Goal: Task Accomplishment & Management: Use online tool/utility

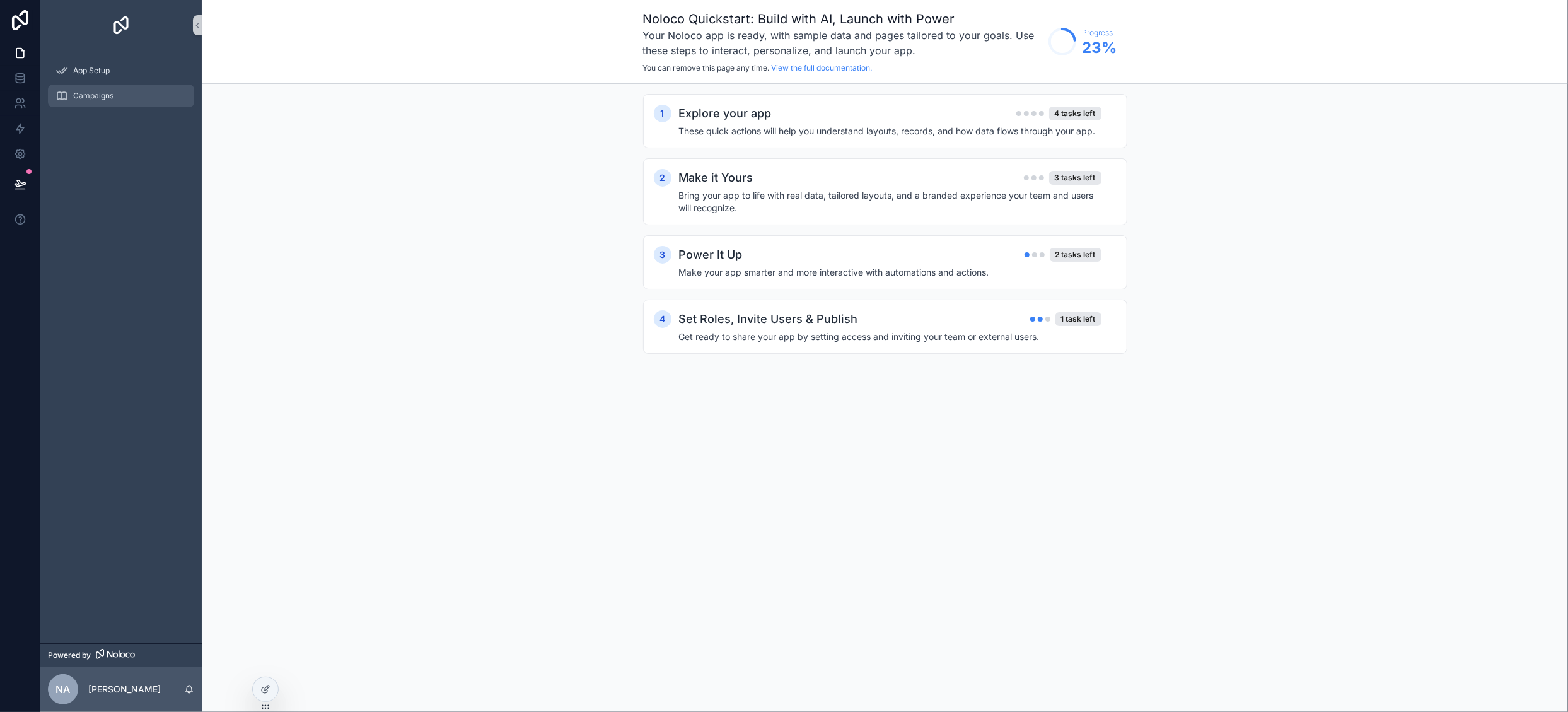
click at [89, 98] on span "Campaigns" at bounding box center [93, 96] width 40 height 10
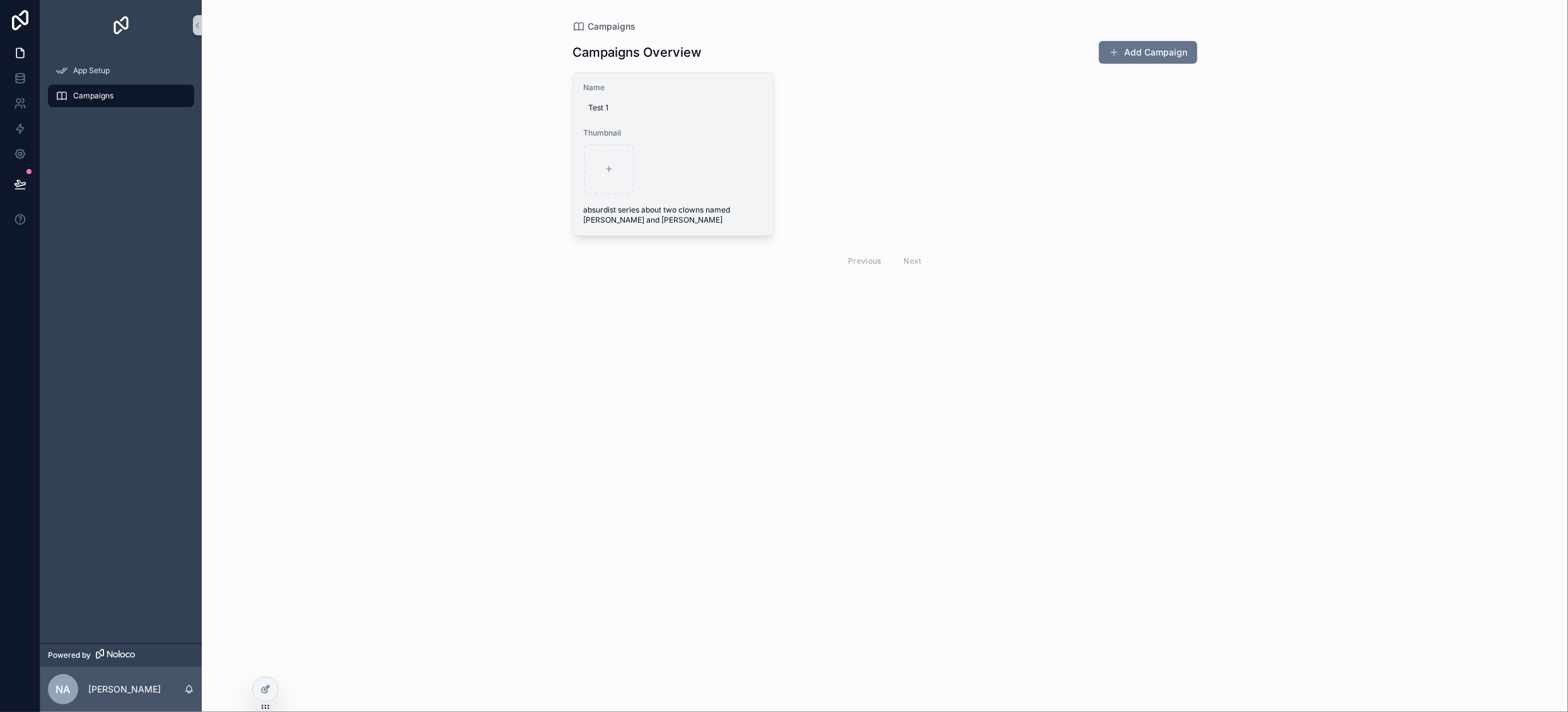
click at [743, 164] on div "scrollable content" at bounding box center [673, 169] width 179 height 50
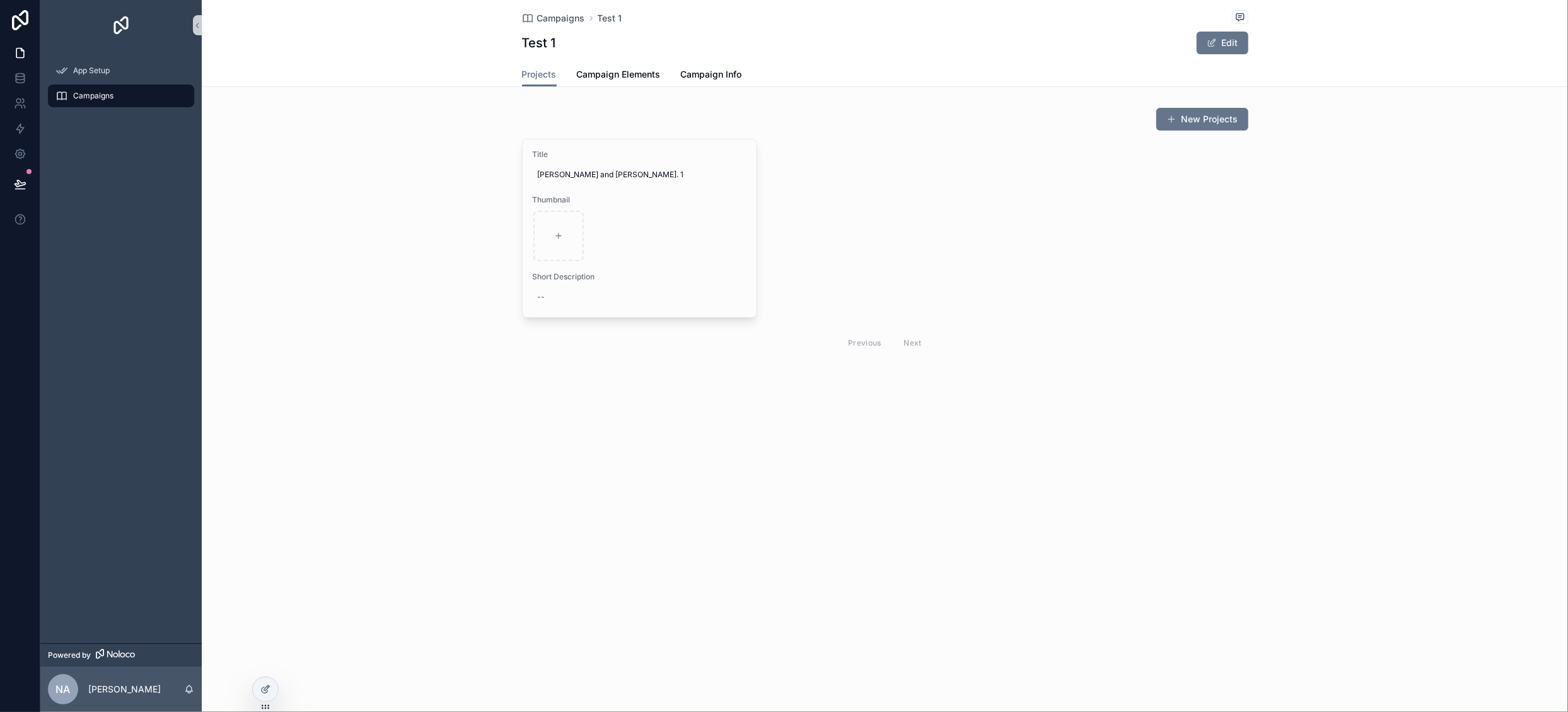
click at [113, 97] on div "Campaigns" at bounding box center [120, 96] width 131 height 20
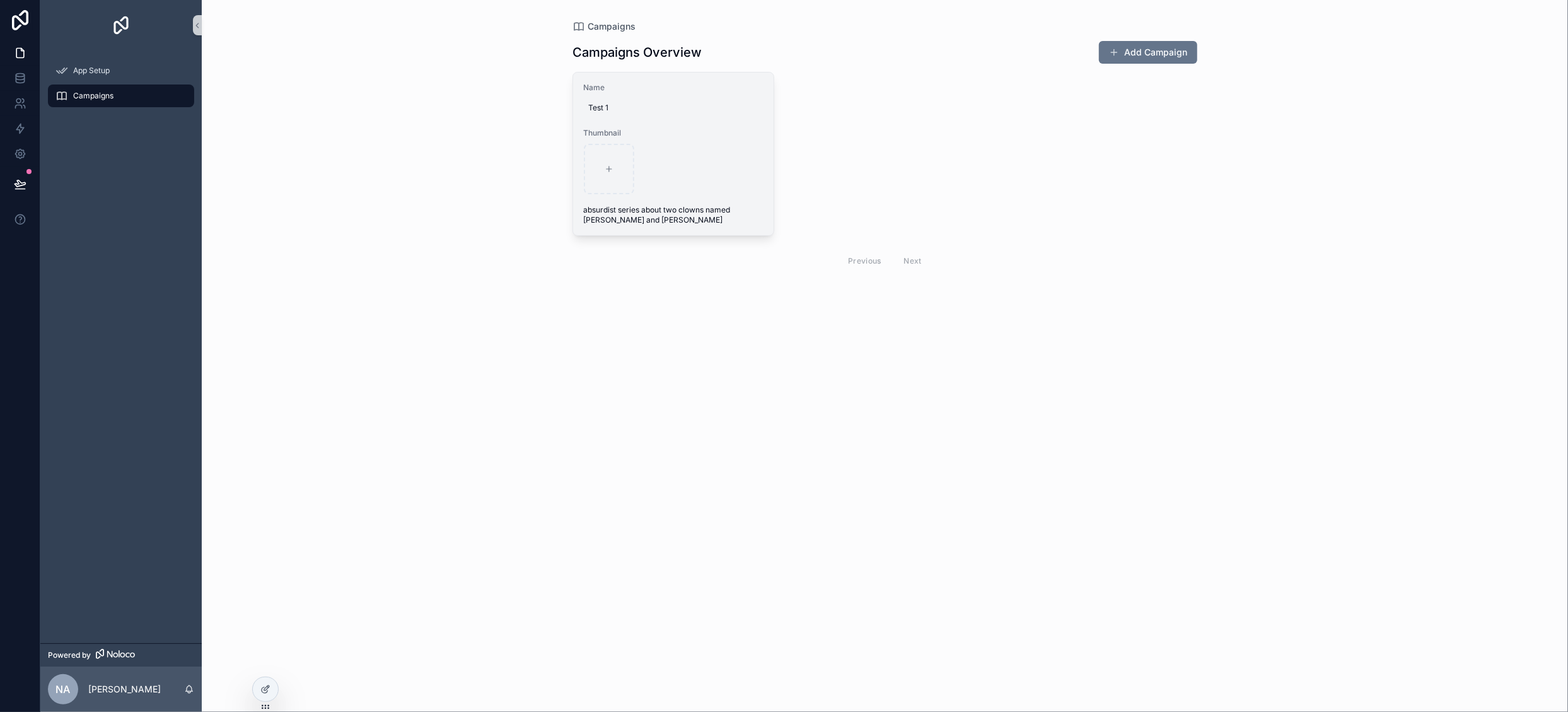
click at [760, 180] on div "scrollable content" at bounding box center [673, 169] width 179 height 50
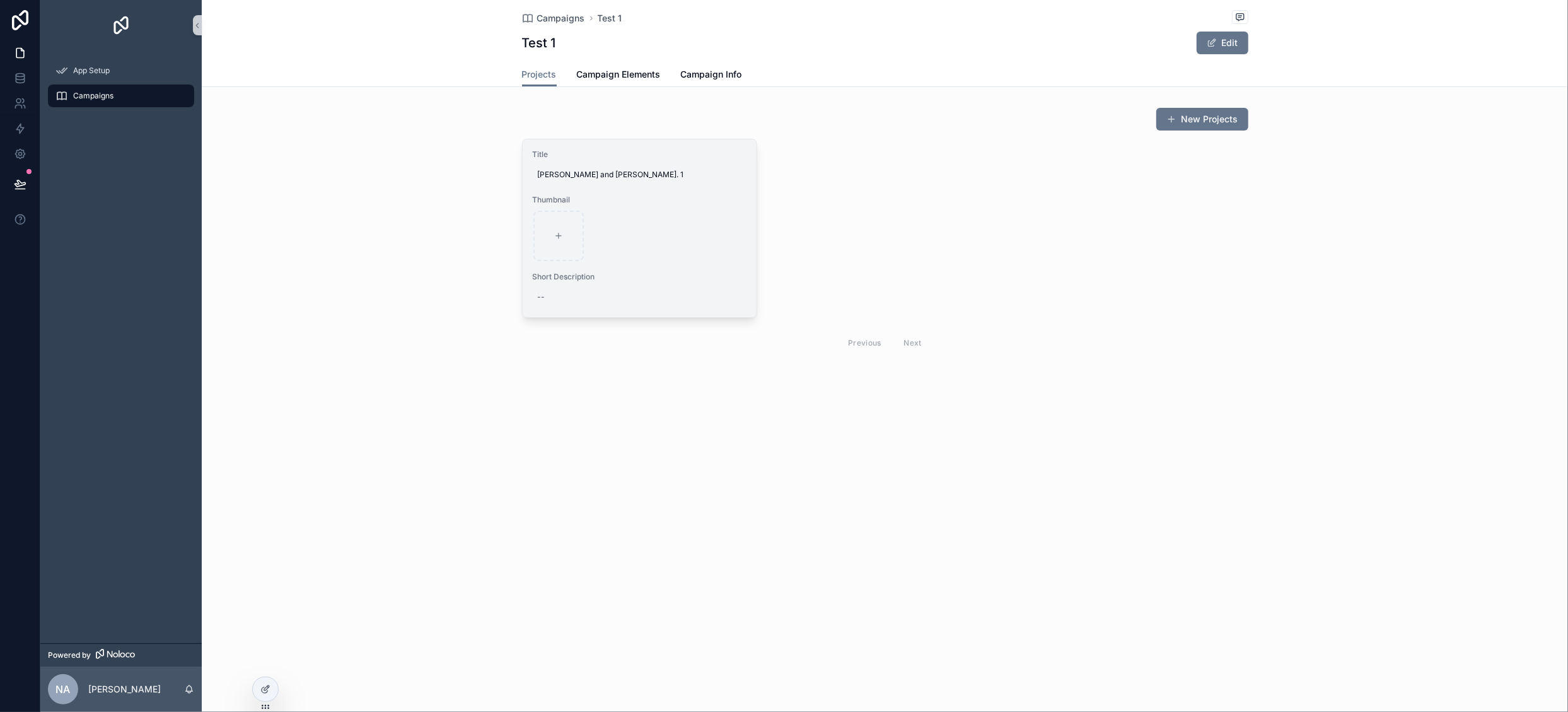
click at [720, 244] on div "scrollable content" at bounding box center [639, 235] width 213 height 50
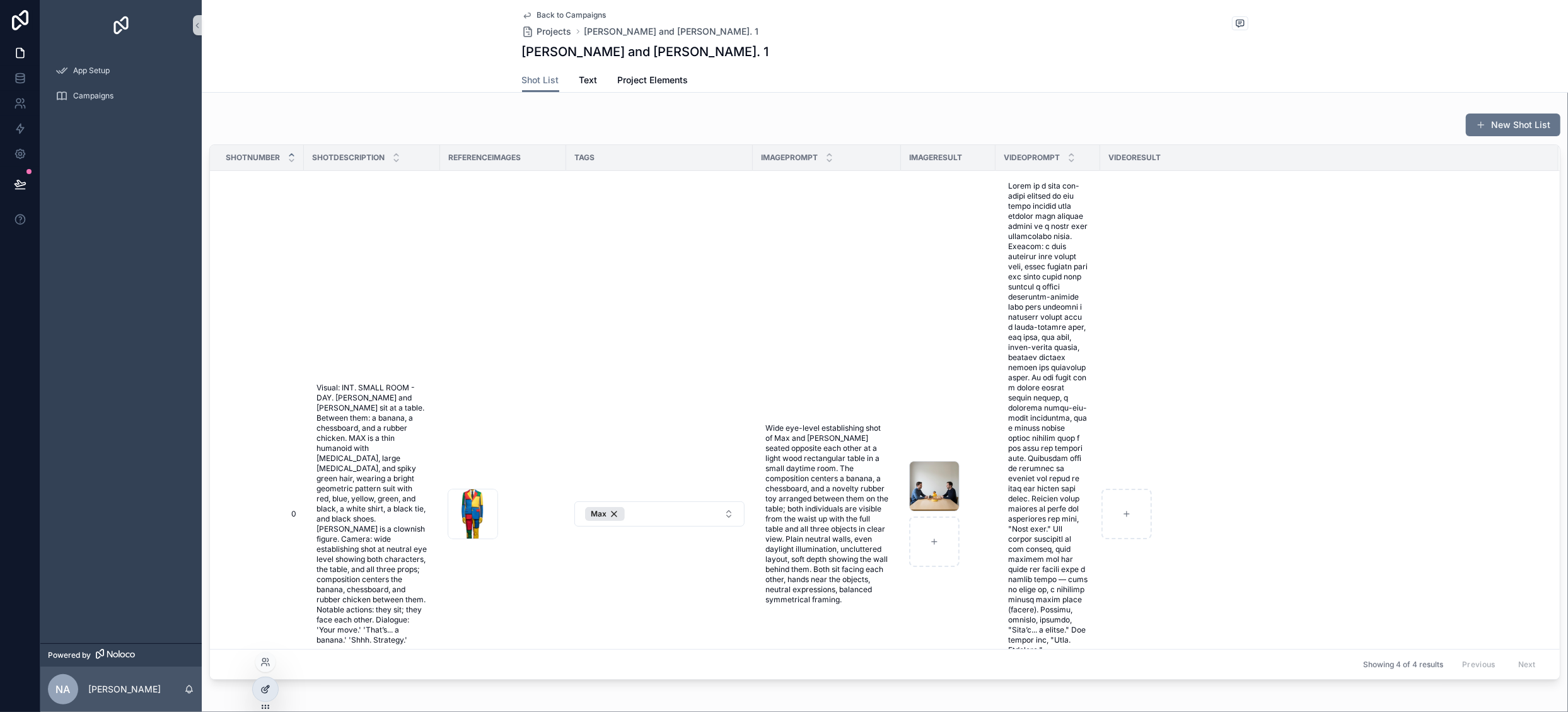
click at [265, 694] on div at bounding box center [265, 689] width 25 height 24
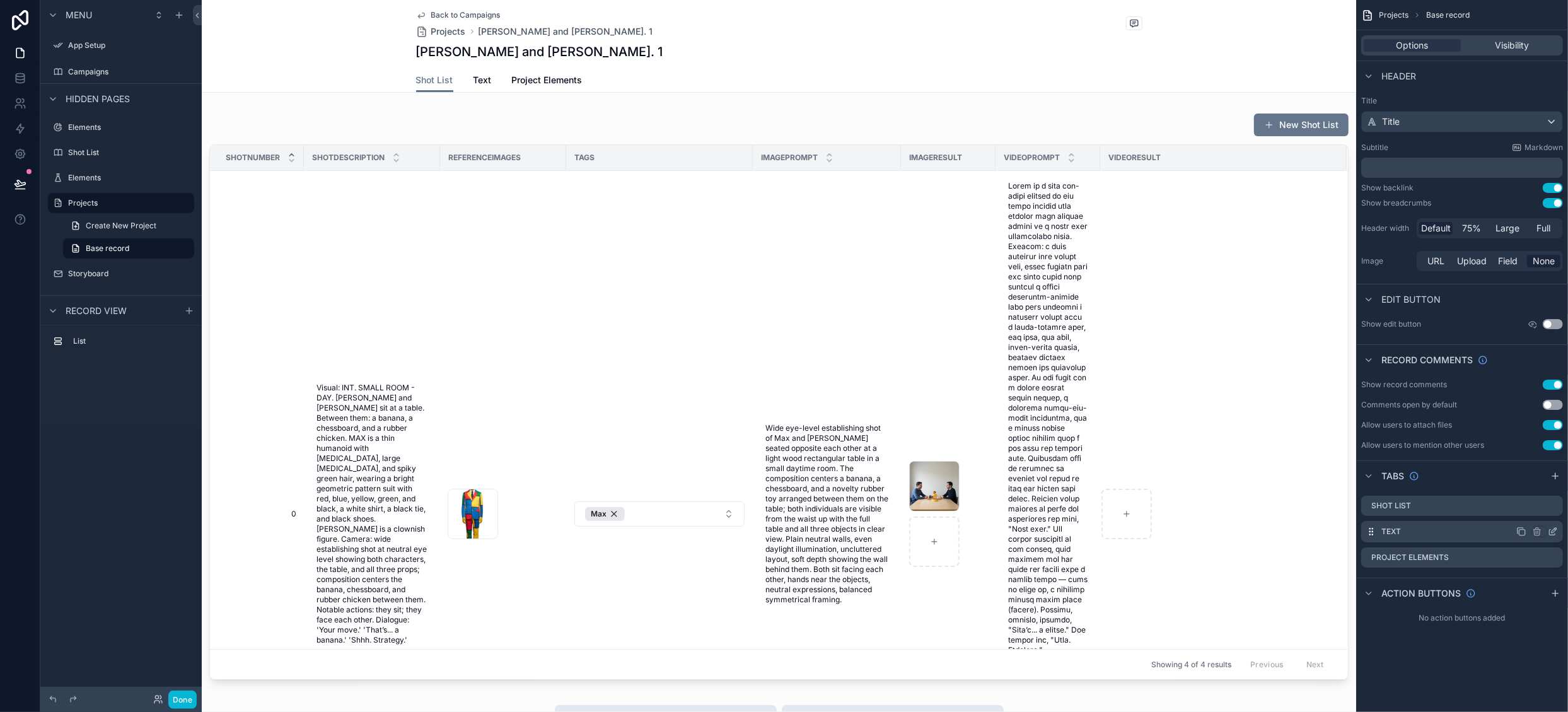
click at [1555, 529] on icon "scrollable content" at bounding box center [1553, 532] width 10 height 10
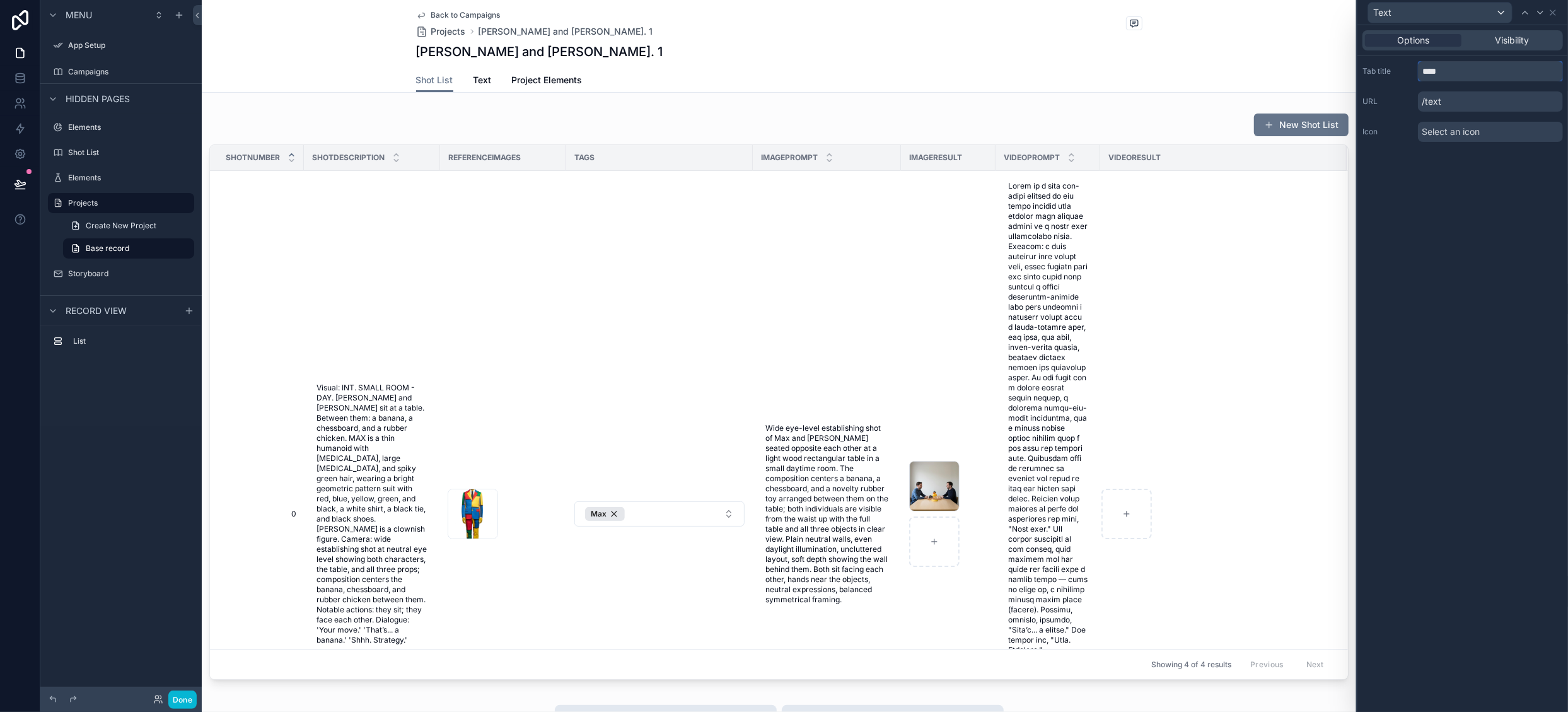
drag, startPoint x: 1452, startPoint y: 73, endPoint x: 1347, endPoint y: 73, distance: 105.0
click at [1347, 73] on div "Text Options Visibility Tab title **** URL /text Icon Select an icon Menu App S…" at bounding box center [784, 356] width 1568 height 712
type input "******"
click at [1555, 14] on icon at bounding box center [1553, 13] width 5 height 5
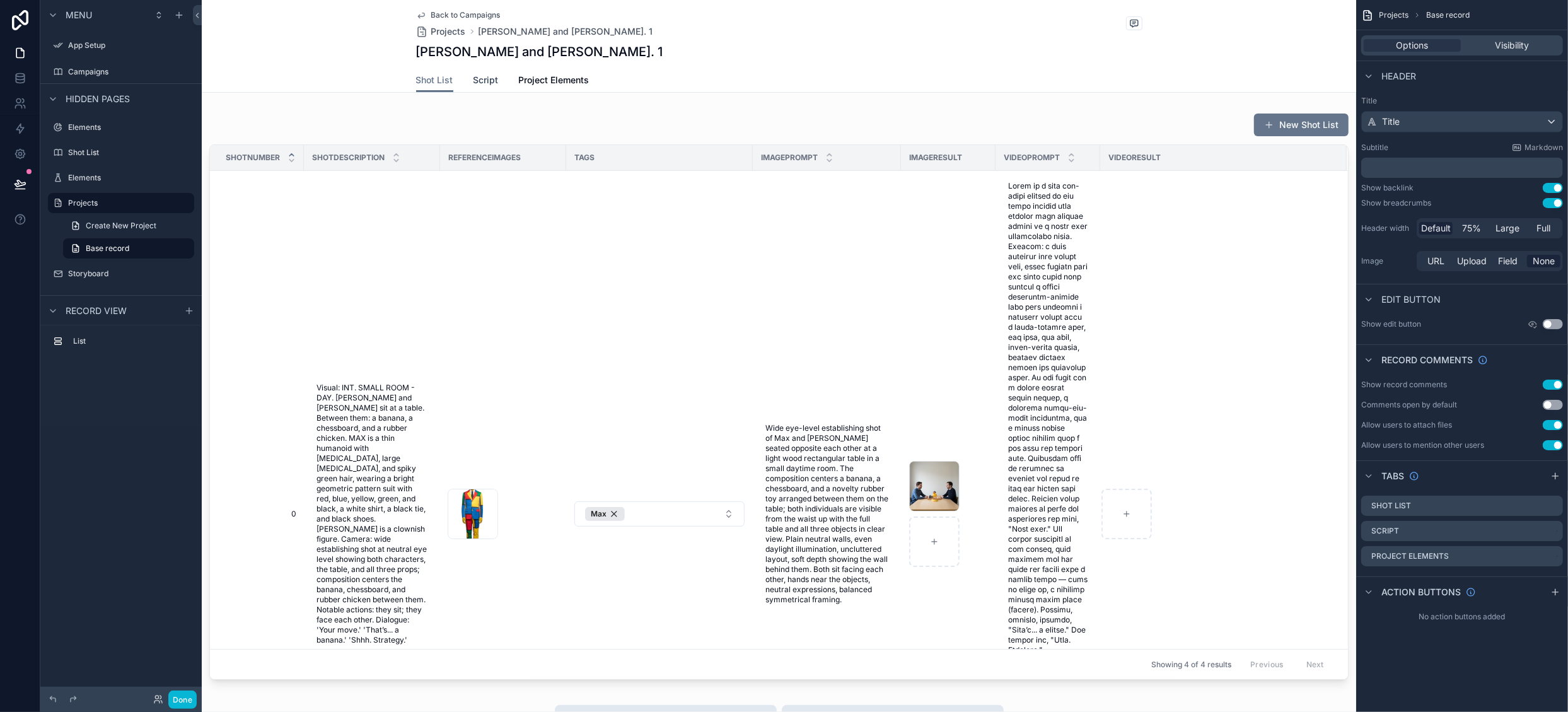
click at [476, 83] on span "Script" at bounding box center [486, 79] width 25 height 13
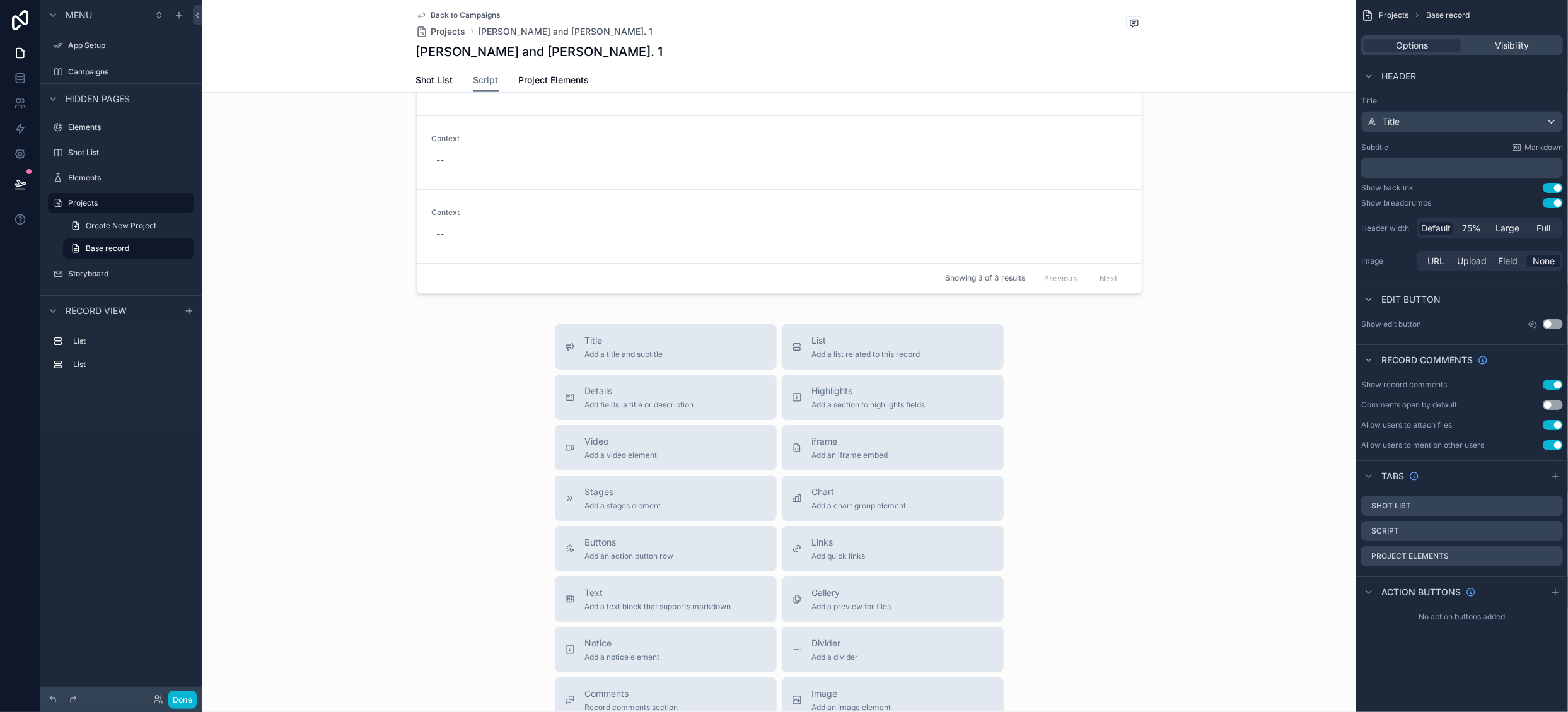
scroll to position [442, 0]
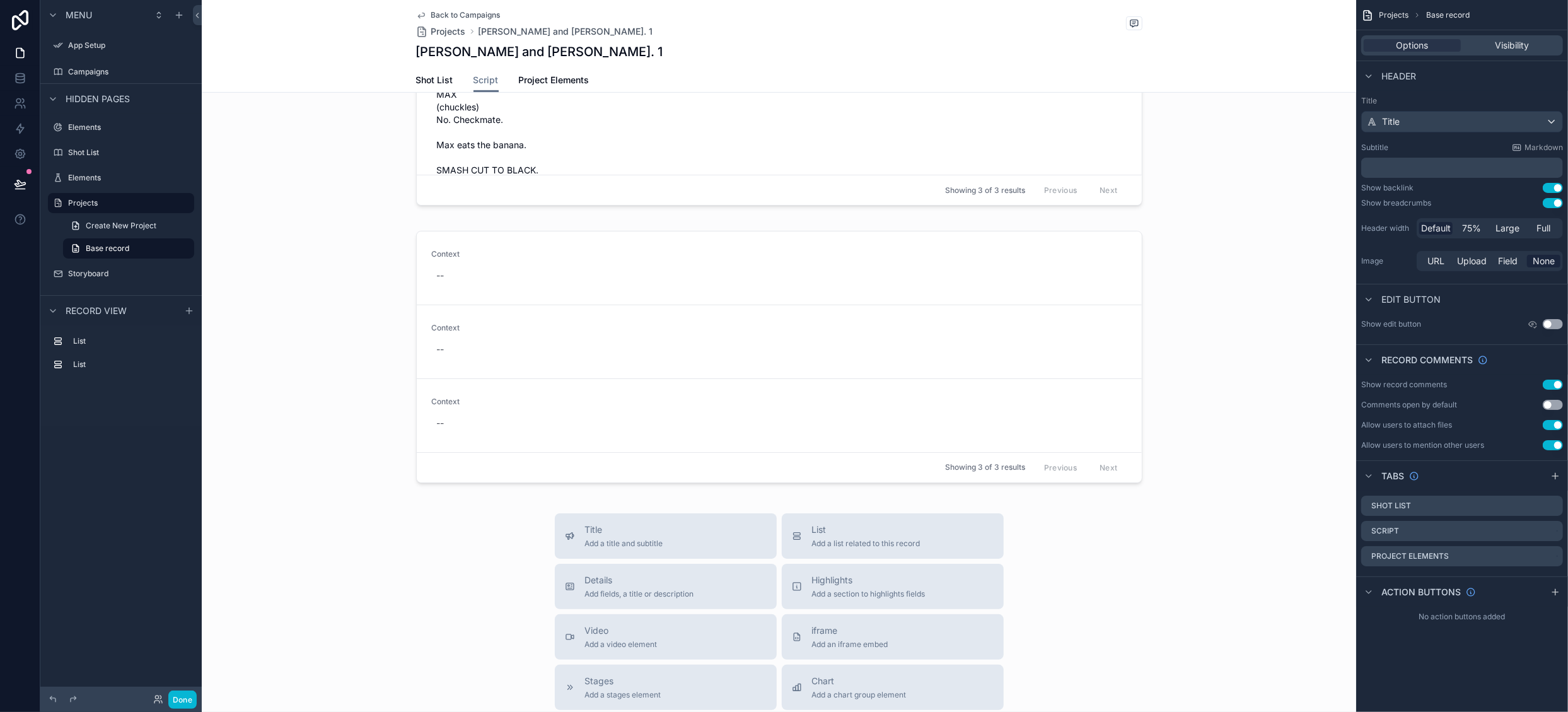
click at [543, 389] on div "scrollable content" at bounding box center [779, 360] width 1155 height 267
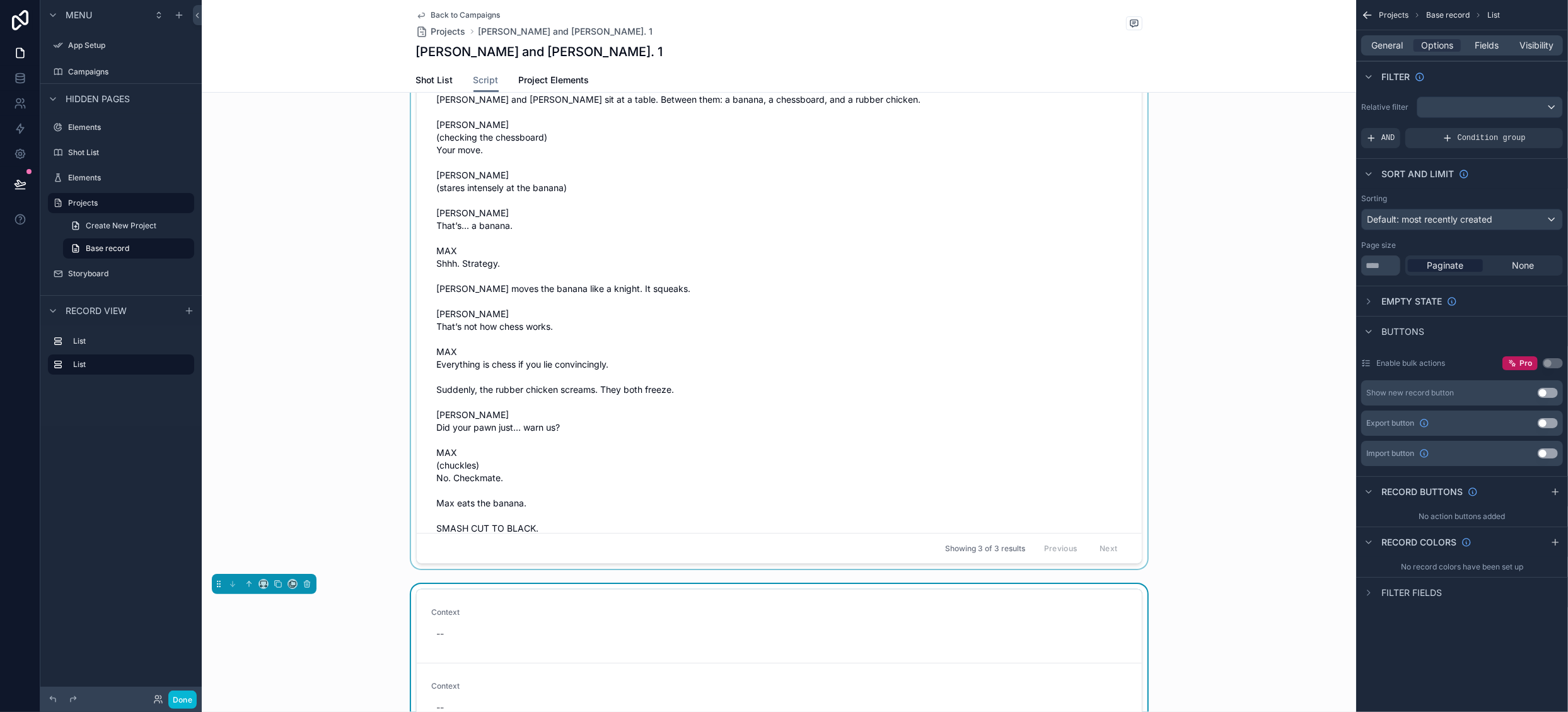
scroll to position [0, 0]
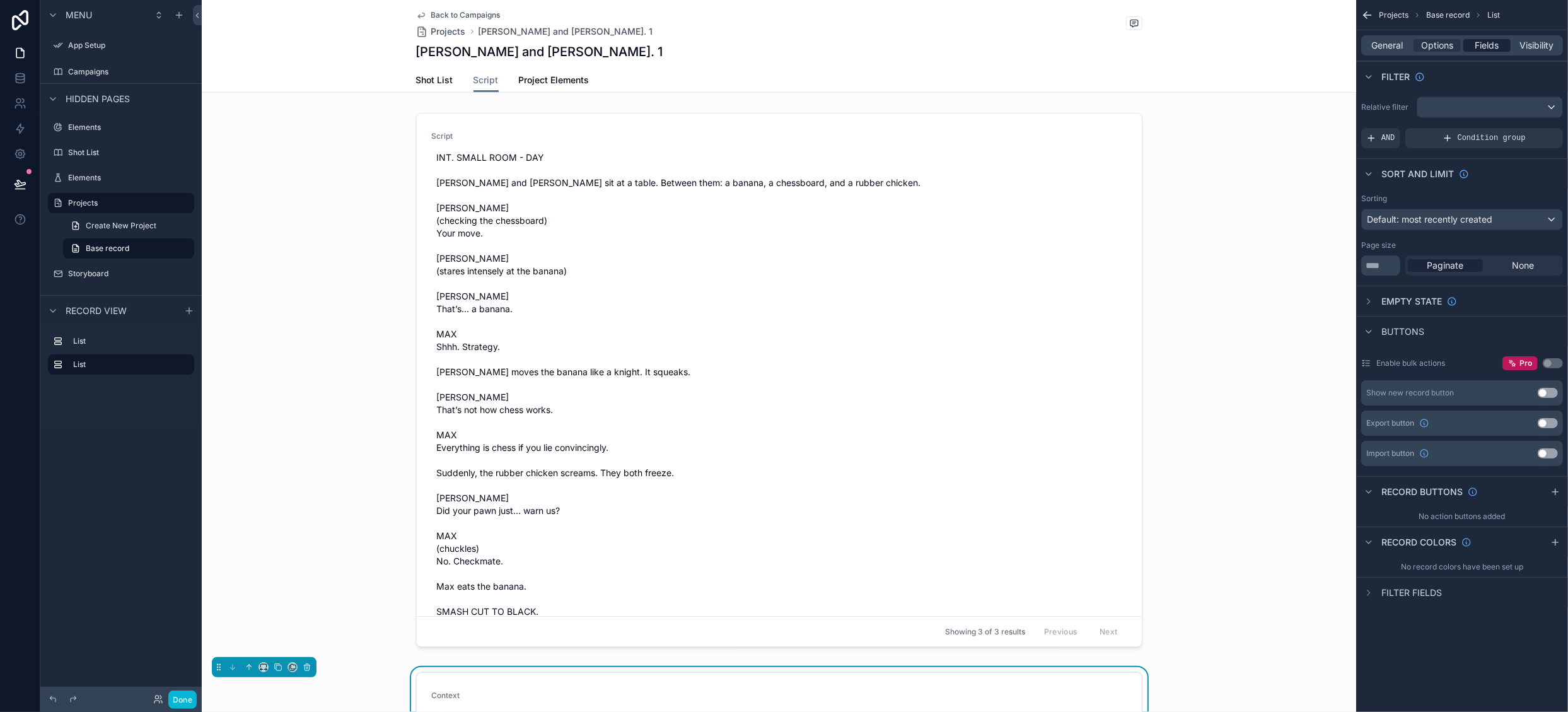
click at [1484, 48] on span "Fields" at bounding box center [1487, 45] width 24 height 13
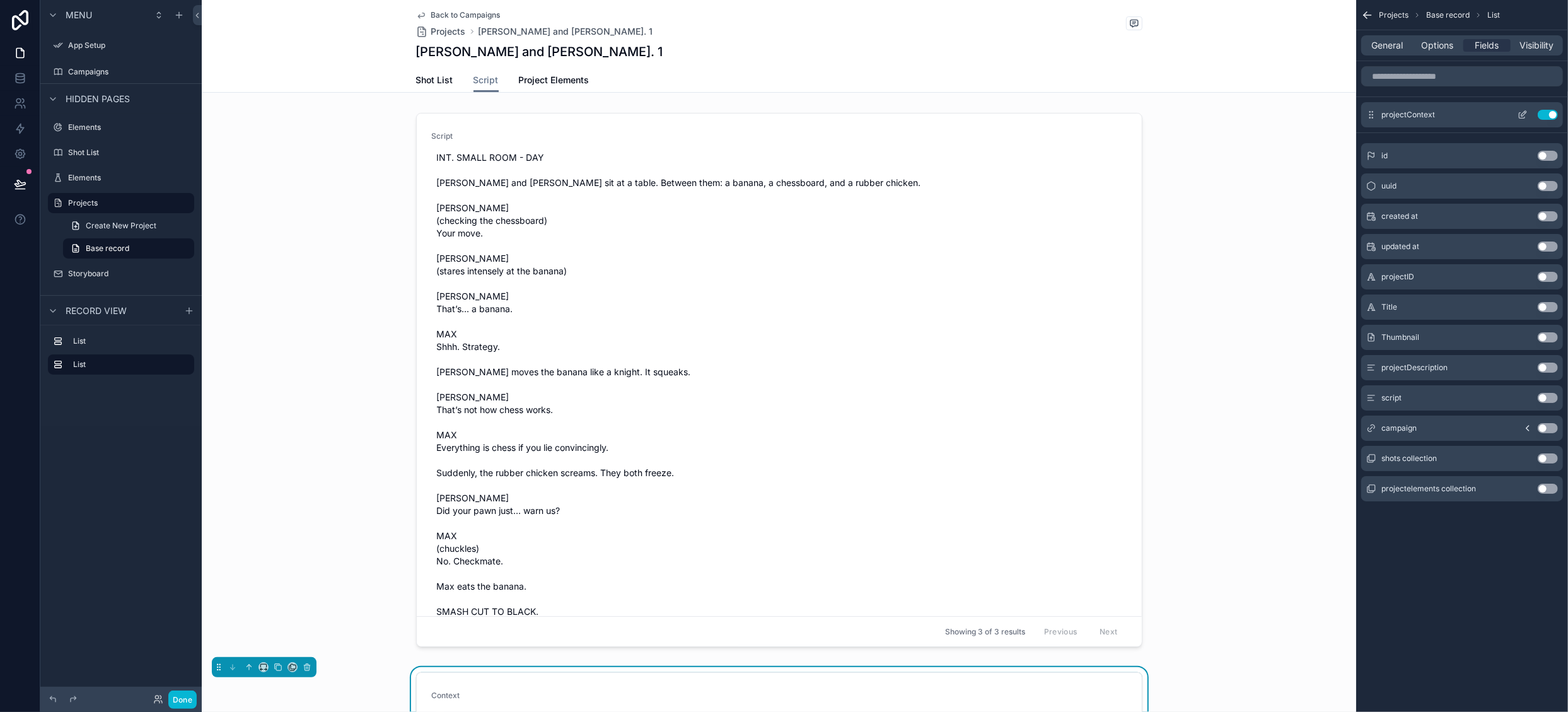
click at [1525, 113] on icon "scrollable content" at bounding box center [1524, 114] width 5 height 5
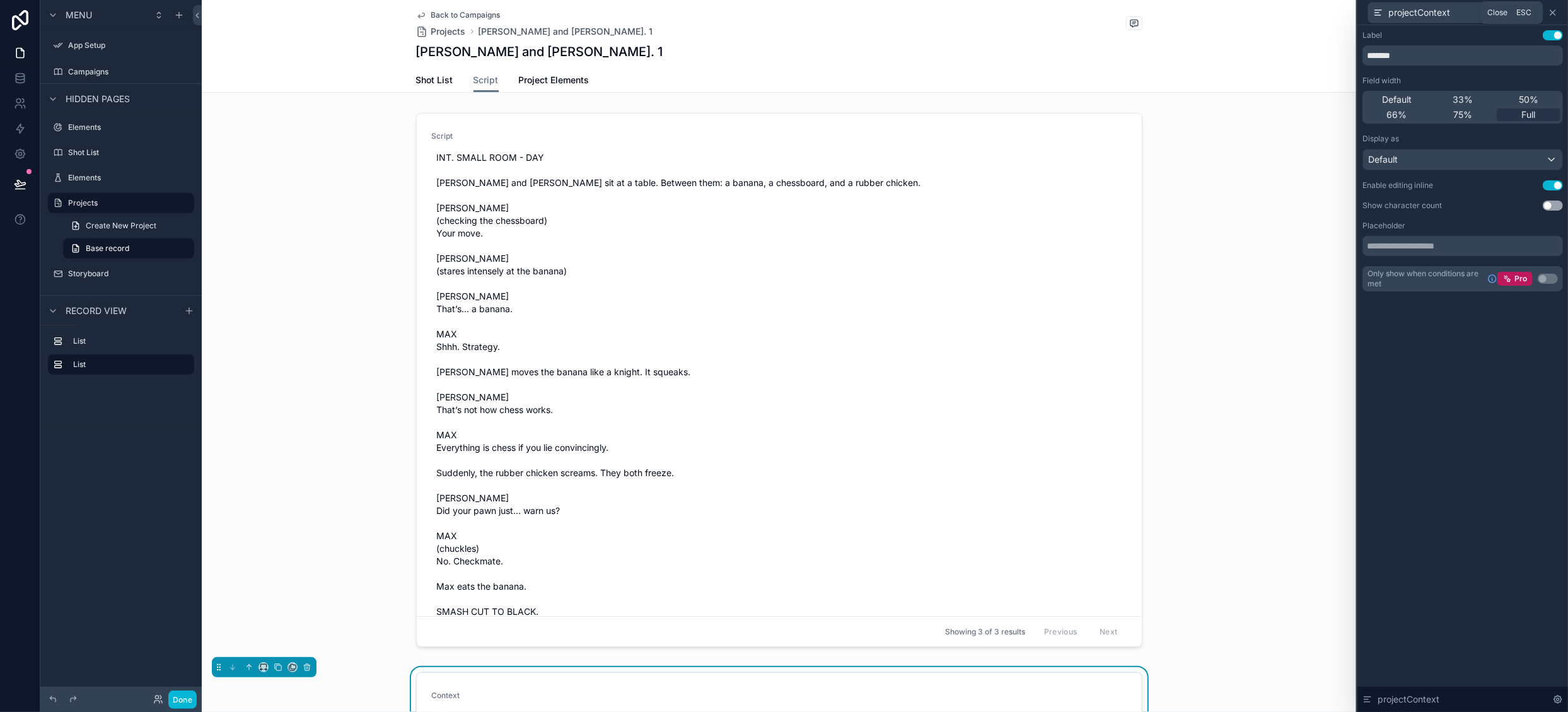
click at [1555, 8] on icon at bounding box center [1553, 13] width 10 height 10
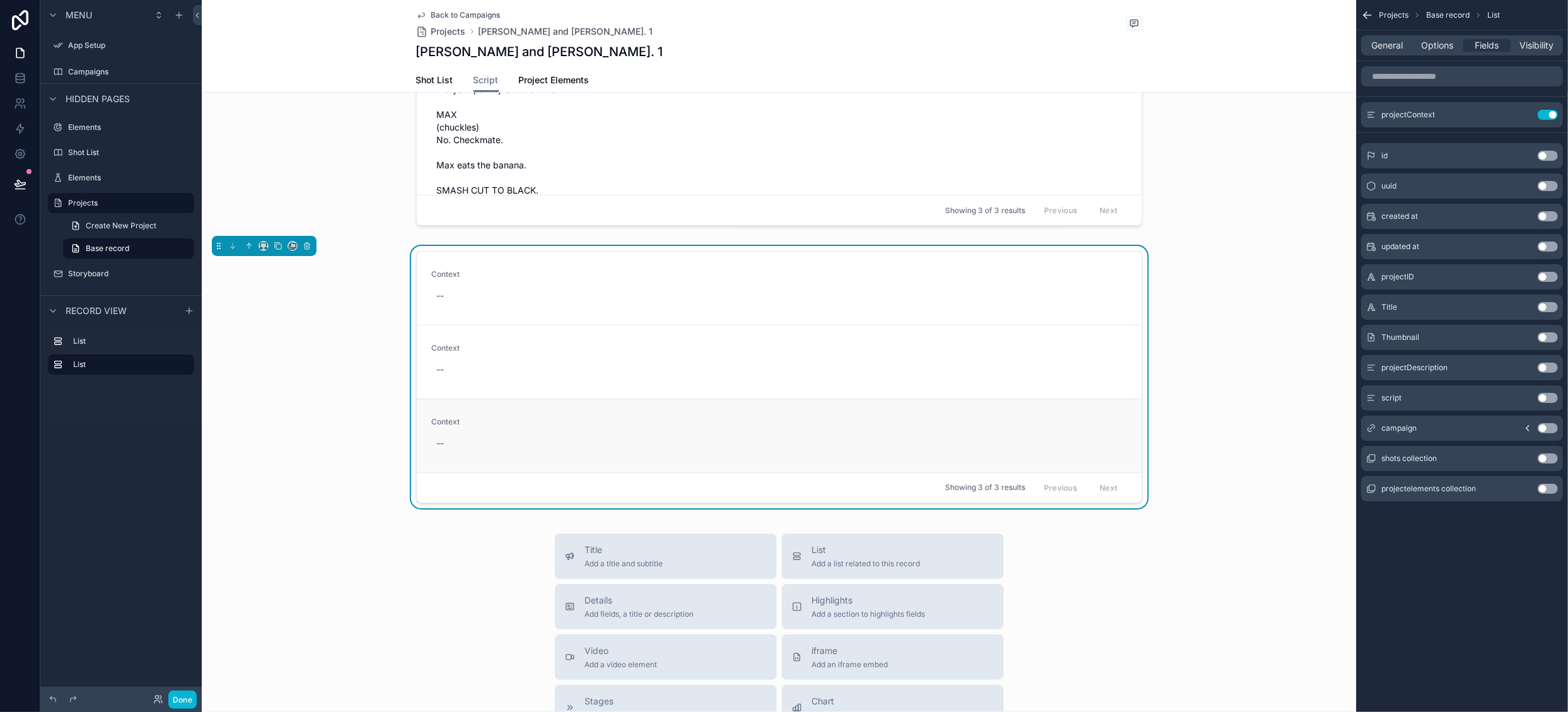
scroll to position [442, 0]
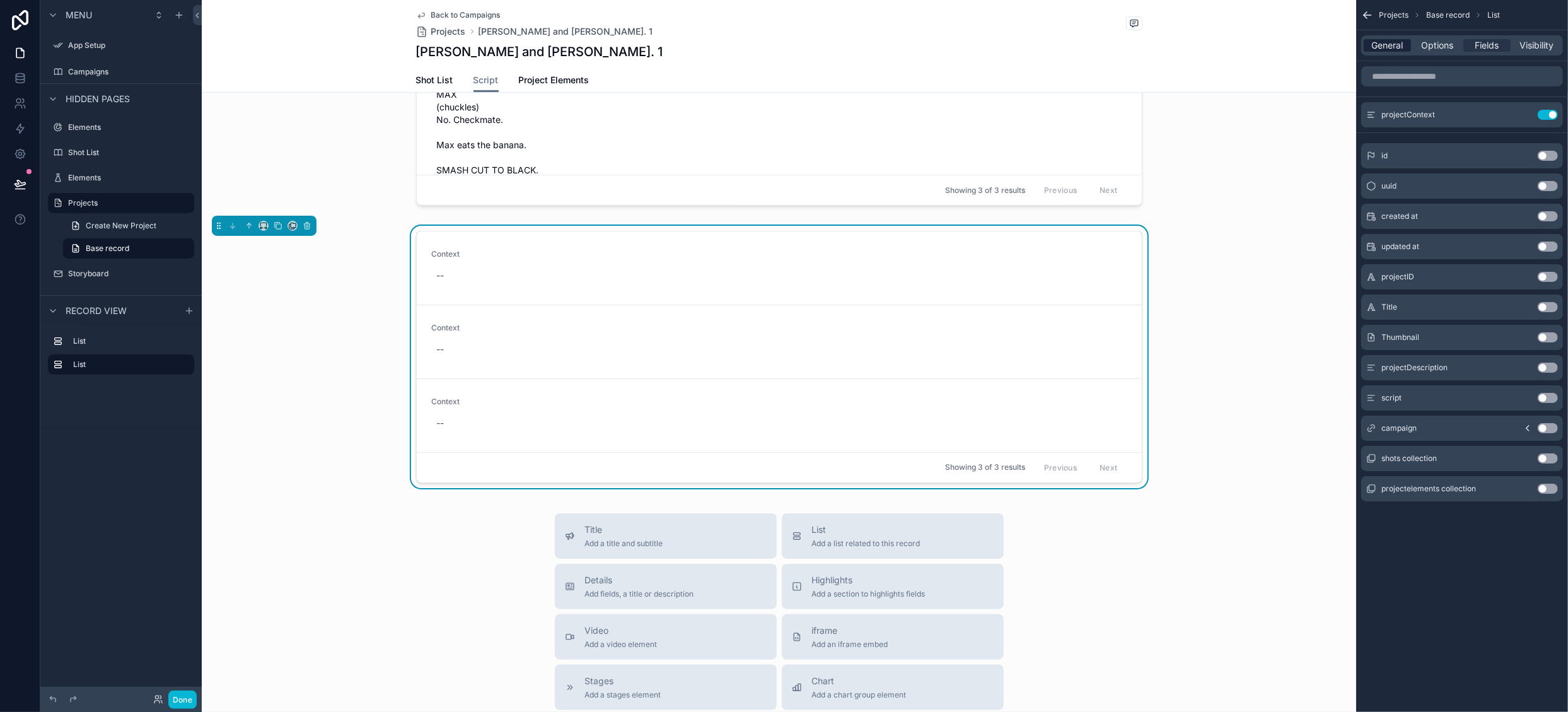
click at [1384, 41] on span "General" at bounding box center [1388, 45] width 32 height 13
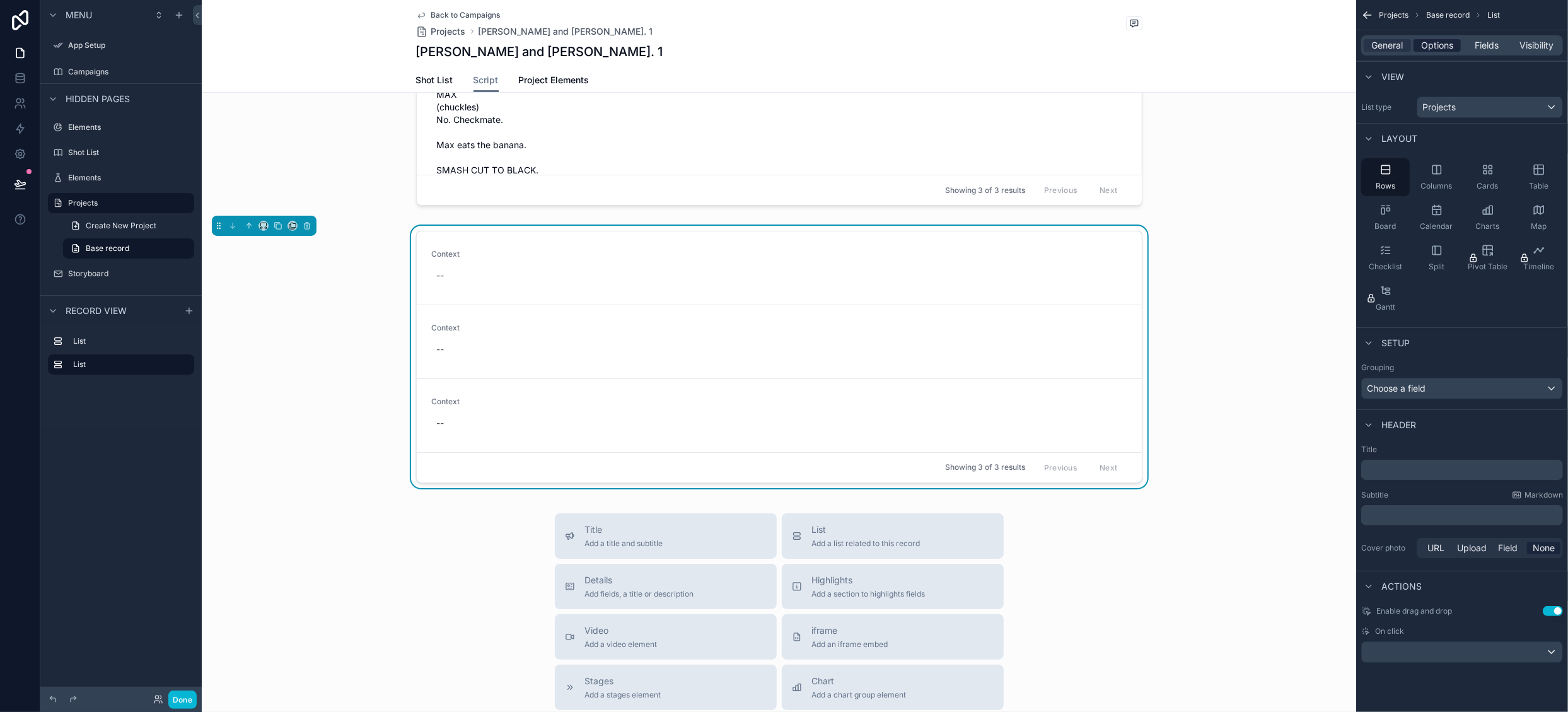
click at [1449, 50] on span "Options" at bounding box center [1437, 45] width 33 height 13
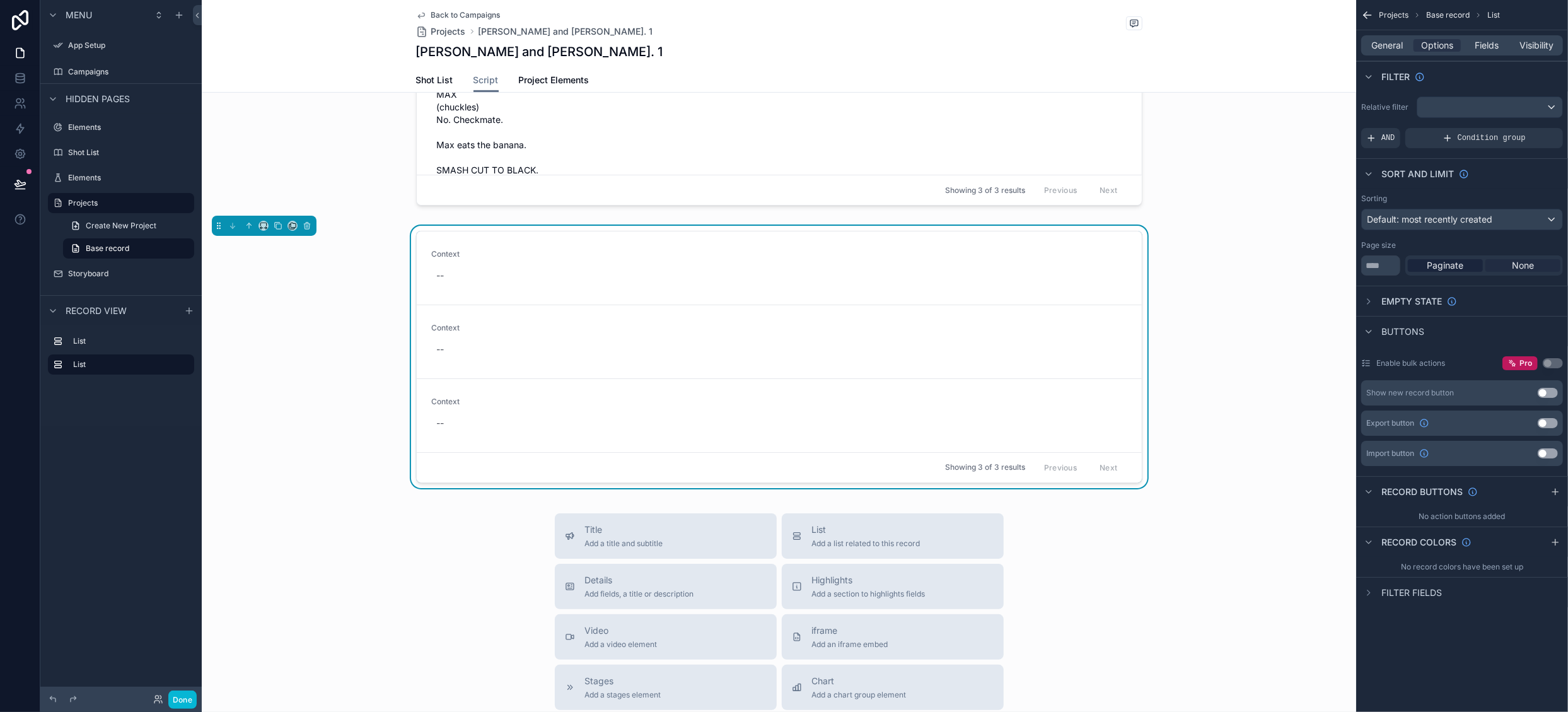
click at [1531, 265] on span "None" at bounding box center [1523, 265] width 22 height 13
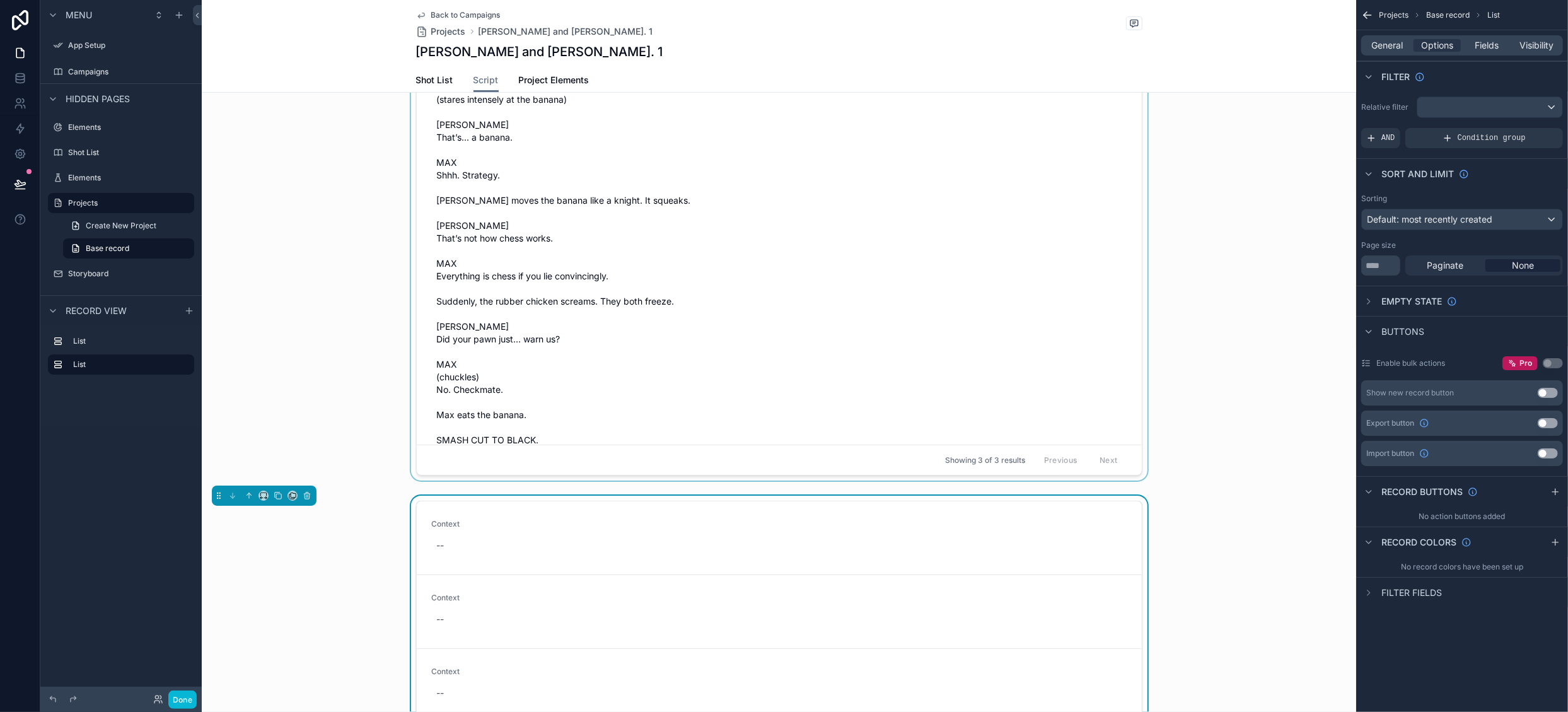
scroll to position [126, 0]
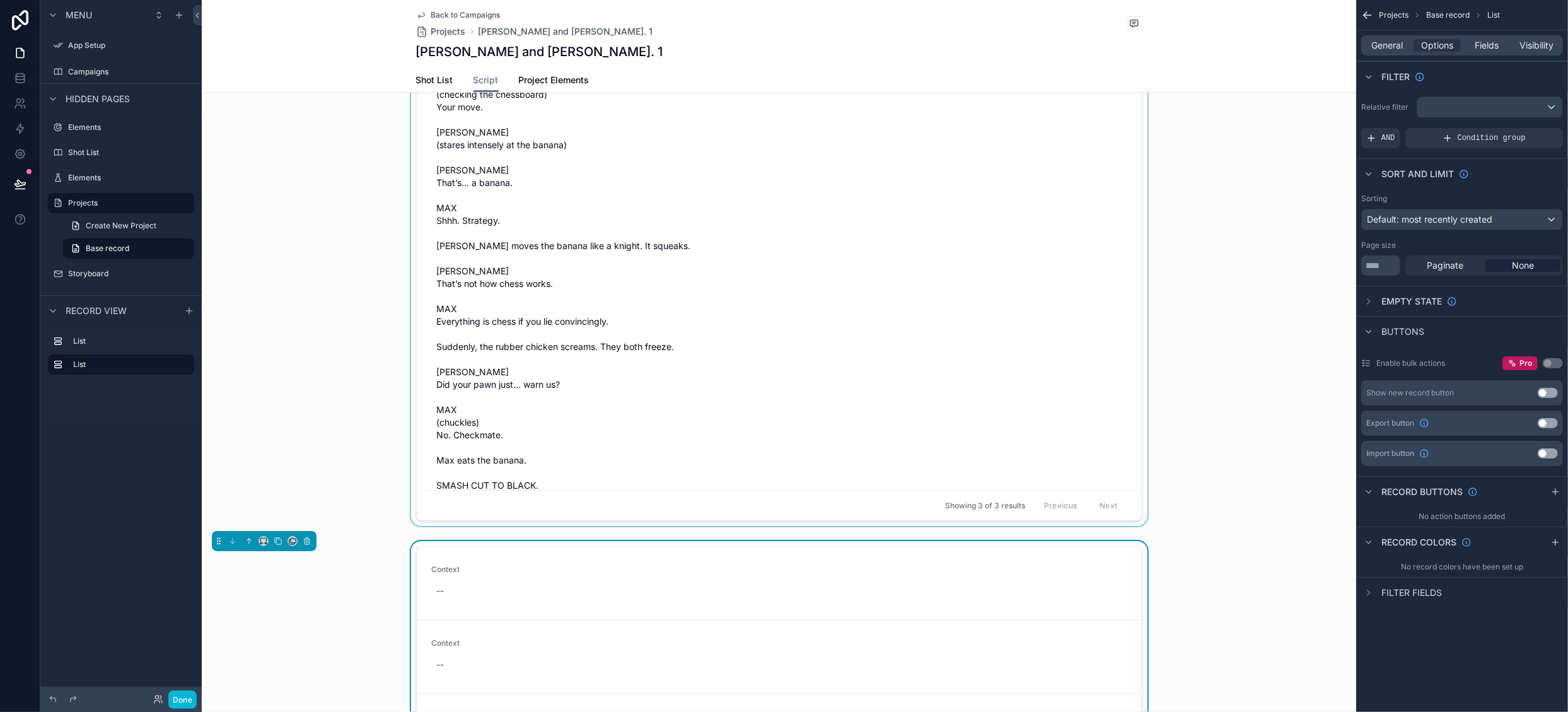
click at [1039, 325] on div "scrollable content" at bounding box center [779, 256] width 1155 height 549
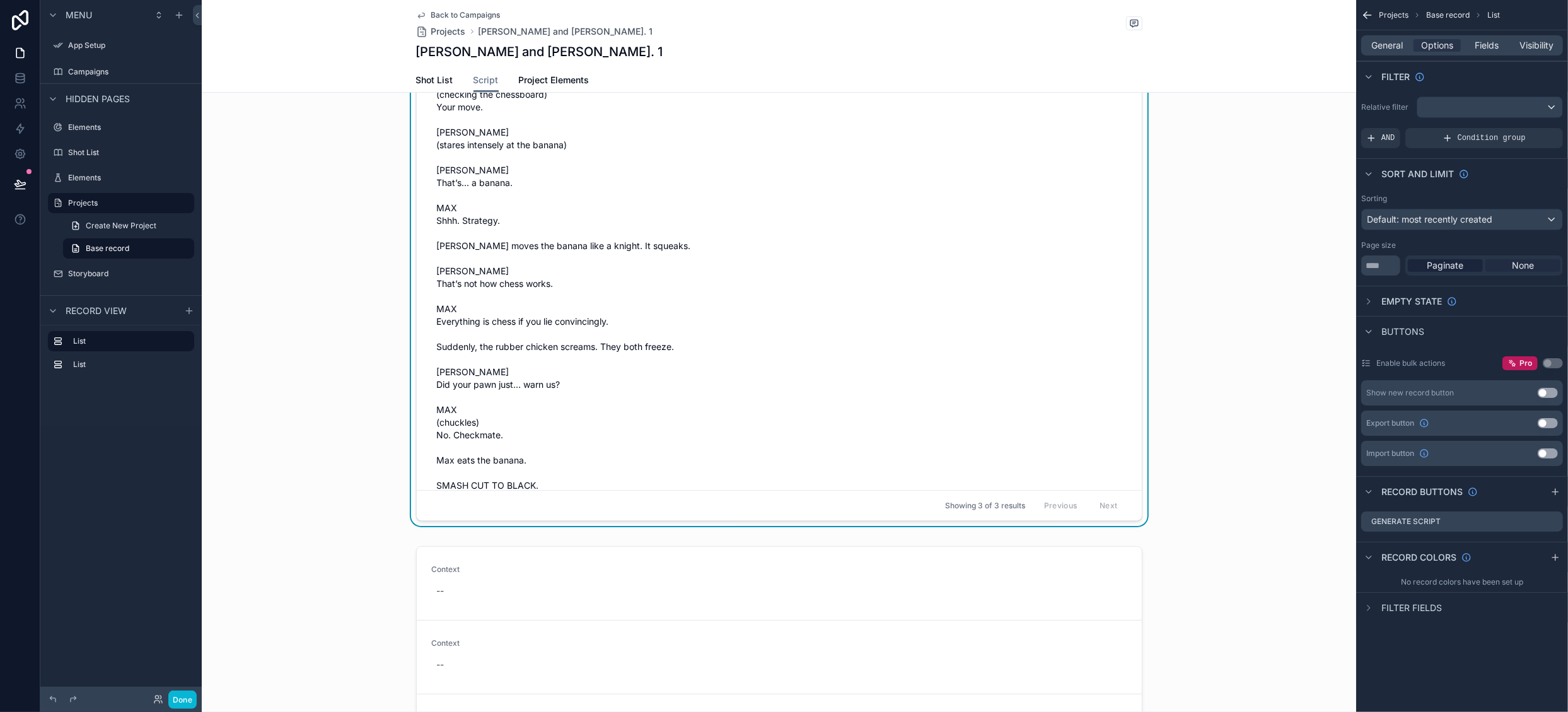
click at [1520, 262] on span "None" at bounding box center [1523, 265] width 22 height 13
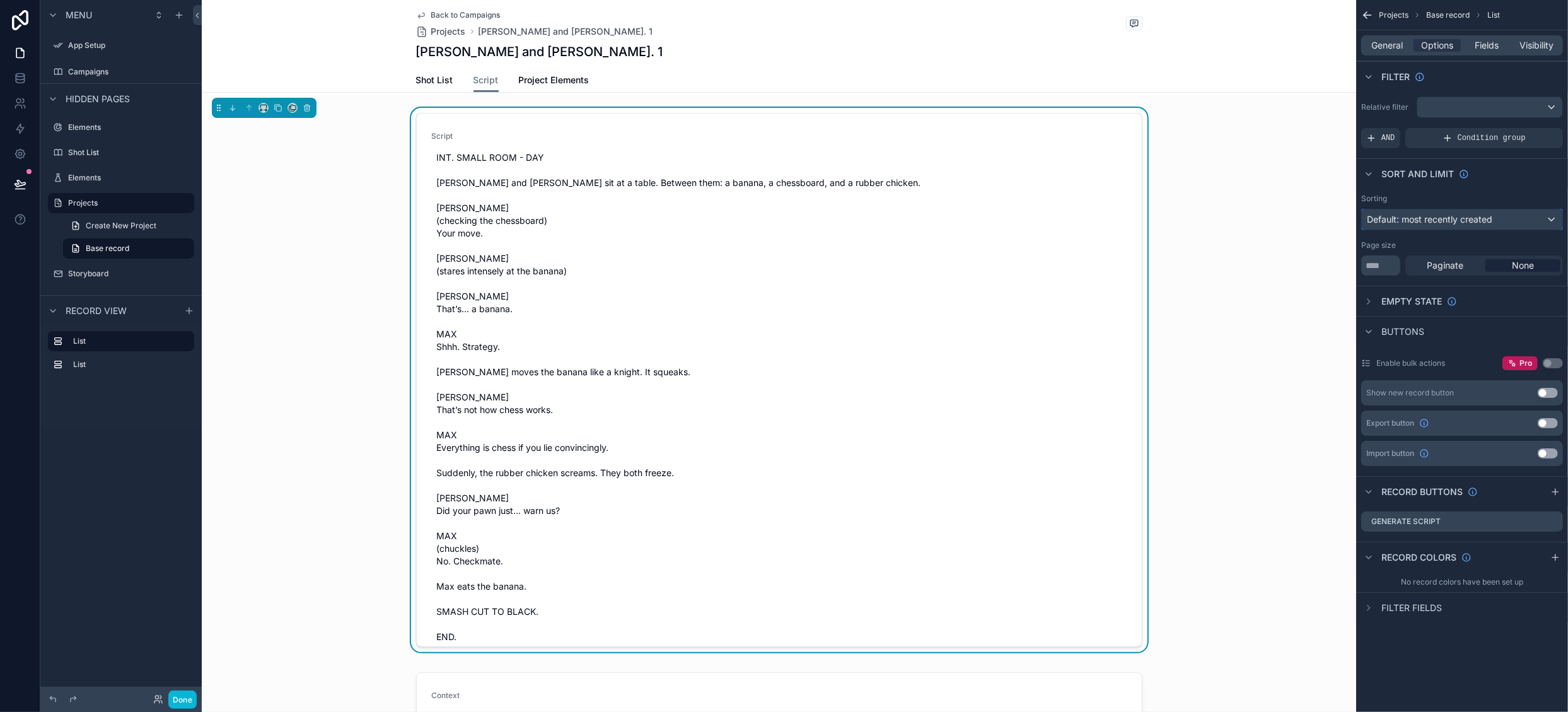
click at [1504, 220] on div "Default: most recently created" at bounding box center [1462, 220] width 200 height 20
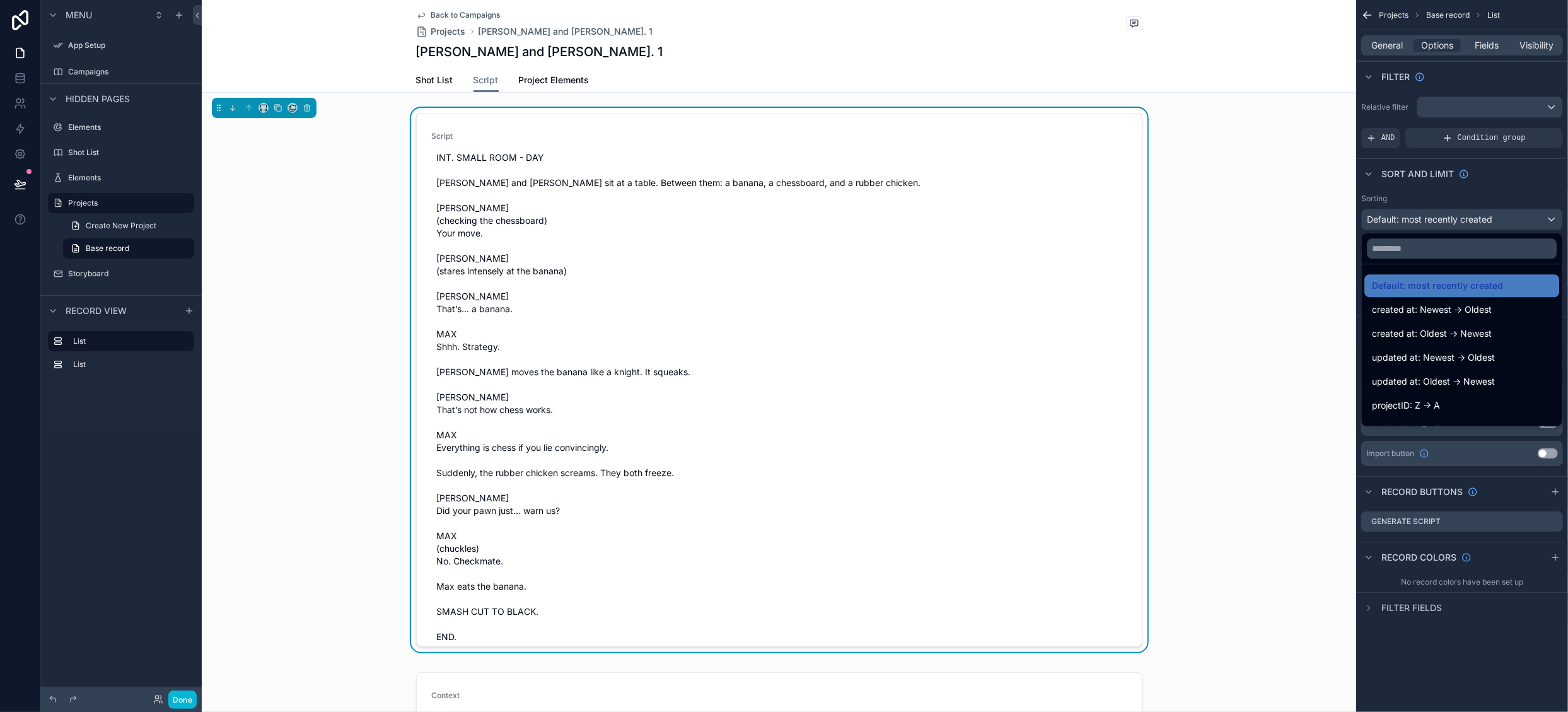
click at [1497, 189] on div "scrollable content" at bounding box center [784, 356] width 1568 height 712
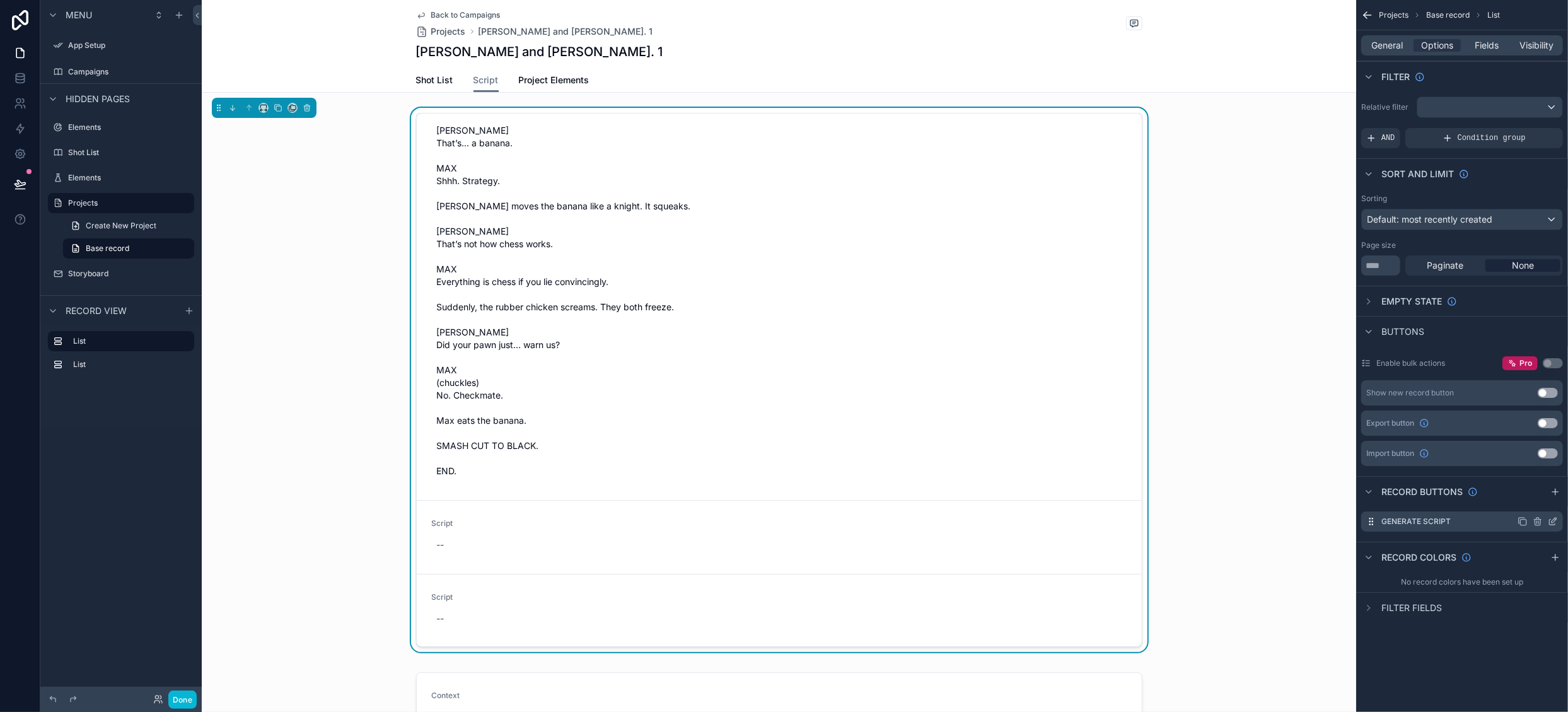
click at [1553, 517] on icon "scrollable content" at bounding box center [1553, 522] width 10 height 10
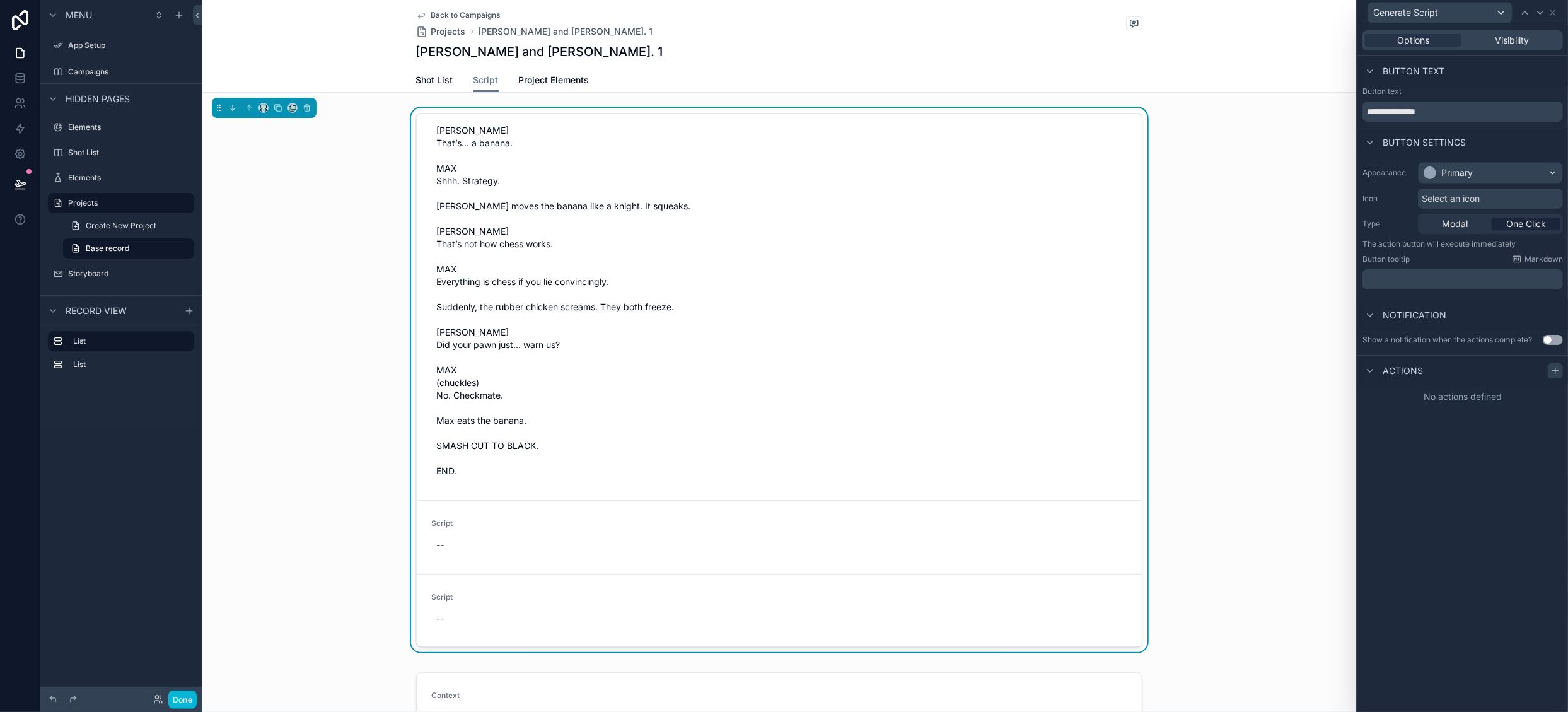
click at [1552, 371] on icon at bounding box center [1555, 371] width 6 height 0
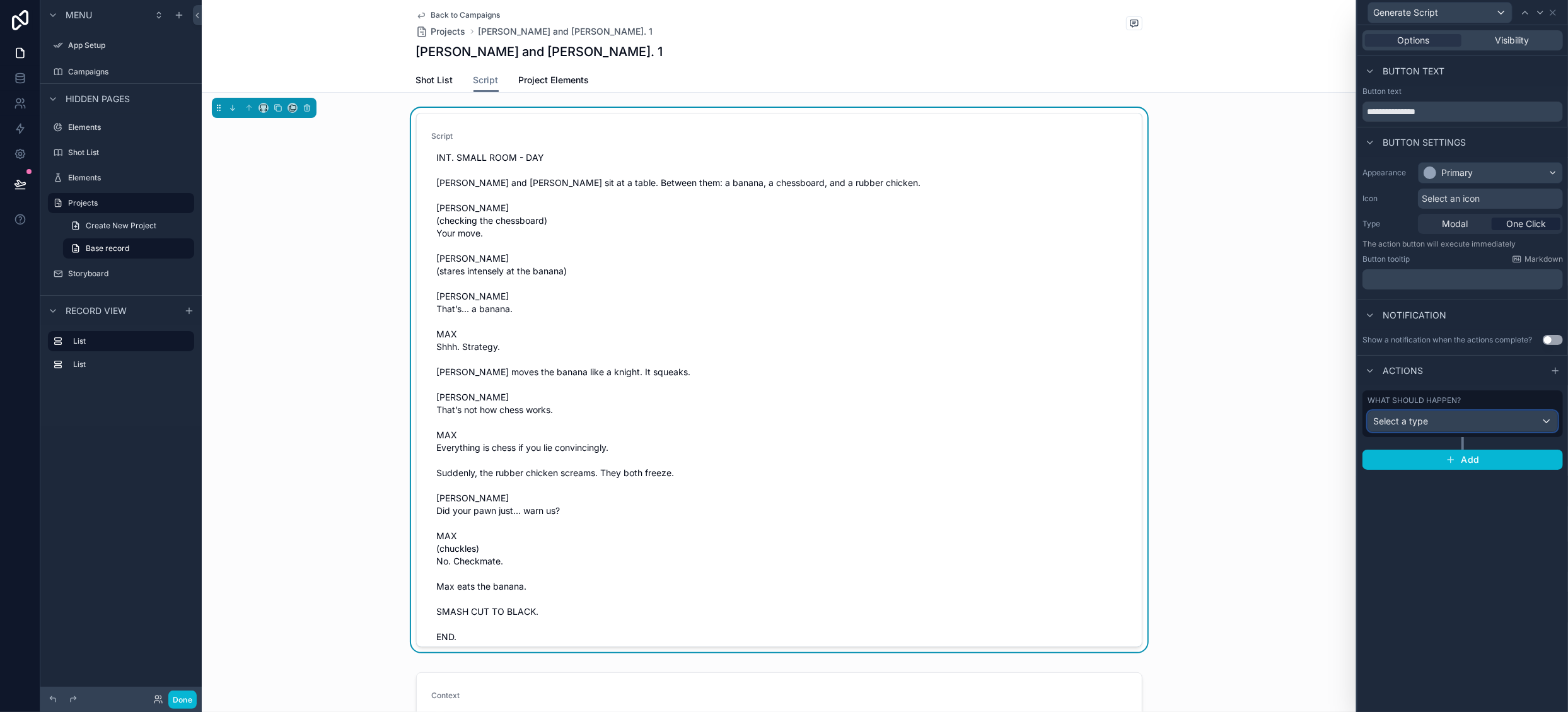
click at [1495, 422] on div "Select a type" at bounding box center [1463, 422] width 189 height 20
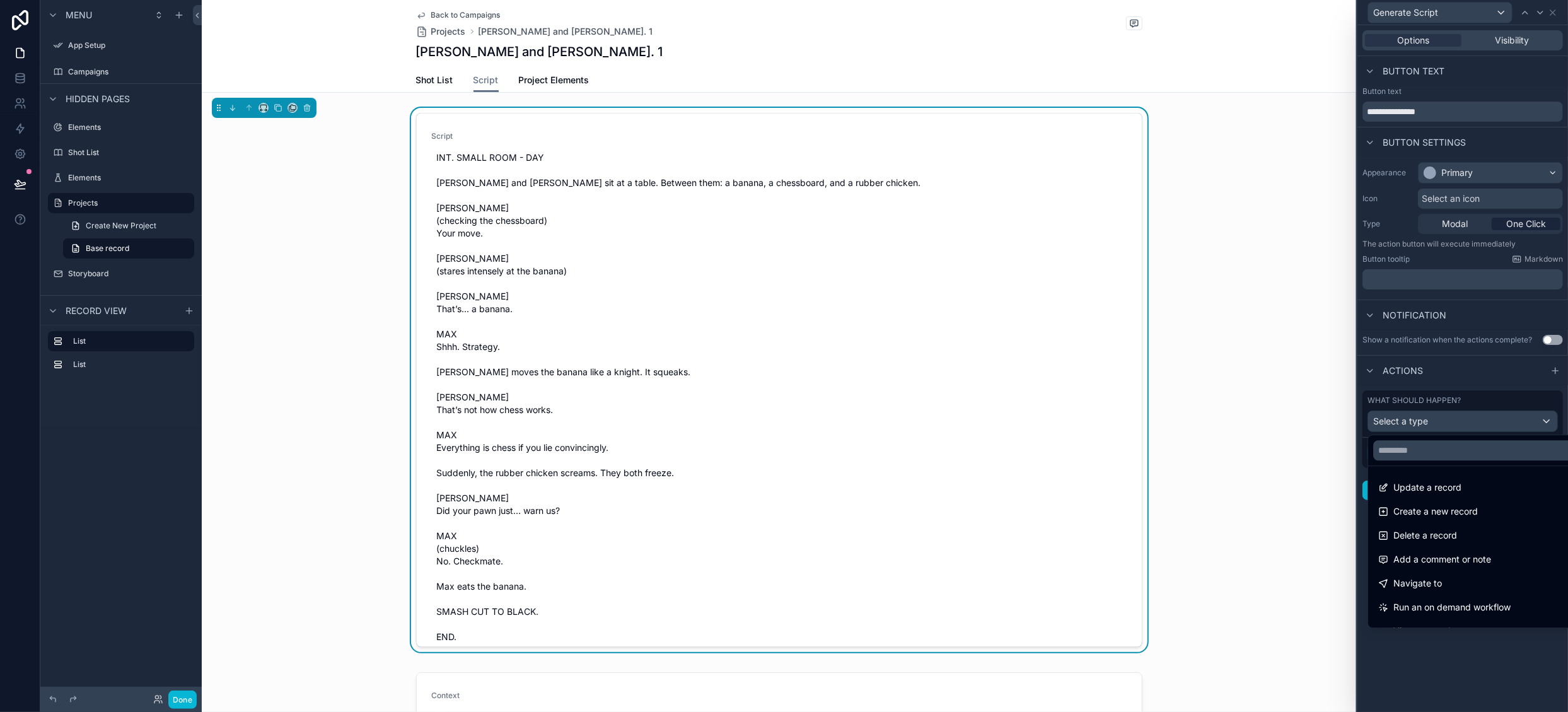
click at [1391, 380] on div at bounding box center [1463, 356] width 210 height 712
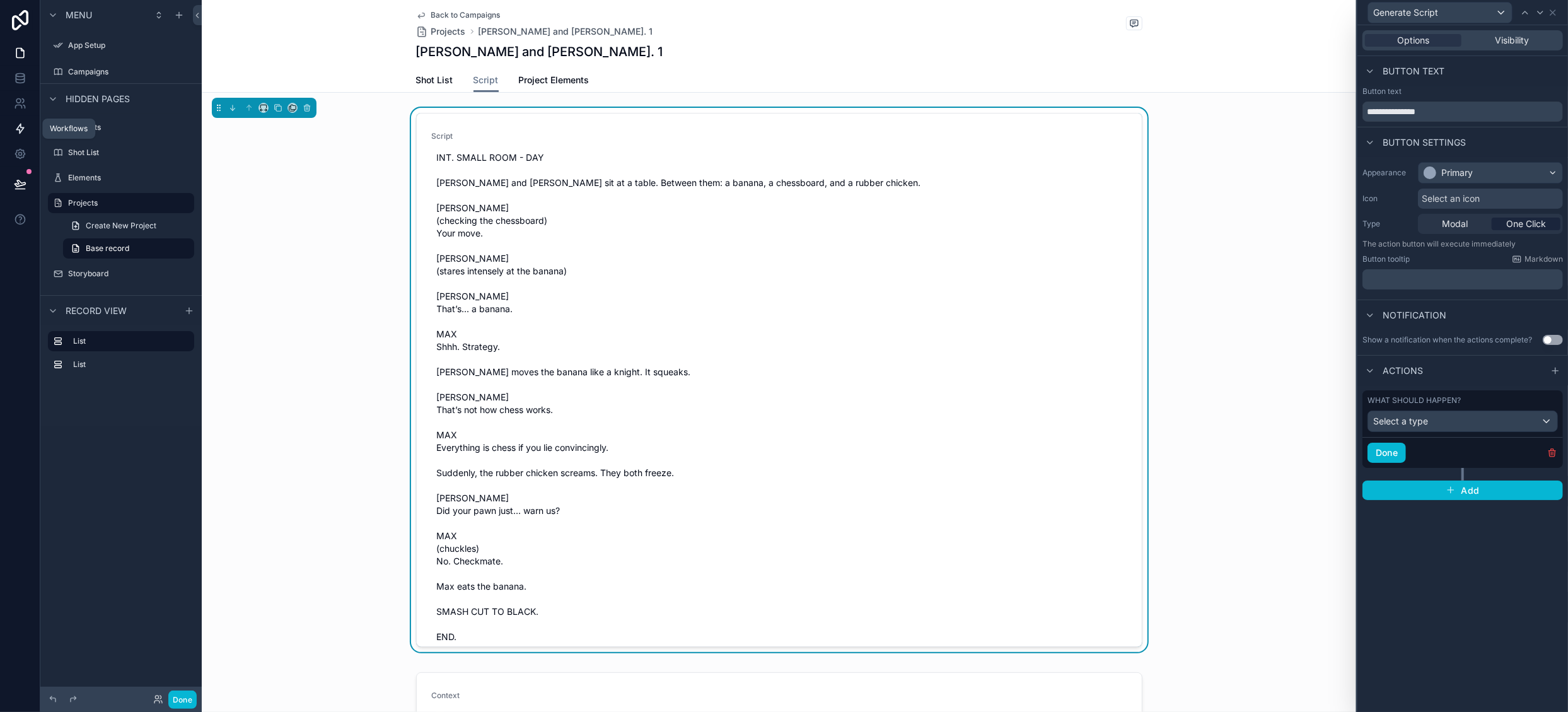
click at [18, 128] on icon at bounding box center [20, 129] width 8 height 9
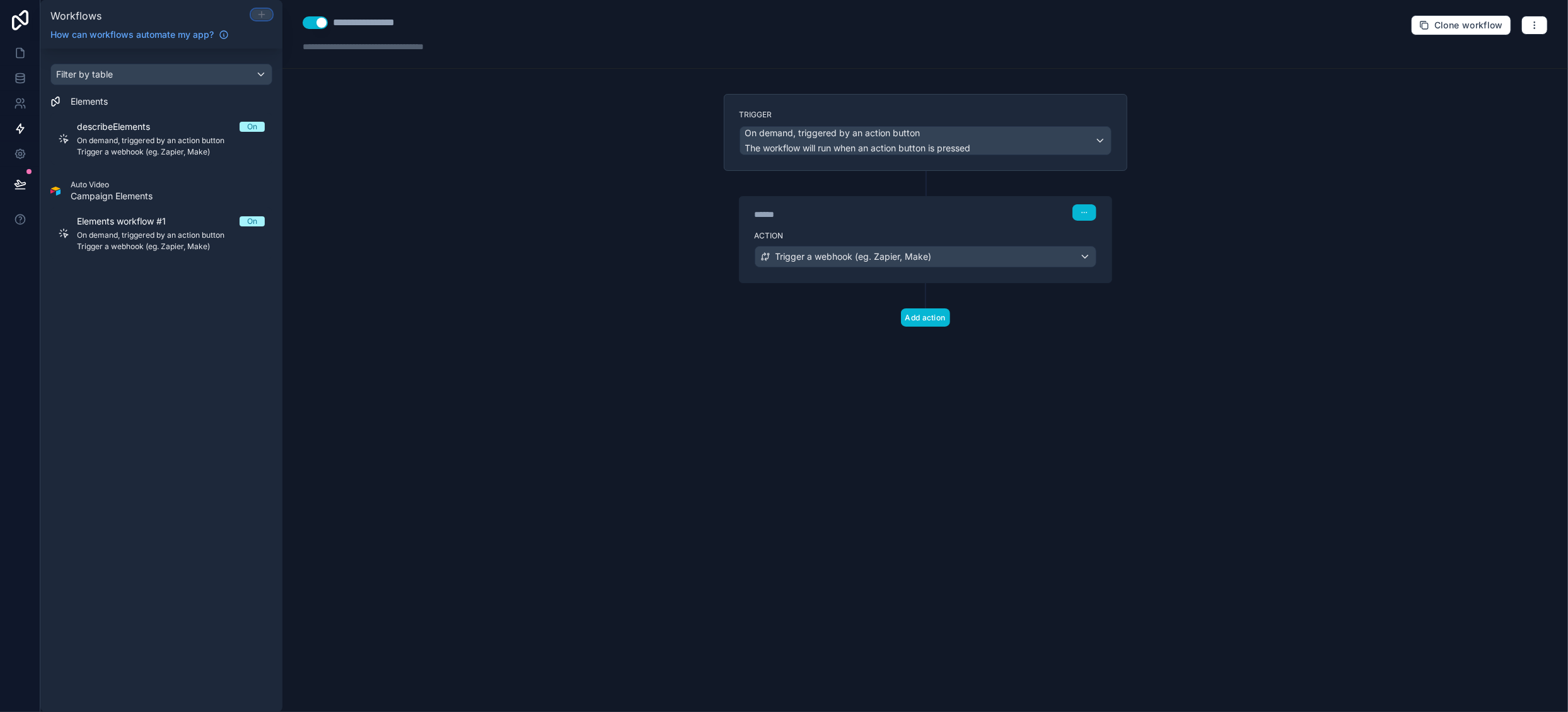
click at [266, 13] on icon at bounding box center [262, 14] width 10 height 10
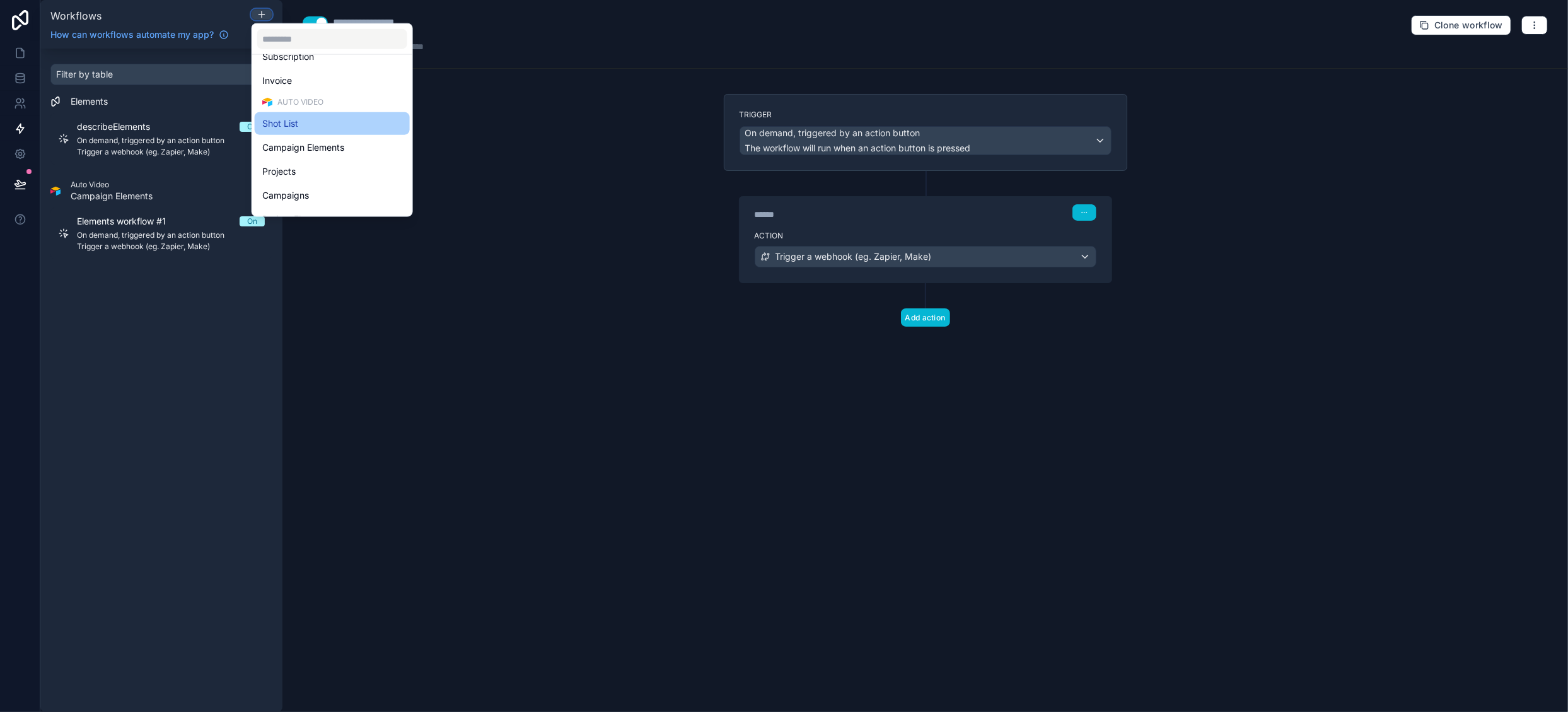
scroll to position [290, 0]
click at [306, 154] on div "Projects" at bounding box center [332, 154] width 140 height 15
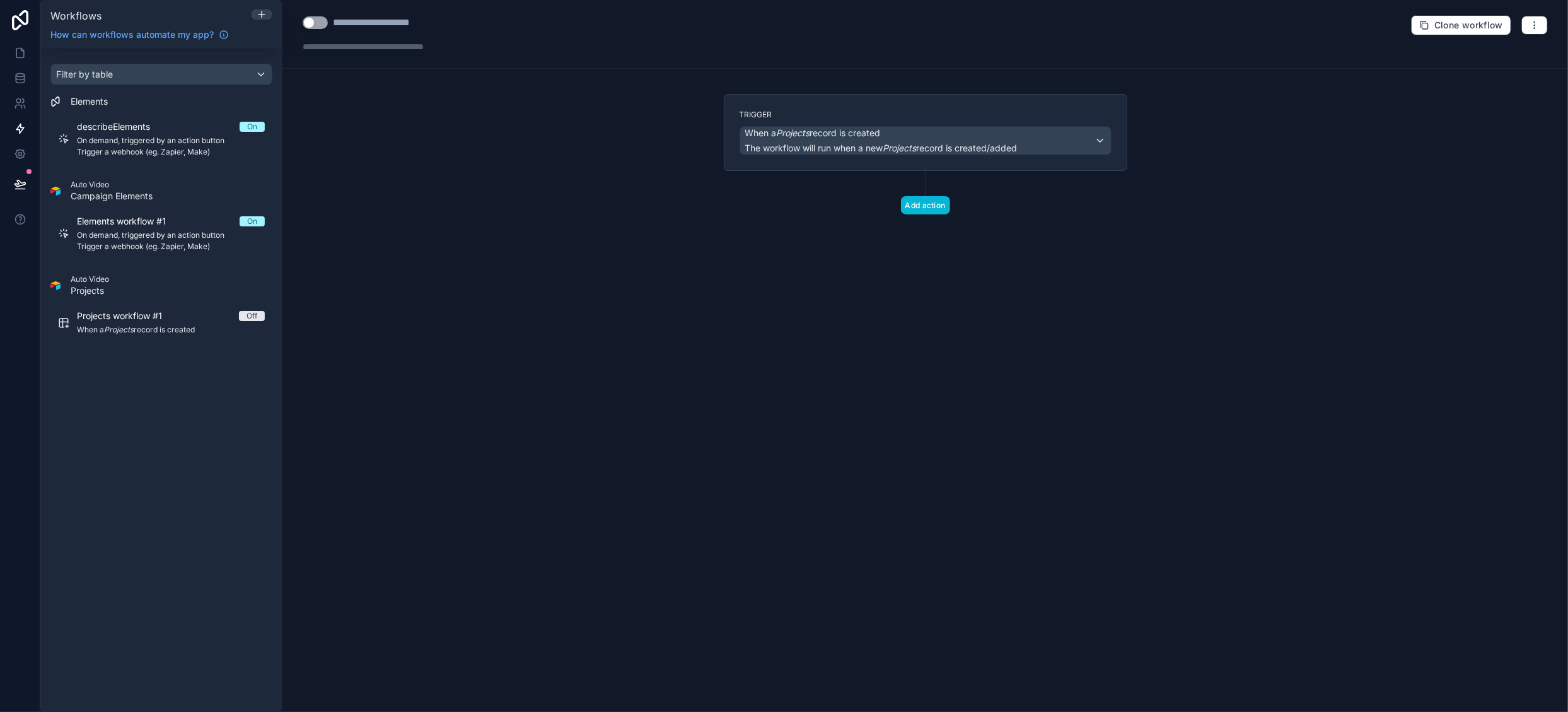
click at [366, 22] on div "**********" at bounding box center [387, 23] width 109 height 15
click at [322, 23] on button "Use setting" at bounding box center [315, 23] width 25 height 13
drag, startPoint x: 335, startPoint y: 22, endPoint x: 536, endPoint y: 26, distance: 201.0
click at [536, 26] on div "**********" at bounding box center [925, 34] width 1286 height 68
click at [864, 137] on span "When a Projects record is created" at bounding box center [813, 133] width 135 height 13
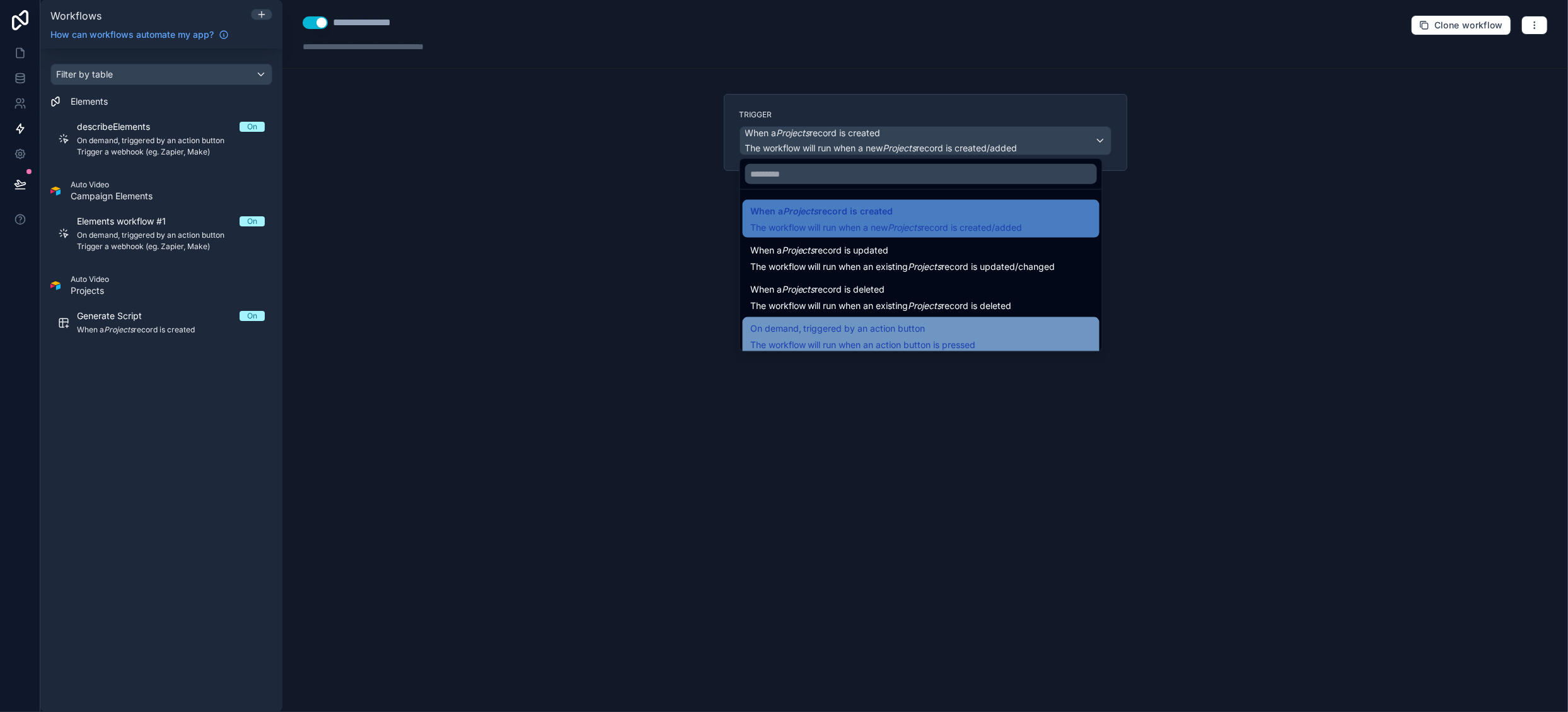
click at [908, 326] on span "On demand, triggered by an action button" at bounding box center [838, 329] width 175 height 15
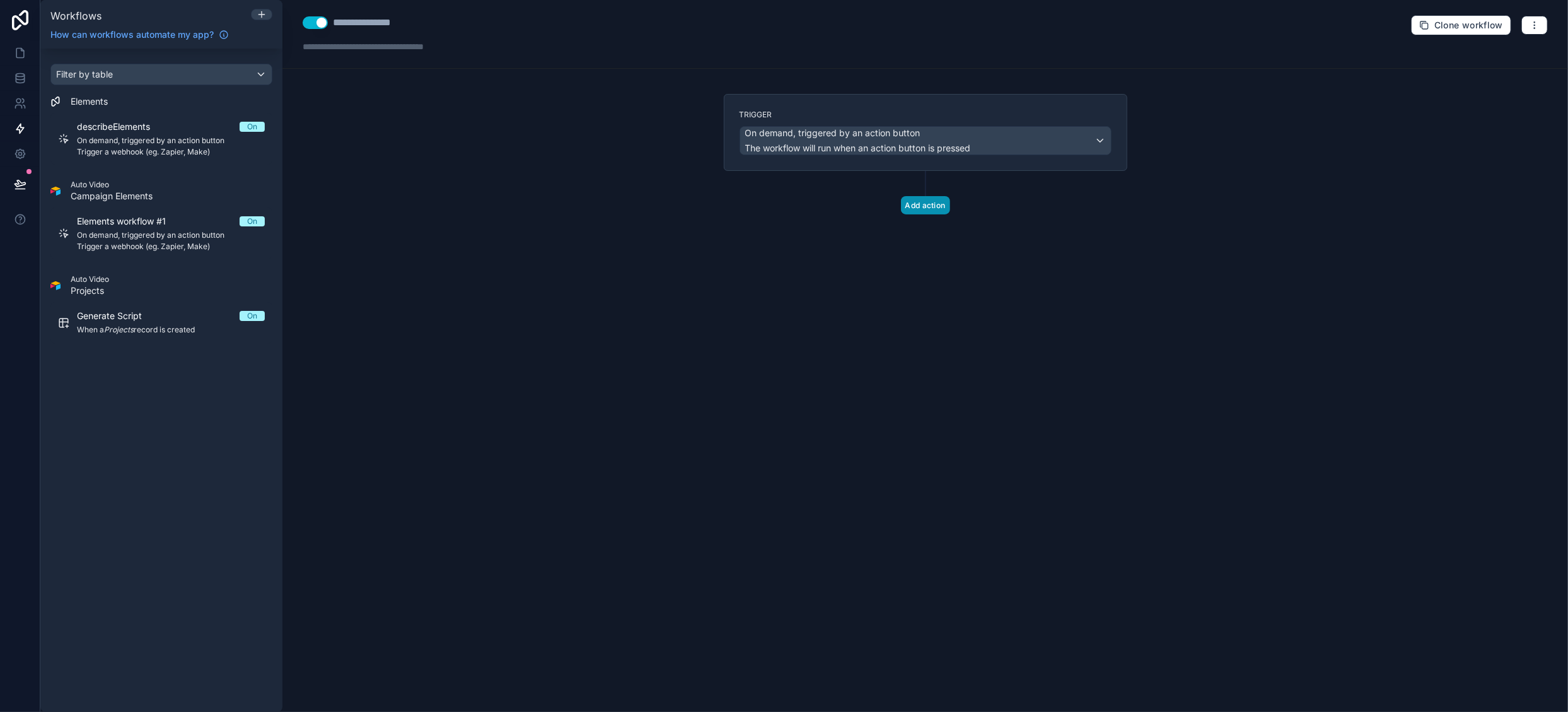
click at [925, 207] on button "Add action" at bounding box center [925, 205] width 49 height 18
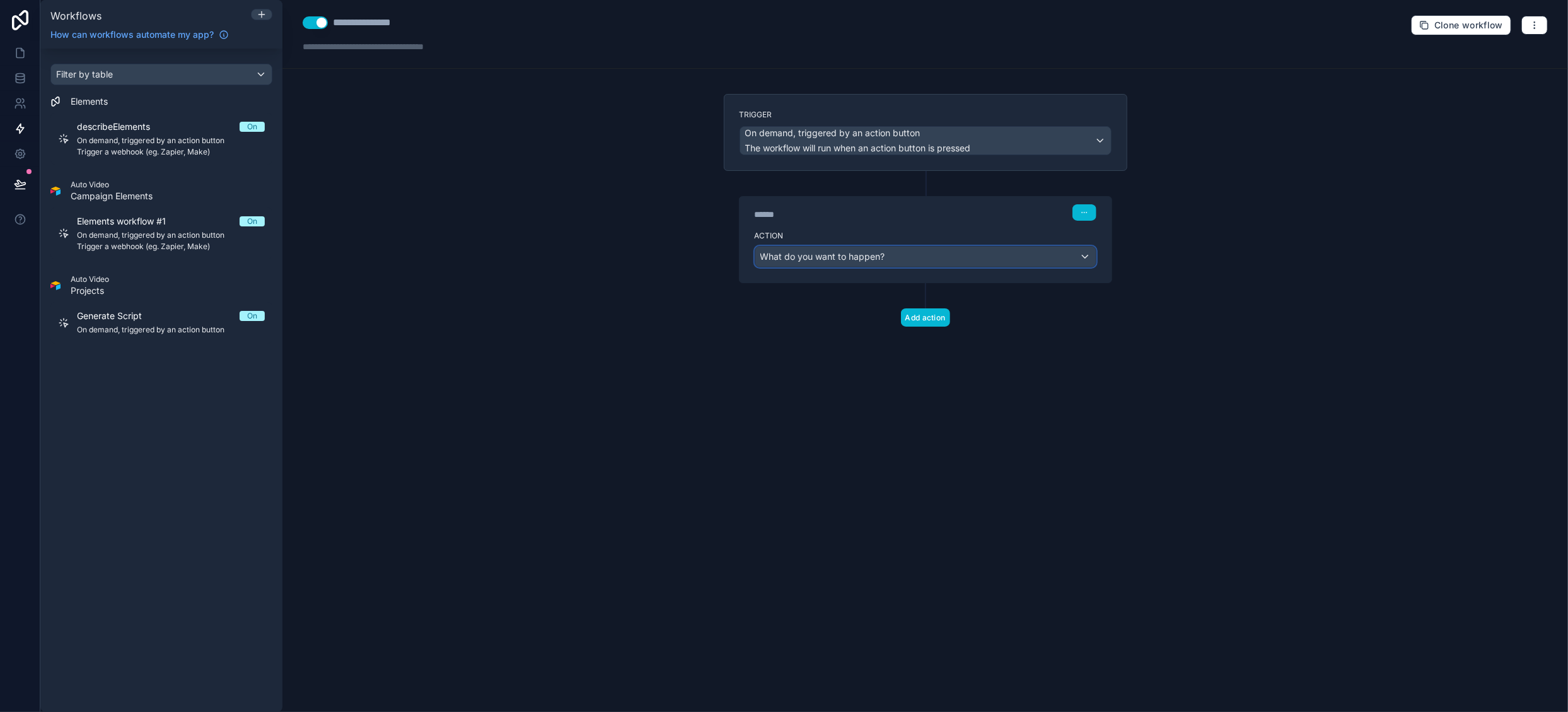
click at [886, 262] on div "What do you want to happen?" at bounding box center [925, 256] width 340 height 20
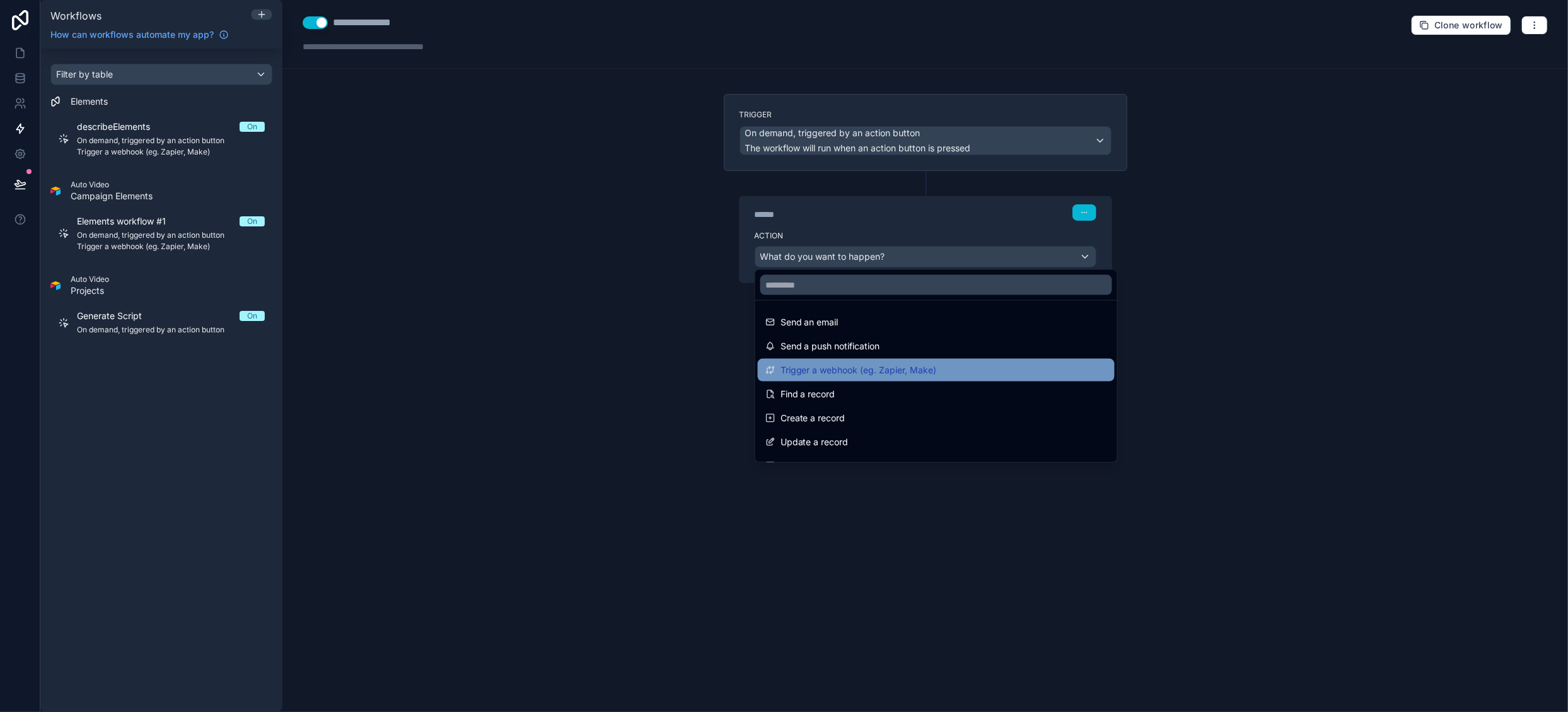
click at [917, 366] on span "Trigger a webhook (eg. Zapier, Make)" at bounding box center [858, 370] width 156 height 15
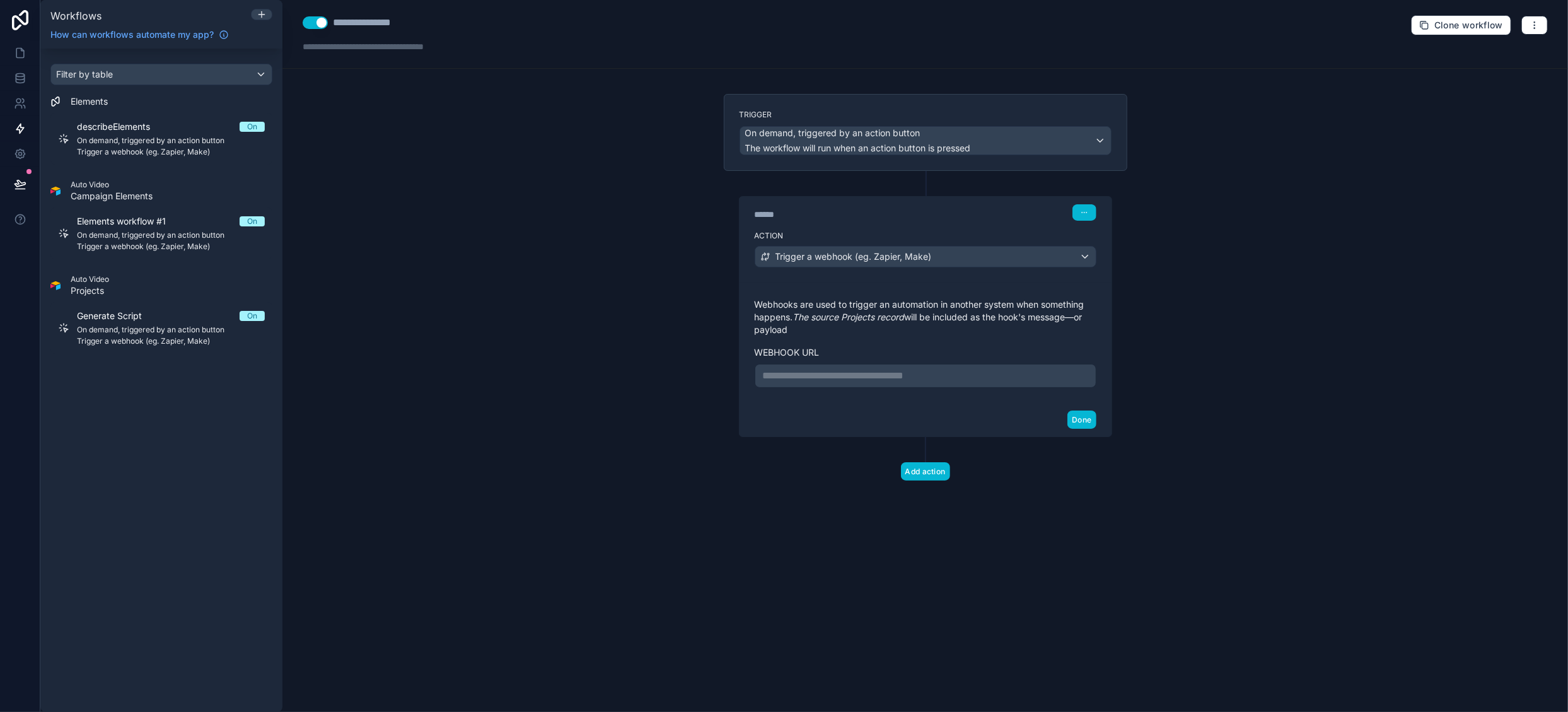
click at [841, 373] on p "**********" at bounding box center [925, 376] width 325 height 15
click at [1082, 429] on button "Done" at bounding box center [1081, 420] width 28 height 18
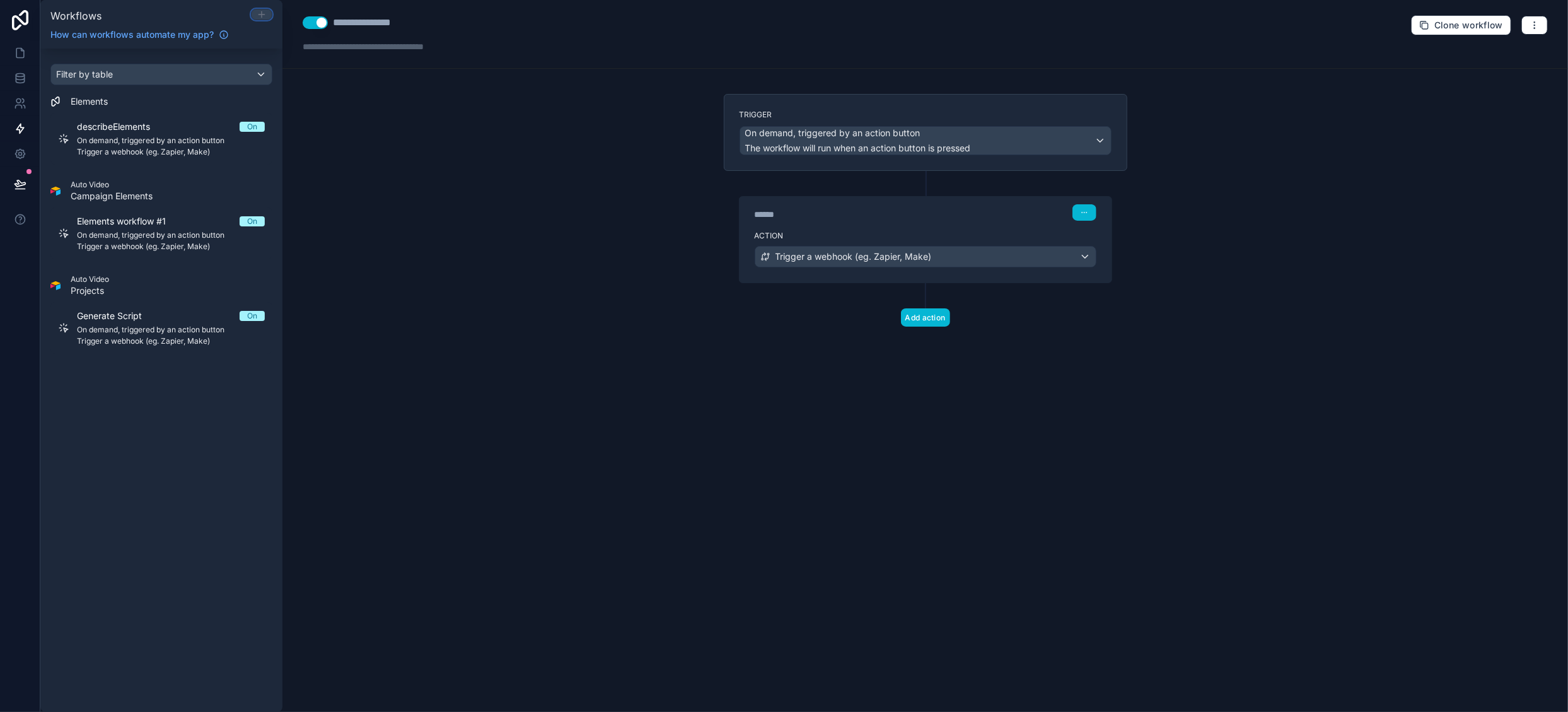
click at [265, 13] on icon at bounding box center [262, 14] width 10 height 10
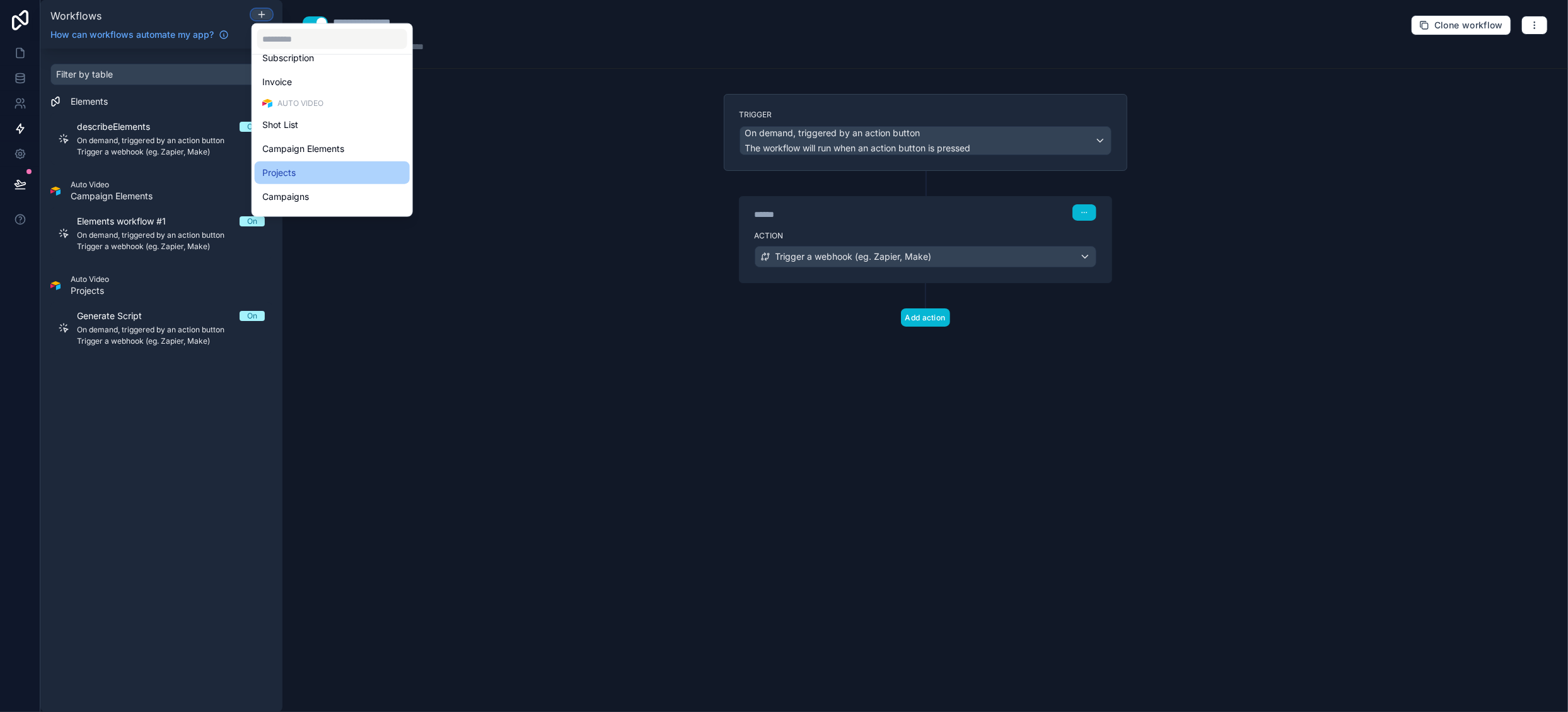
scroll to position [290, 0]
click at [324, 152] on div "Projects" at bounding box center [332, 154] width 140 height 15
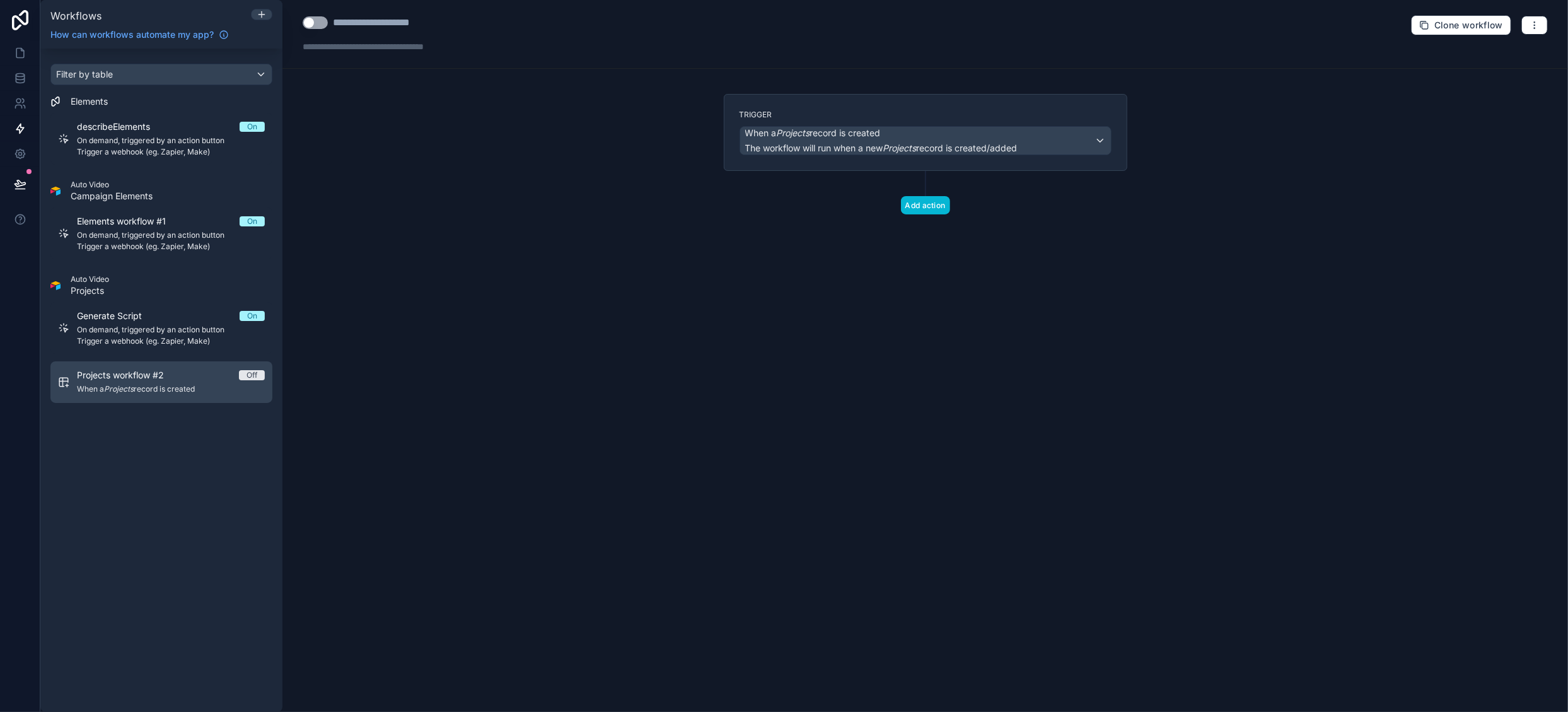
click at [204, 380] on div "Projects workflow #2 Off" at bounding box center [170, 375] width 188 height 13
click at [325, 24] on button "Use setting" at bounding box center [315, 23] width 25 height 13
click at [366, 23] on div "**********" at bounding box center [388, 23] width 111 height 15
drag, startPoint x: 334, startPoint y: 24, endPoint x: 495, endPoint y: 23, distance: 161.0
click at [495, 23] on div "**********" at bounding box center [925, 34] width 1286 height 68
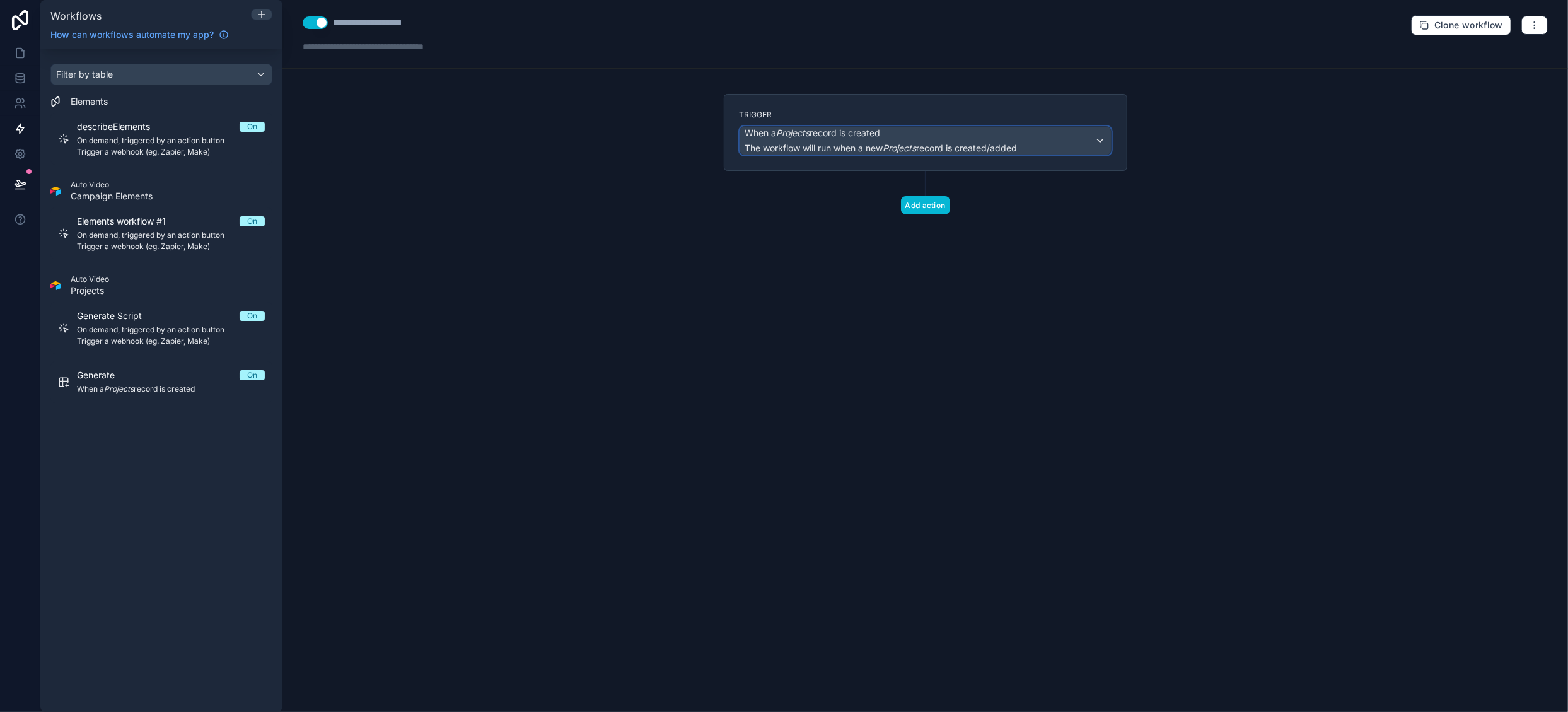
click at [869, 136] on span "When a Projects record is created" at bounding box center [813, 133] width 135 height 13
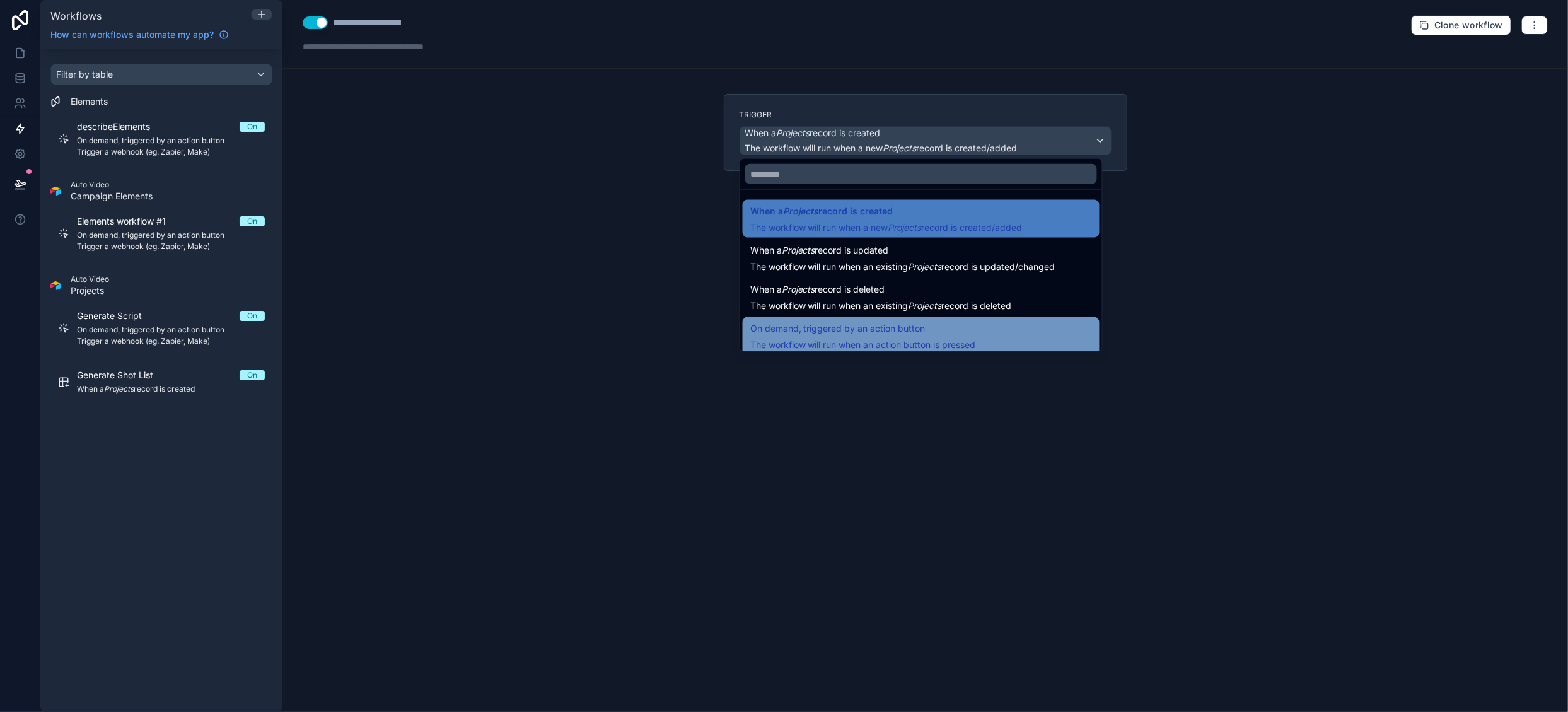
click at [874, 329] on span "On demand, triggered by an action button" at bounding box center [838, 329] width 175 height 15
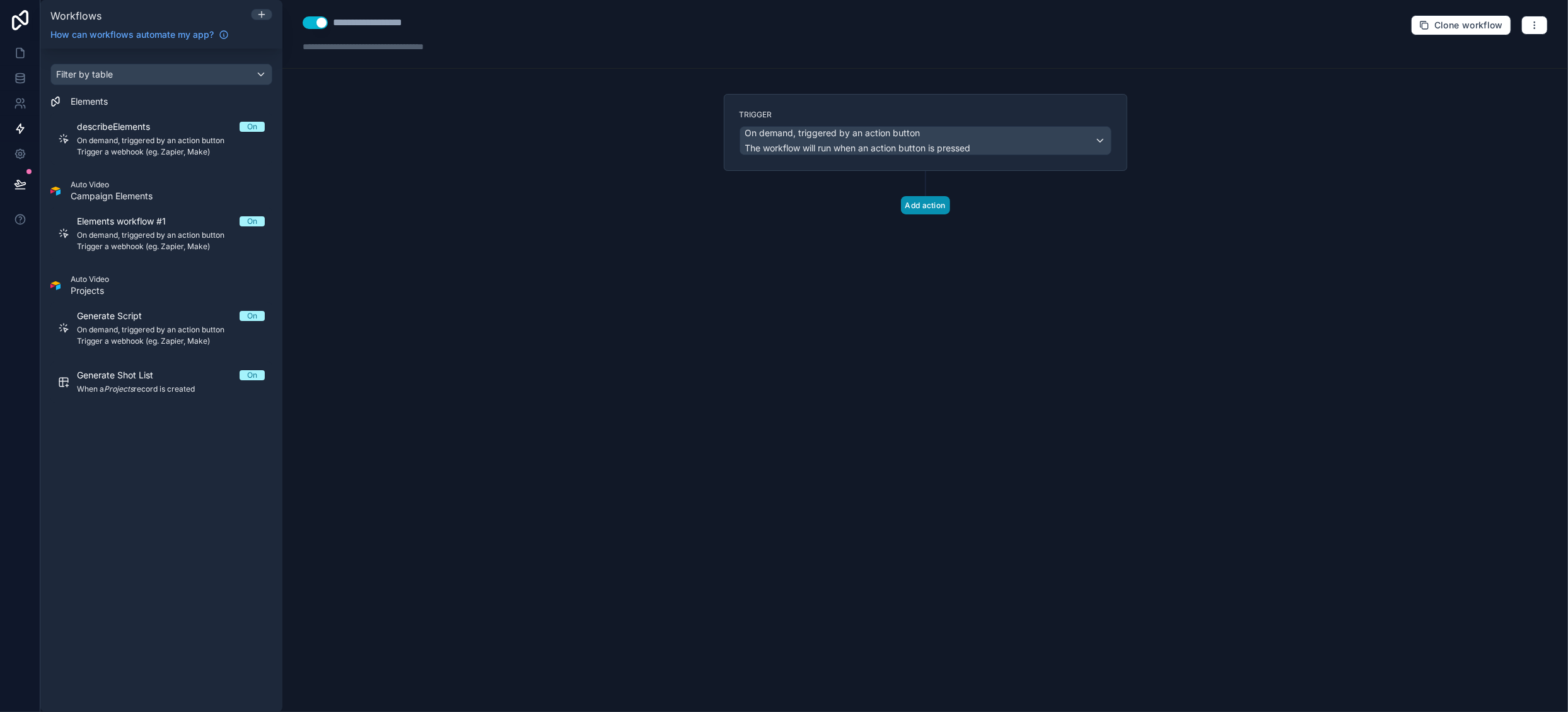
click at [924, 199] on button "Add action" at bounding box center [925, 205] width 49 height 18
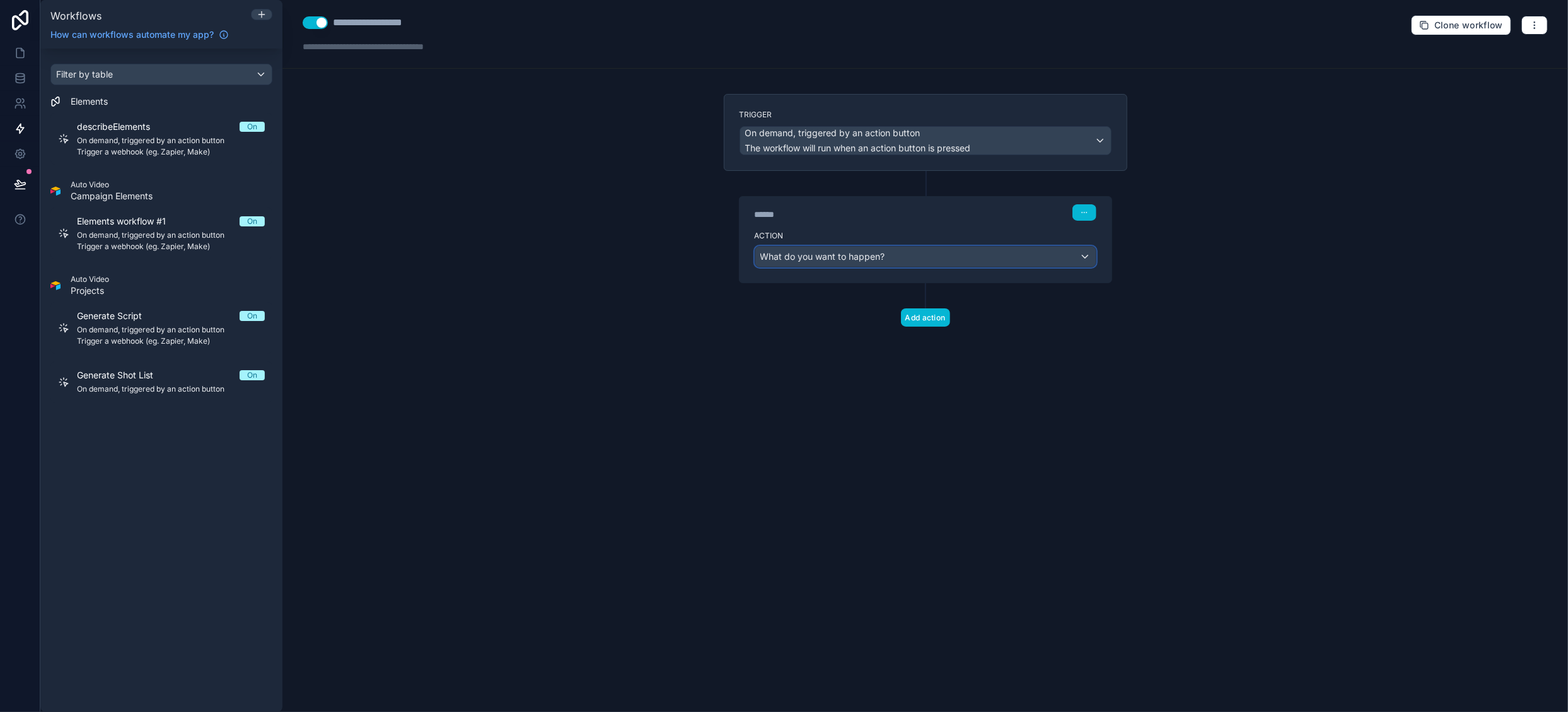
click at [863, 255] on span "What do you want to happen?" at bounding box center [823, 256] width 125 height 11
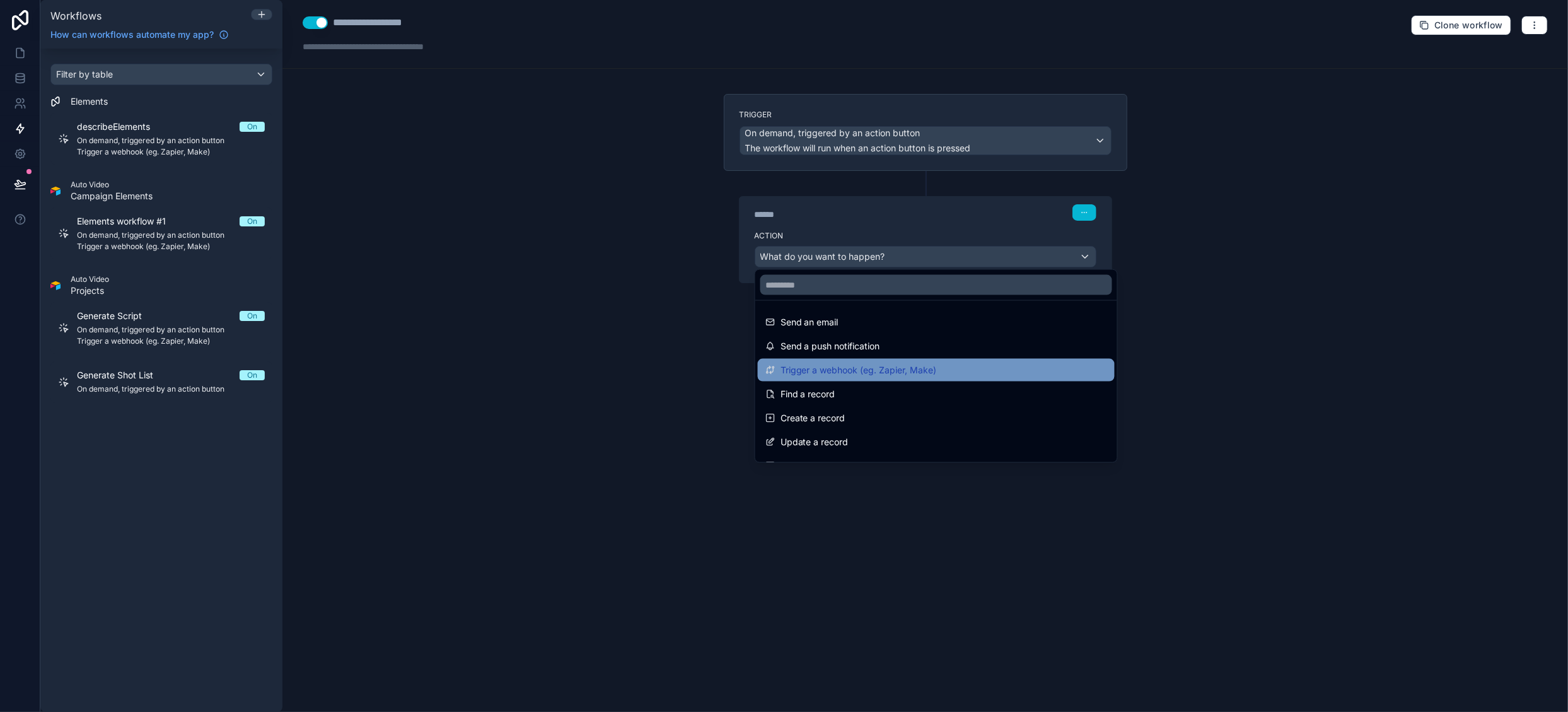
click at [880, 373] on span "Trigger a webhook (eg. Zapier, Make)" at bounding box center [858, 370] width 156 height 15
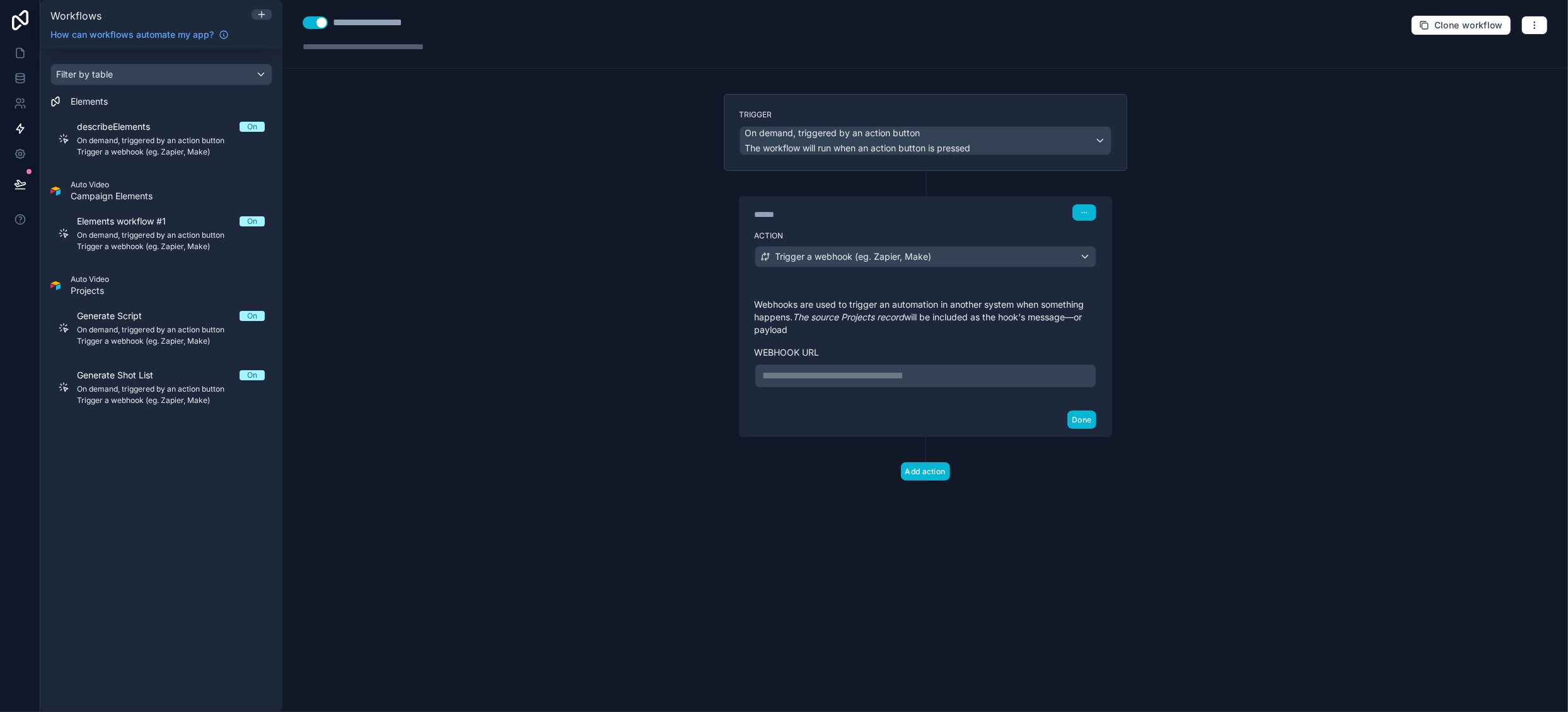
drag, startPoint x: 873, startPoint y: 376, endPoint x: 880, endPoint y: 376, distance: 7.0
click at [873, 376] on p "**********" at bounding box center [925, 376] width 325 height 15
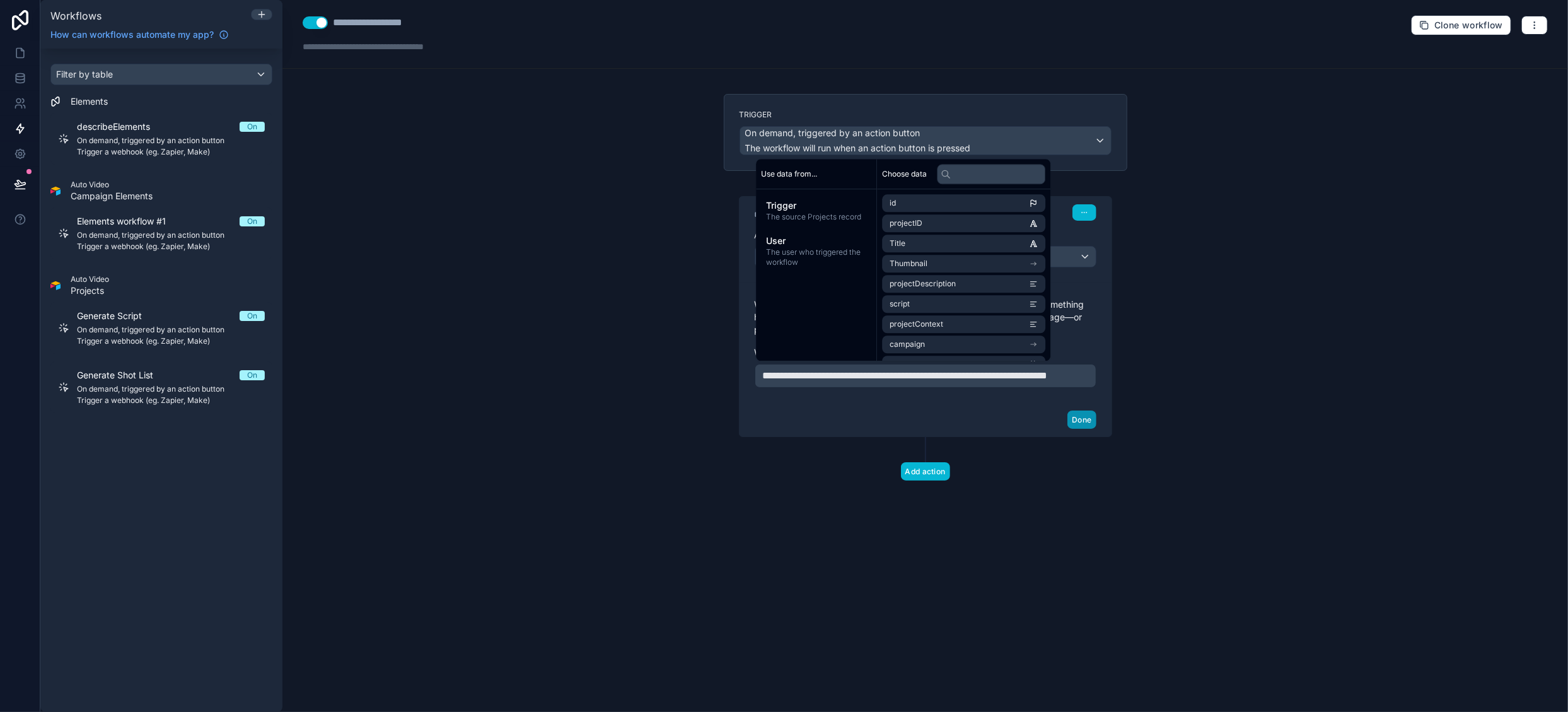
click at [1092, 429] on button "Done" at bounding box center [1081, 420] width 28 height 18
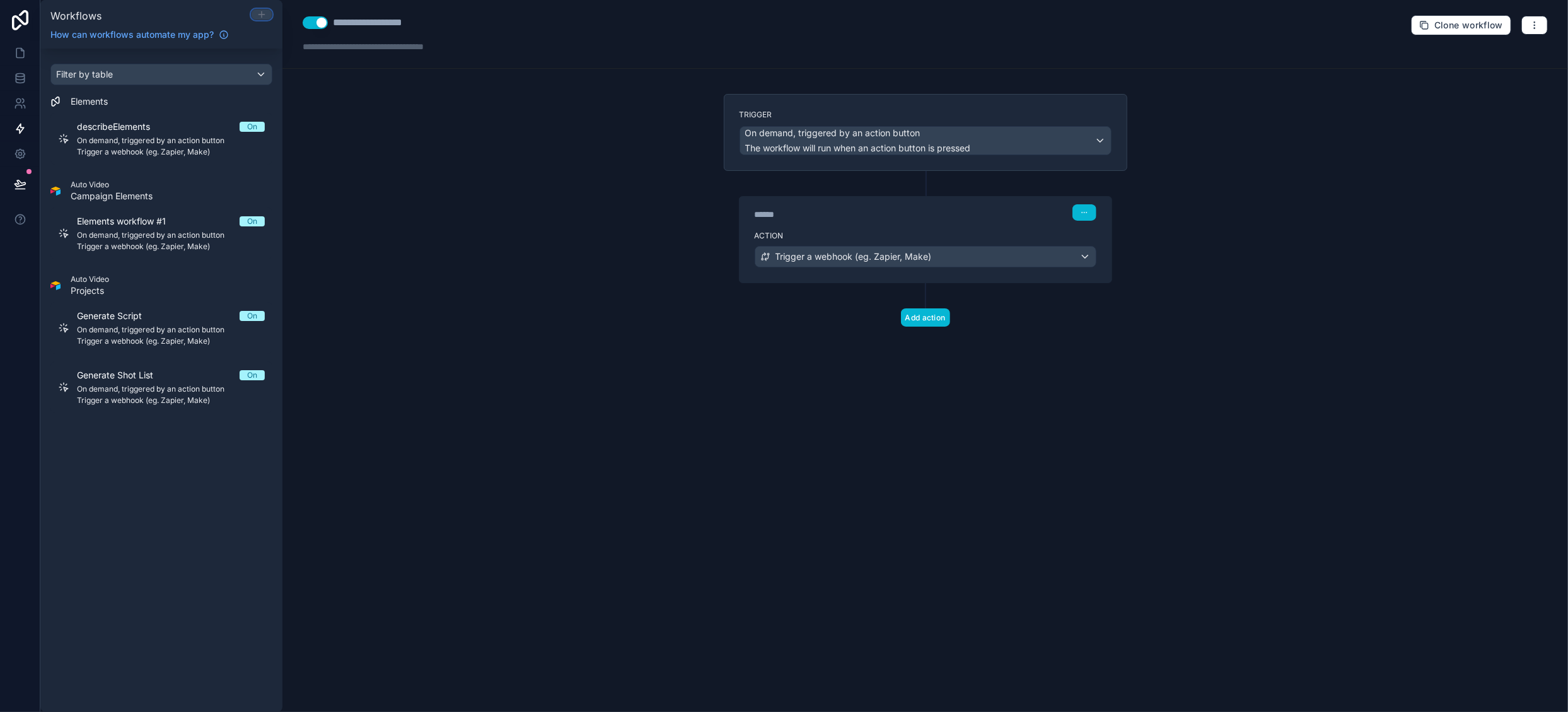
click at [259, 13] on icon at bounding box center [262, 14] width 10 height 10
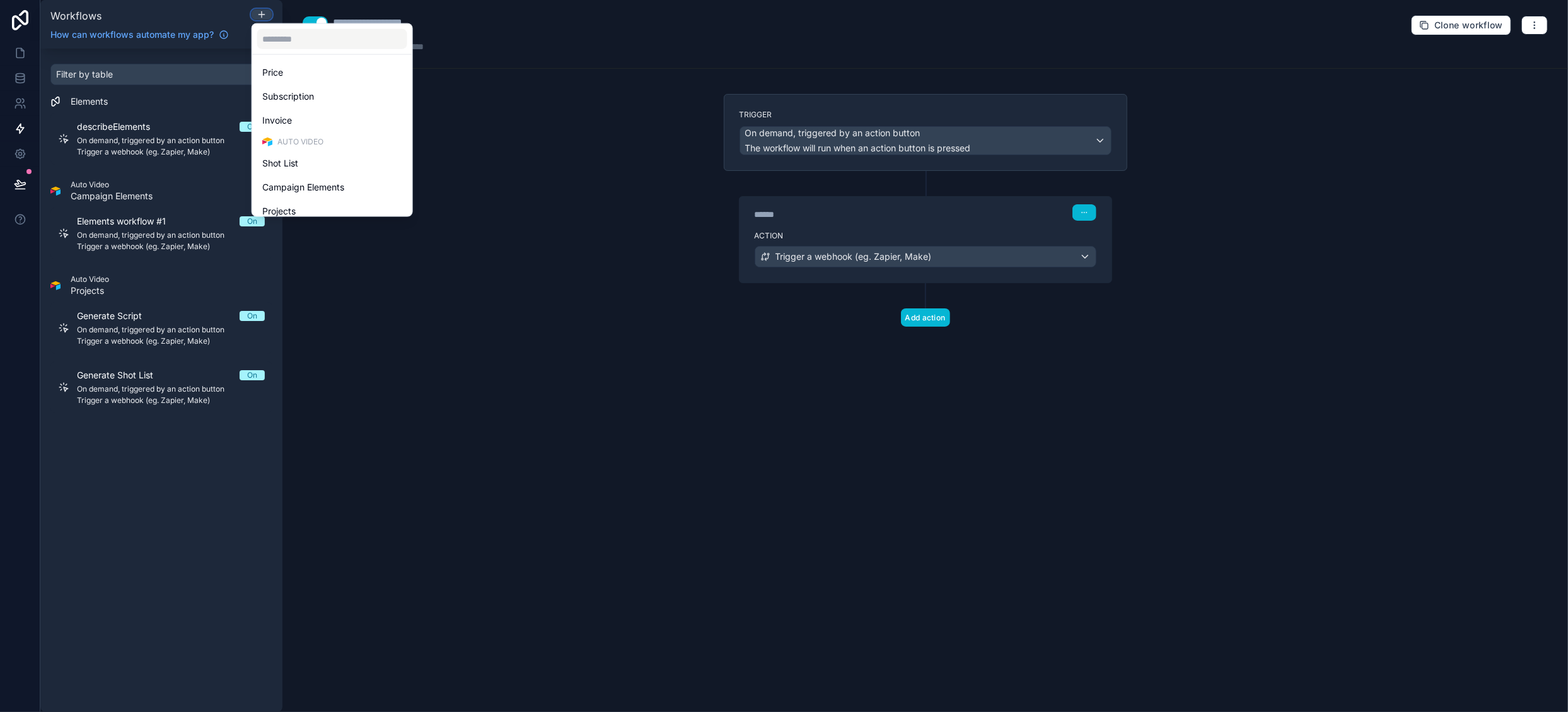
scroll to position [290, 0]
click at [335, 154] on div "Projects" at bounding box center [332, 154] width 140 height 15
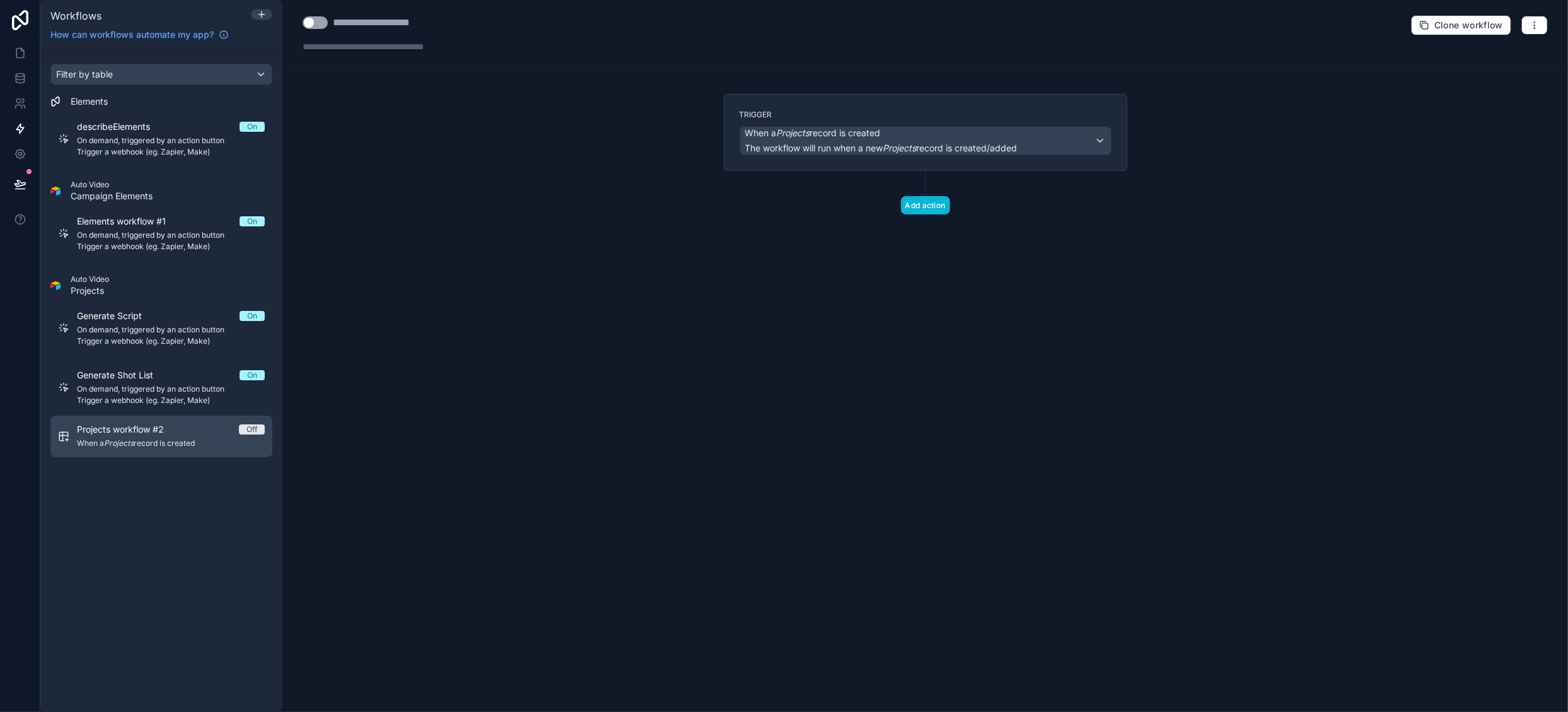
click at [204, 442] on span "When a Projects record is created" at bounding box center [170, 443] width 188 height 10
click at [321, 22] on button "Use setting" at bounding box center [315, 23] width 25 height 13
click at [376, 19] on div "**********" at bounding box center [388, 23] width 111 height 15
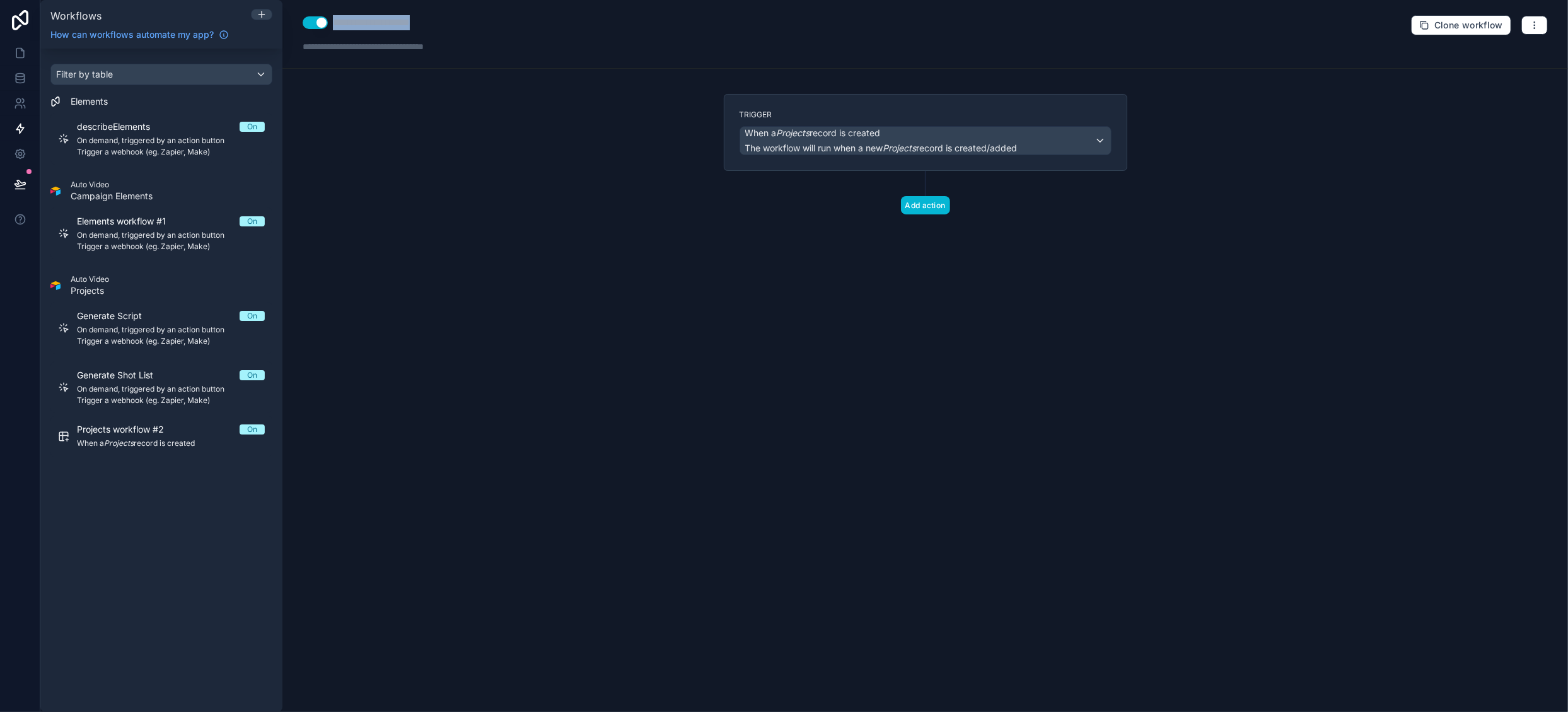
drag, startPoint x: 334, startPoint y: 23, endPoint x: 532, endPoint y: 24, distance: 198.0
click at [532, 24] on div "**********" at bounding box center [925, 34] width 1286 height 68
click at [824, 146] on span "The workflow will run when a new Projects record is created/added" at bounding box center [881, 148] width 272 height 11
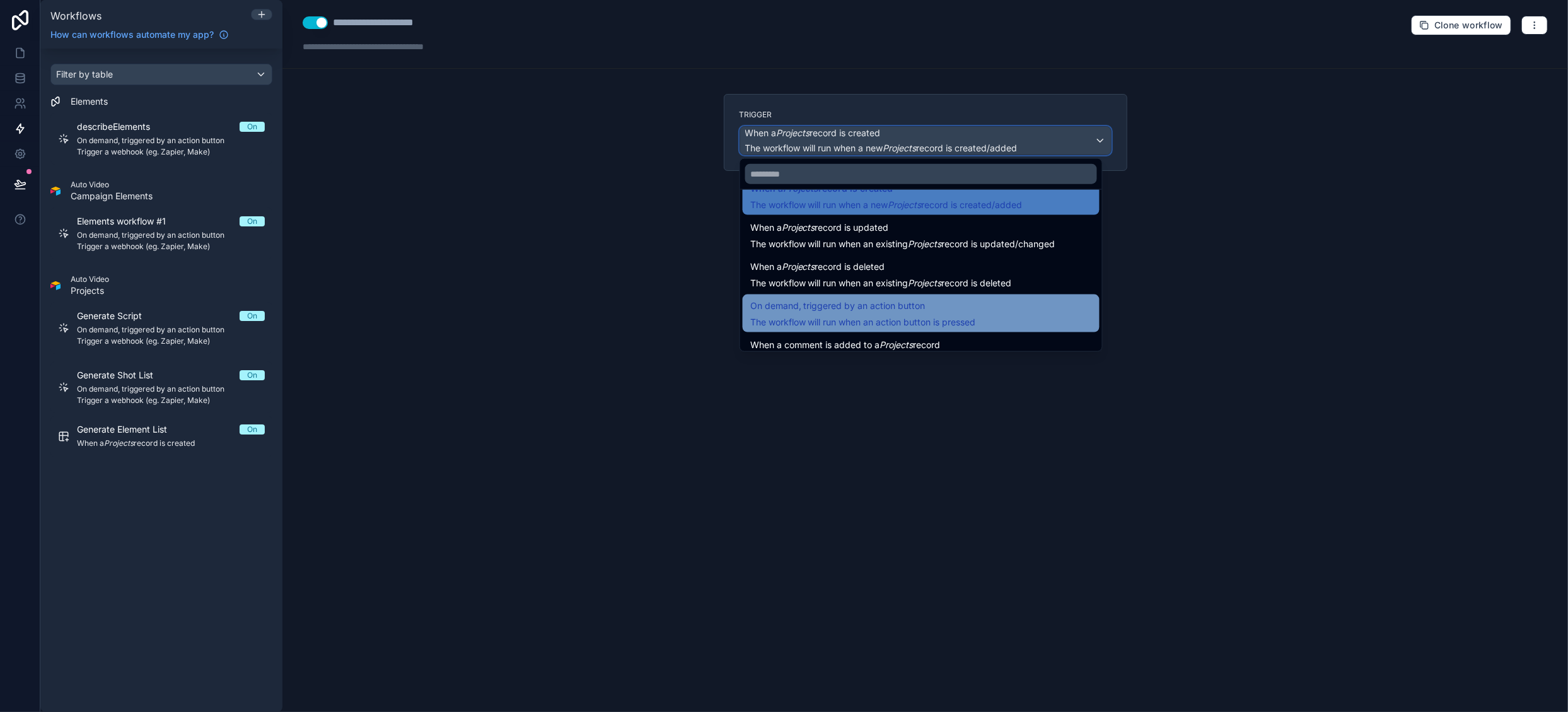
scroll to position [45, 0]
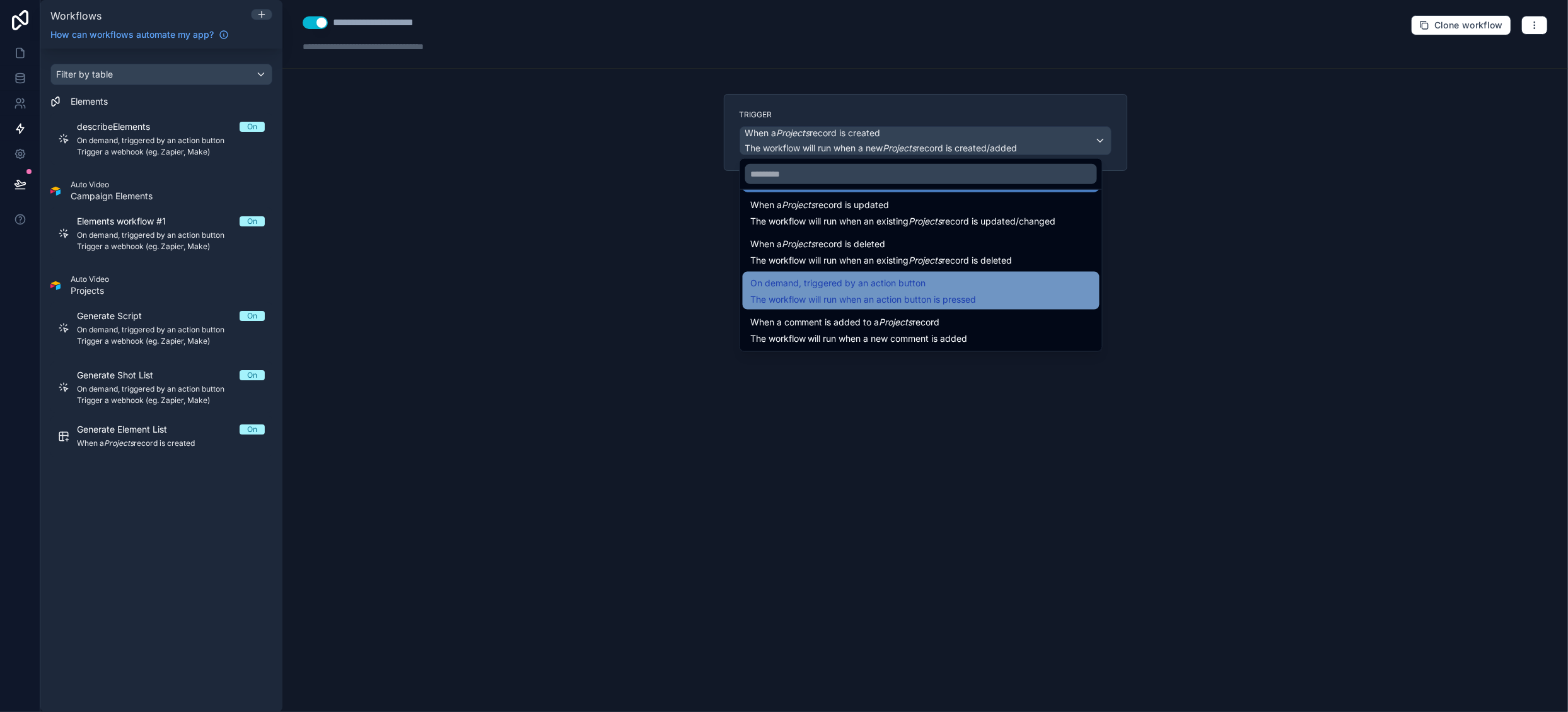
click at [902, 290] on div "On demand, triggered by an action button The workflow will run when an action b…" at bounding box center [863, 290] width 226 height 30
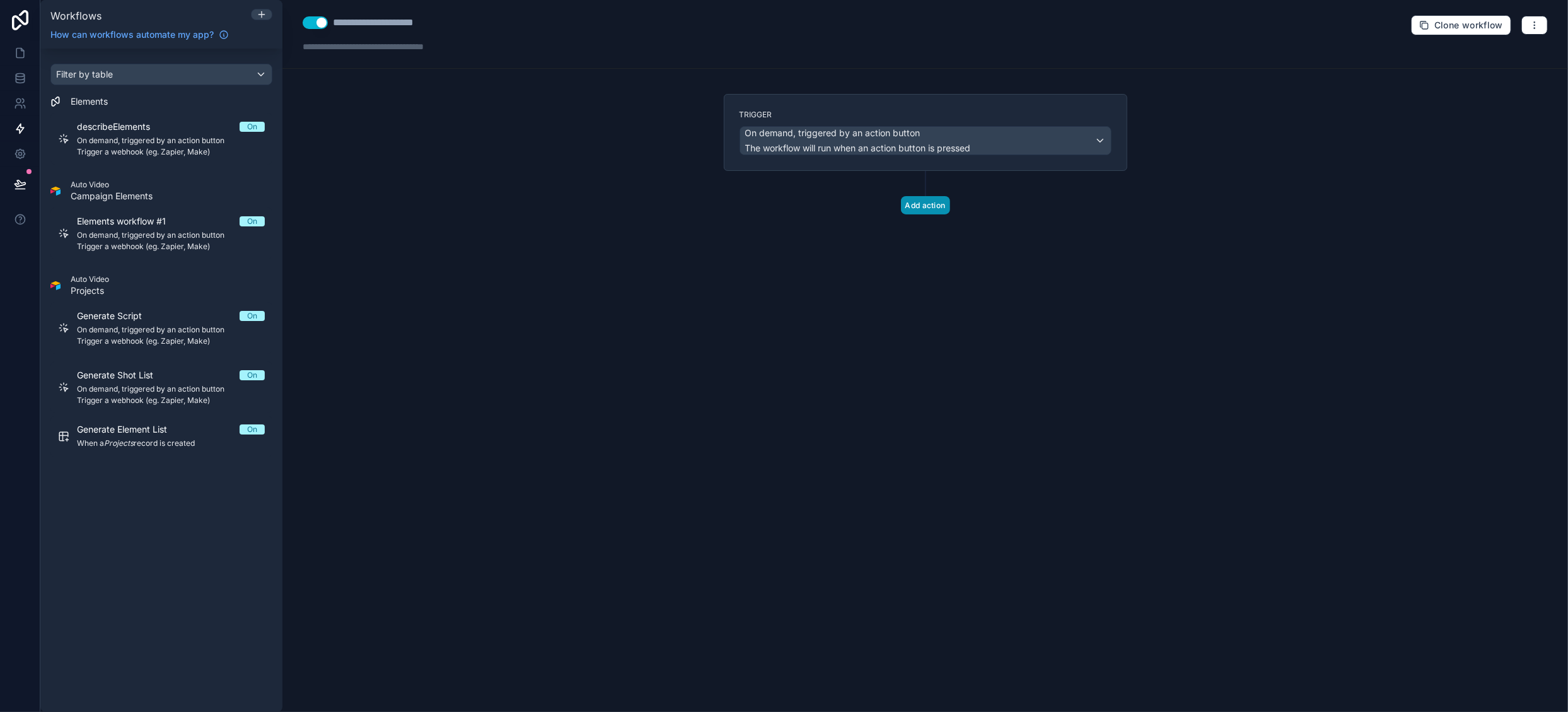
click at [923, 199] on button "Add action" at bounding box center [925, 205] width 49 height 18
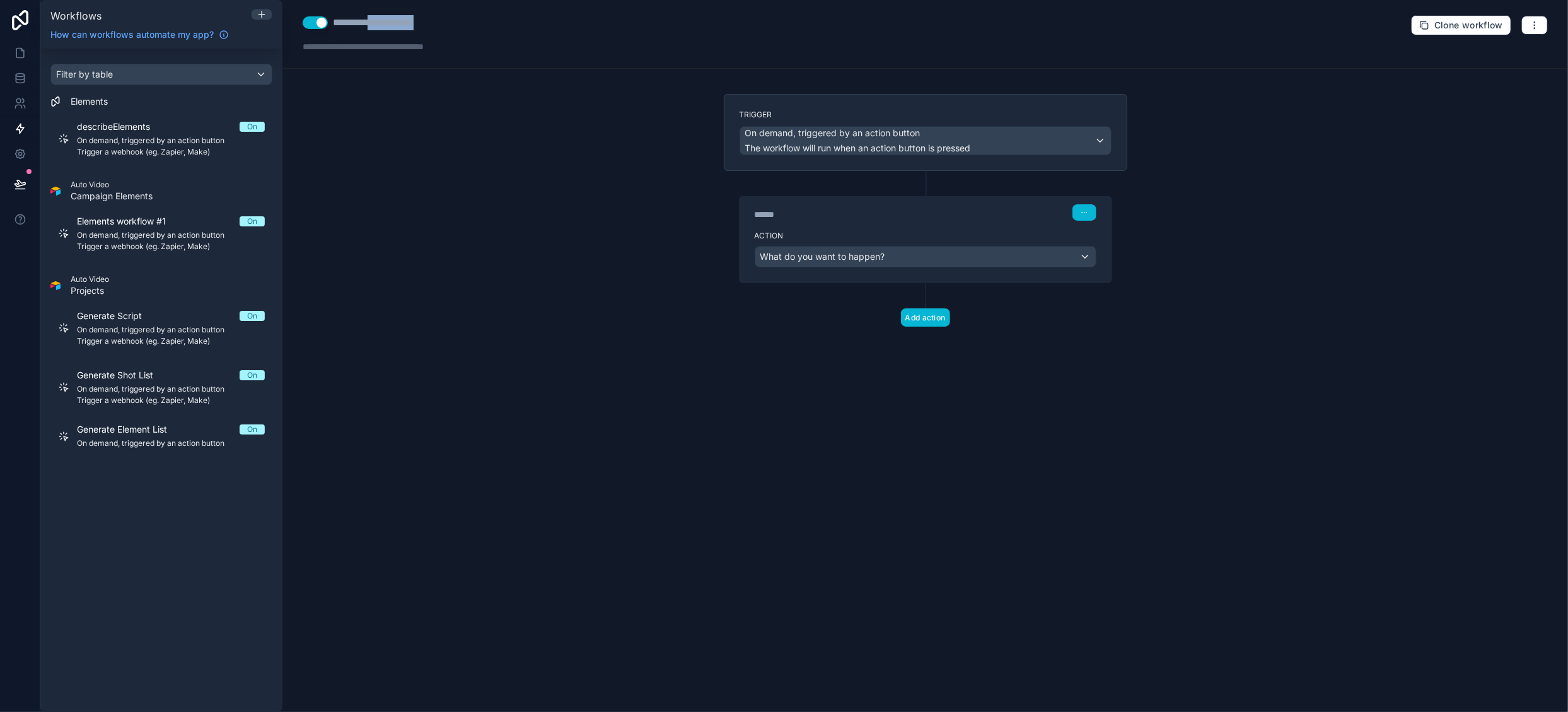
drag, startPoint x: 381, startPoint y: 24, endPoint x: 453, endPoint y: 23, distance: 72.0
click at [453, 23] on div "**********" at bounding box center [391, 23] width 177 height 15
click at [970, 262] on div "What do you want to happen?" at bounding box center [925, 256] width 340 height 20
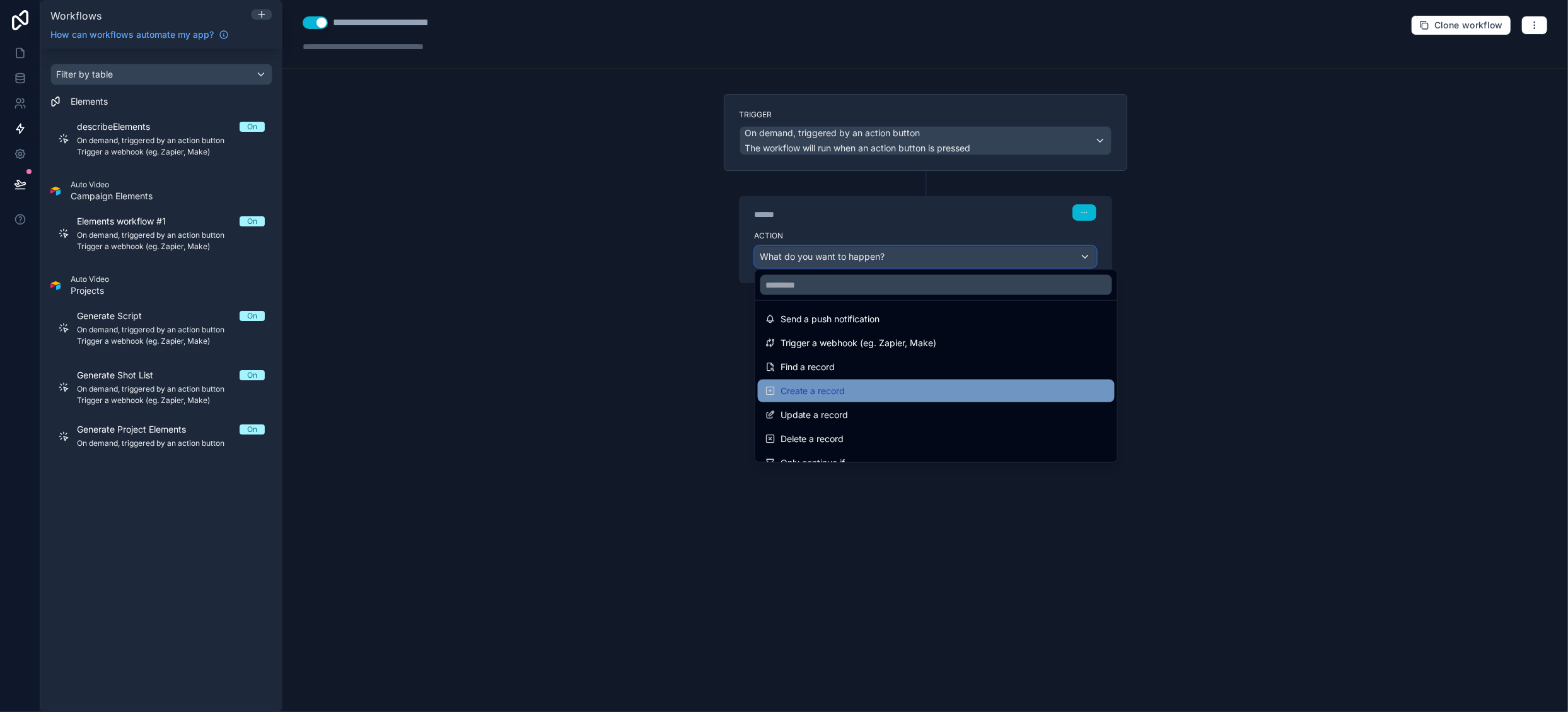
scroll to position [0, 0]
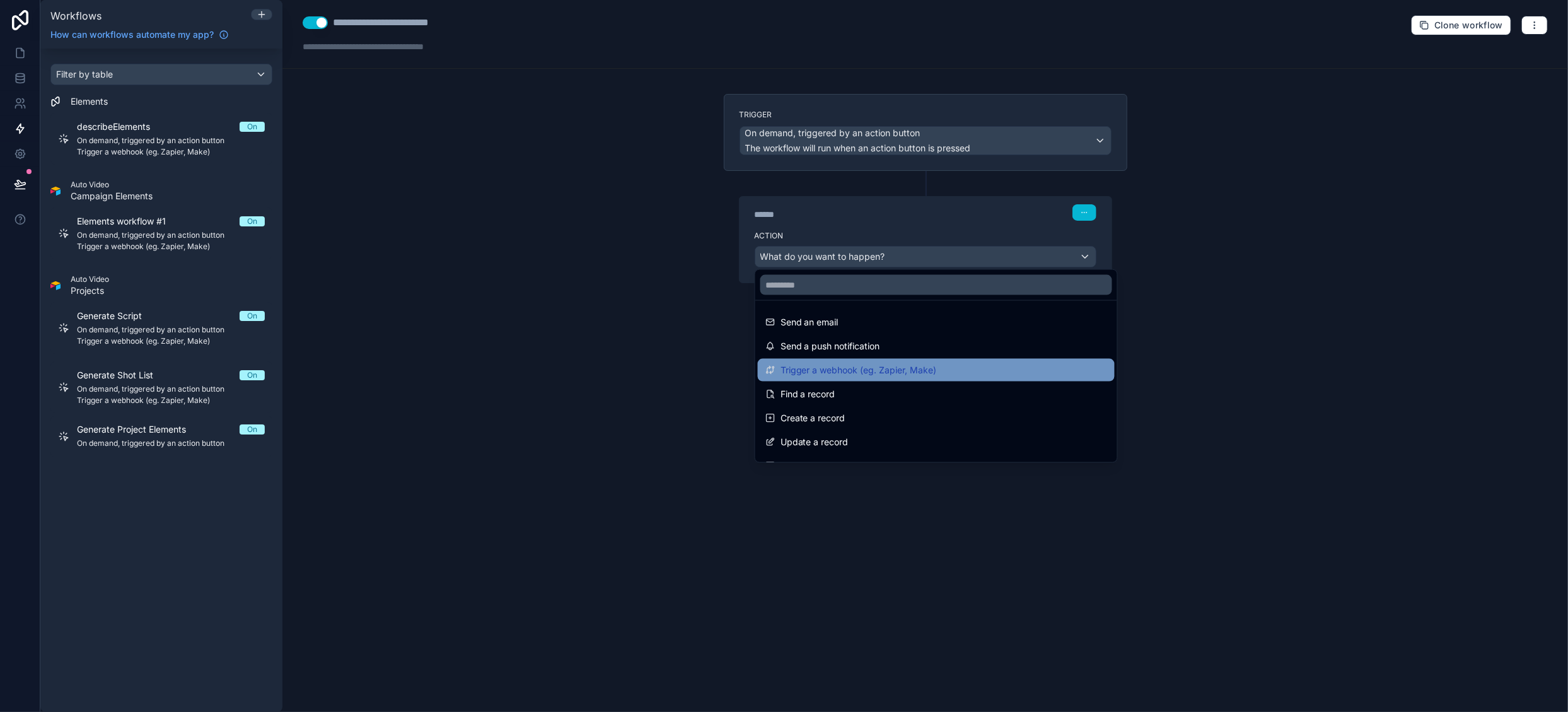
click at [945, 369] on div "Trigger a webhook (eg. Zapier, Make)" at bounding box center [936, 370] width 342 height 15
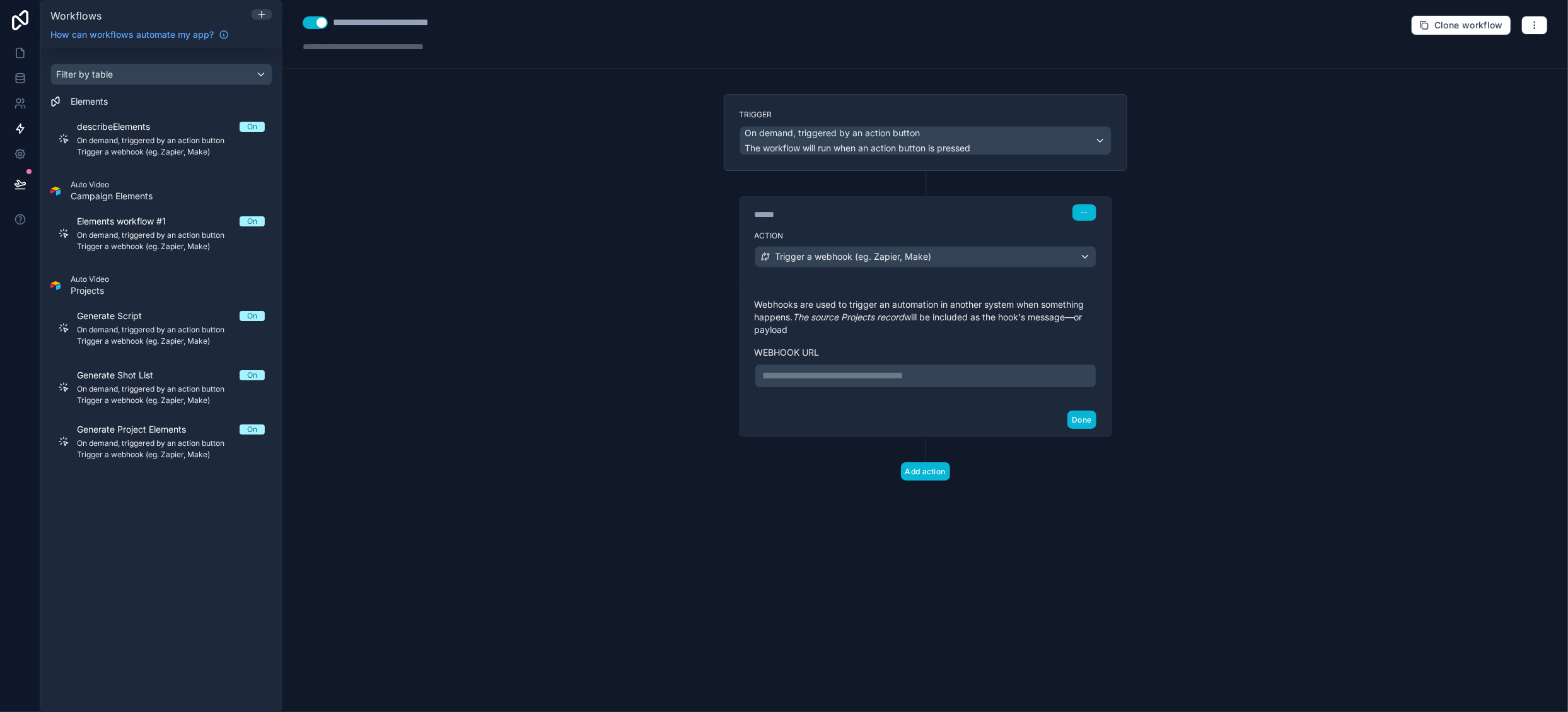
click at [848, 377] on p "**********" at bounding box center [925, 376] width 325 height 15
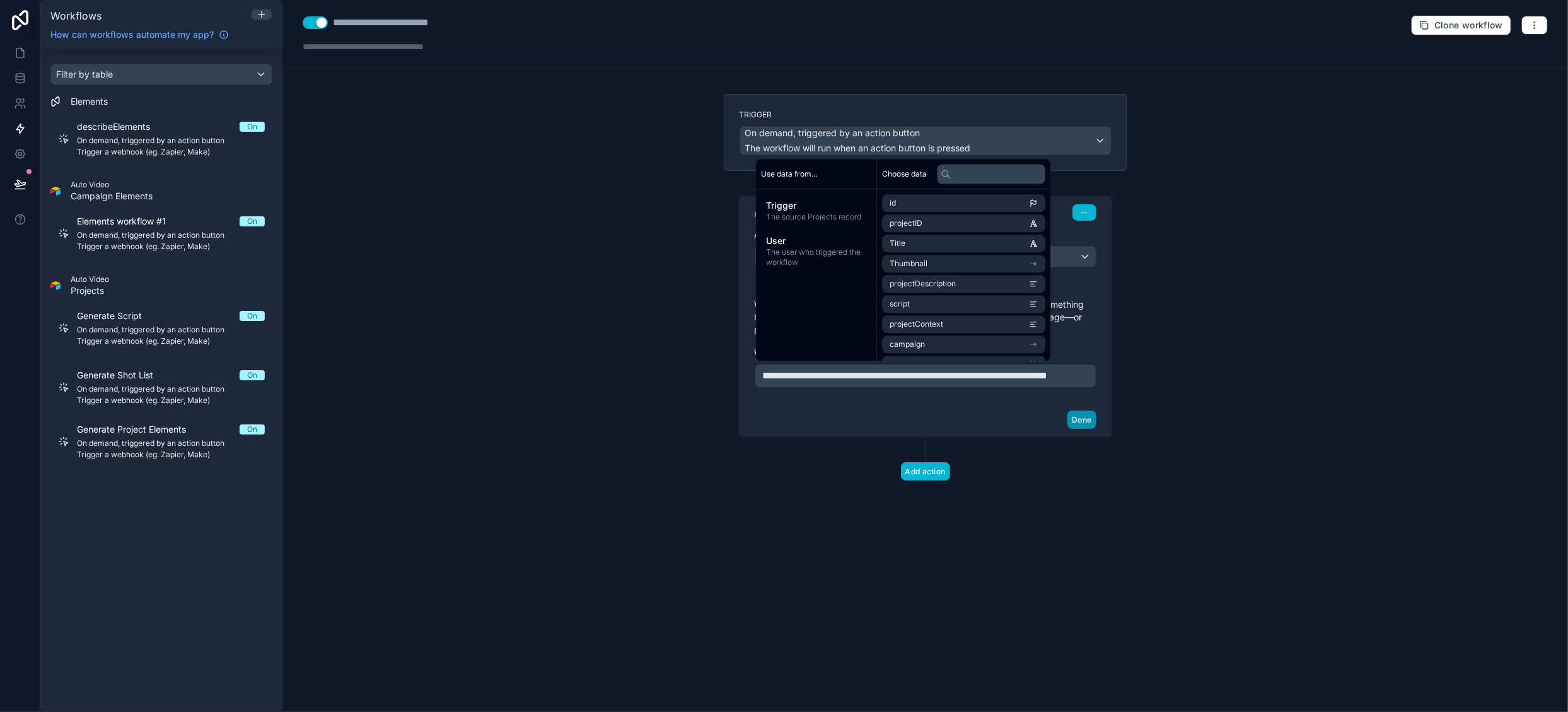
click at [1087, 429] on button "Done" at bounding box center [1081, 420] width 28 height 18
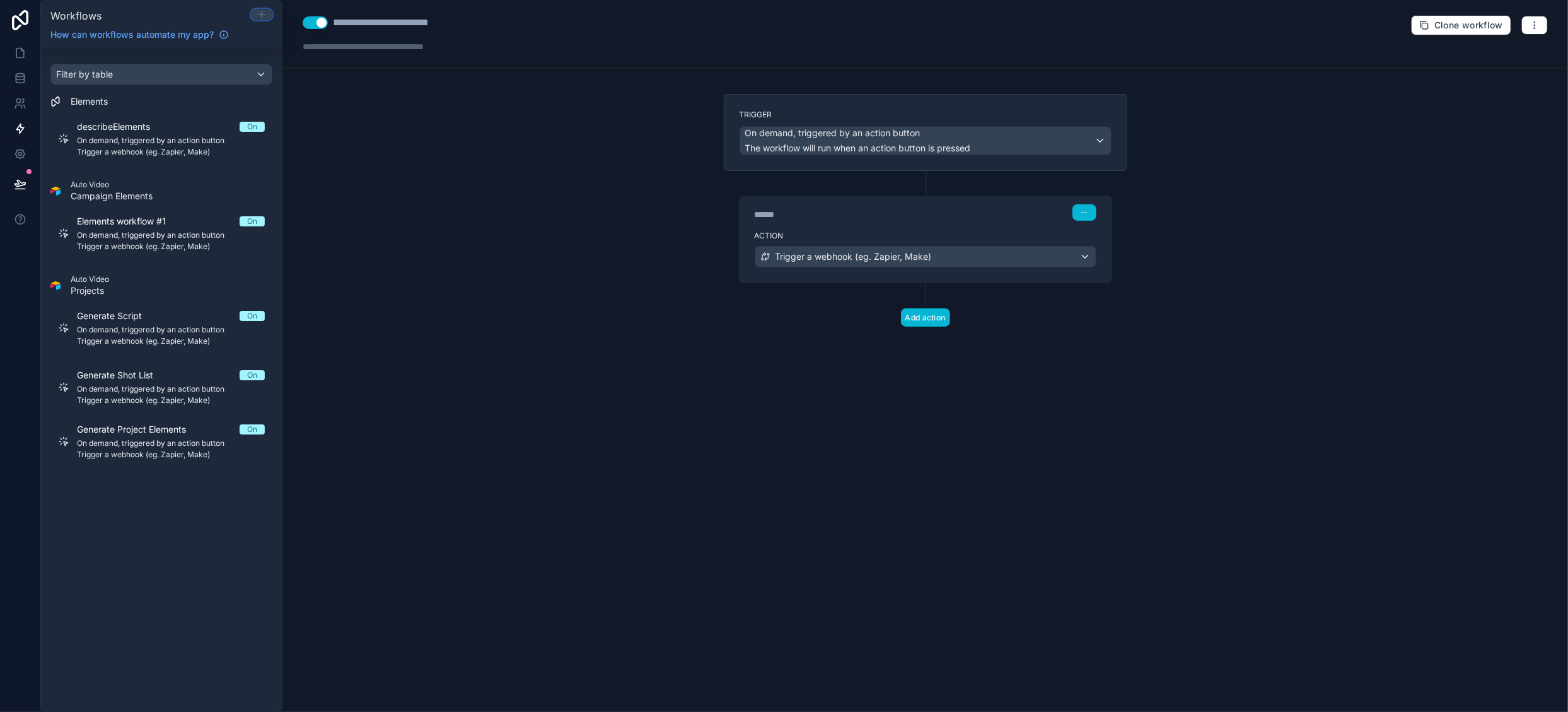
click at [265, 13] on icon at bounding box center [262, 14] width 10 height 10
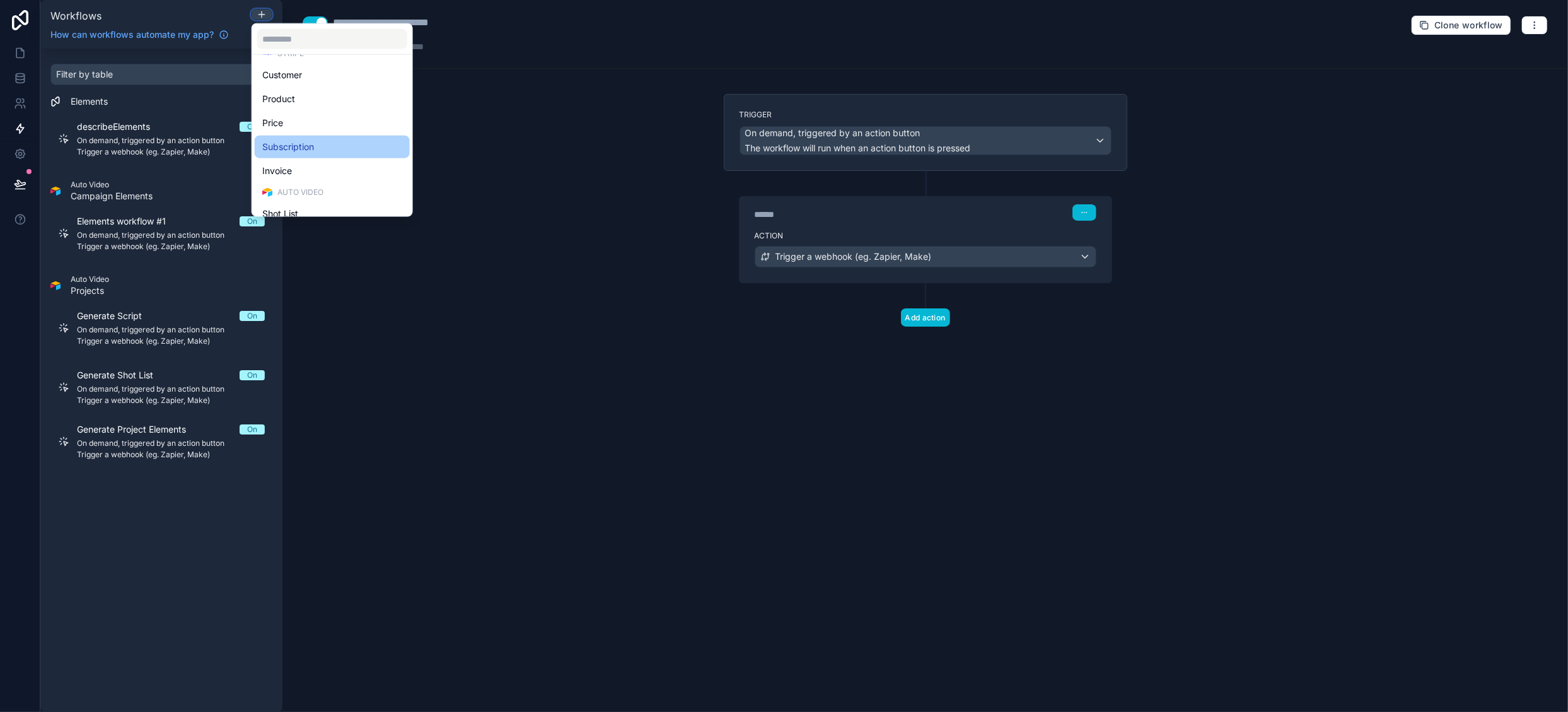
scroll to position [290, 0]
click at [328, 149] on div "Projects" at bounding box center [332, 154] width 140 height 15
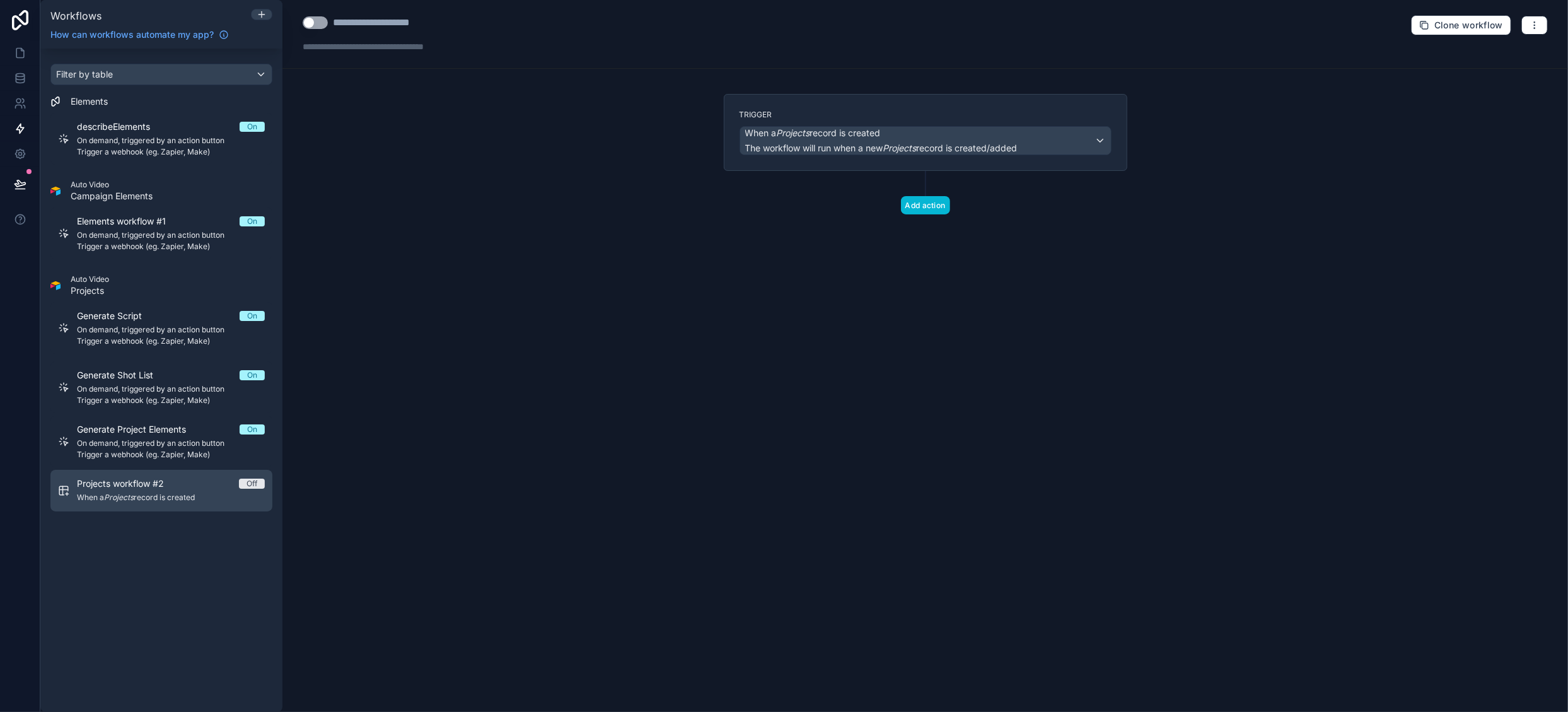
click at [199, 487] on div "Projects workflow #2 Off" at bounding box center [170, 483] width 188 height 13
click at [325, 23] on button "Use setting" at bounding box center [315, 23] width 25 height 13
click at [350, 21] on div "**********" at bounding box center [388, 23] width 111 height 15
drag, startPoint x: 334, startPoint y: 21, endPoint x: 507, endPoint y: 21, distance: 173.0
click at [507, 21] on div "**********" at bounding box center [925, 34] width 1286 height 68
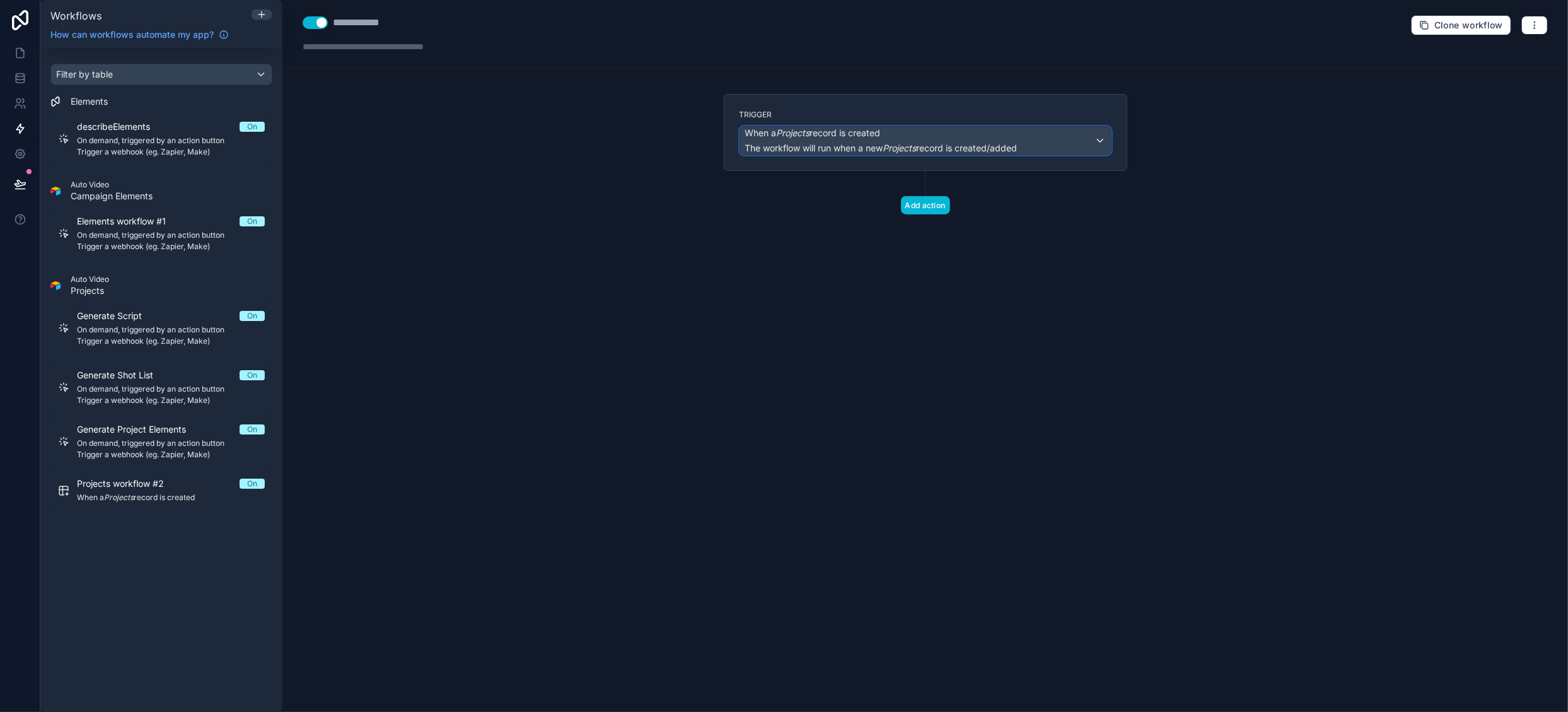
click at [844, 150] on span "The workflow will run when a new Projects record is created/added" at bounding box center [881, 148] width 272 height 11
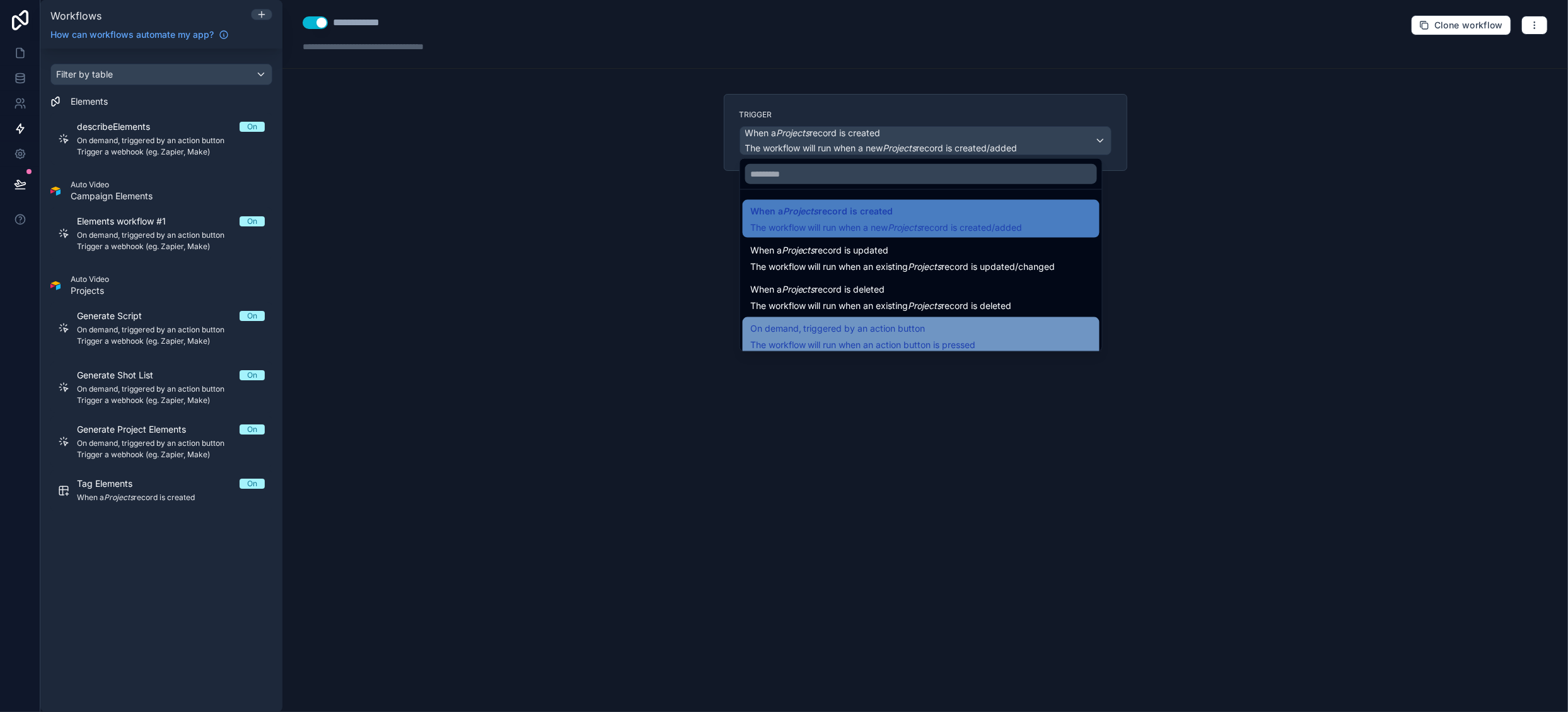
click at [881, 321] on span "On demand, triggered by an action button" at bounding box center [838, 329] width 175 height 15
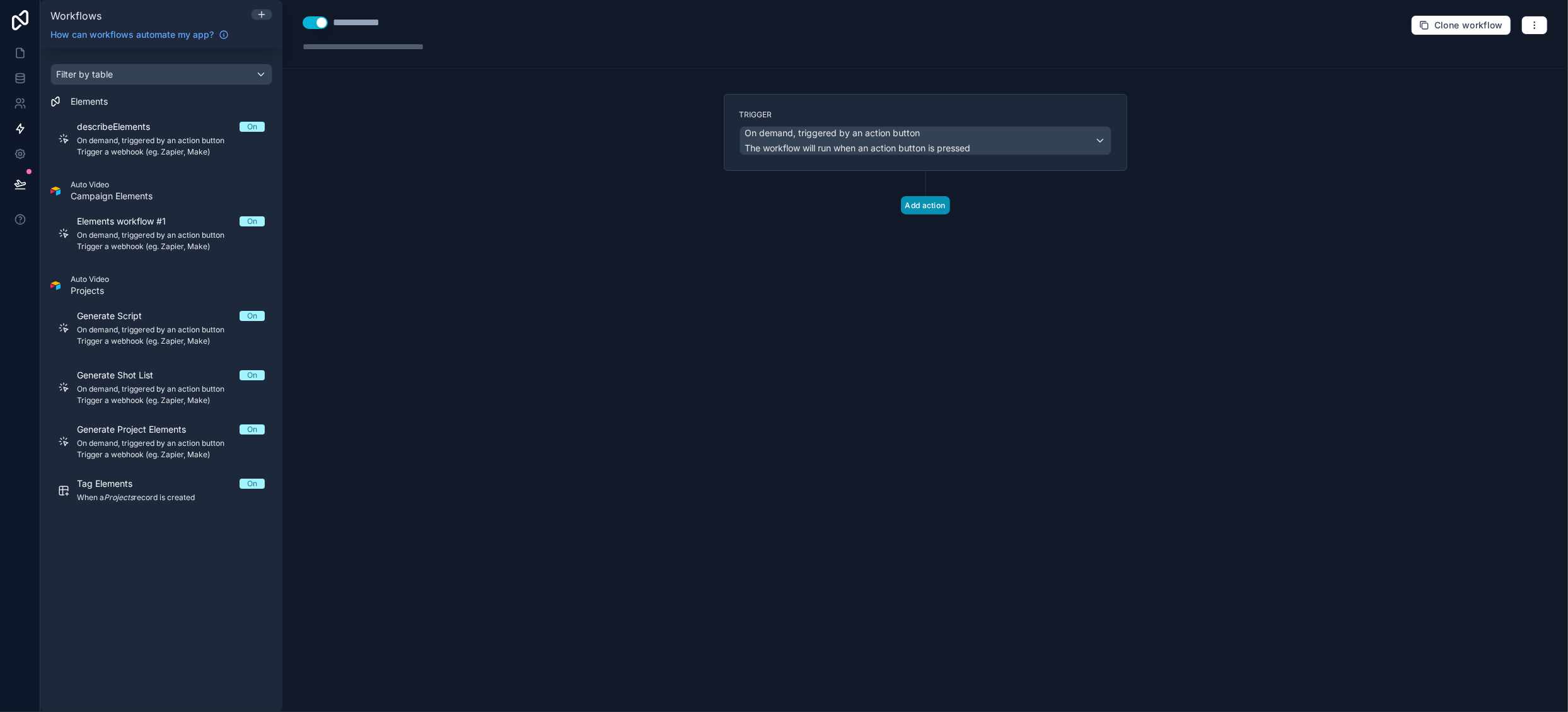
click at [922, 209] on button "Add action" at bounding box center [925, 205] width 49 height 18
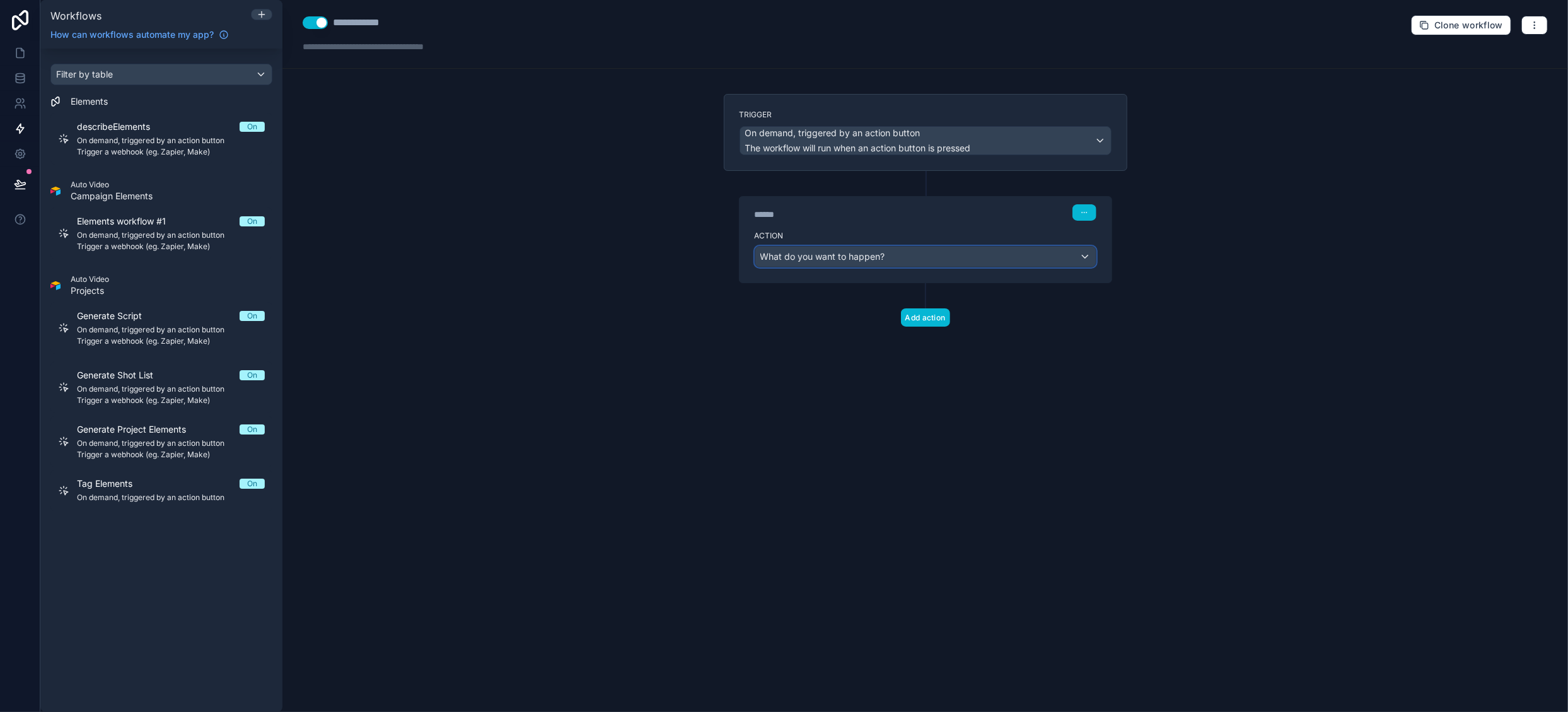
click at [950, 261] on div "What do you want to happen?" at bounding box center [925, 256] width 340 height 20
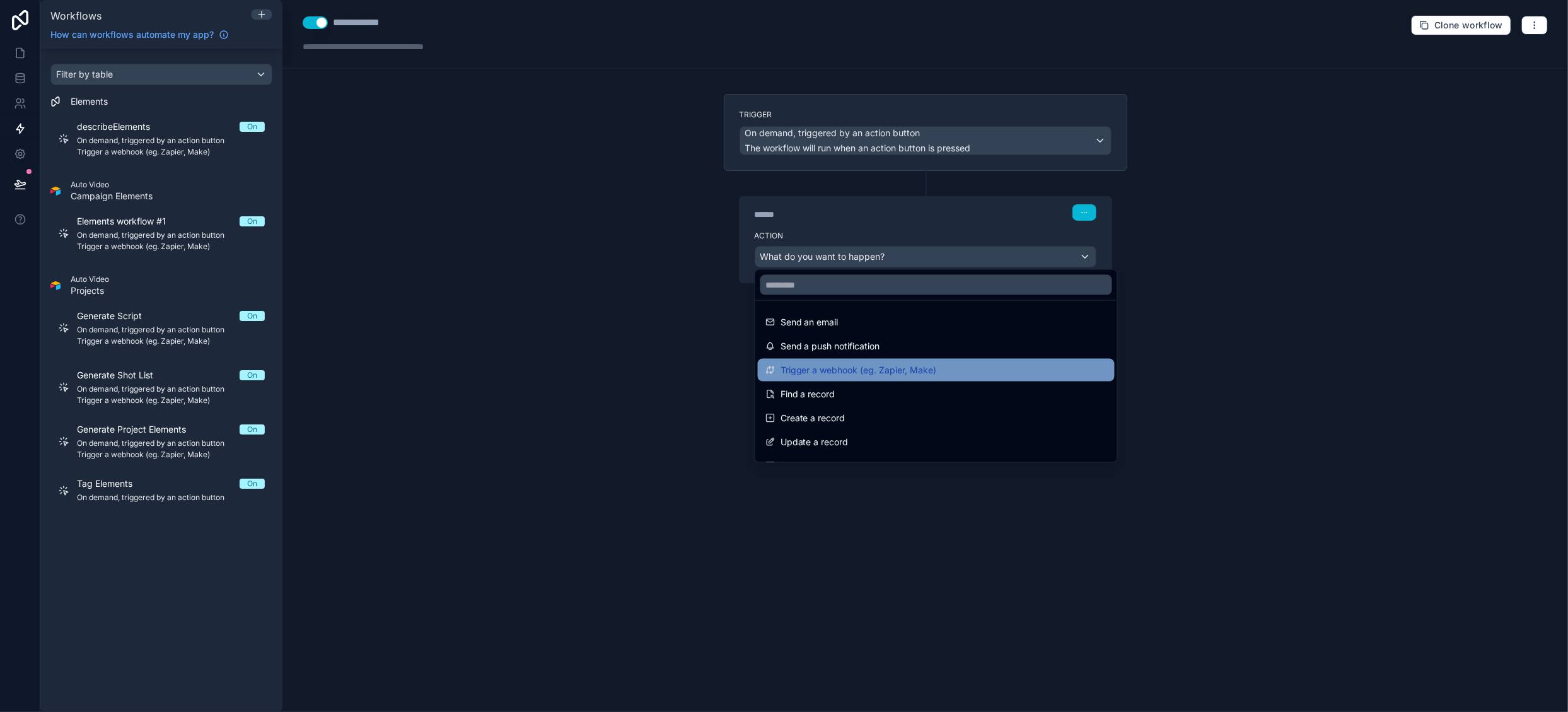
click at [927, 371] on span "Trigger a webhook (eg. Zapier, Make)" at bounding box center [858, 370] width 156 height 15
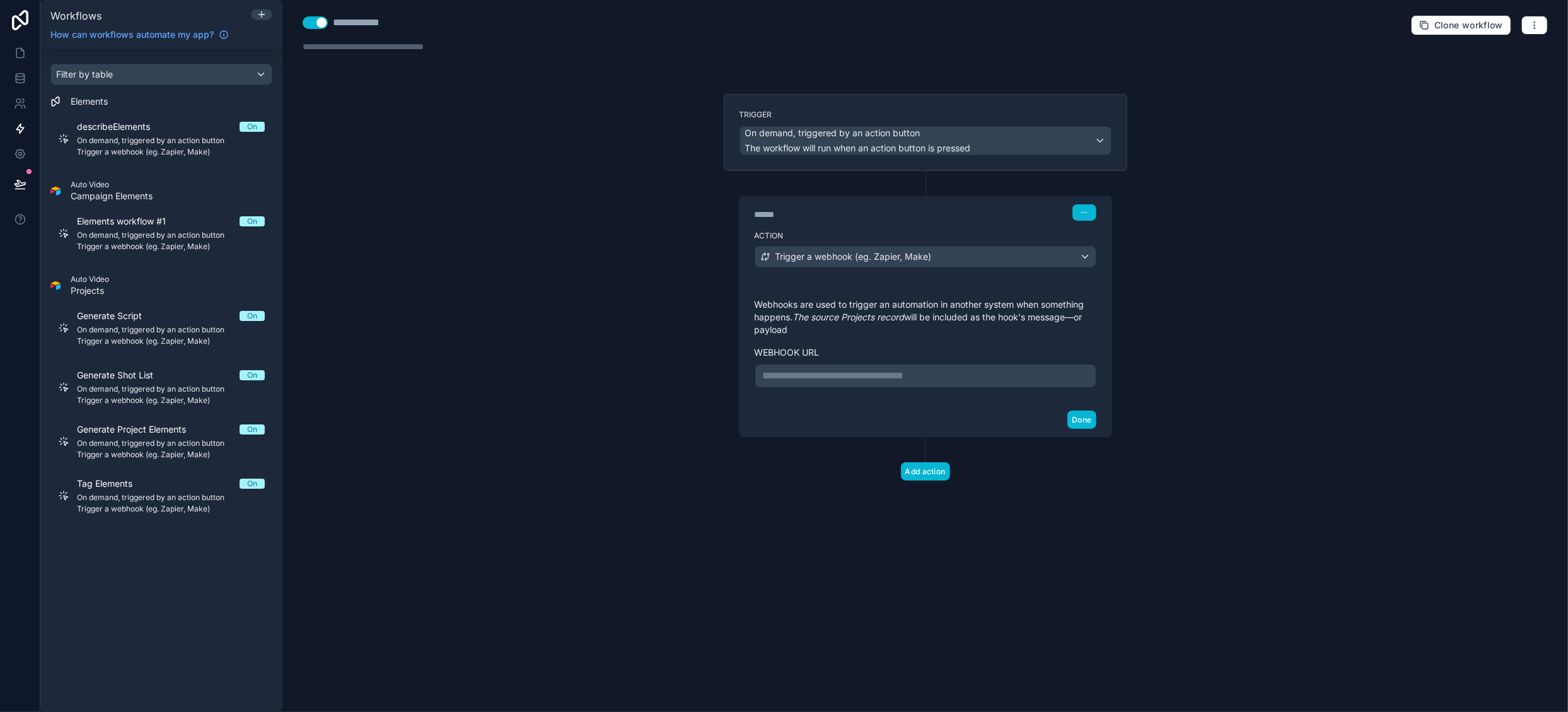
click at [883, 379] on p "**********" at bounding box center [925, 376] width 325 height 15
click at [1078, 427] on button "Done" at bounding box center [1081, 420] width 28 height 18
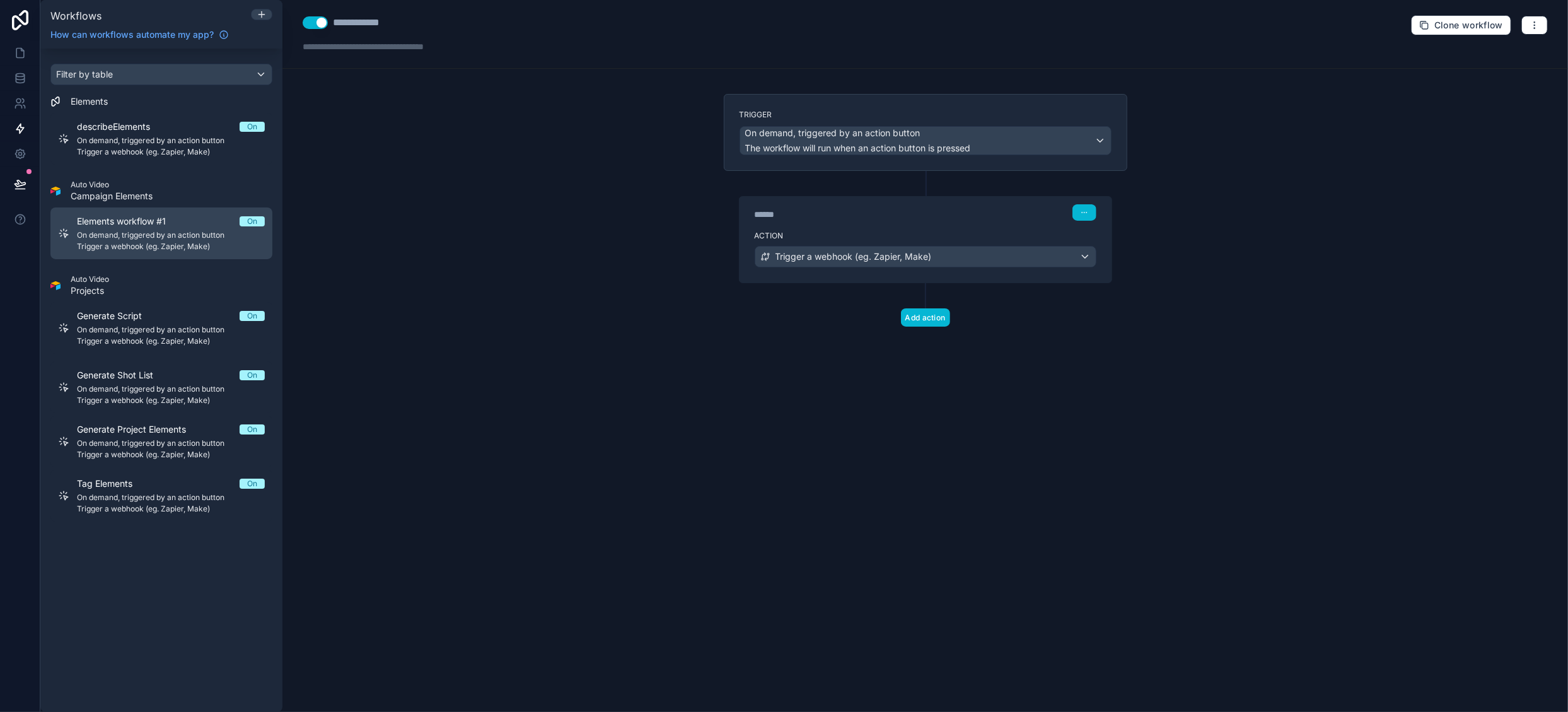
click at [182, 235] on span "On demand, triggered by an action button" at bounding box center [170, 235] width 188 height 10
click at [181, 235] on span "On demand, triggered by an action button" at bounding box center [170, 235] width 188 height 10
click at [891, 256] on span "Trigger a webhook (eg. Zapier, Make)" at bounding box center [853, 256] width 156 height 13
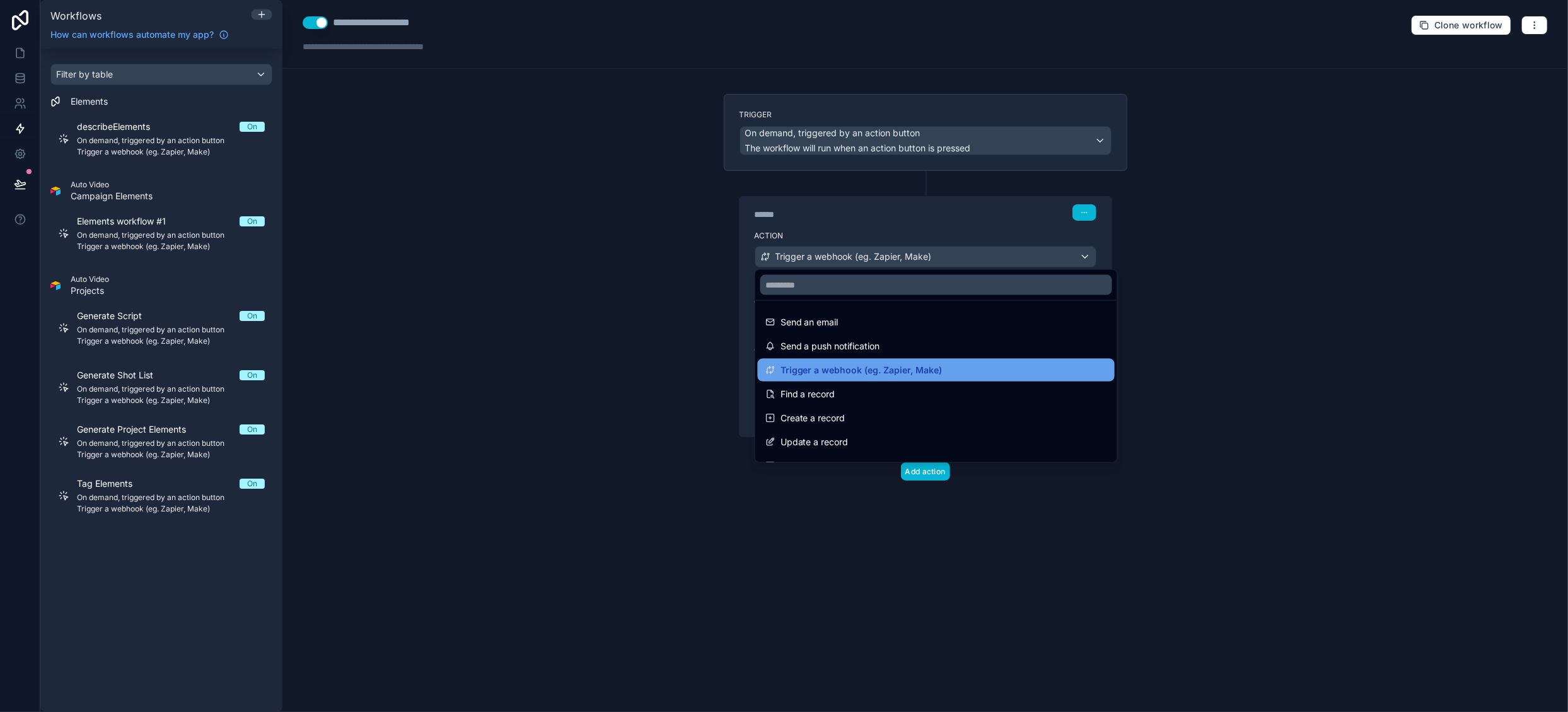
click at [791, 366] on span "Trigger a webhook (eg. Zapier, Make)" at bounding box center [861, 370] width 162 height 15
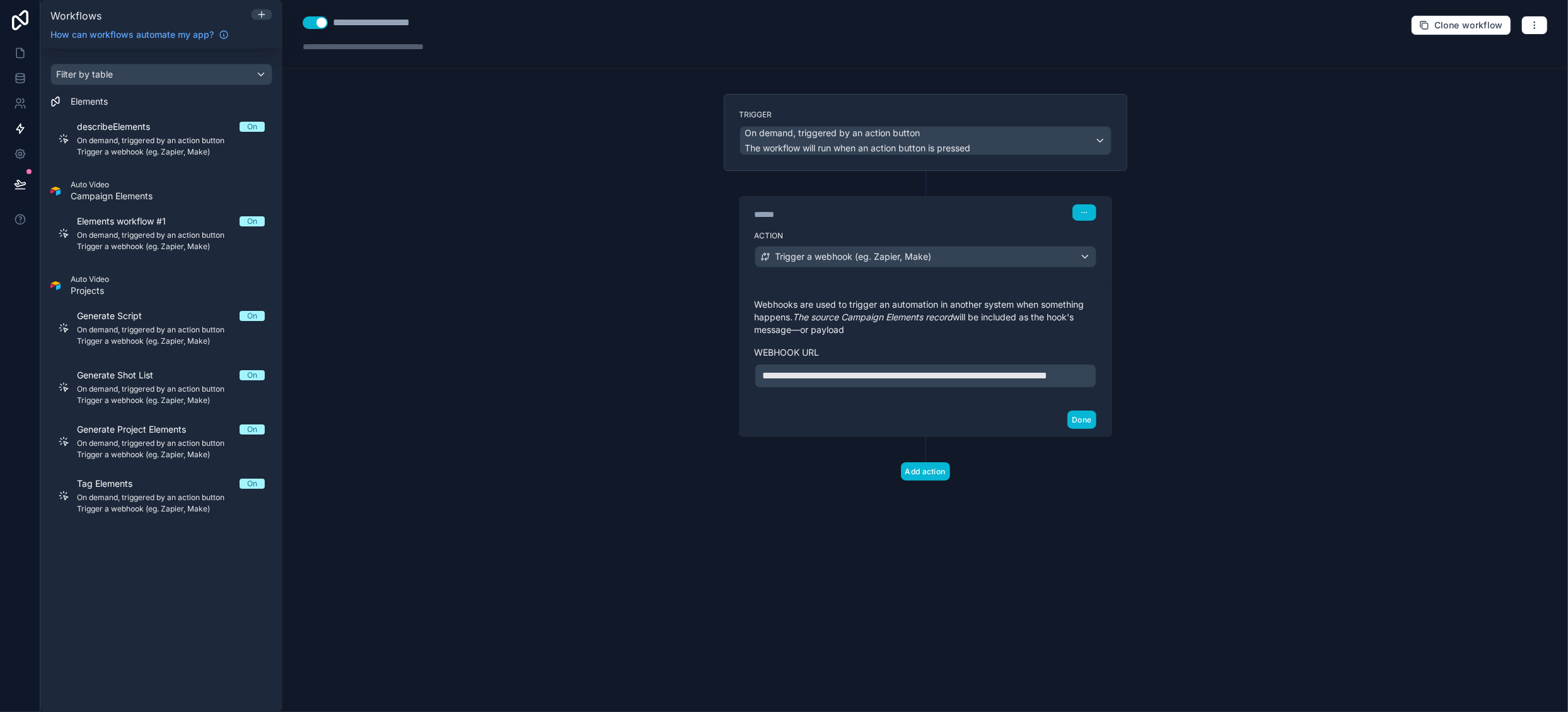
click at [360, 22] on div "**********" at bounding box center [390, 23] width 113 height 15
drag, startPoint x: 334, startPoint y: 23, endPoint x: 474, endPoint y: 23, distance: 140.0
click at [474, 23] on div "**********" at bounding box center [391, 23] width 177 height 15
click at [141, 575] on div "Filter by table Elements describeElements On On demand, triggered by an action …" at bounding box center [161, 380] width 242 height 664
drag, startPoint x: 182, startPoint y: 587, endPoint x: 184, endPoint y: 579, distance: 8.2
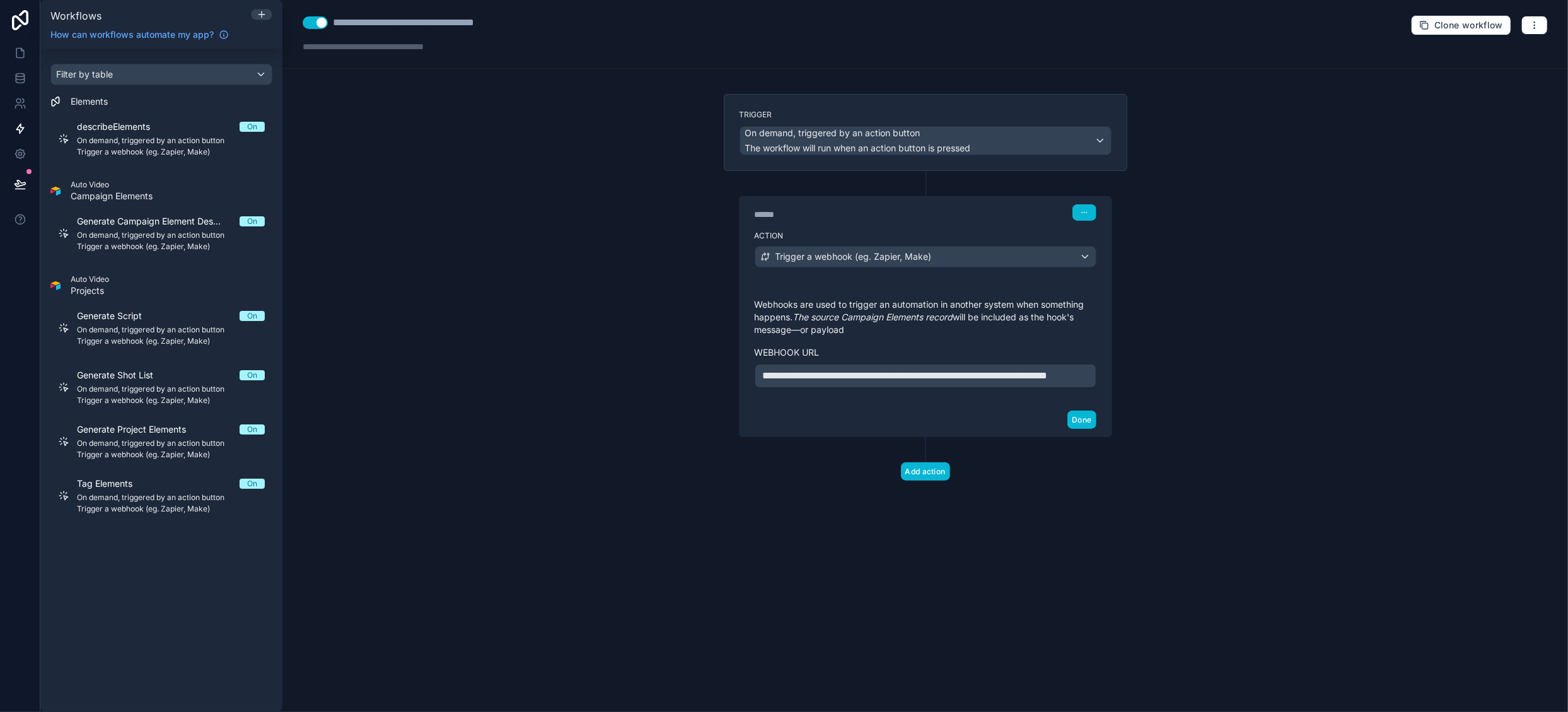
click at [182, 587] on div "Filter by table Elements describeElements On On demand, triggered by an action …" at bounding box center [161, 380] width 242 height 664
click at [261, 14] on icon at bounding box center [262, 14] width 10 height 10
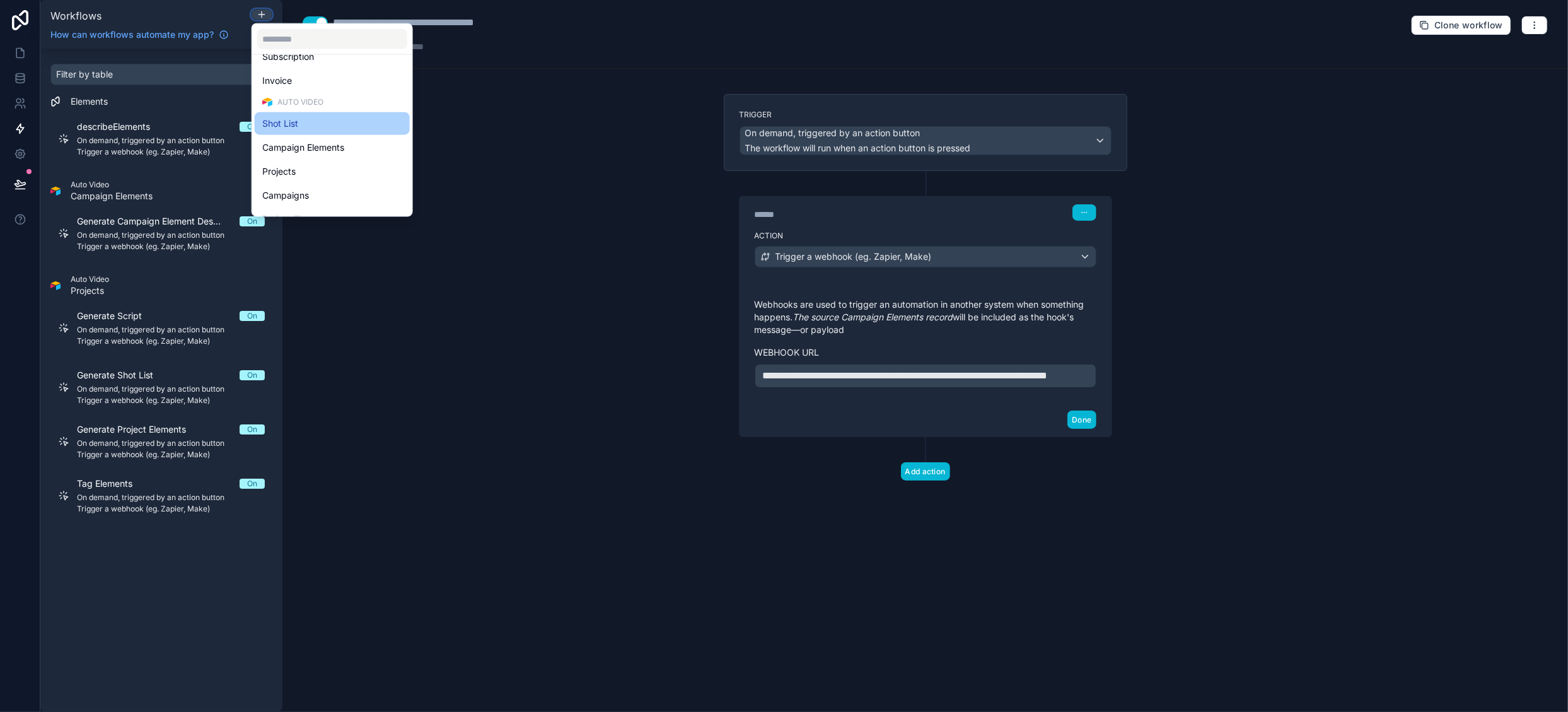
scroll to position [290, 0]
click at [358, 130] on div "Campaign Elements" at bounding box center [332, 130] width 140 height 15
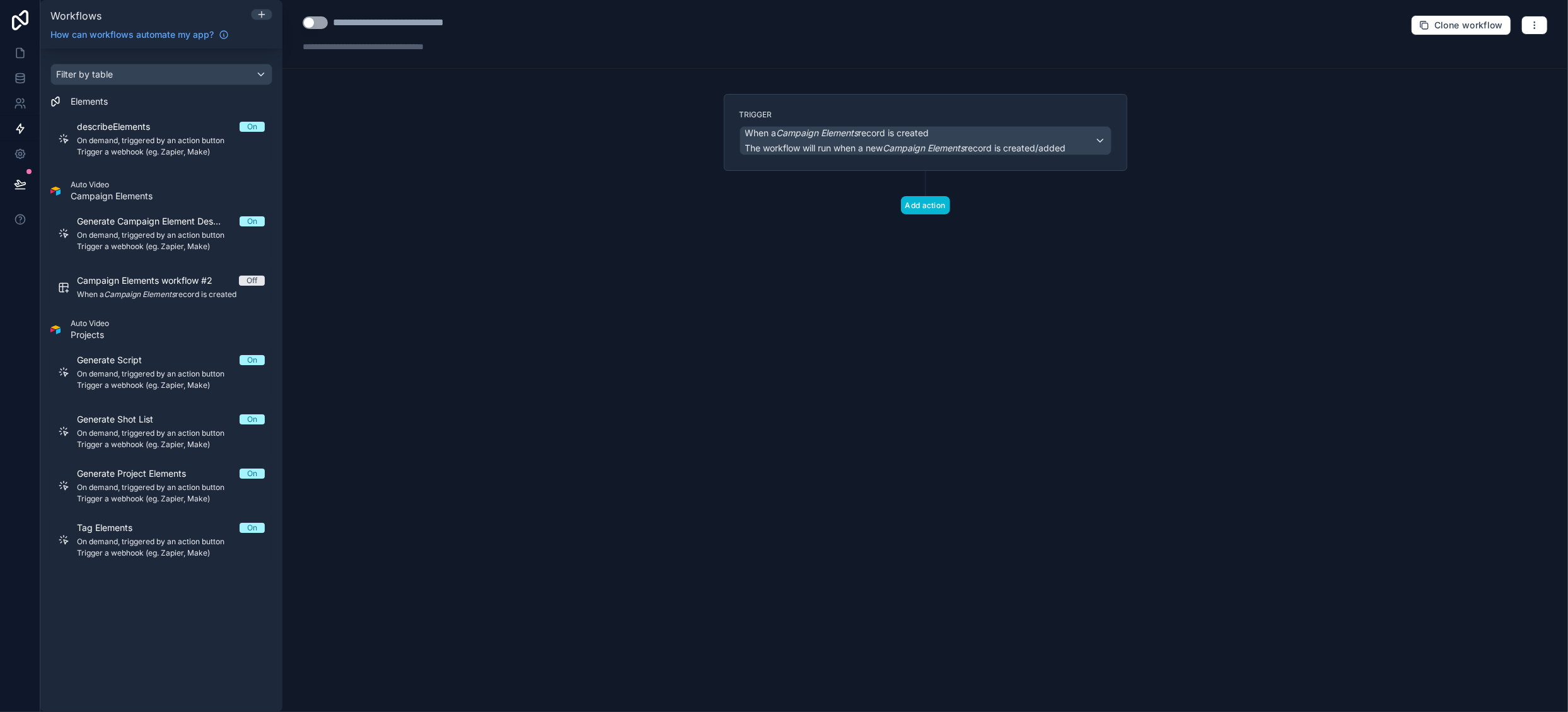
click at [327, 22] on button "Use setting" at bounding box center [315, 23] width 25 height 13
click at [360, 22] on div "**********" at bounding box center [416, 23] width 167 height 15
drag, startPoint x: 333, startPoint y: 24, endPoint x: 577, endPoint y: 35, distance: 244.2
click at [577, 35] on div "**********" at bounding box center [925, 34] width 1286 height 68
click at [811, 144] on span "The workflow will run when a new Campaign Elements record is created/added" at bounding box center [905, 148] width 321 height 11
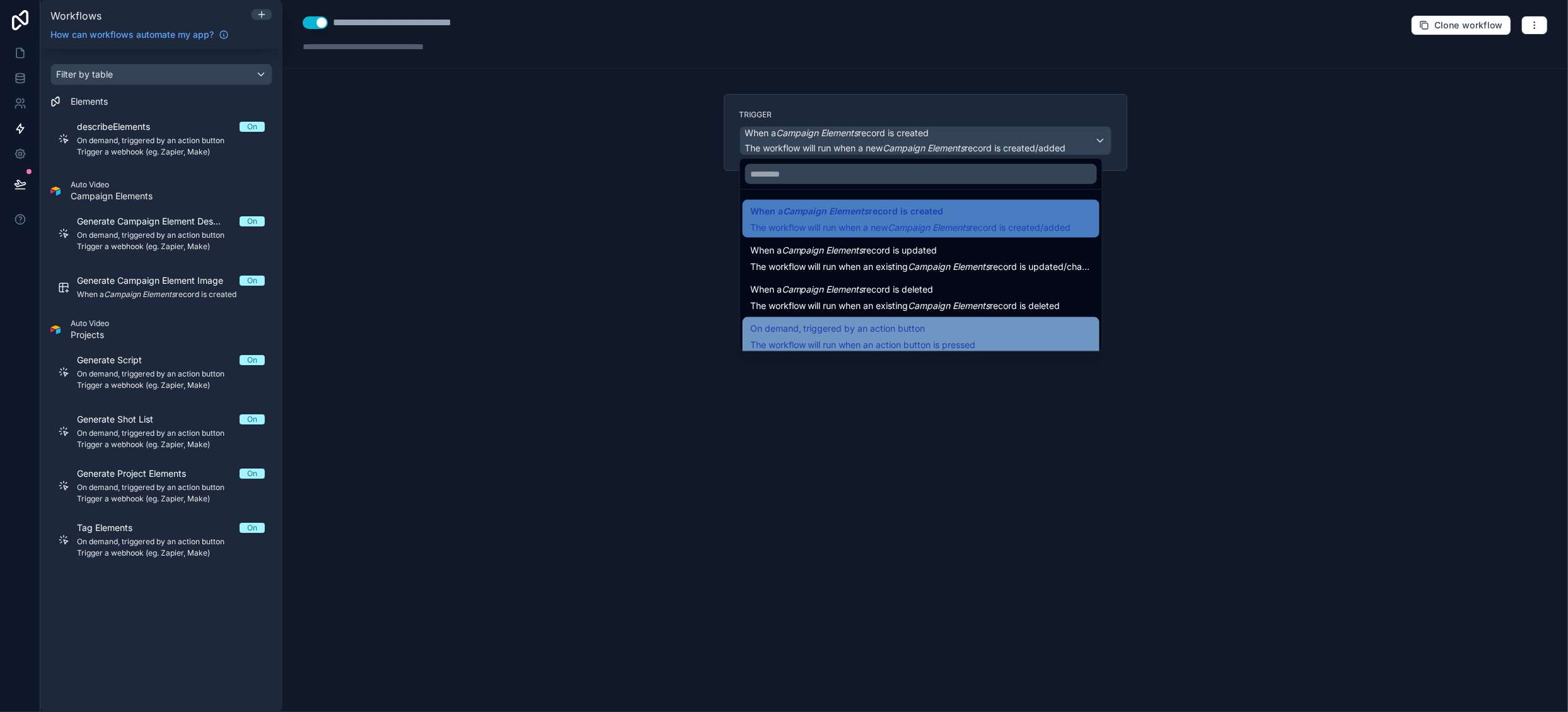
click at [880, 334] on span "On demand, triggered by an action button" at bounding box center [838, 329] width 175 height 15
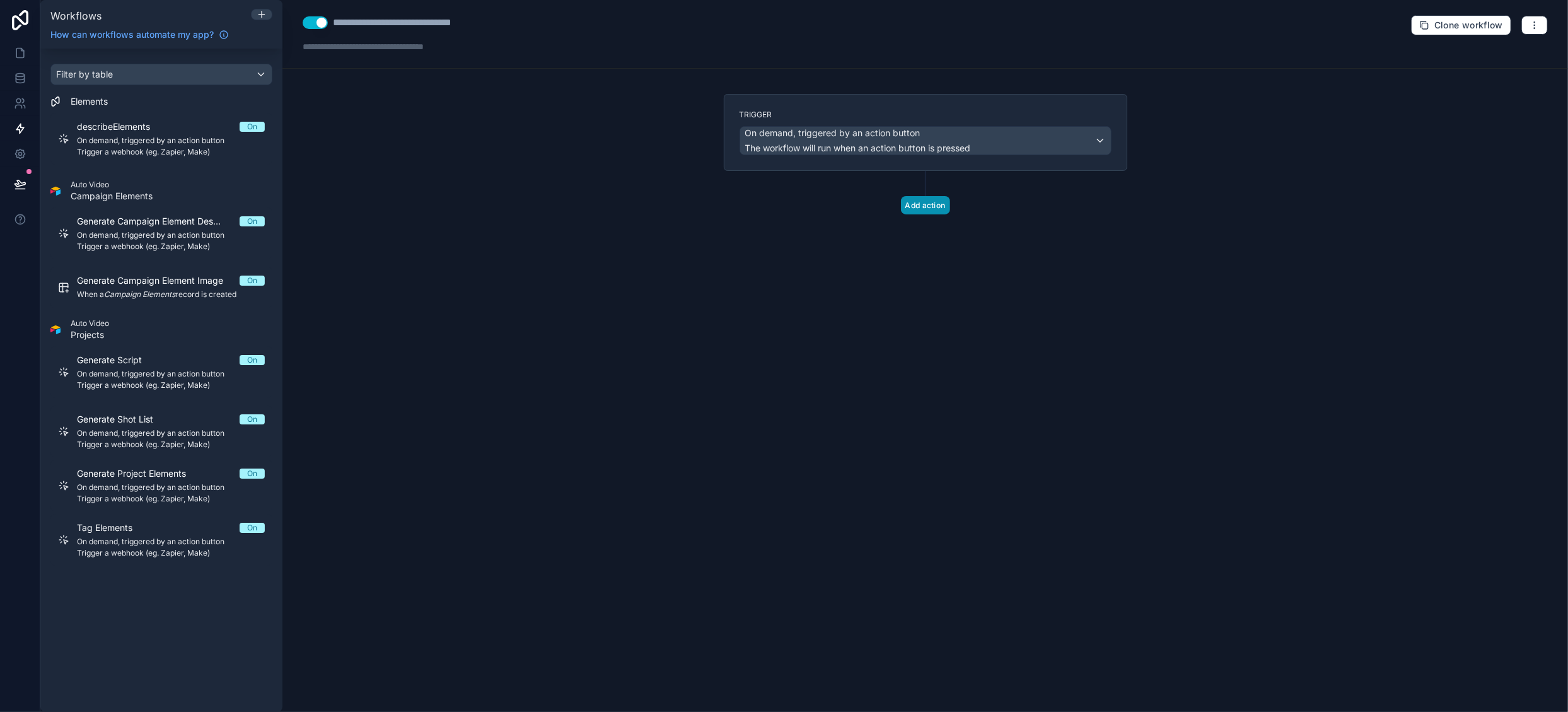
click at [922, 205] on button "Add action" at bounding box center [925, 205] width 49 height 18
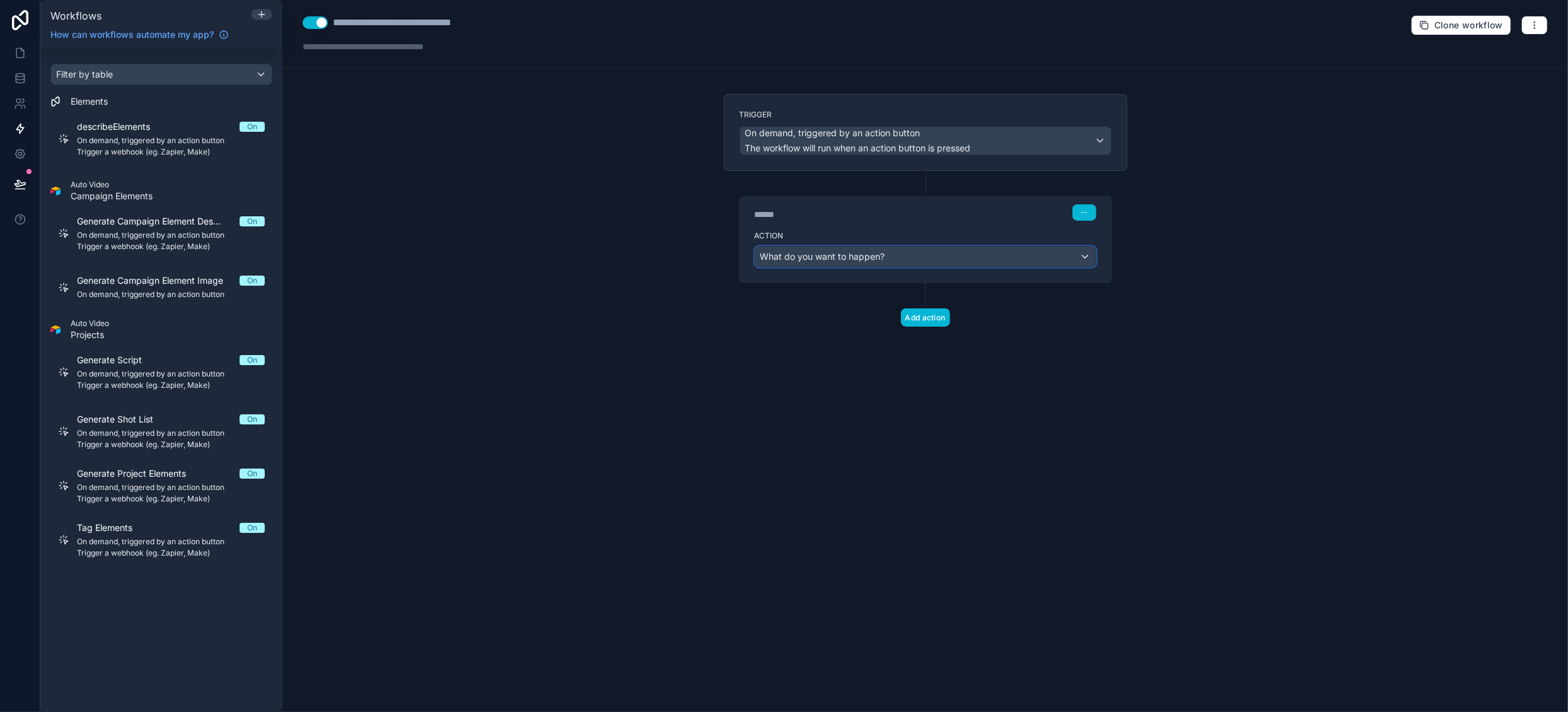
click at [859, 251] on span "What do you want to happen?" at bounding box center [823, 256] width 125 height 11
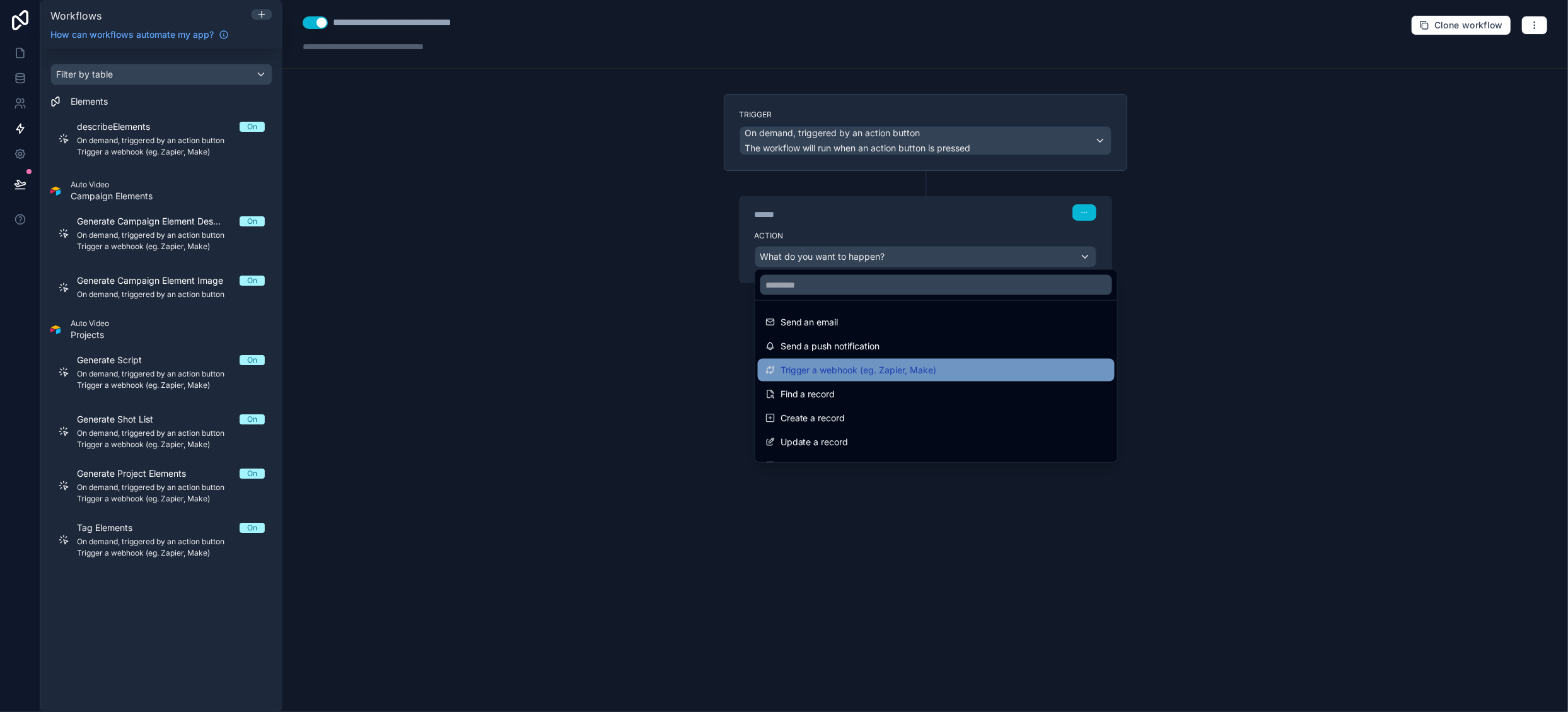
click at [861, 371] on span "Trigger a webhook (eg. Zapier, Make)" at bounding box center [858, 370] width 156 height 15
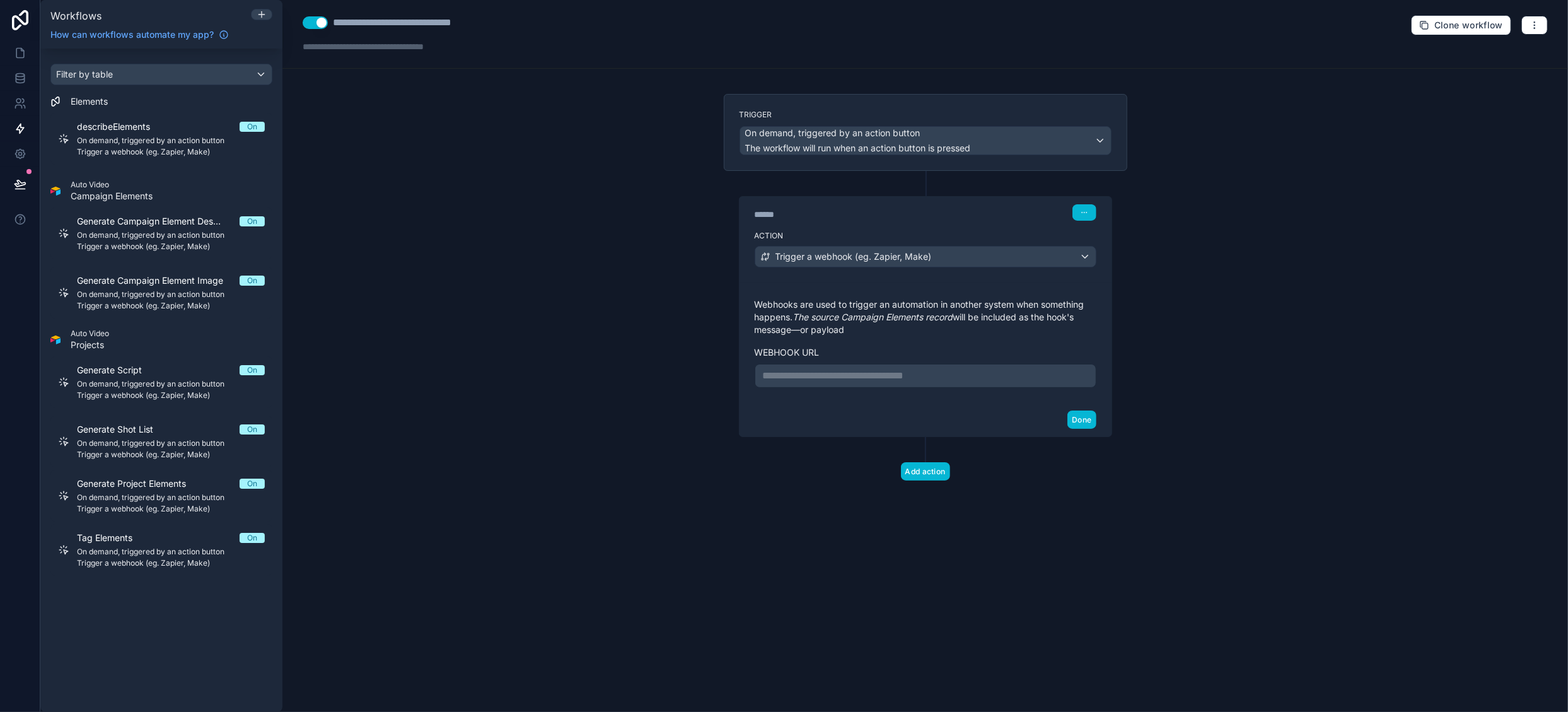
click at [827, 371] on p "**********" at bounding box center [925, 376] width 325 height 15
click at [1080, 429] on button "Done" at bounding box center [1081, 420] width 28 height 18
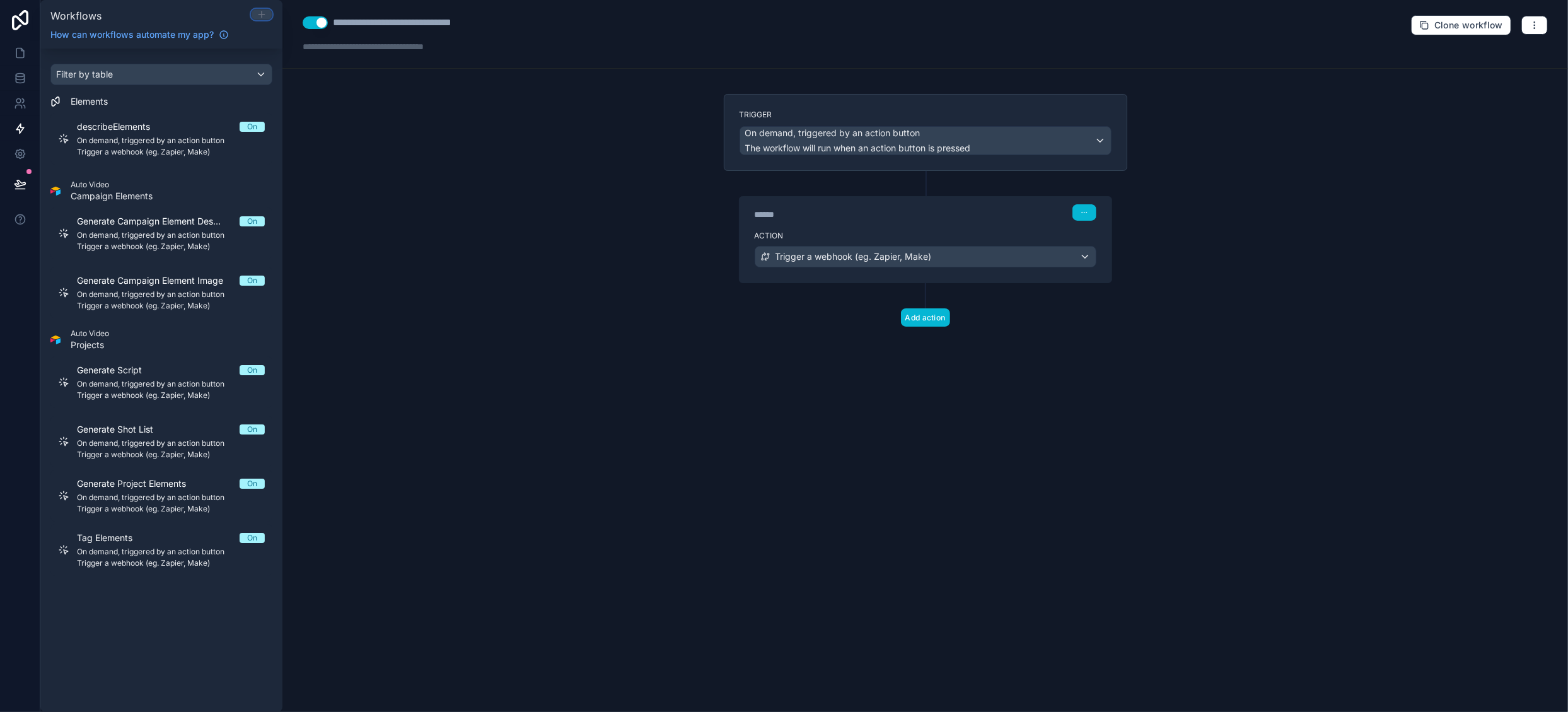
click at [265, 10] on icon at bounding box center [262, 14] width 10 height 10
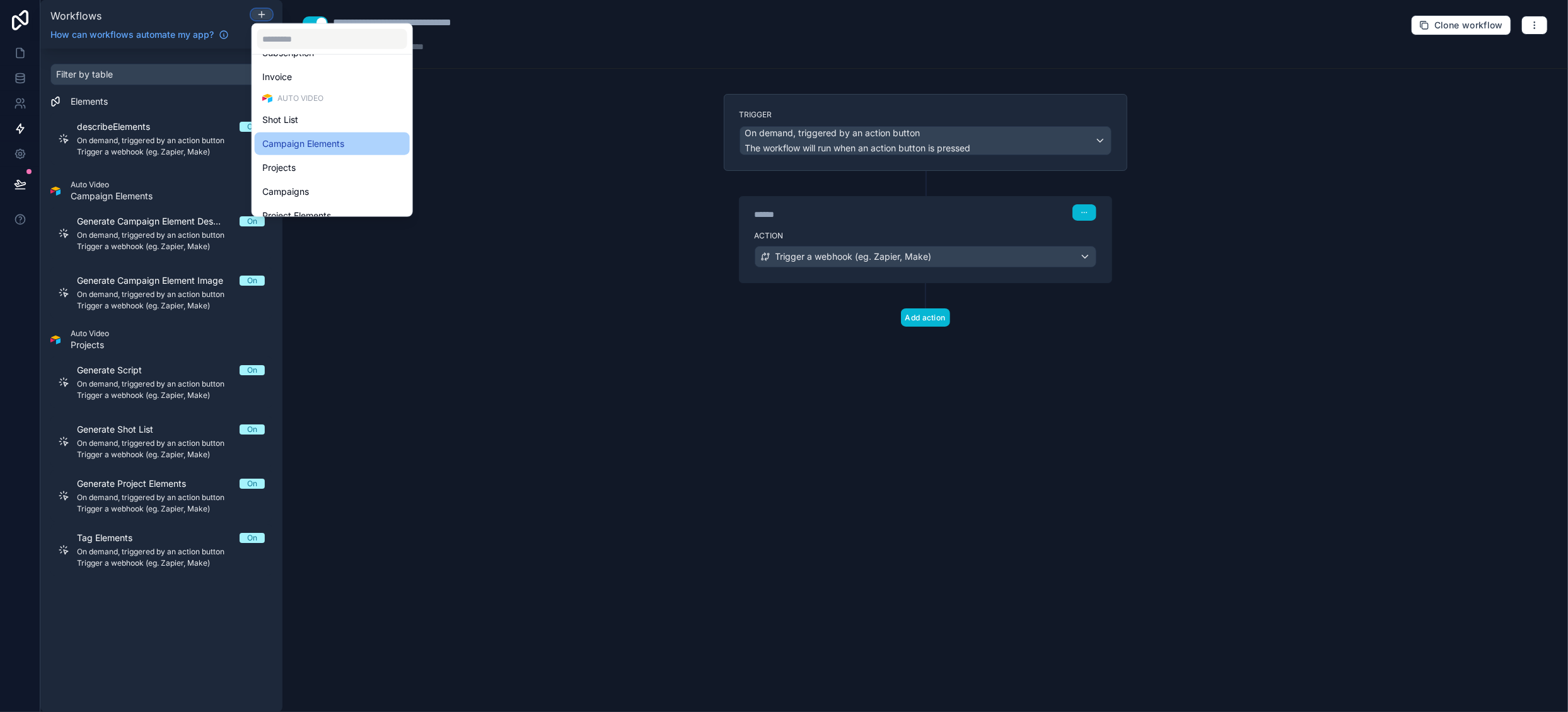
scroll to position [290, 0]
click at [334, 154] on div "Projects" at bounding box center [332, 154] width 140 height 15
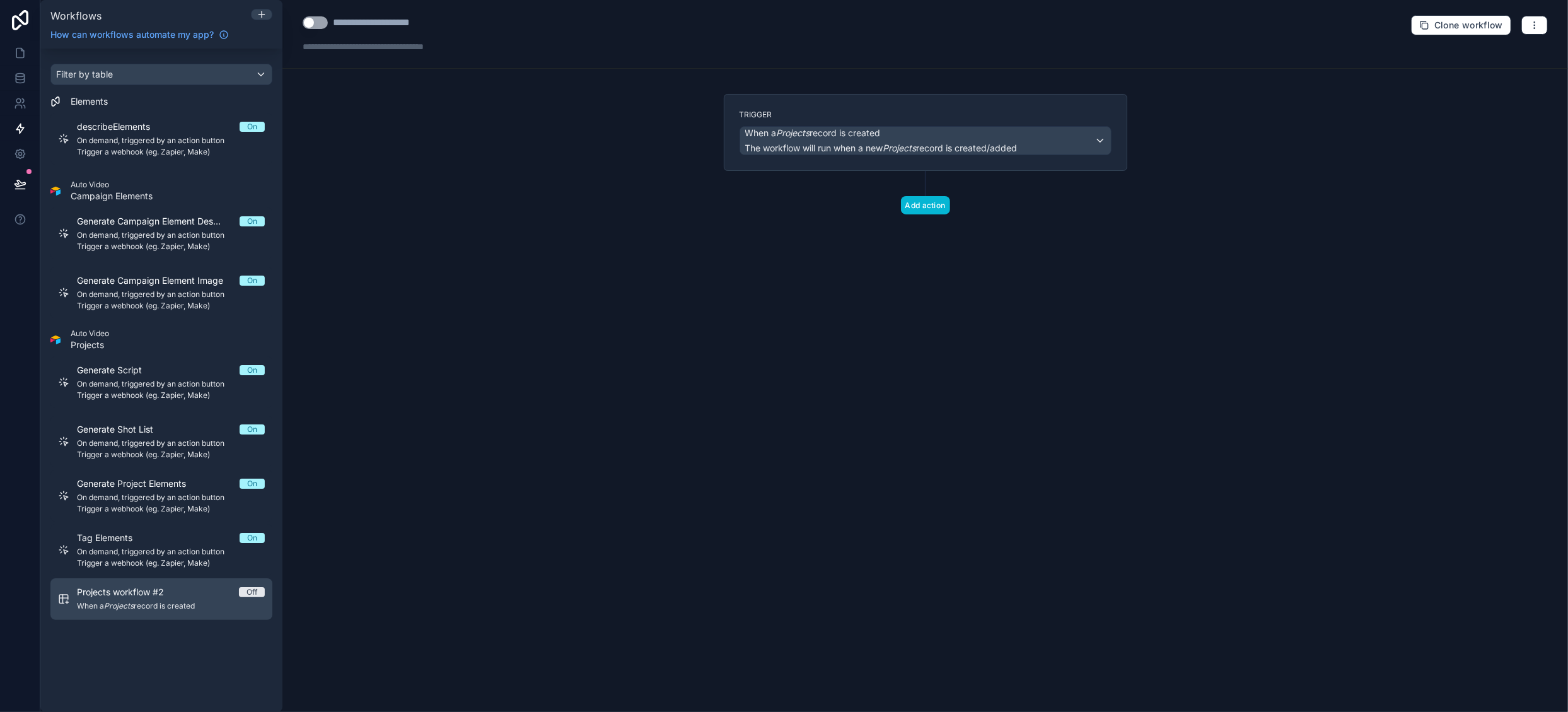
click at [171, 596] on span "Projects workflow #2" at bounding box center [128, 592] width 102 height 13
click at [321, 24] on button "Use setting" at bounding box center [315, 23] width 25 height 13
click at [358, 24] on div "**********" at bounding box center [388, 23] width 111 height 15
drag, startPoint x: 334, startPoint y: 23, endPoint x: 523, endPoint y: 26, distance: 189.0
click at [523, 26] on div "**********" at bounding box center [925, 34] width 1286 height 68
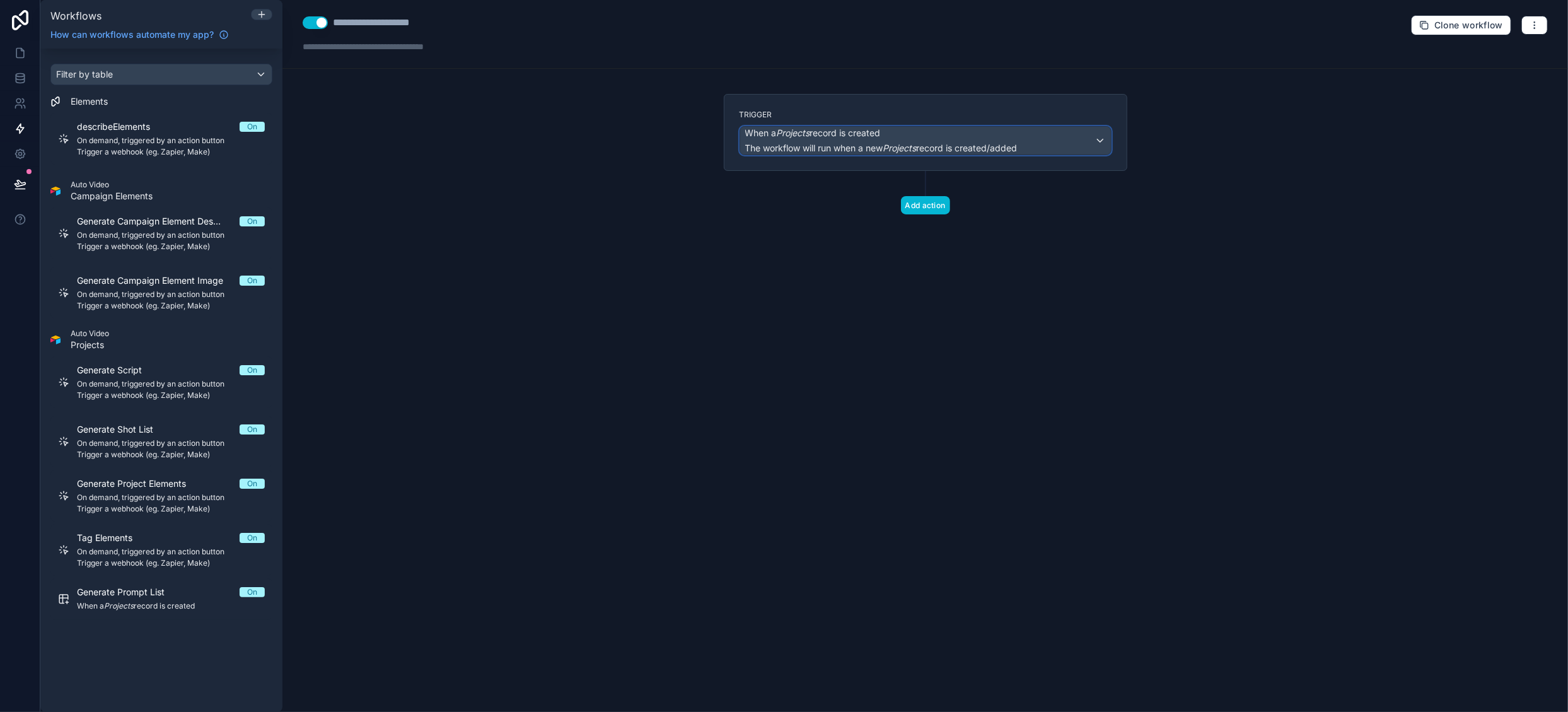
click at [863, 141] on div "When a Projects record is created The workflow will run when a new Projects rec…" at bounding box center [881, 140] width 272 height 28
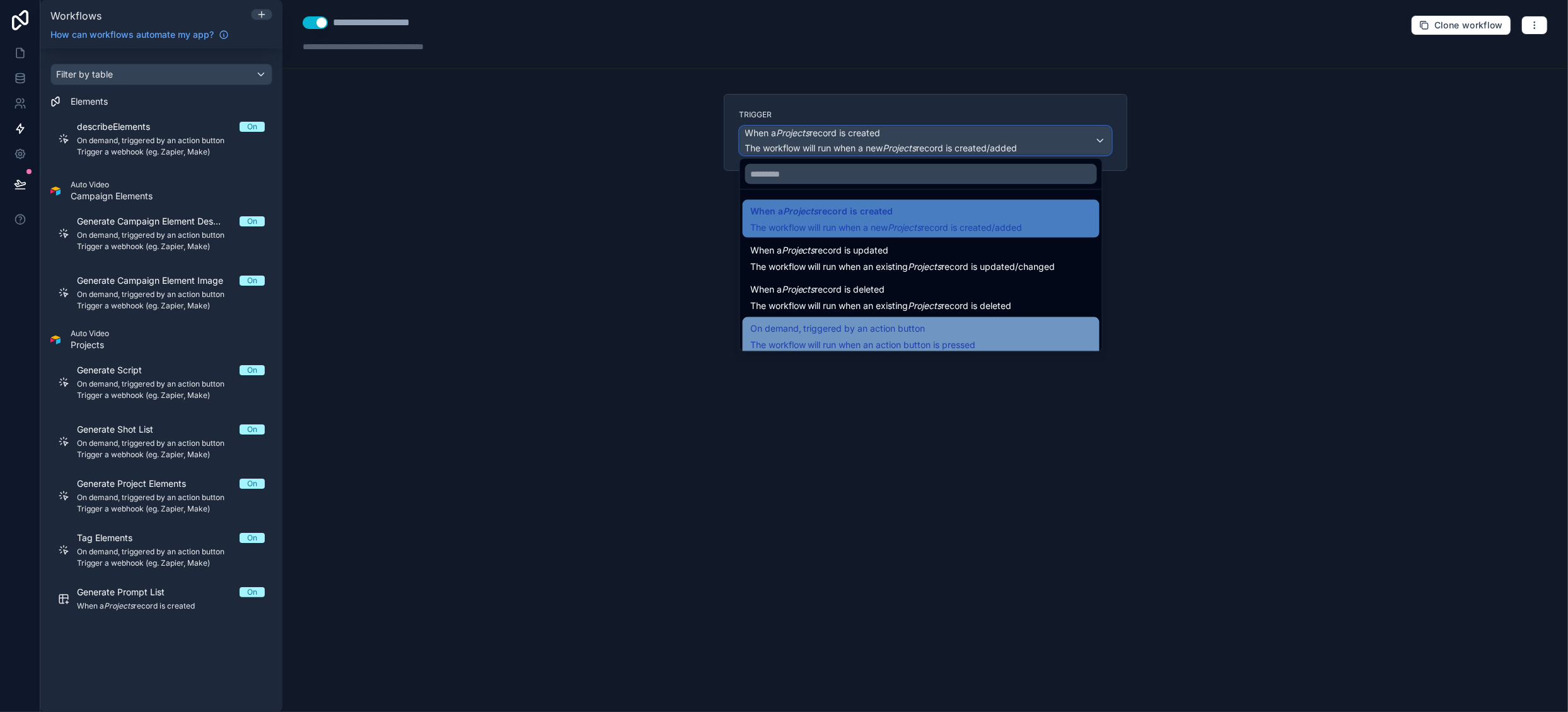
scroll to position [45, 0]
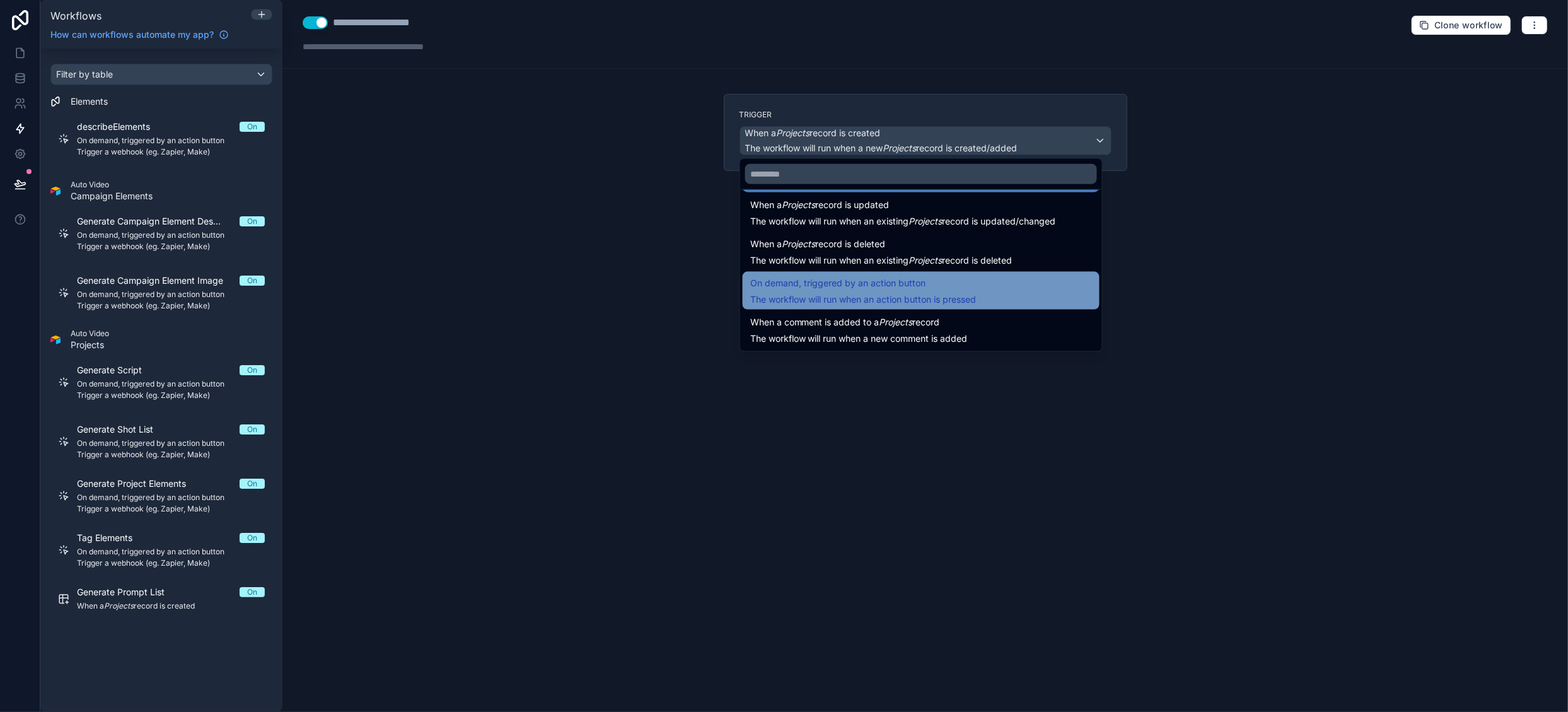
click at [890, 285] on span "On demand, triggered by an action button" at bounding box center [838, 283] width 175 height 15
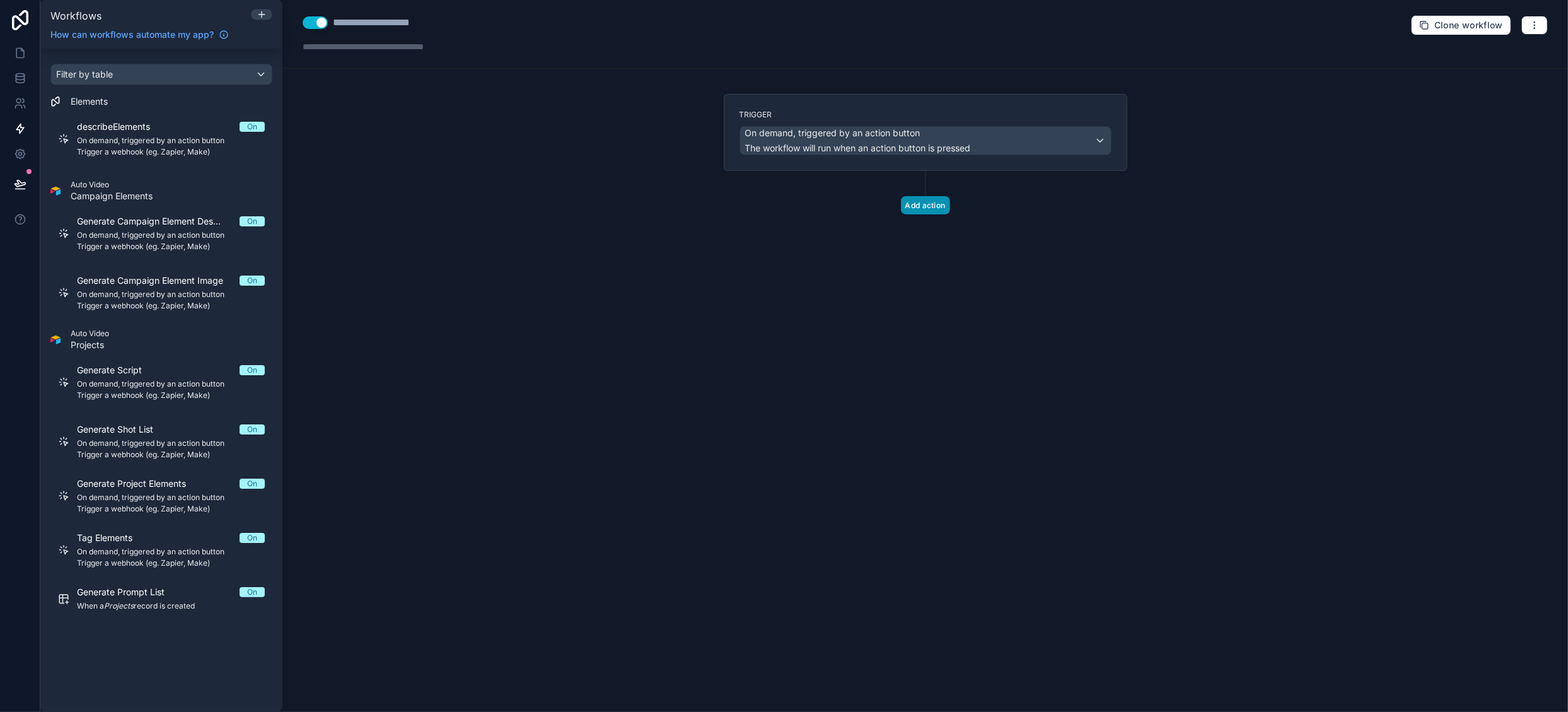
click at [942, 203] on button "Add action" at bounding box center [925, 205] width 49 height 18
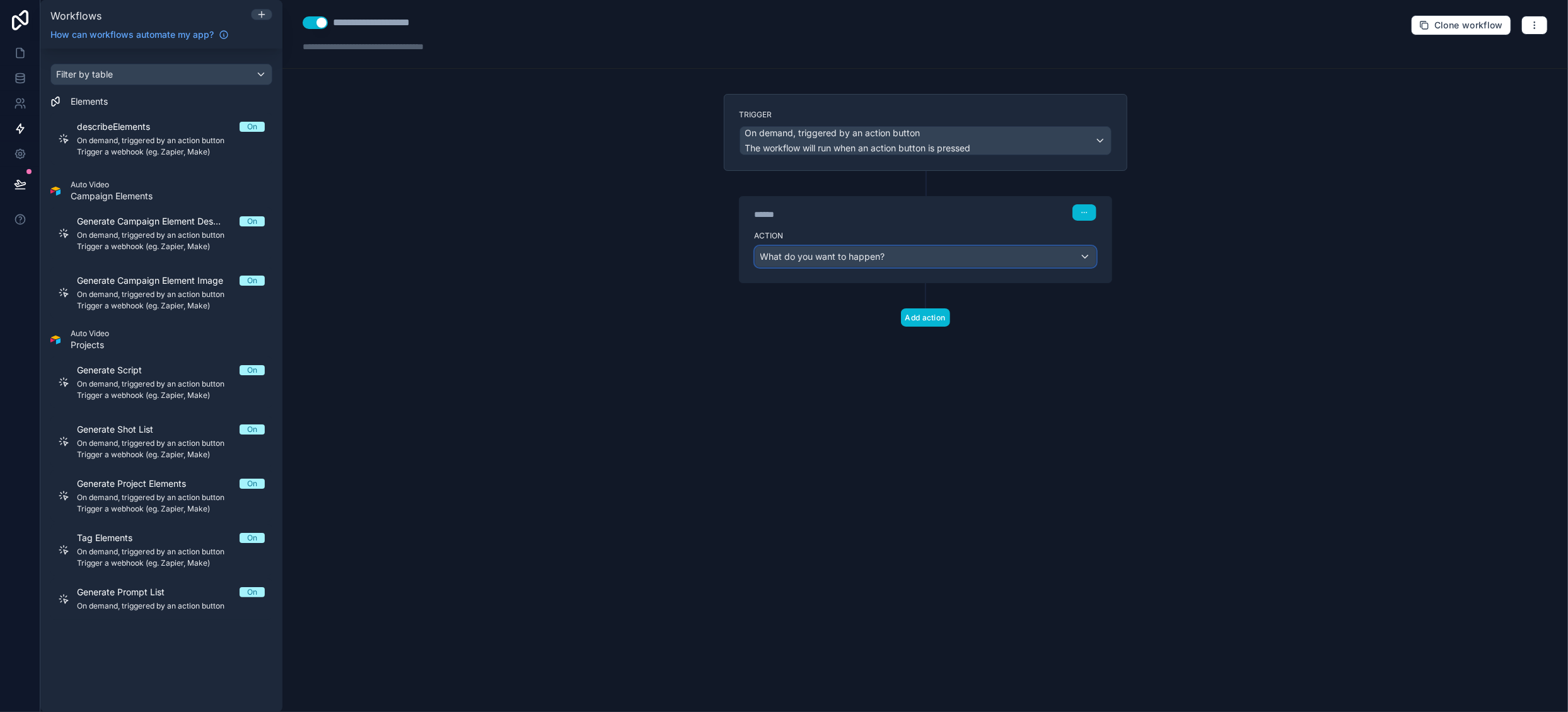
click at [910, 255] on div "What do you want to happen?" at bounding box center [925, 256] width 340 height 20
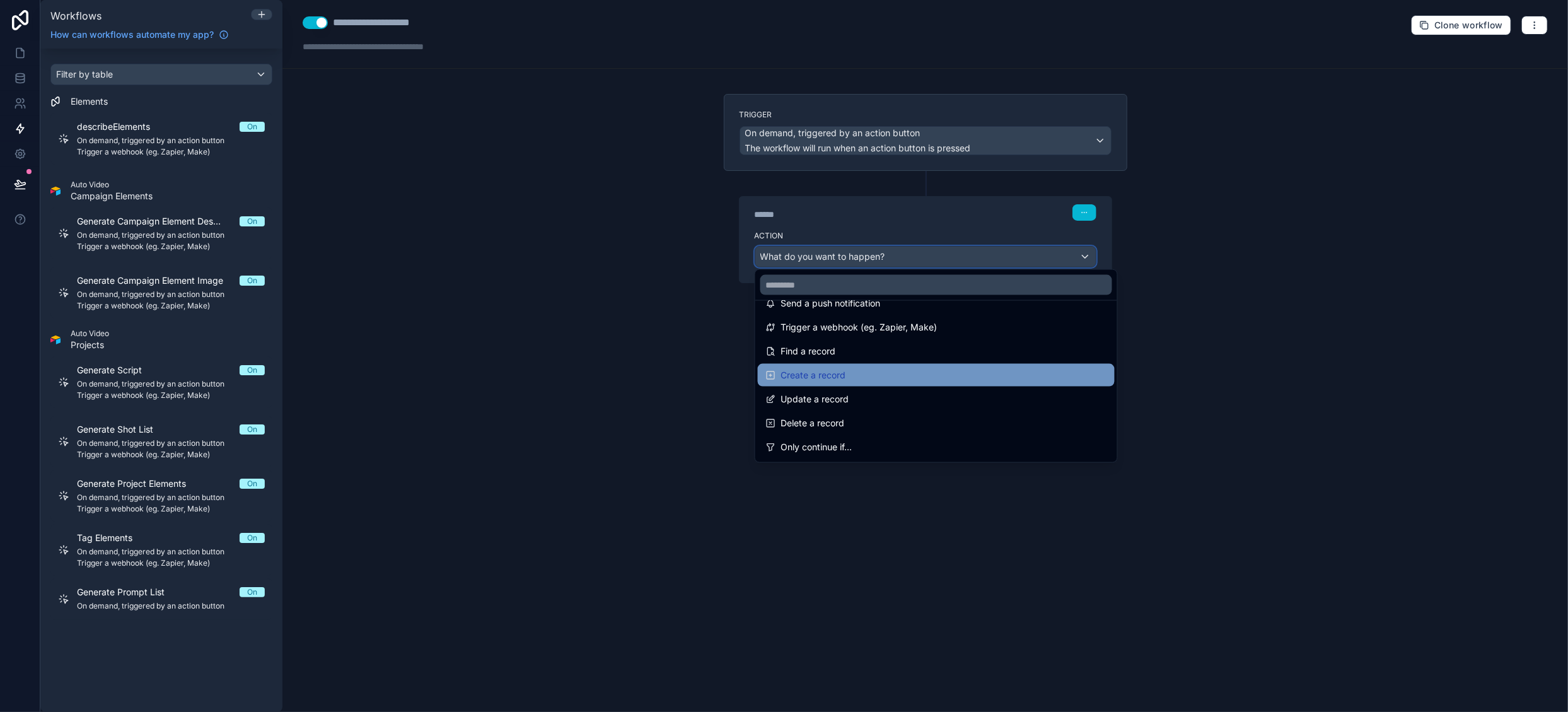
scroll to position [63, 0]
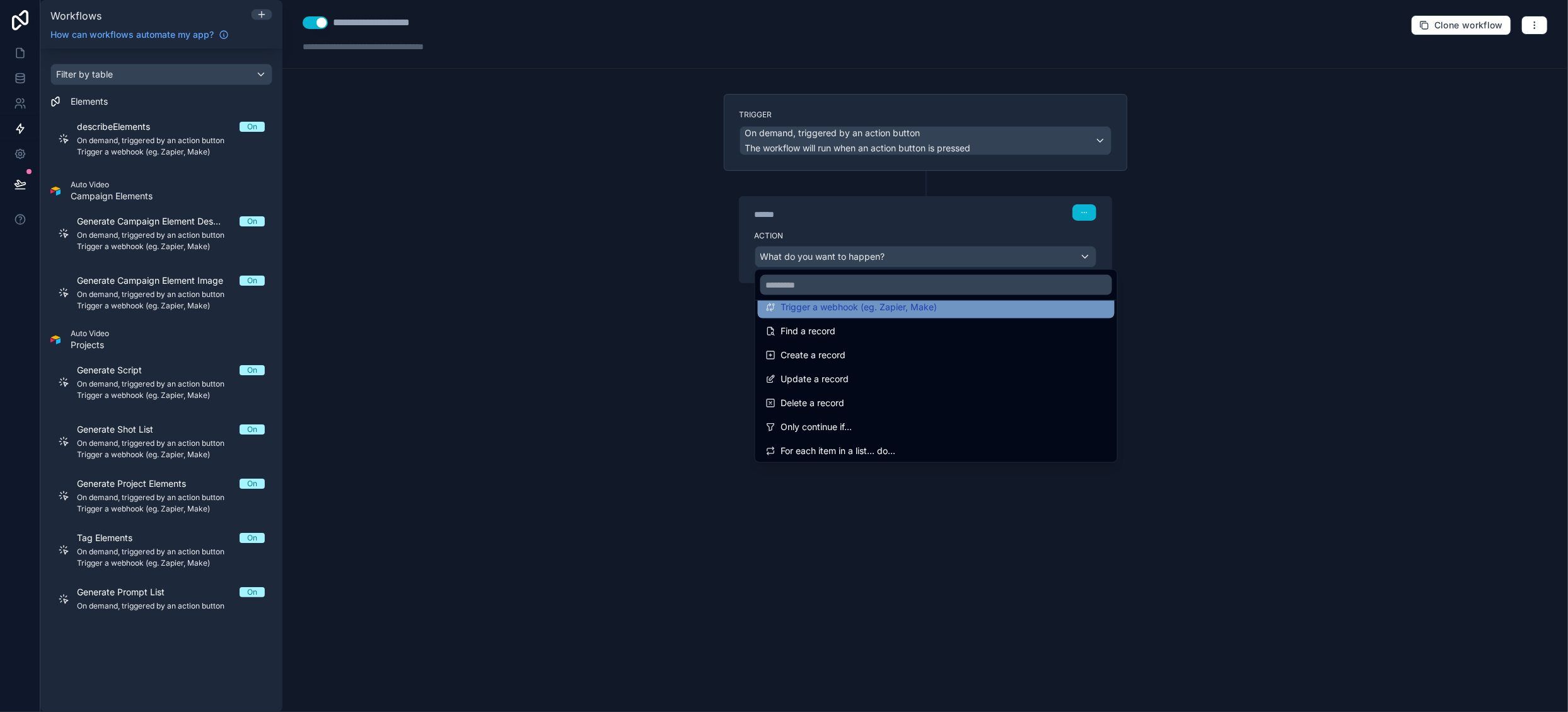
click at [907, 311] on span "Trigger a webhook (eg. Zapier, Make)" at bounding box center [858, 307] width 156 height 15
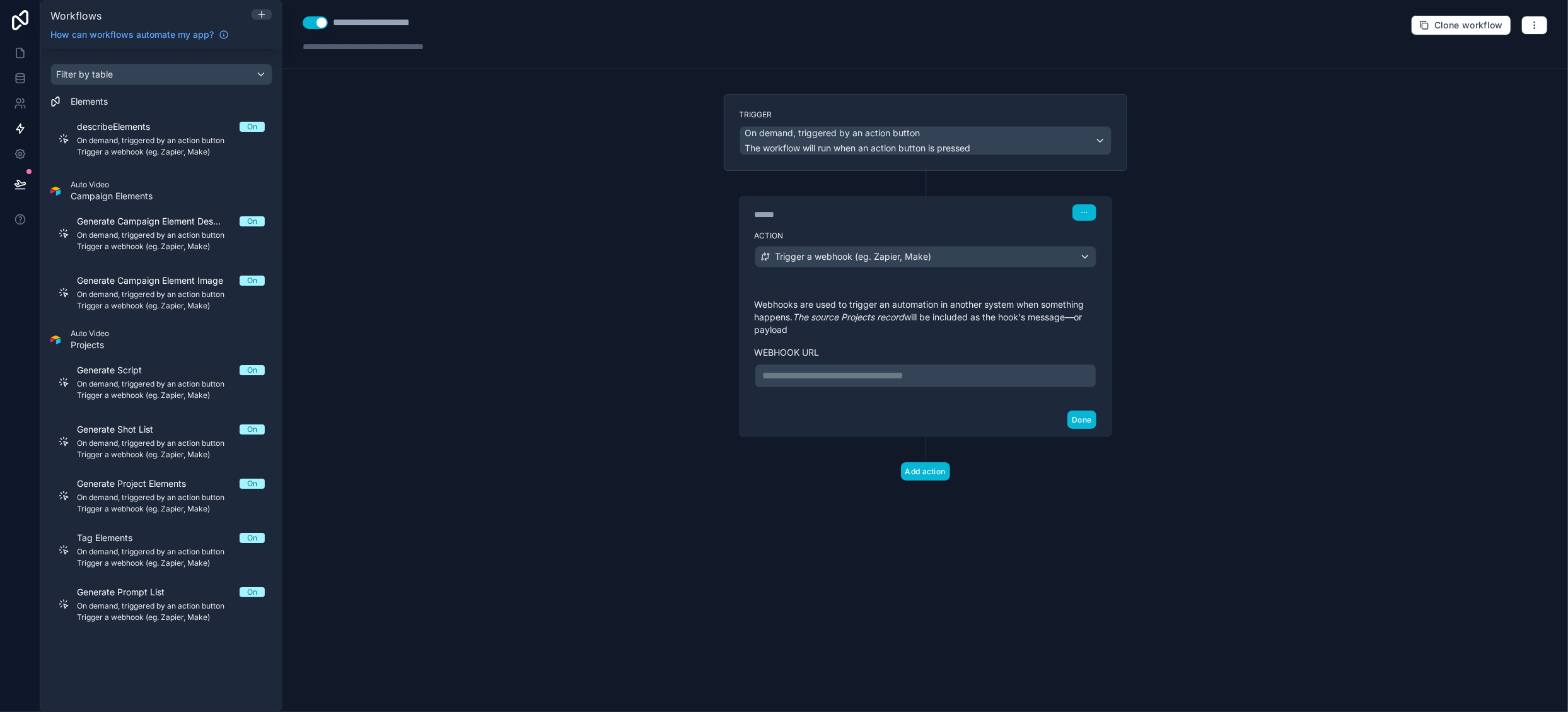
click at [868, 375] on p "**********" at bounding box center [925, 376] width 325 height 15
click at [1078, 429] on button "Done" at bounding box center [1081, 420] width 28 height 18
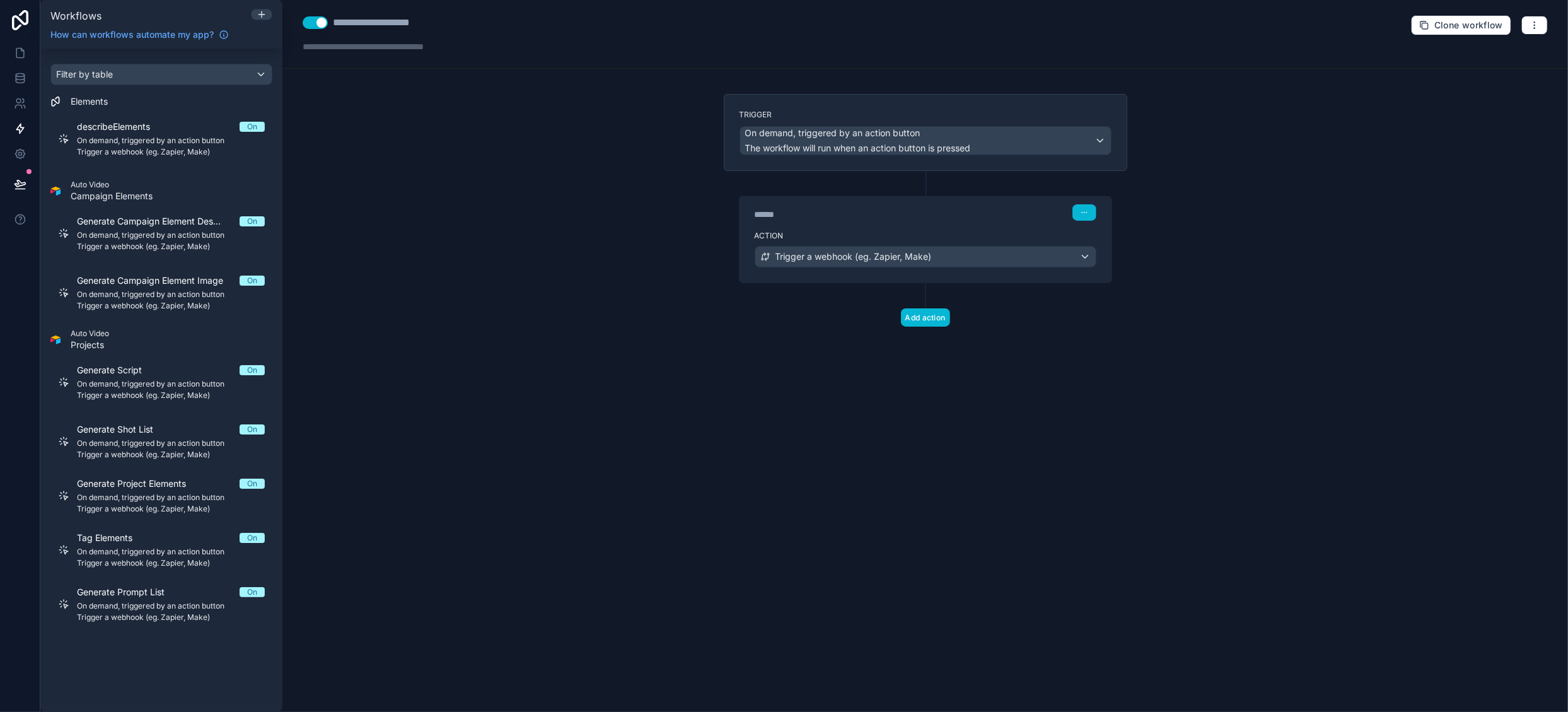
drag, startPoint x: 179, startPoint y: 688, endPoint x: 182, endPoint y: 674, distance: 14.3
click at [179, 688] on div "Filter by table Elements describeElements On On demand, triggered by an action …" at bounding box center [161, 380] width 242 height 664
click at [260, 16] on icon at bounding box center [262, 14] width 10 height 10
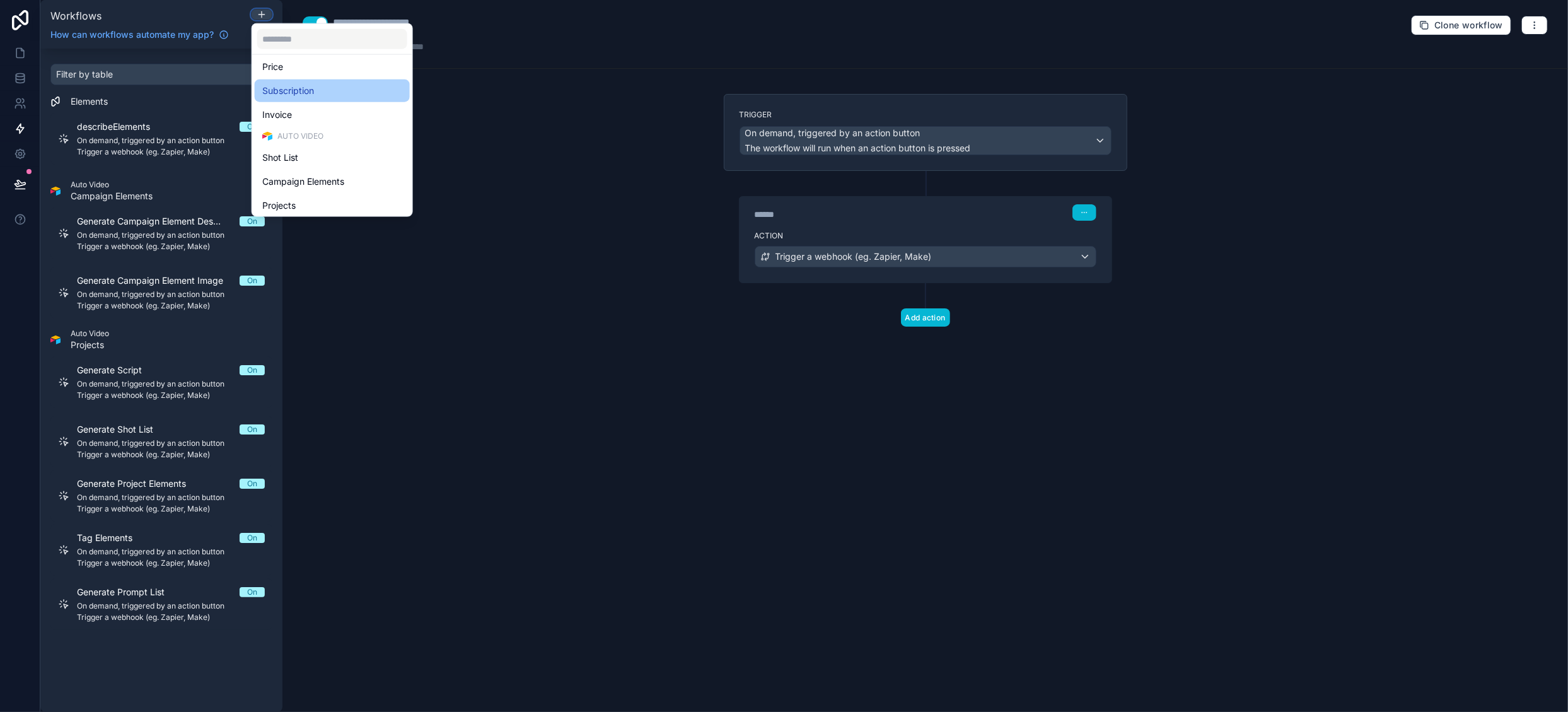
scroll to position [290, 0]
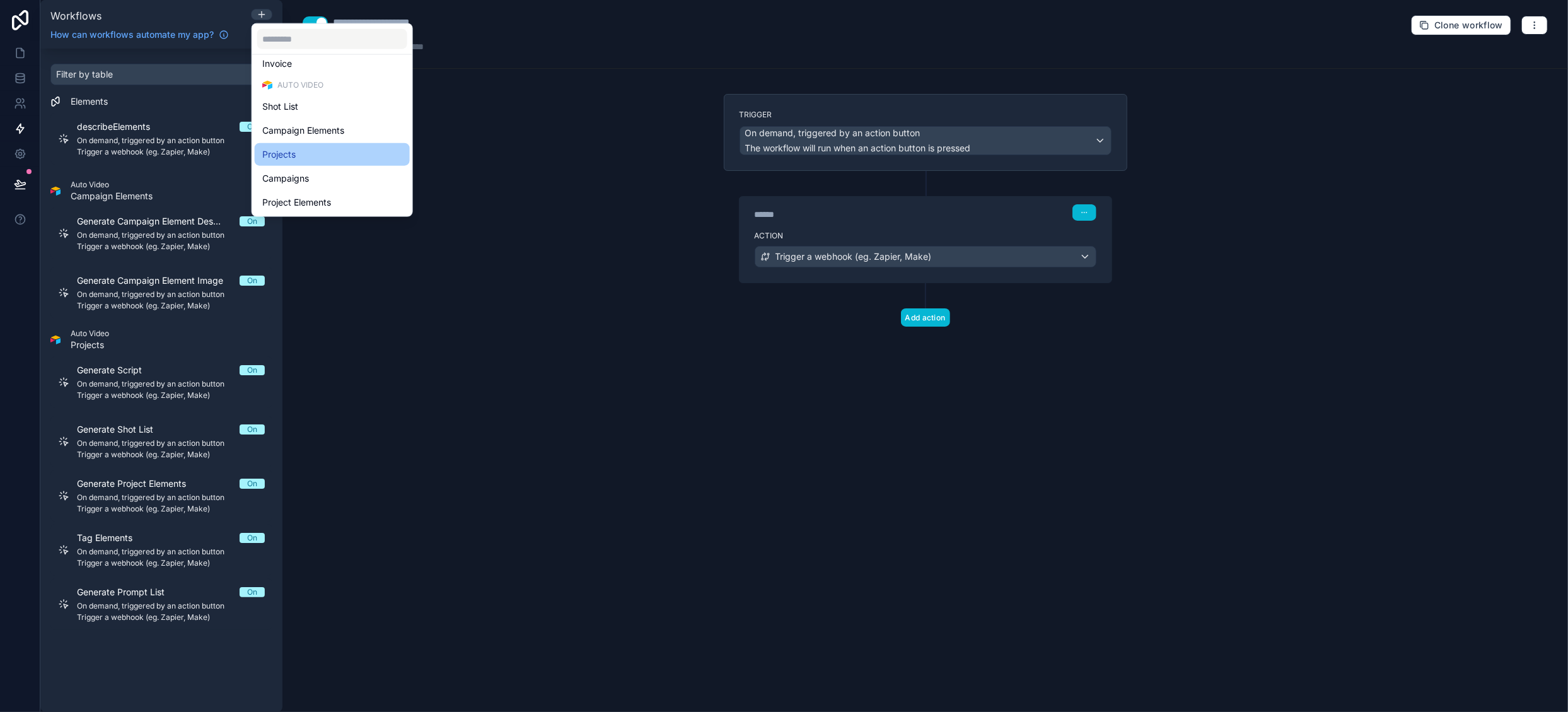
click at [321, 154] on div "Projects" at bounding box center [332, 154] width 140 height 15
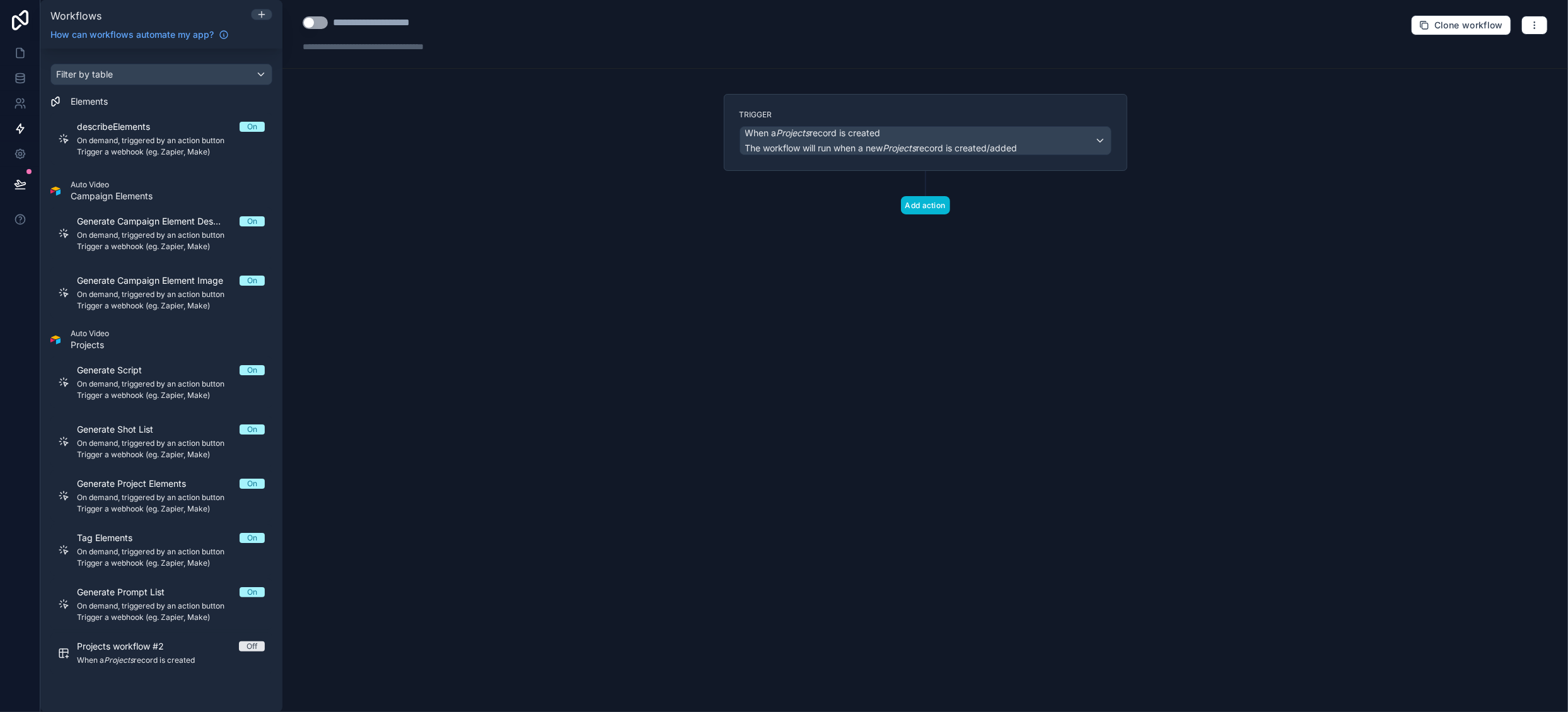
drag, startPoint x: 323, startPoint y: 28, endPoint x: 337, endPoint y: 22, distance: 15.2
click at [322, 27] on button "Use setting" at bounding box center [315, 23] width 25 height 13
click at [365, 23] on div "**********" at bounding box center [388, 23] width 111 height 15
drag, startPoint x: 334, startPoint y: 23, endPoint x: 510, endPoint y: 27, distance: 176.0
click at [510, 27] on div "**********" at bounding box center [925, 34] width 1286 height 68
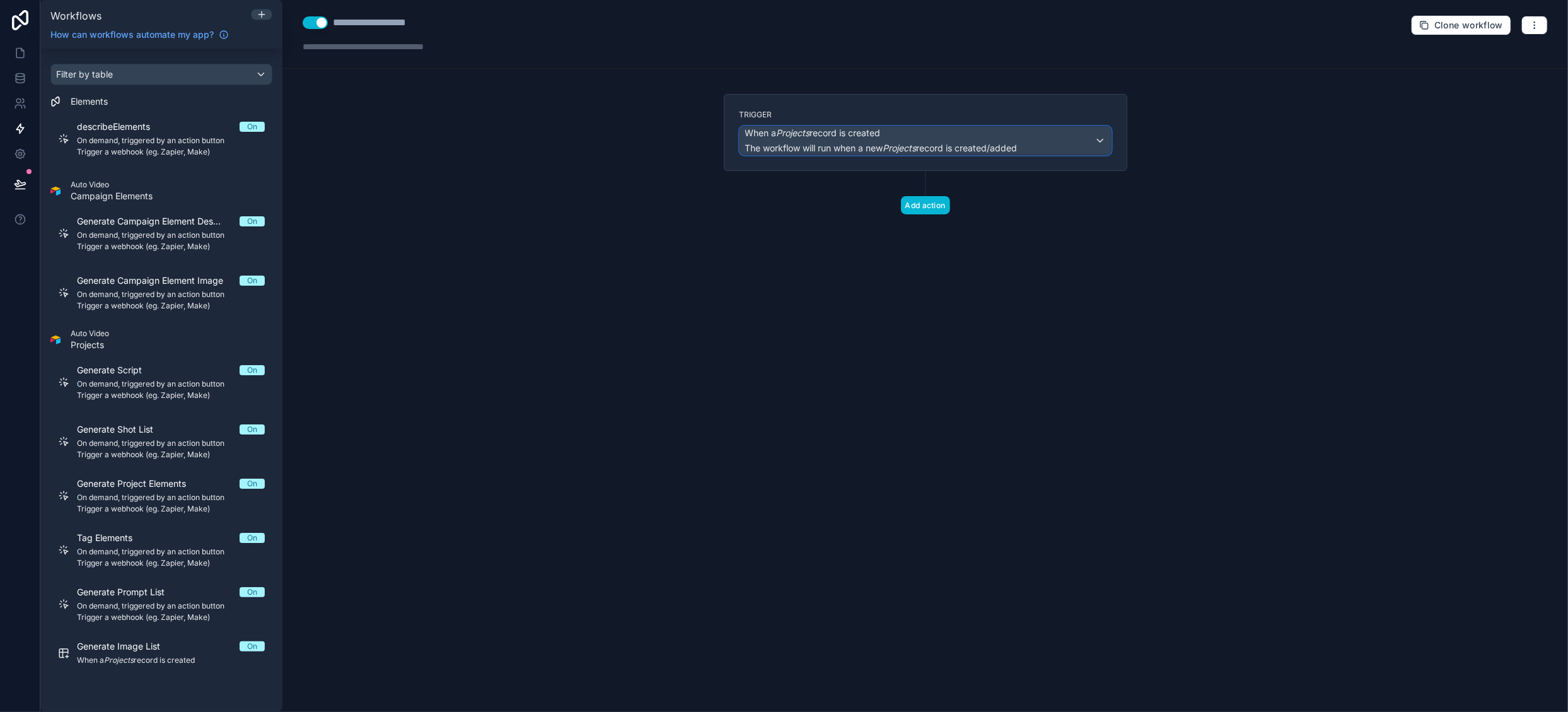
click at [904, 136] on span "When a Projects record is created" at bounding box center [881, 133] width 272 height 13
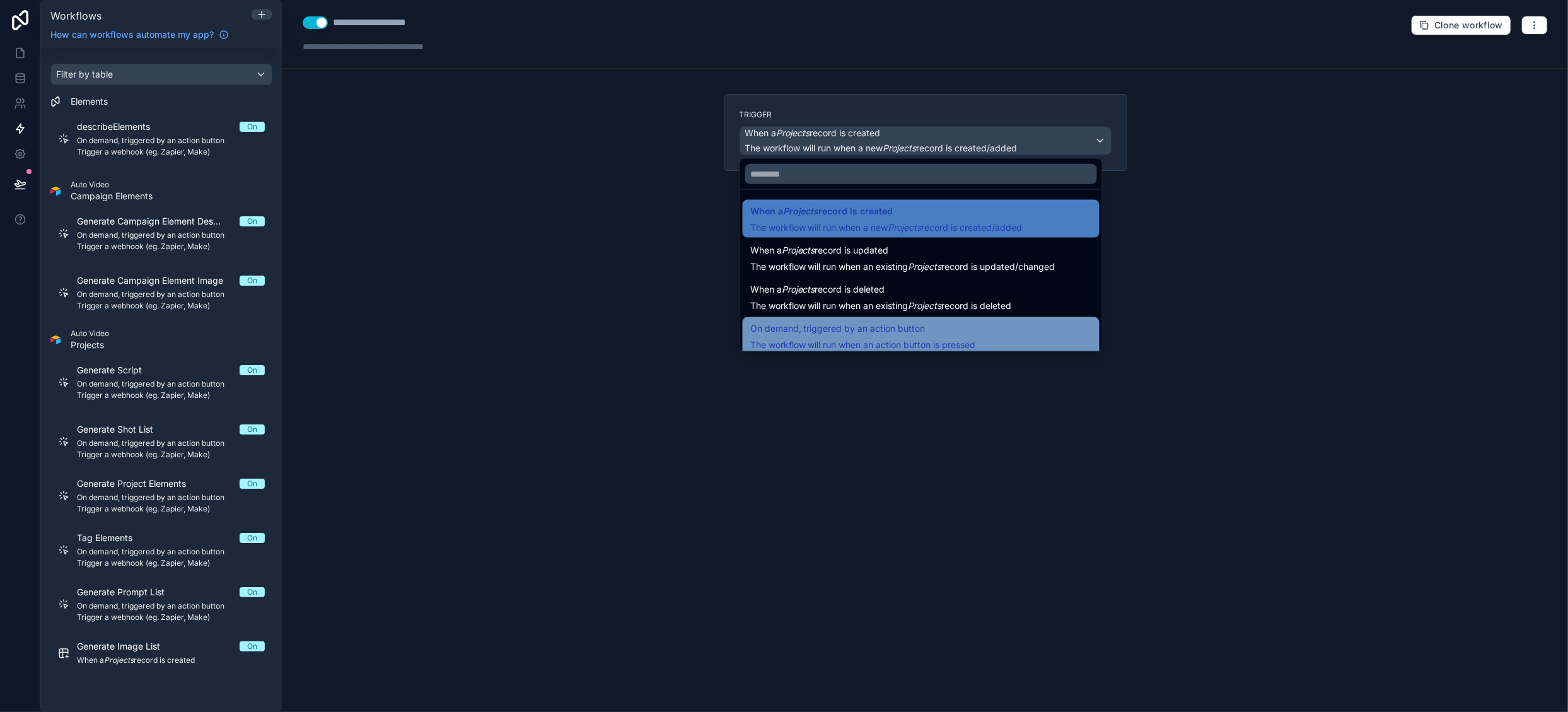
click at [889, 330] on span "On demand, triggered by an action button" at bounding box center [838, 329] width 175 height 15
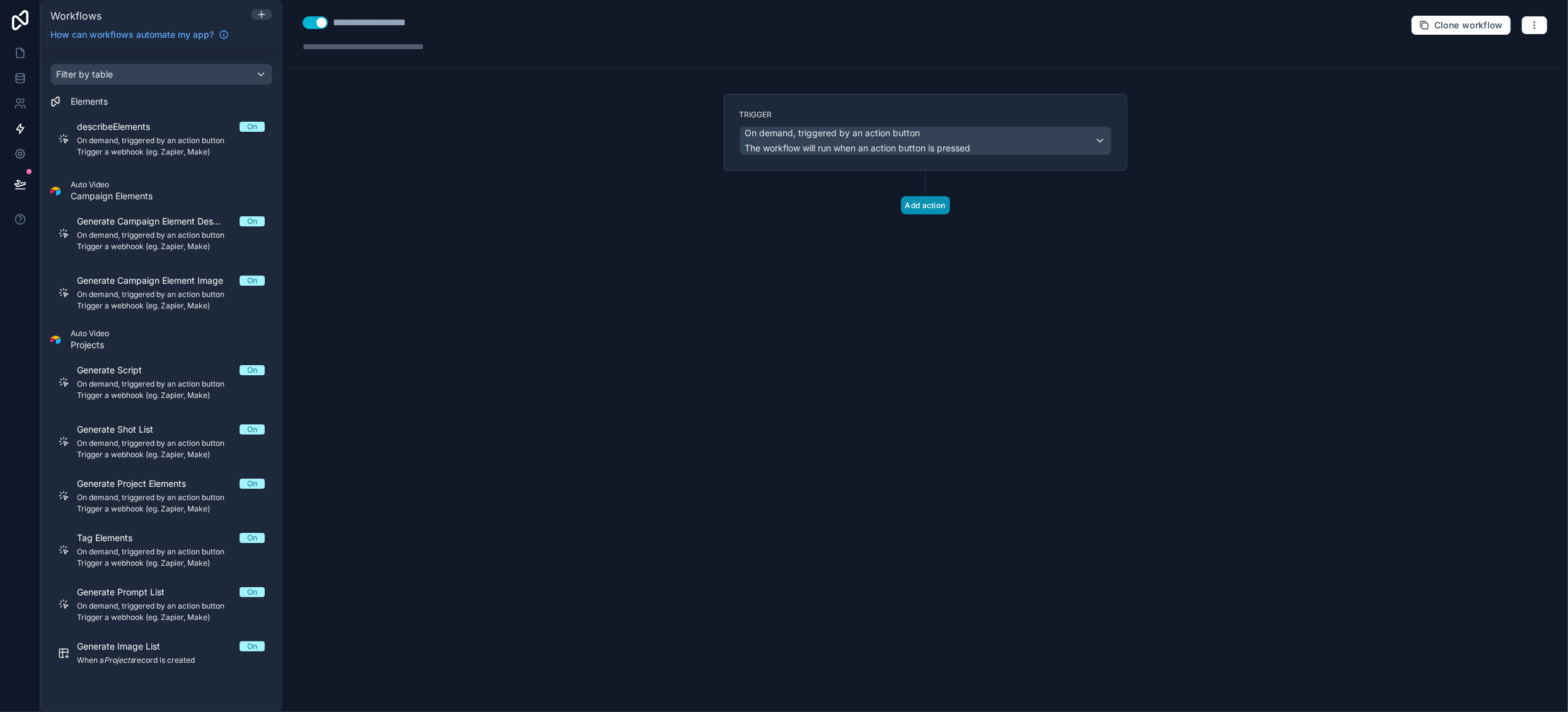
click at [928, 204] on button "Add action" at bounding box center [925, 205] width 49 height 18
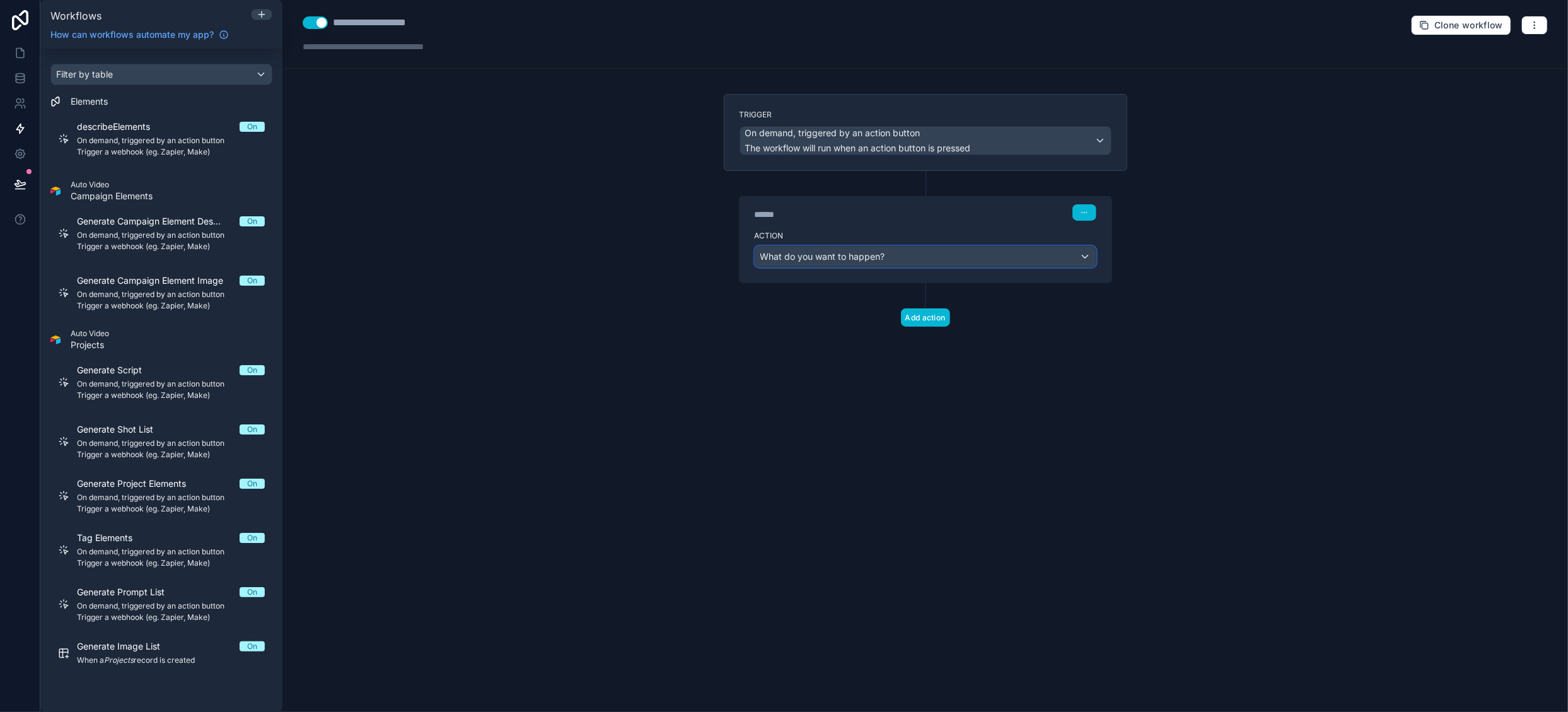
click at [880, 254] on span "What do you want to happen?" at bounding box center [823, 256] width 125 height 11
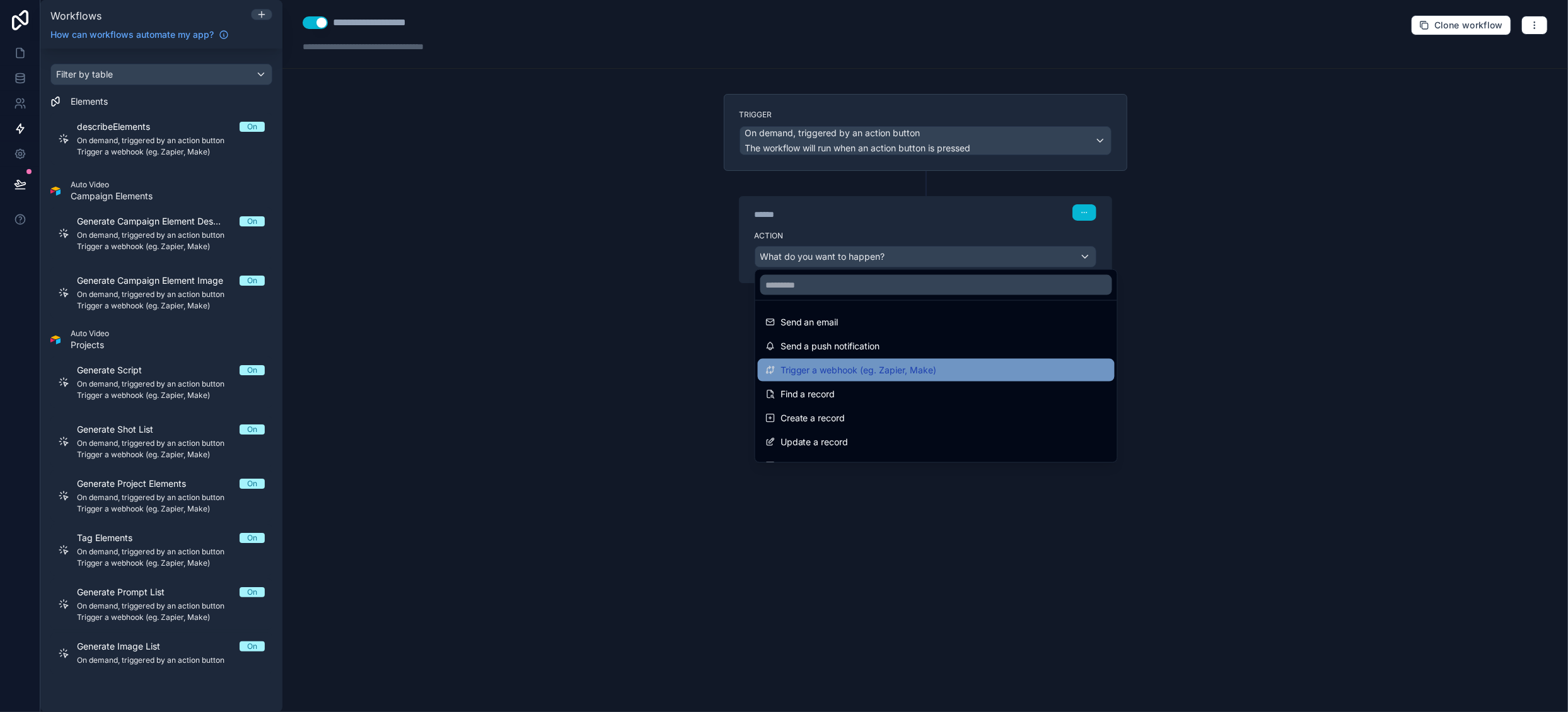
click at [885, 370] on span "Trigger a webhook (eg. Zapier, Make)" at bounding box center [858, 370] width 156 height 15
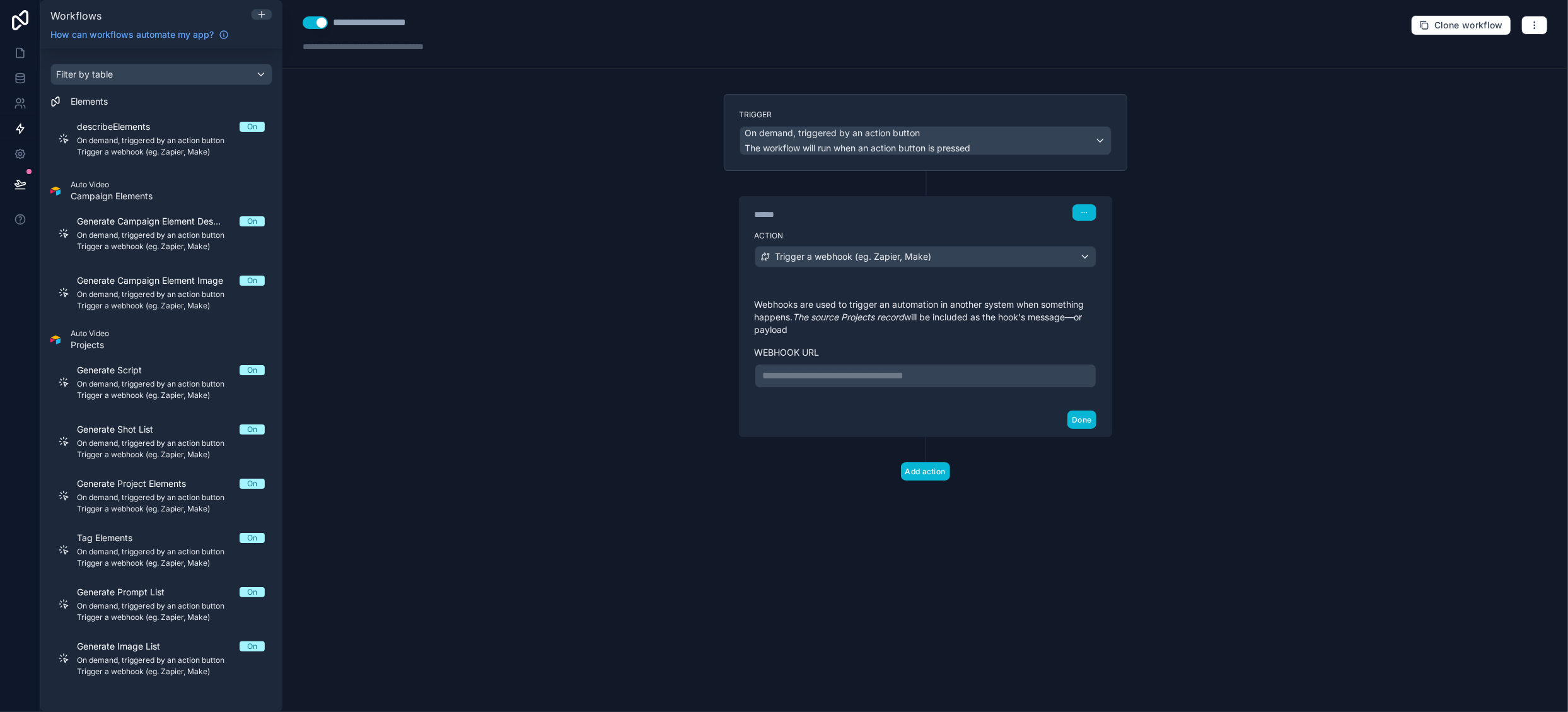
click at [840, 378] on p "**********" at bounding box center [925, 376] width 325 height 15
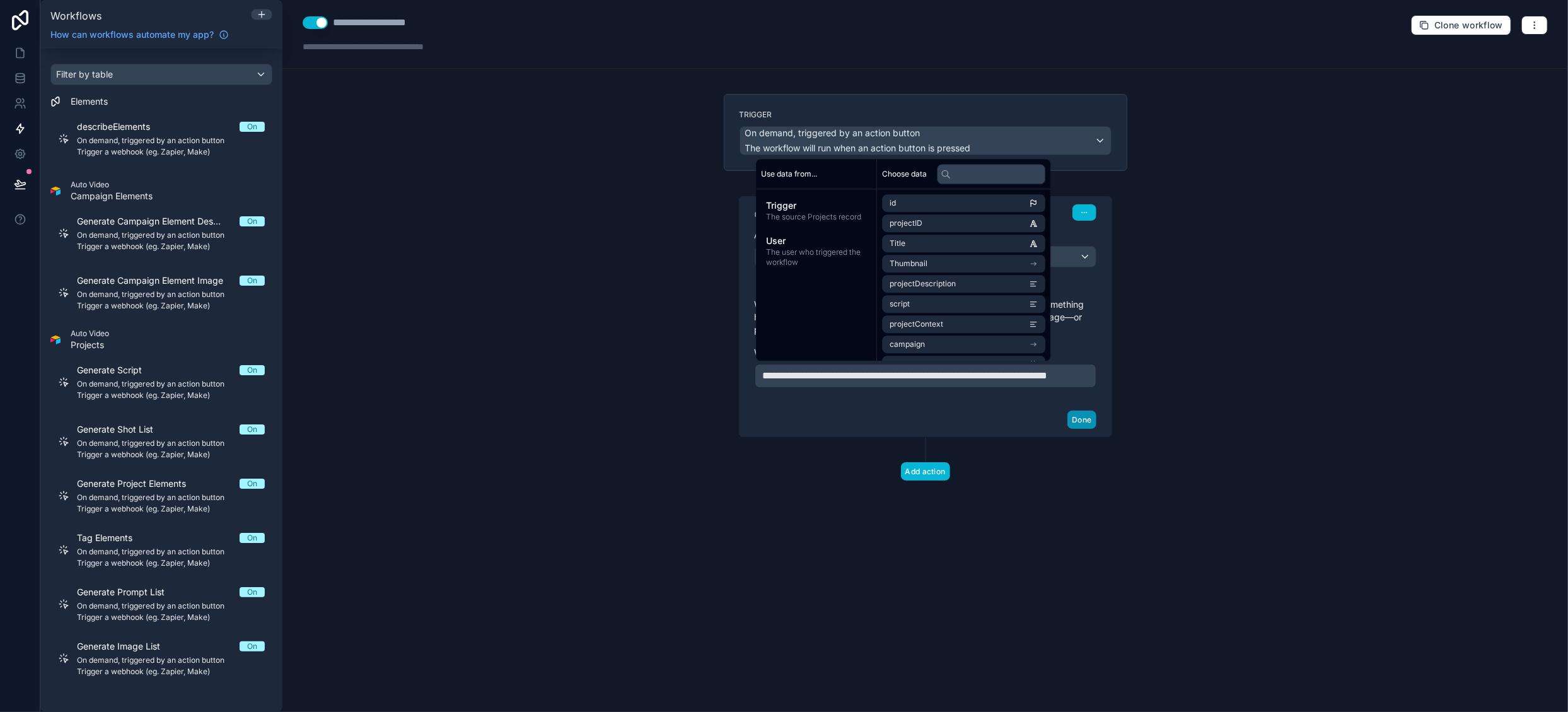
click at [1081, 429] on button "Done" at bounding box center [1081, 420] width 28 height 18
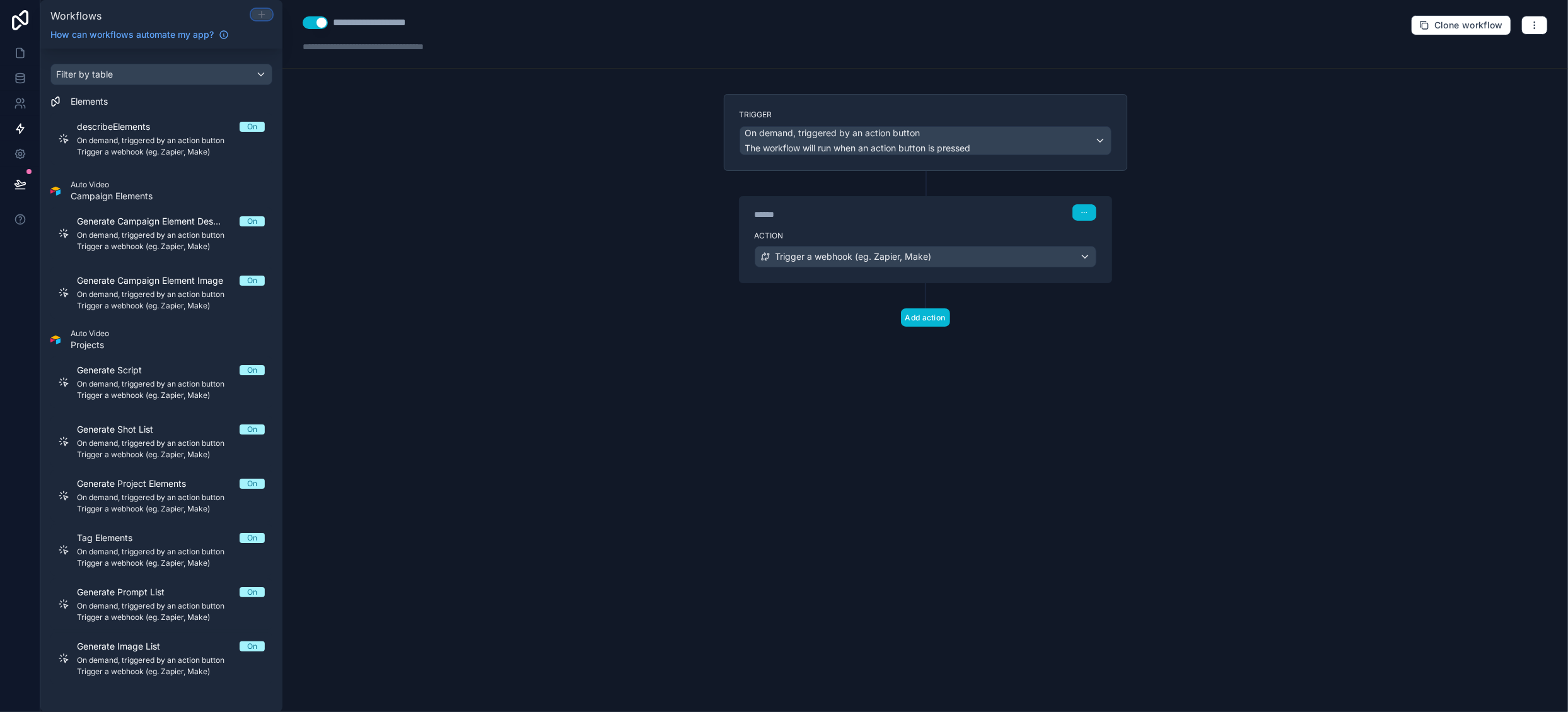
click at [264, 14] on icon at bounding box center [262, 14] width 10 height 10
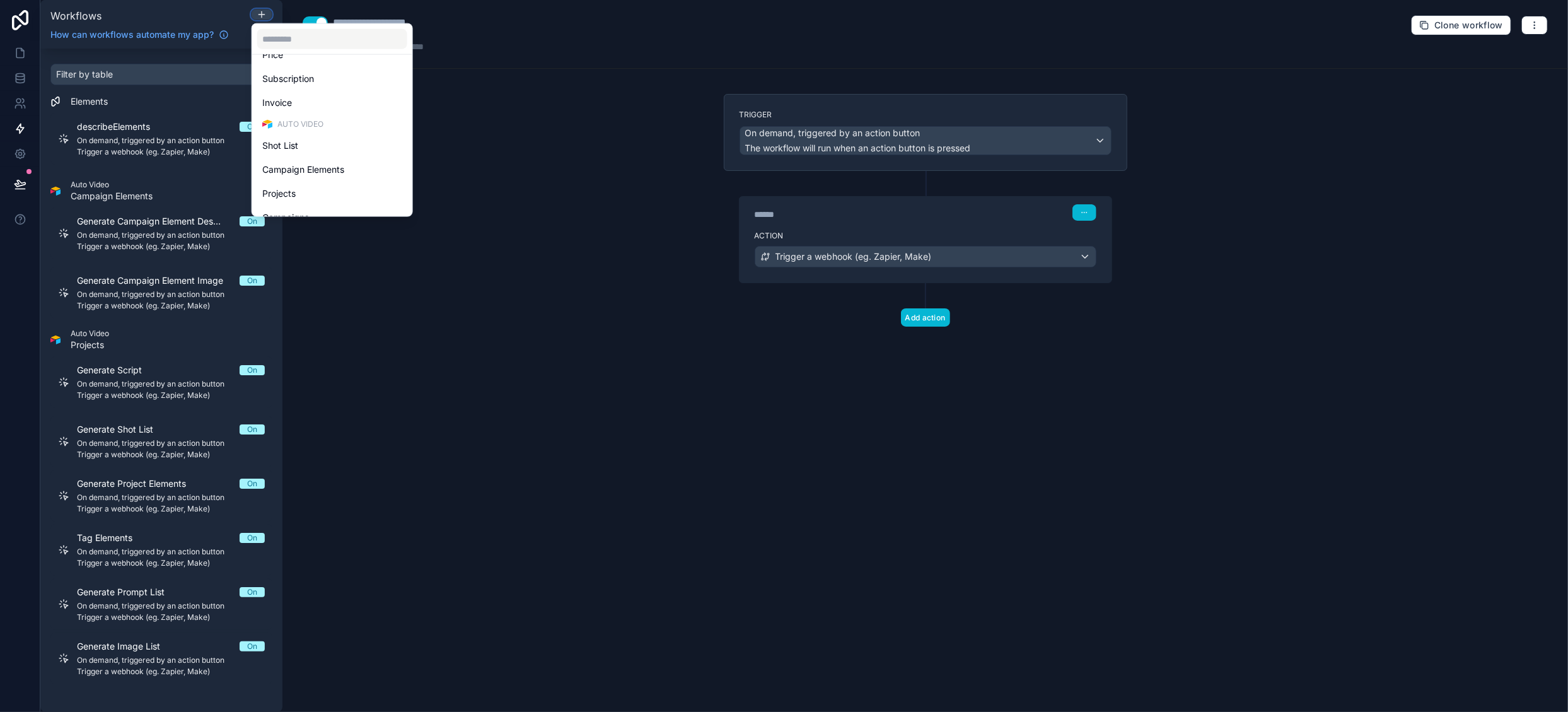
scroll to position [290, 0]
click at [327, 151] on div "Projects" at bounding box center [332, 154] width 140 height 15
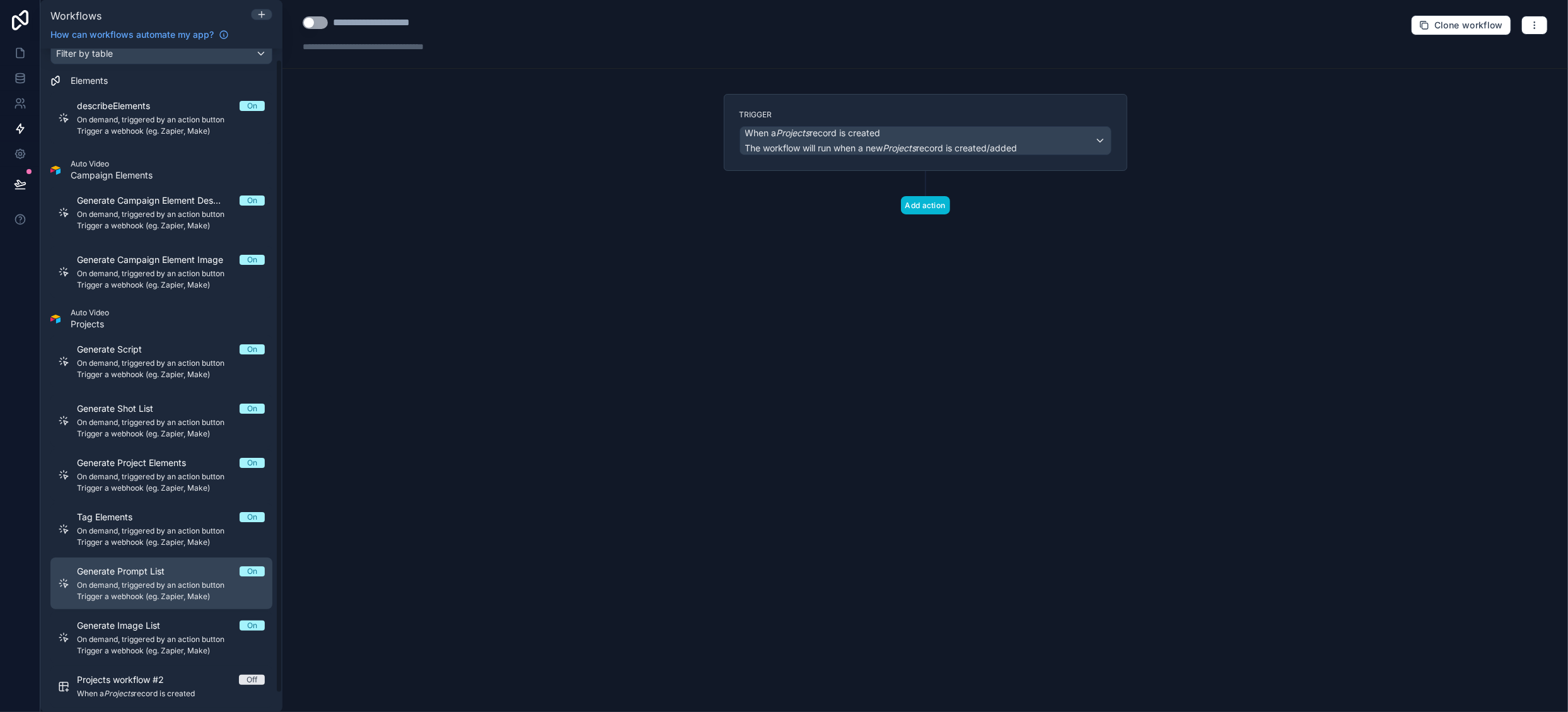
scroll to position [30, 0]
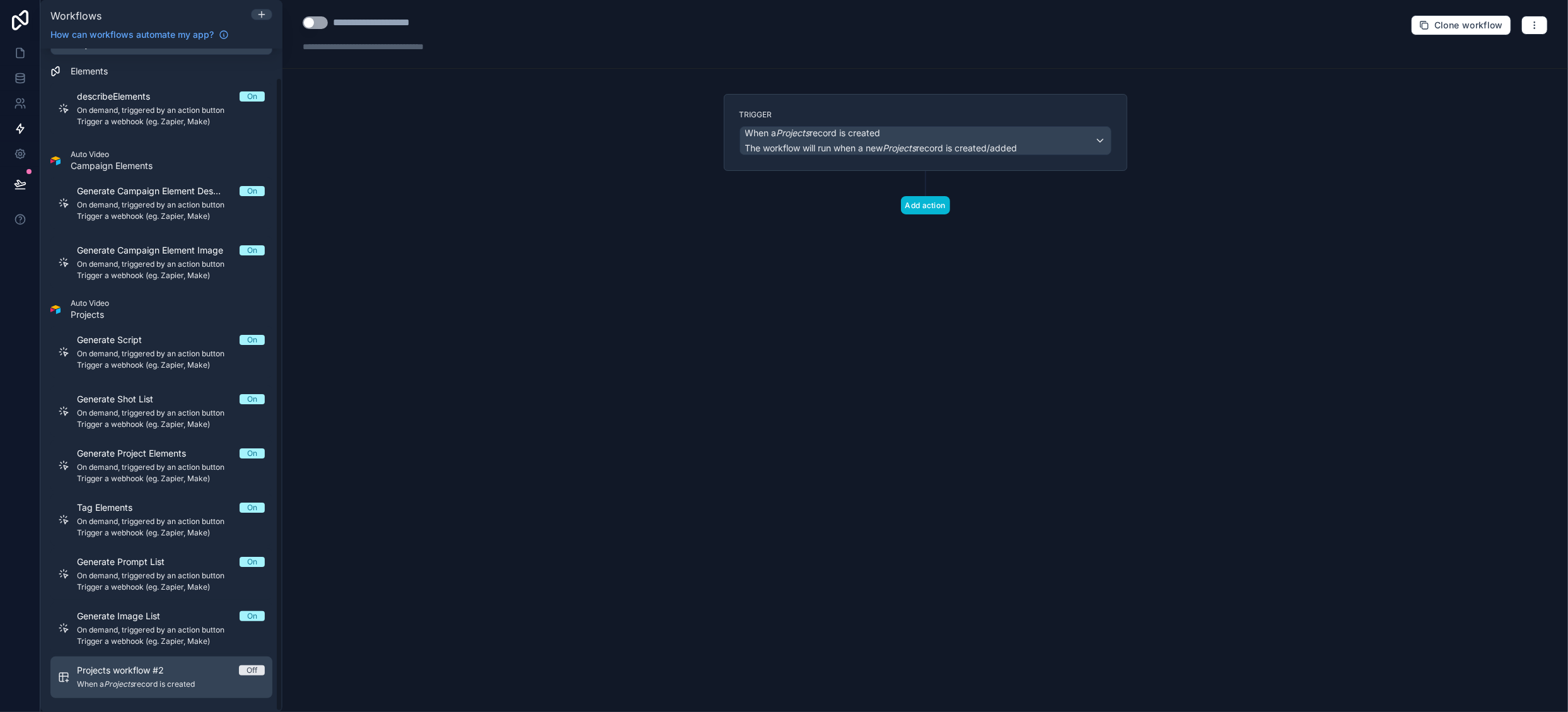
click at [179, 679] on span "When a Projects record is created" at bounding box center [170, 684] width 188 height 10
click at [323, 27] on button "Use setting" at bounding box center [315, 23] width 25 height 13
click at [341, 23] on div "**********" at bounding box center [388, 23] width 111 height 15
drag, startPoint x: 335, startPoint y: 19, endPoint x: 487, endPoint y: 22, distance: 152.0
click at [487, 22] on div "**********" at bounding box center [925, 34] width 1286 height 68
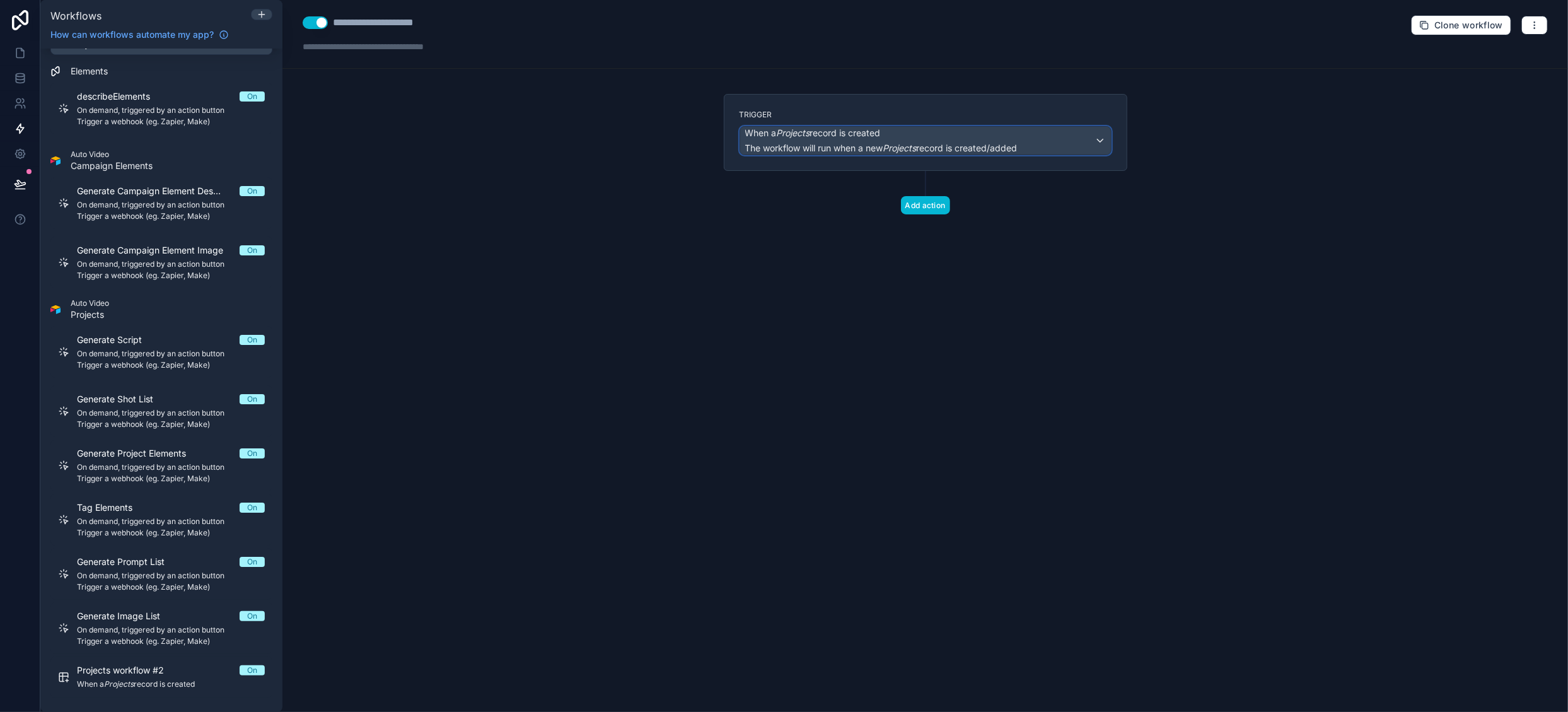
click at [819, 133] on span "When a Projects record is created" at bounding box center [813, 133] width 135 height 13
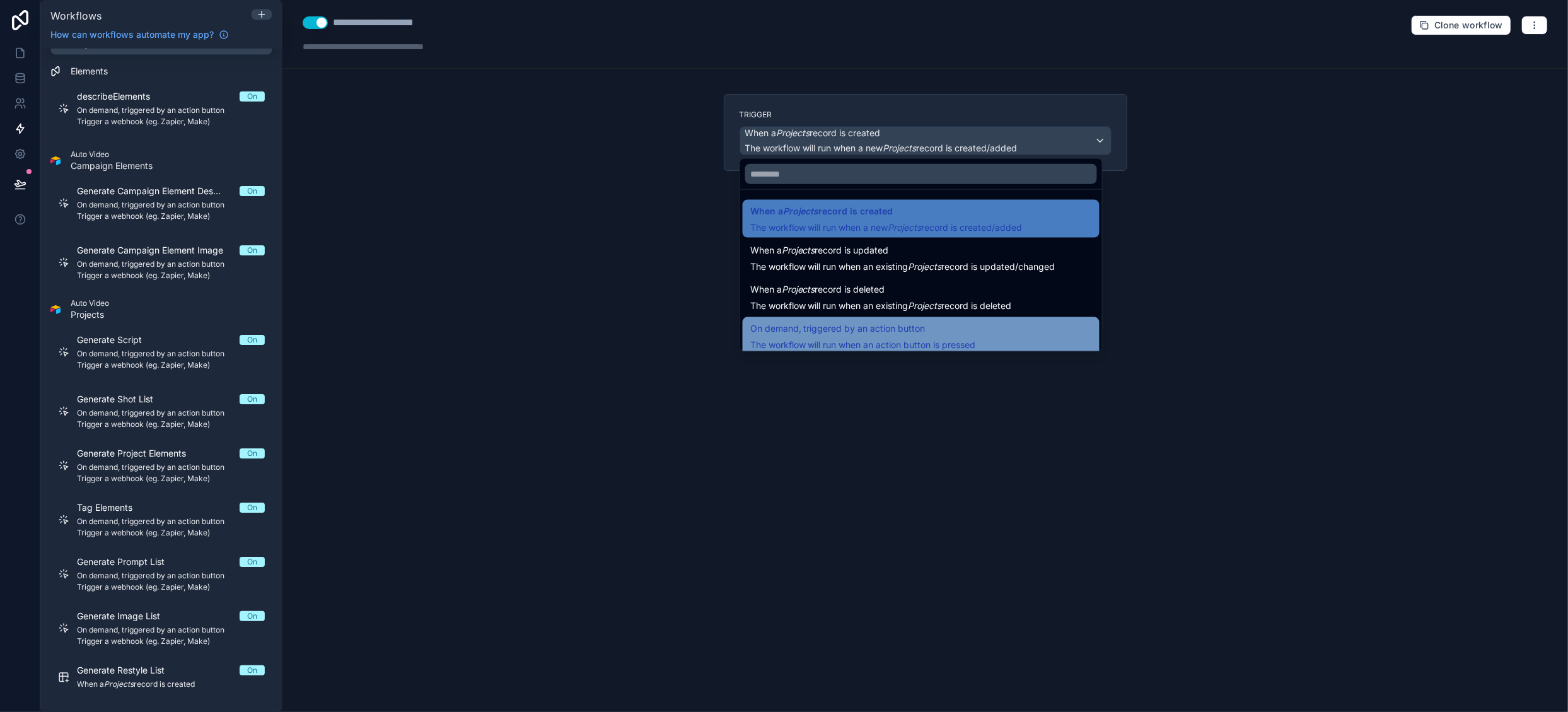
click at [885, 326] on span "On demand, triggered by an action button" at bounding box center [838, 329] width 175 height 15
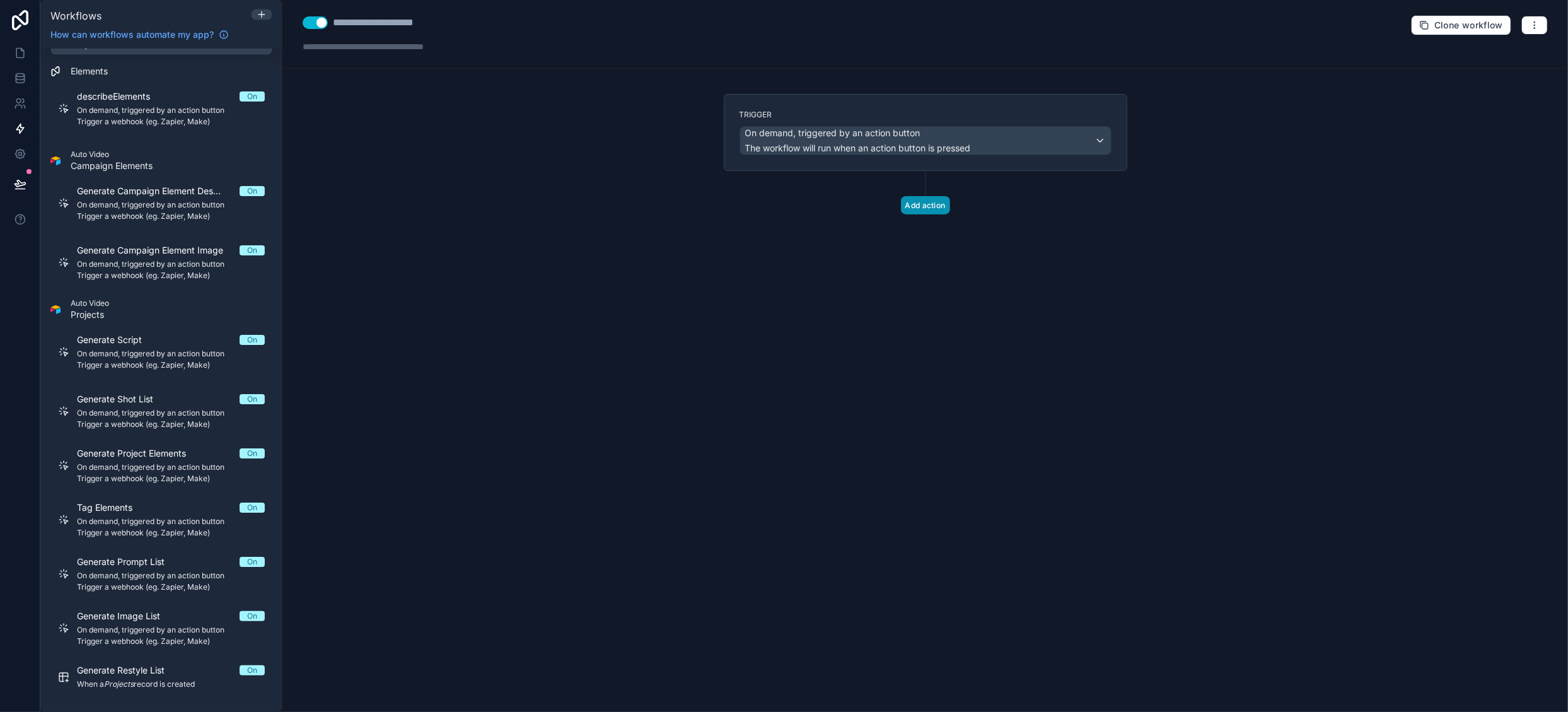
click at [913, 196] on button "Add action" at bounding box center [925, 205] width 49 height 18
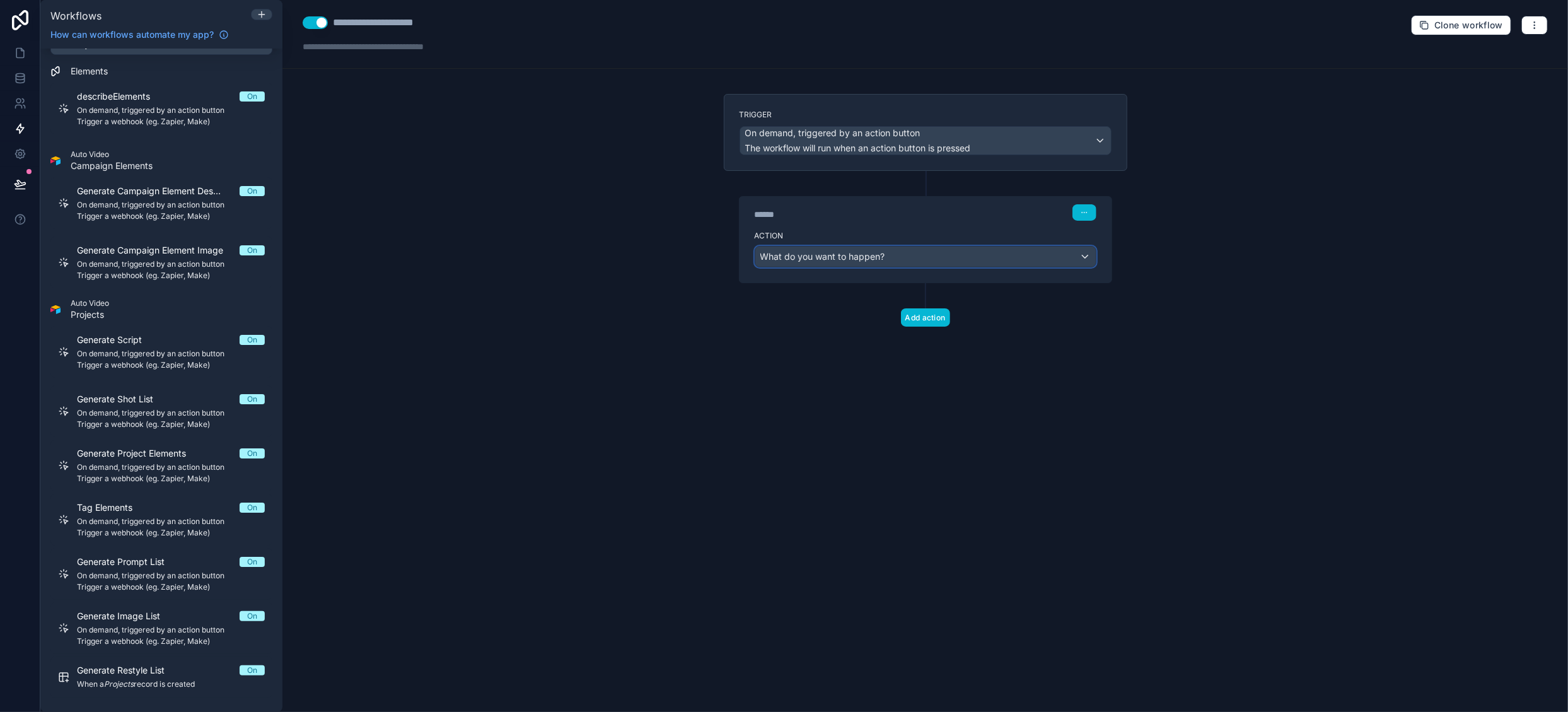
click at [875, 260] on span "What do you want to happen?" at bounding box center [823, 256] width 125 height 13
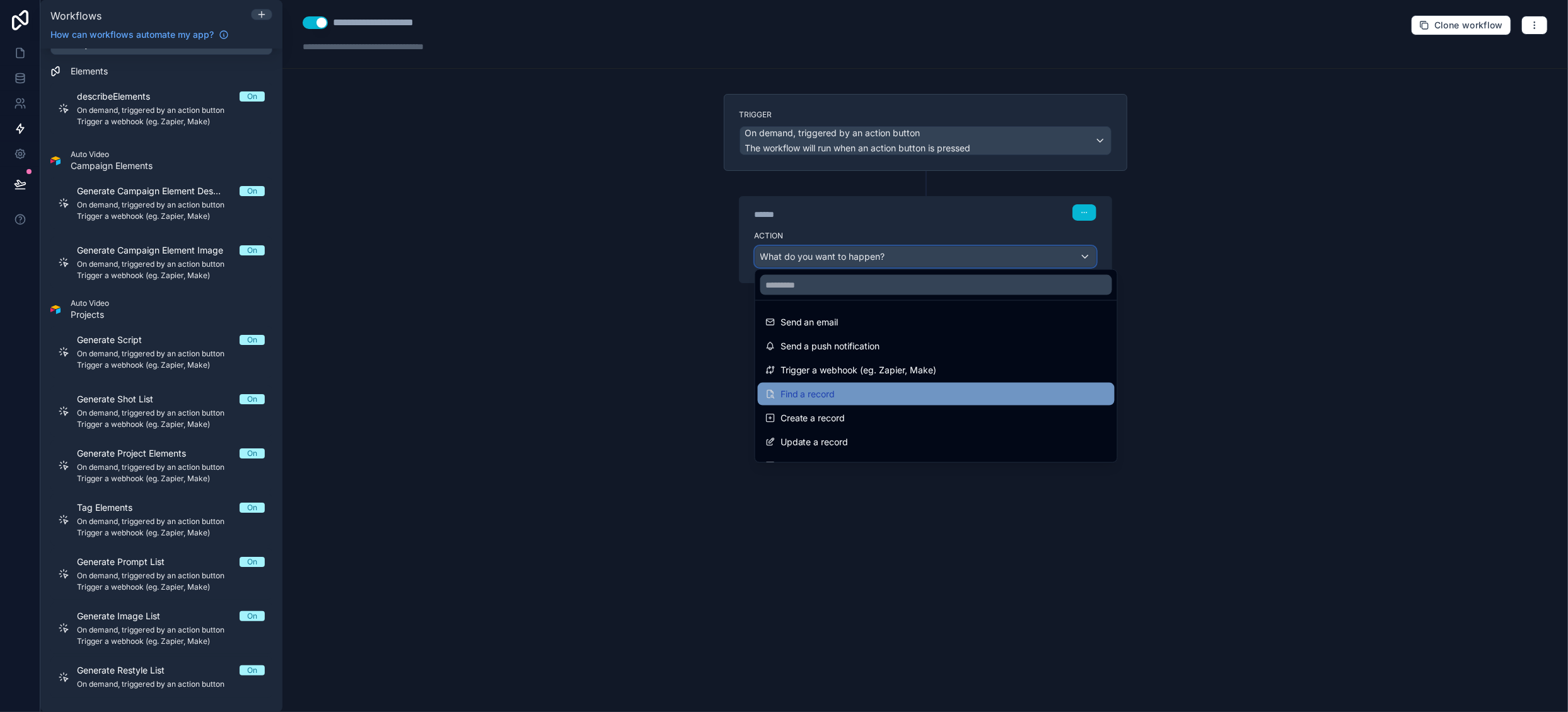
scroll to position [63, 0]
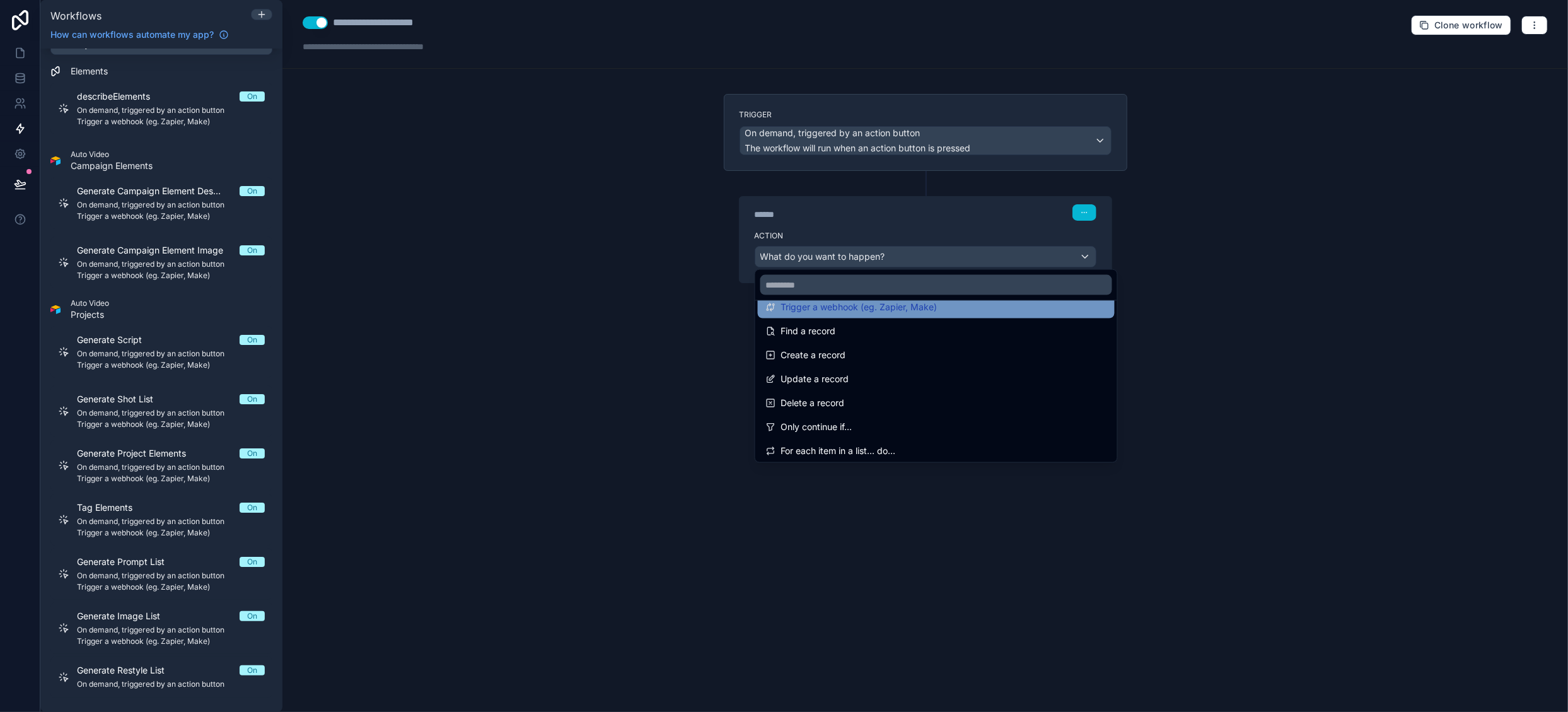
click at [925, 311] on span "Trigger a webhook (eg. Zapier, Make)" at bounding box center [858, 307] width 156 height 15
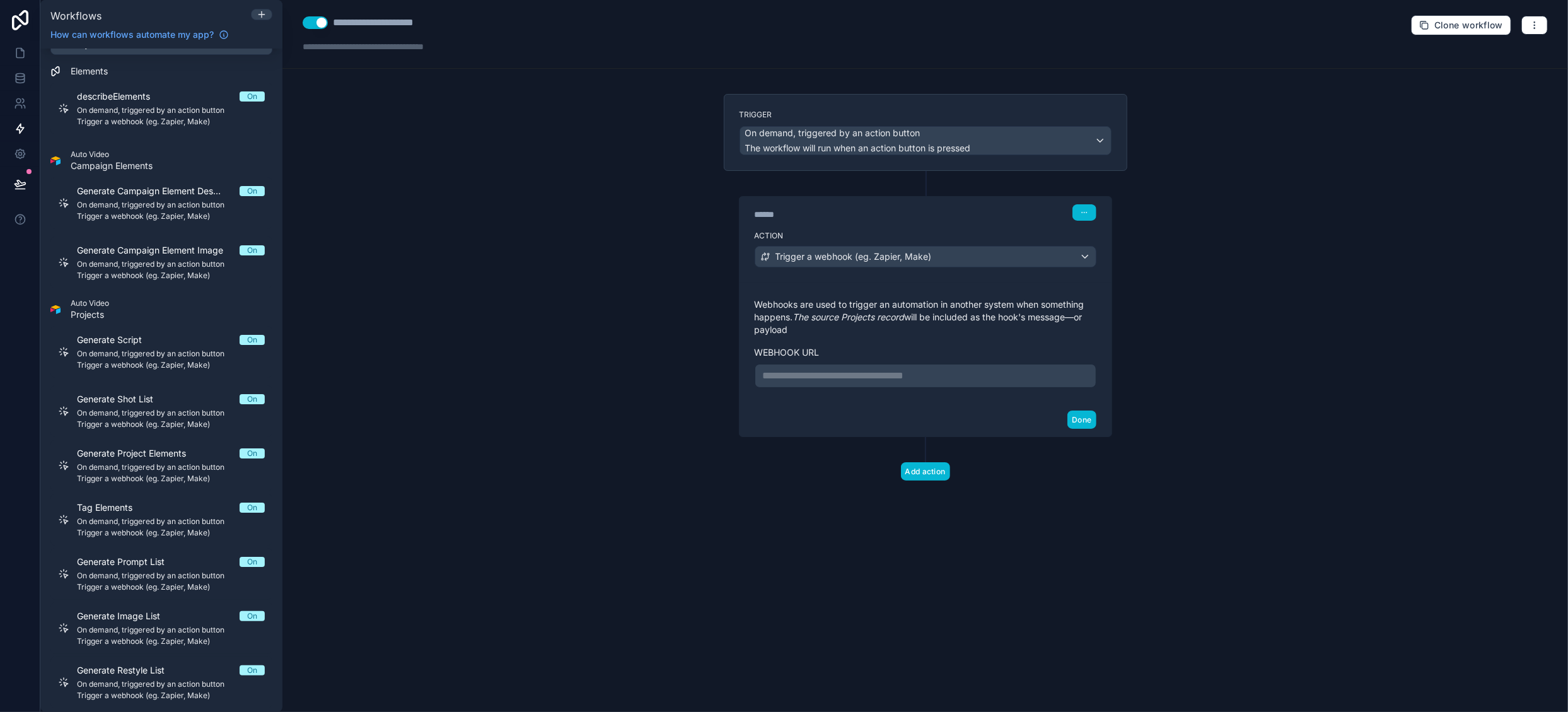
click at [858, 373] on p "**********" at bounding box center [925, 376] width 325 height 15
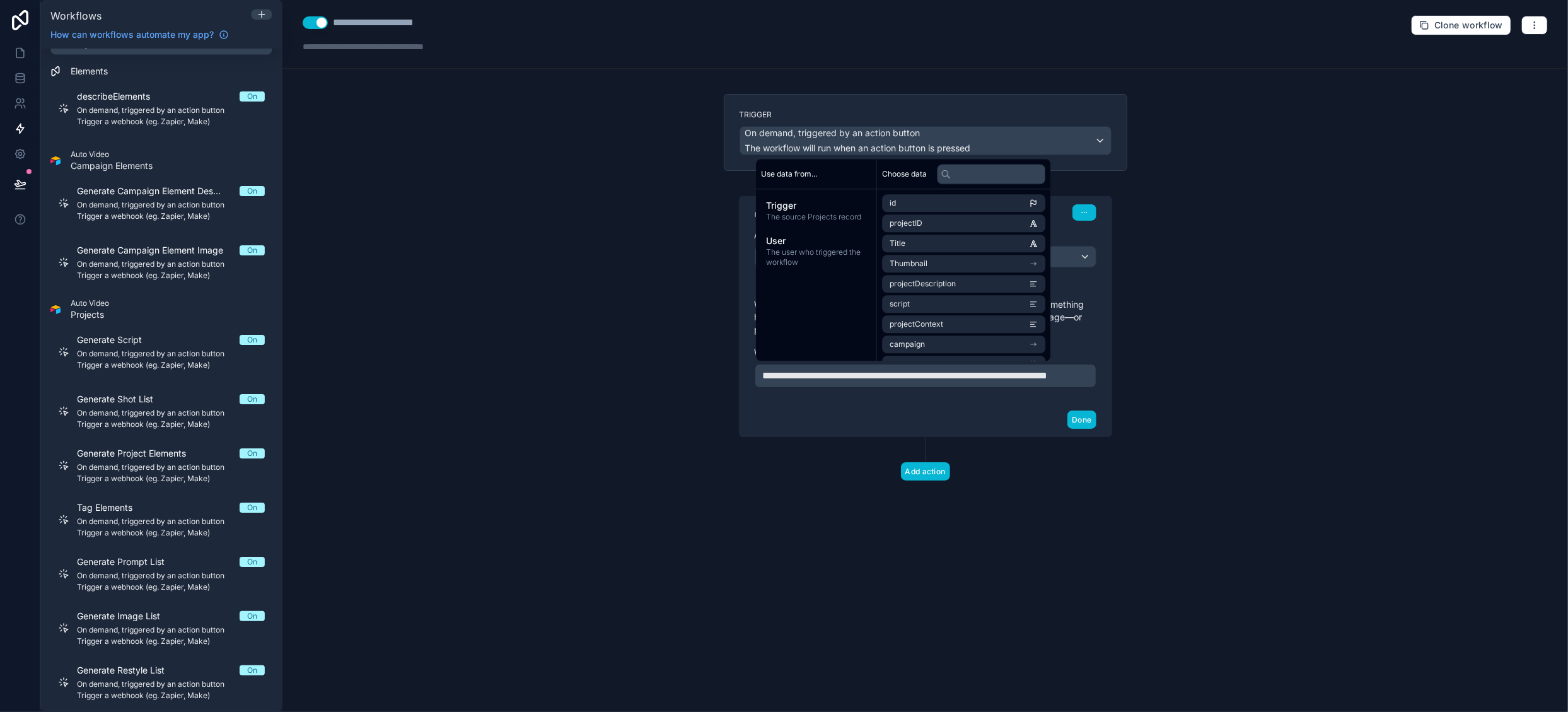
click at [829, 481] on div "Add action" at bounding box center [925, 459] width 404 height 43
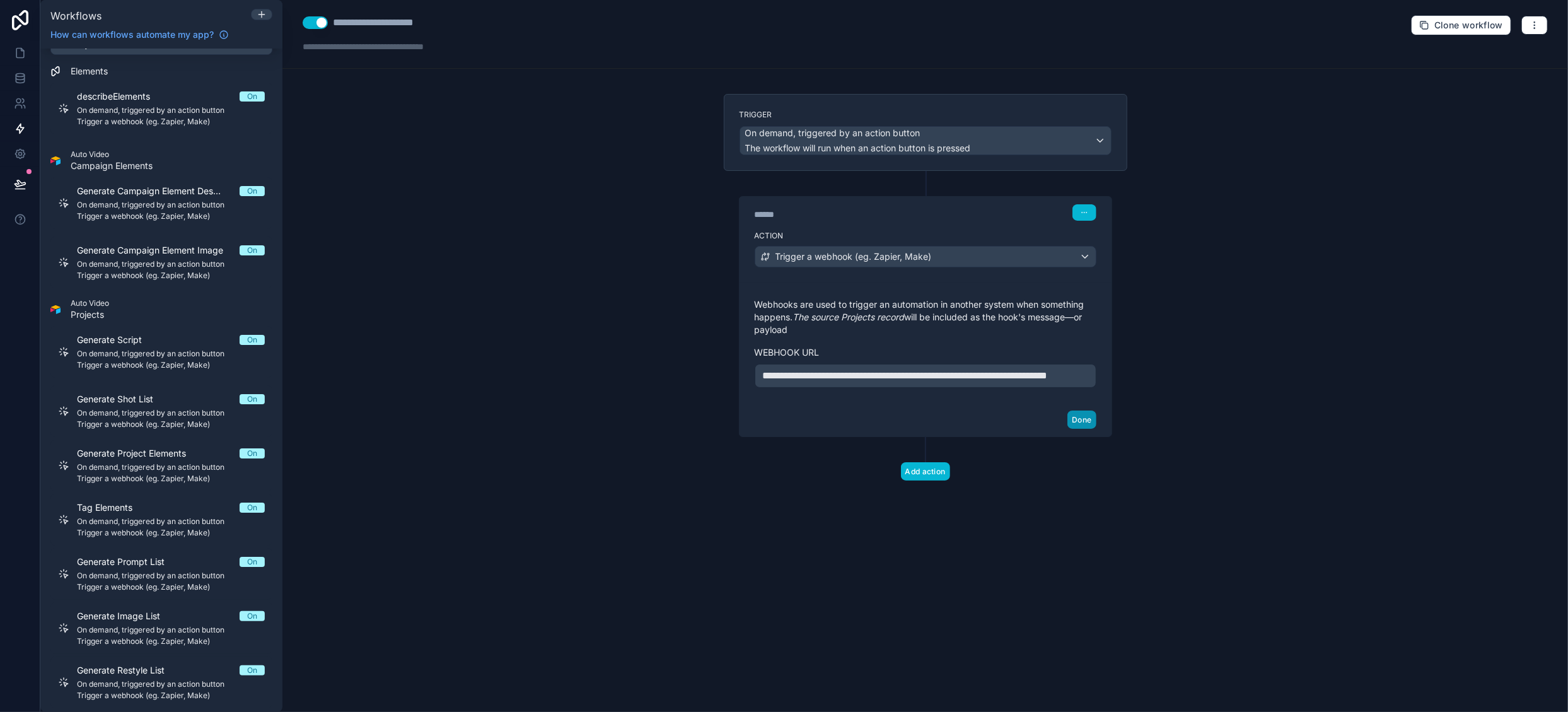
click at [1078, 429] on button "Done" at bounding box center [1081, 420] width 28 height 18
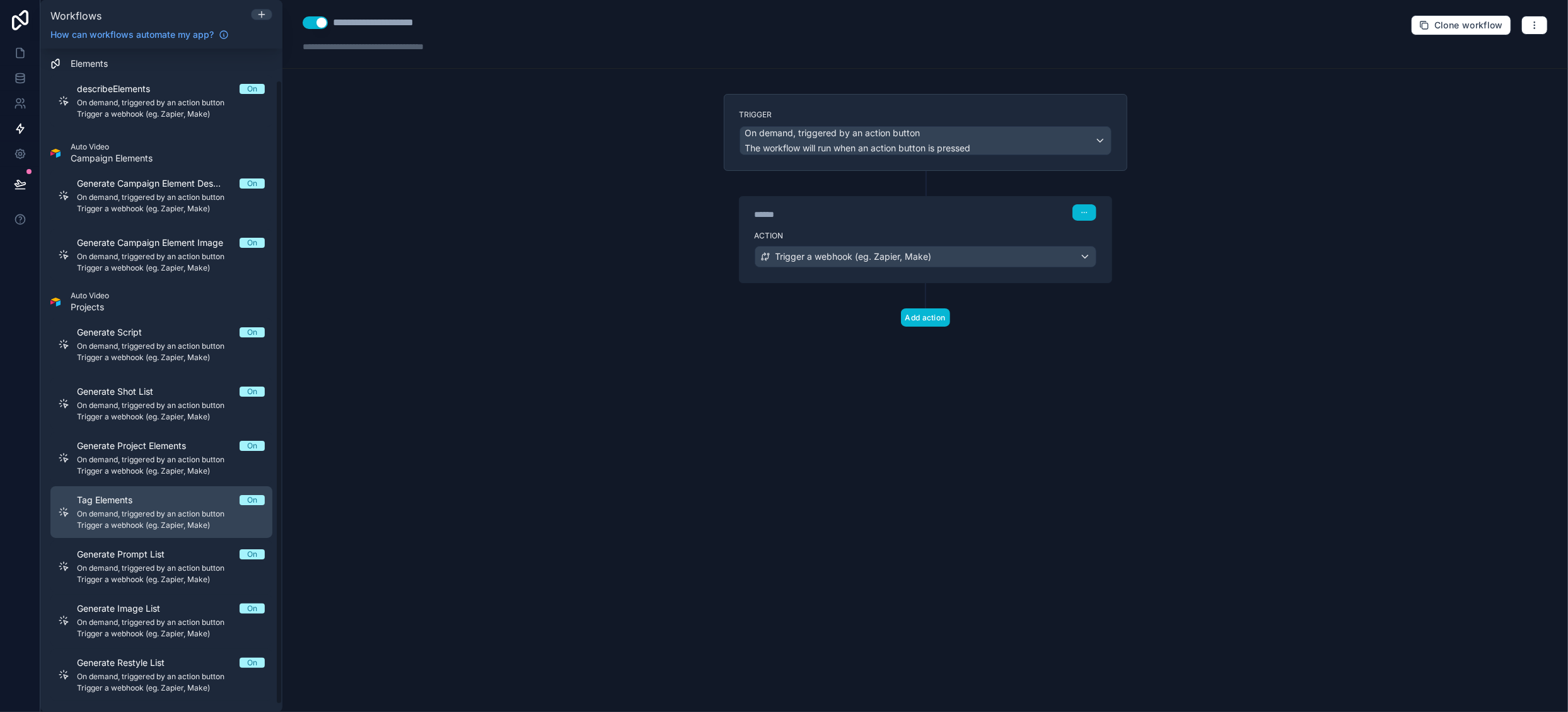
scroll to position [40, 0]
click at [264, 19] on button at bounding box center [262, 15] width 22 height 12
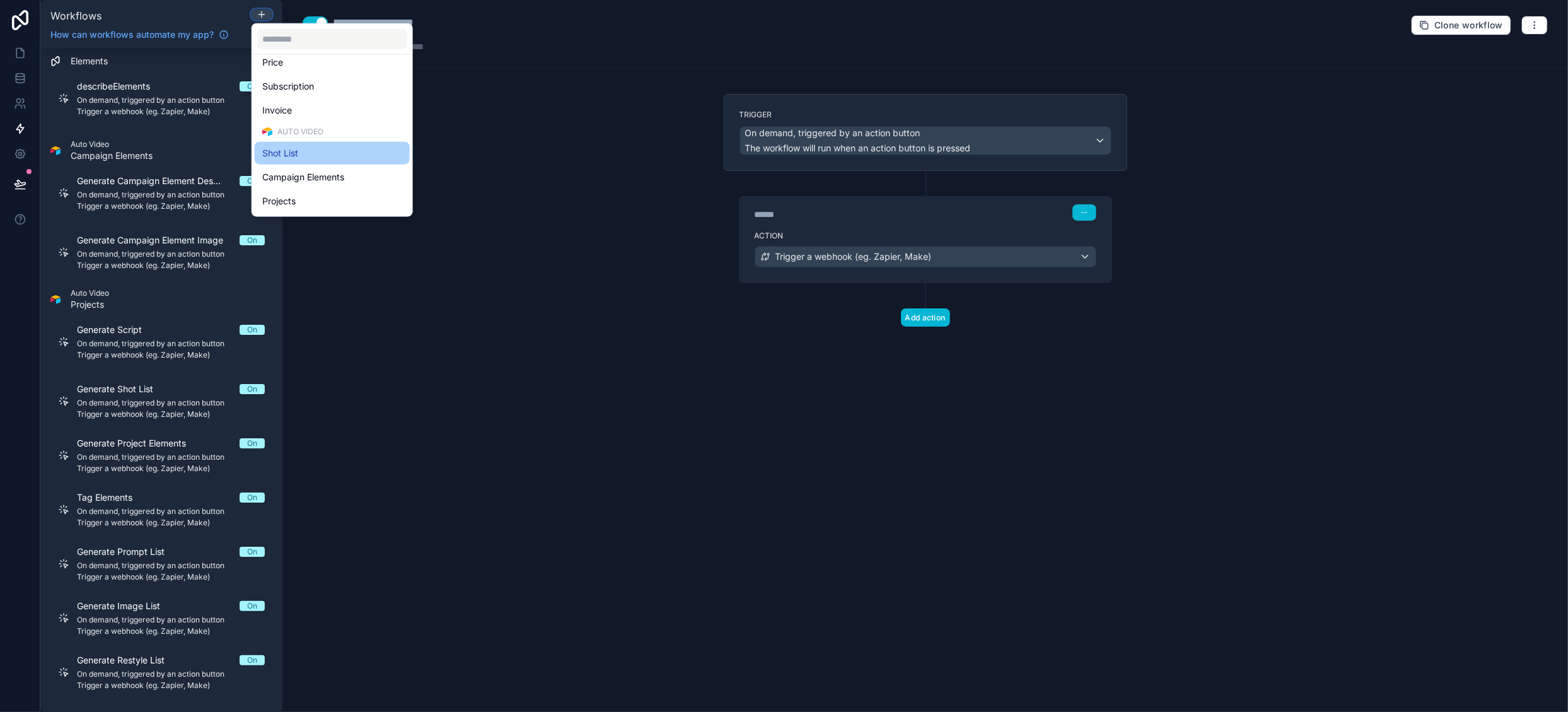
scroll to position [290, 0]
click at [306, 154] on div "Projects" at bounding box center [332, 154] width 140 height 15
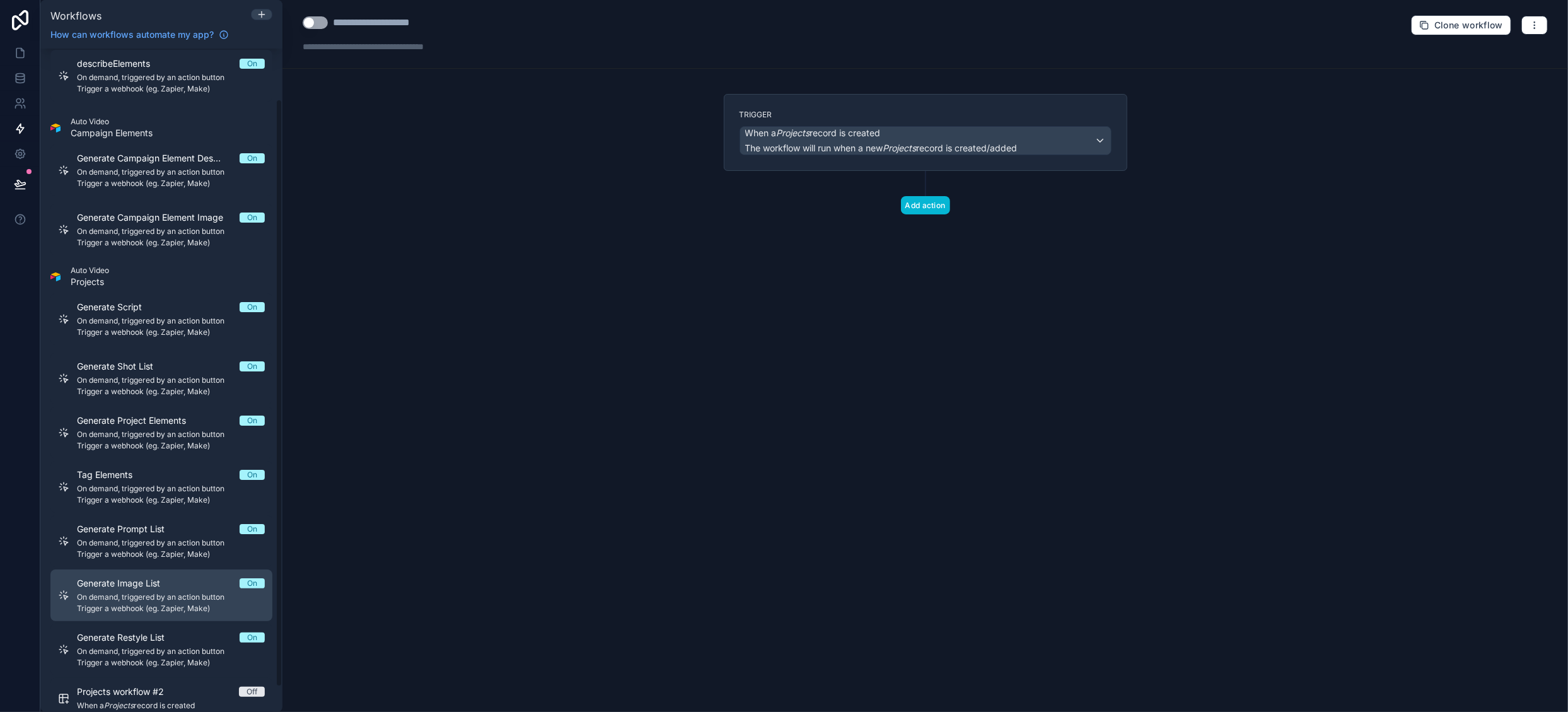
scroll to position [84, 0]
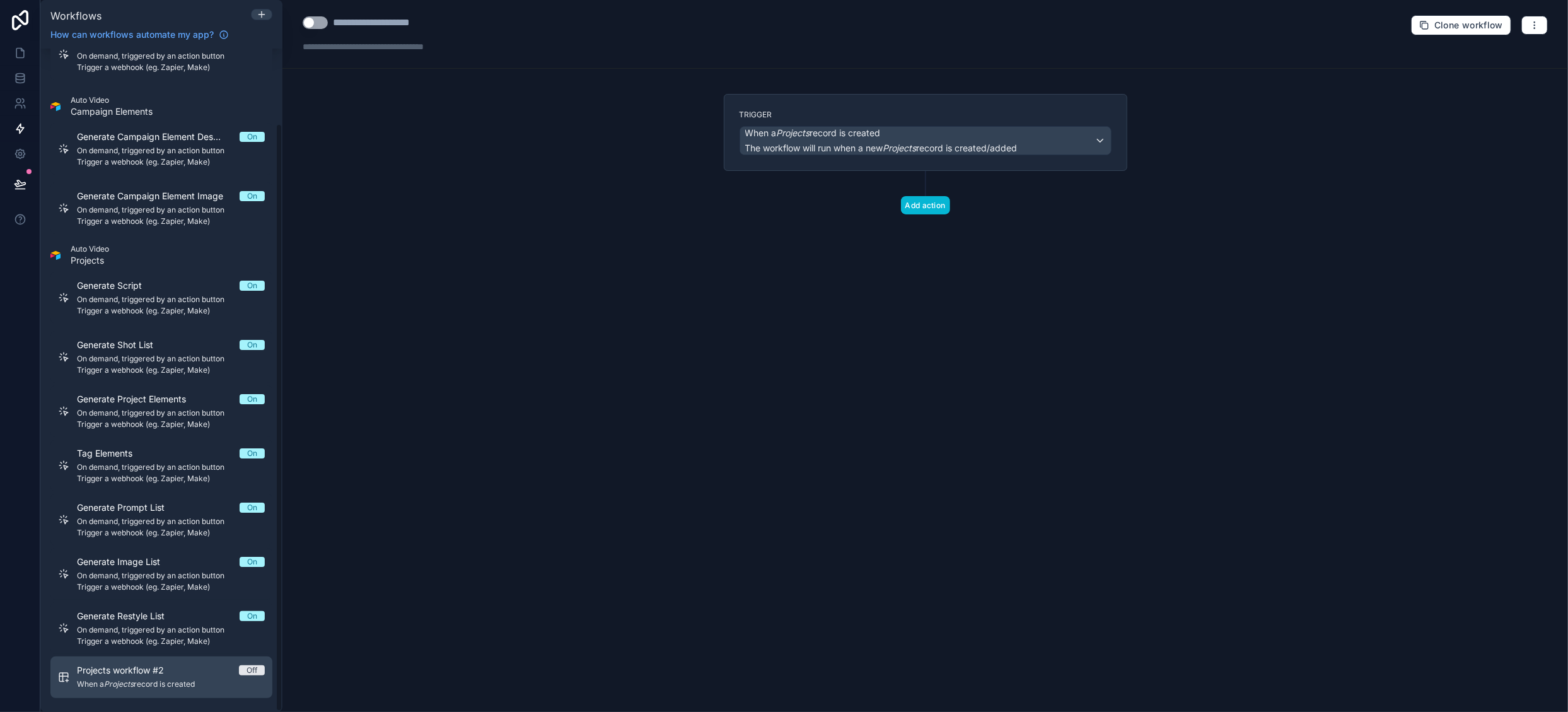
click at [165, 679] on span "When a Projects record is created" at bounding box center [170, 684] width 188 height 10
click at [321, 22] on button "Use setting" at bounding box center [315, 23] width 25 height 13
click at [371, 23] on div "**********" at bounding box center [388, 23] width 111 height 15
drag, startPoint x: 333, startPoint y: 23, endPoint x: 570, endPoint y: 41, distance: 237.7
click at [570, 41] on div "**********" at bounding box center [925, 34] width 1286 height 68
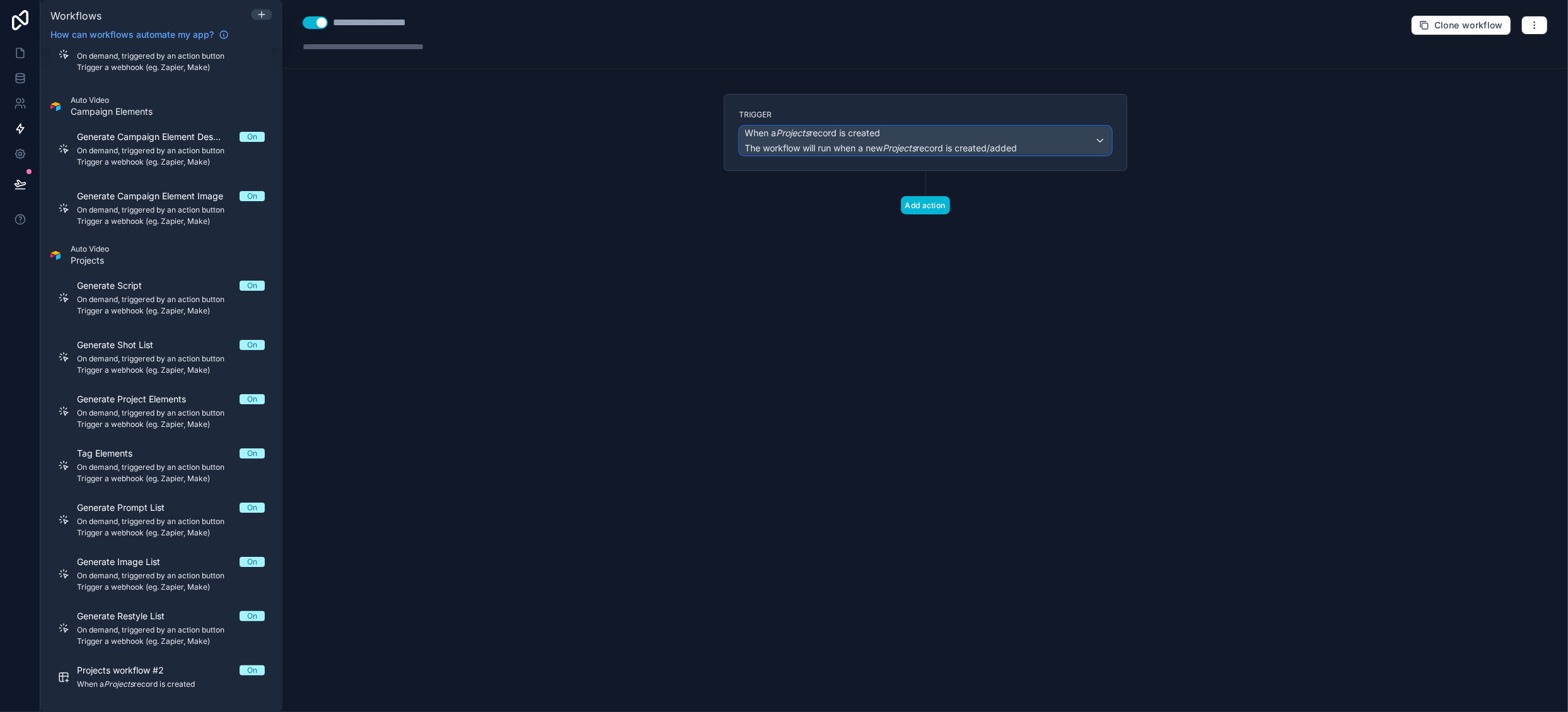
click at [814, 134] on span "When a Projects record is created" at bounding box center [813, 133] width 135 height 13
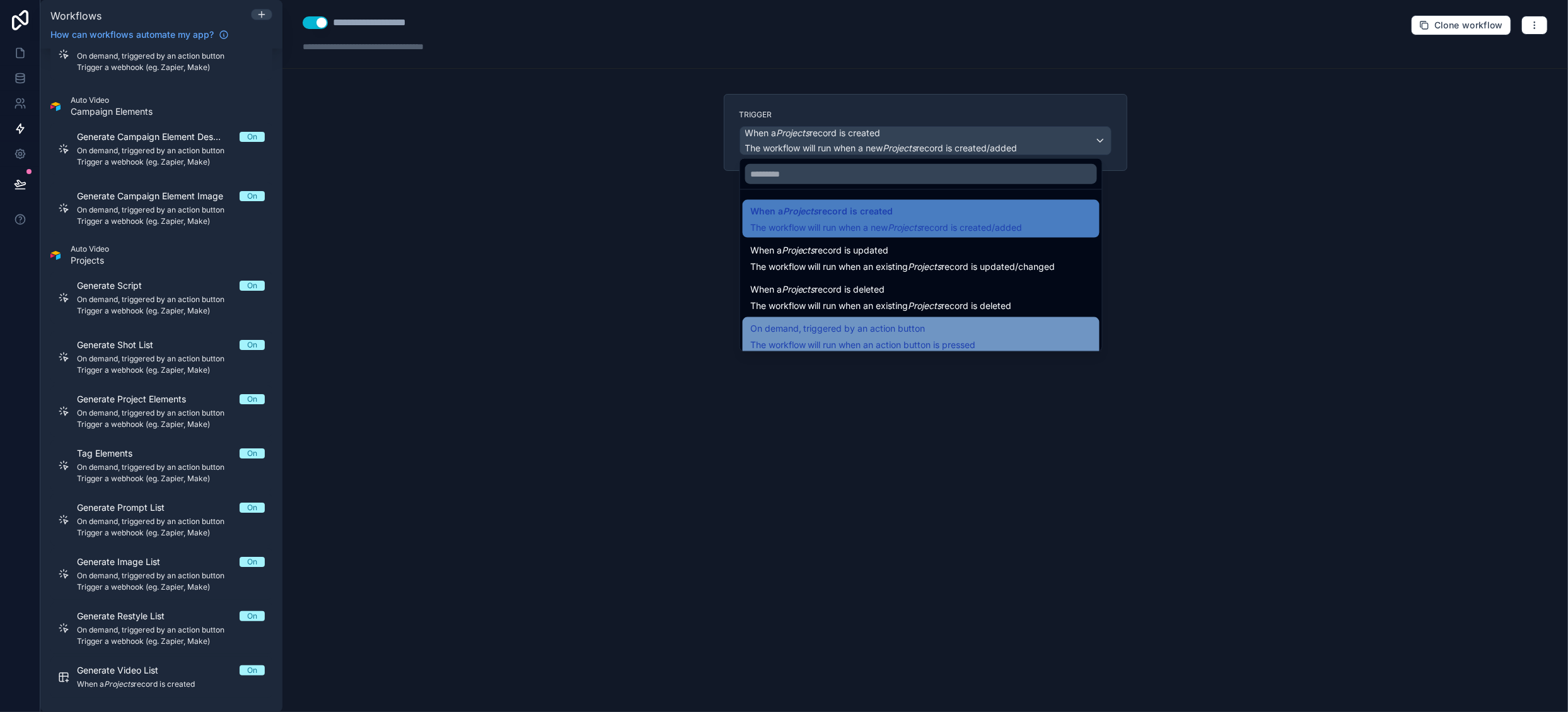
click at [871, 331] on span "On demand, triggered by an action button" at bounding box center [838, 329] width 175 height 15
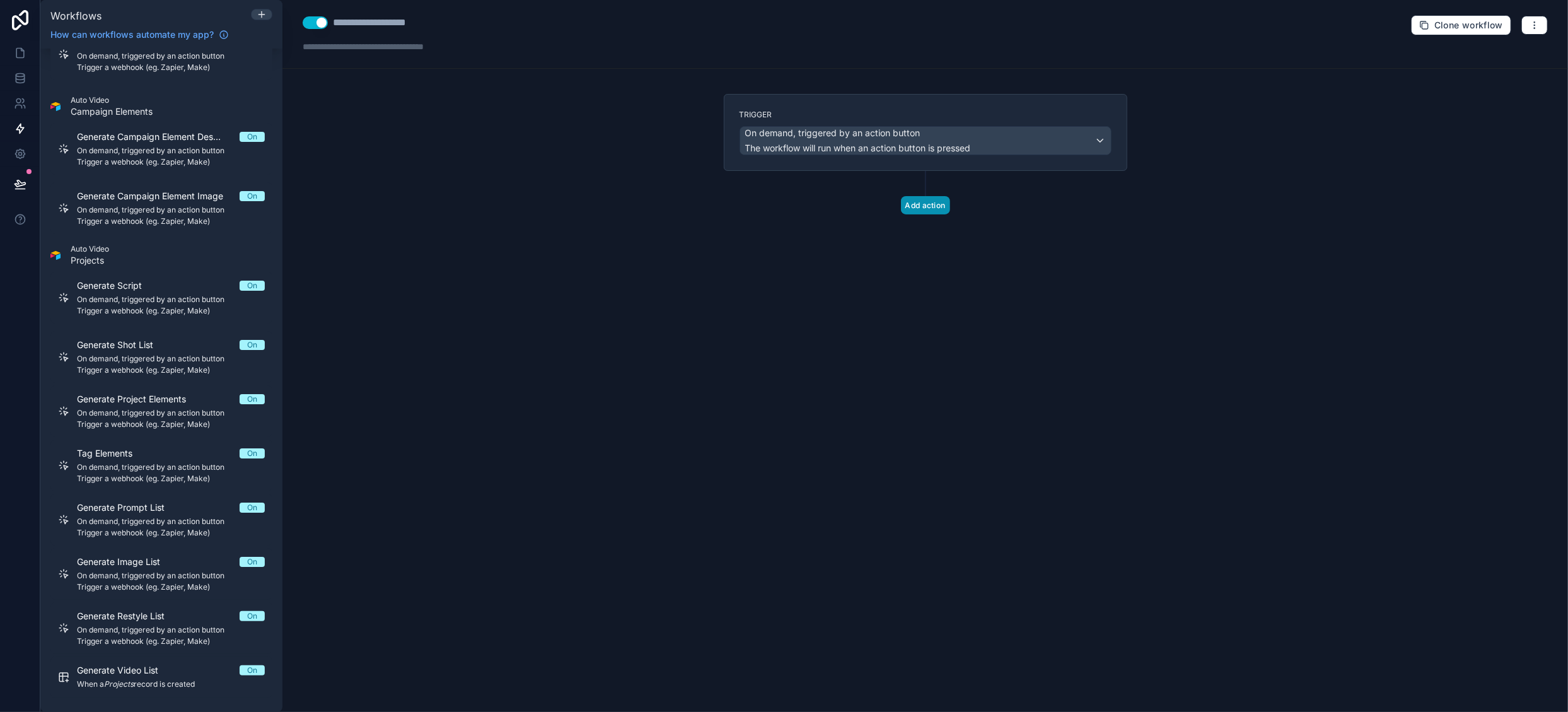
click at [931, 201] on button "Add action" at bounding box center [925, 205] width 49 height 18
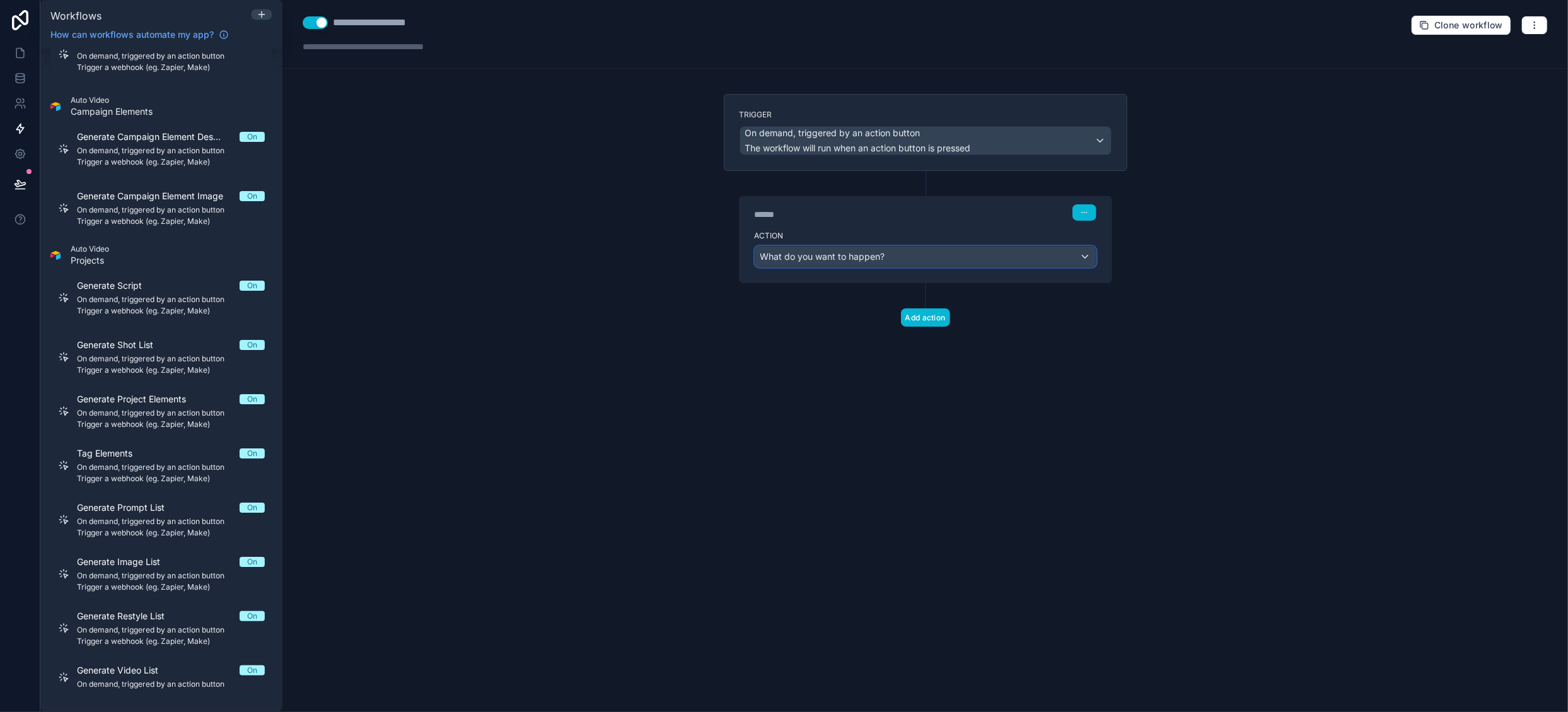
click at [920, 249] on div "What do you want to happen?" at bounding box center [925, 256] width 340 height 20
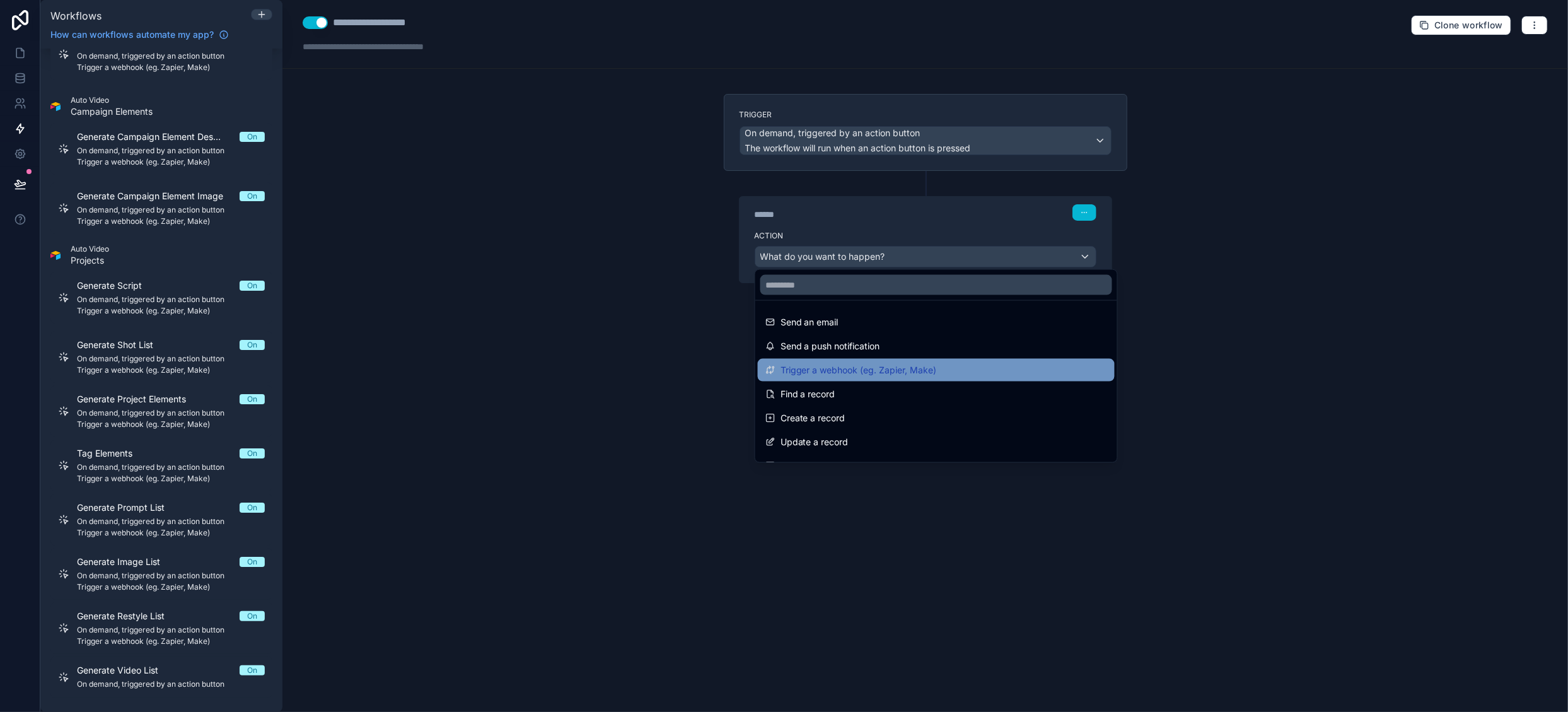
click at [898, 363] on span "Trigger a webhook (eg. Zapier, Make)" at bounding box center [858, 370] width 156 height 15
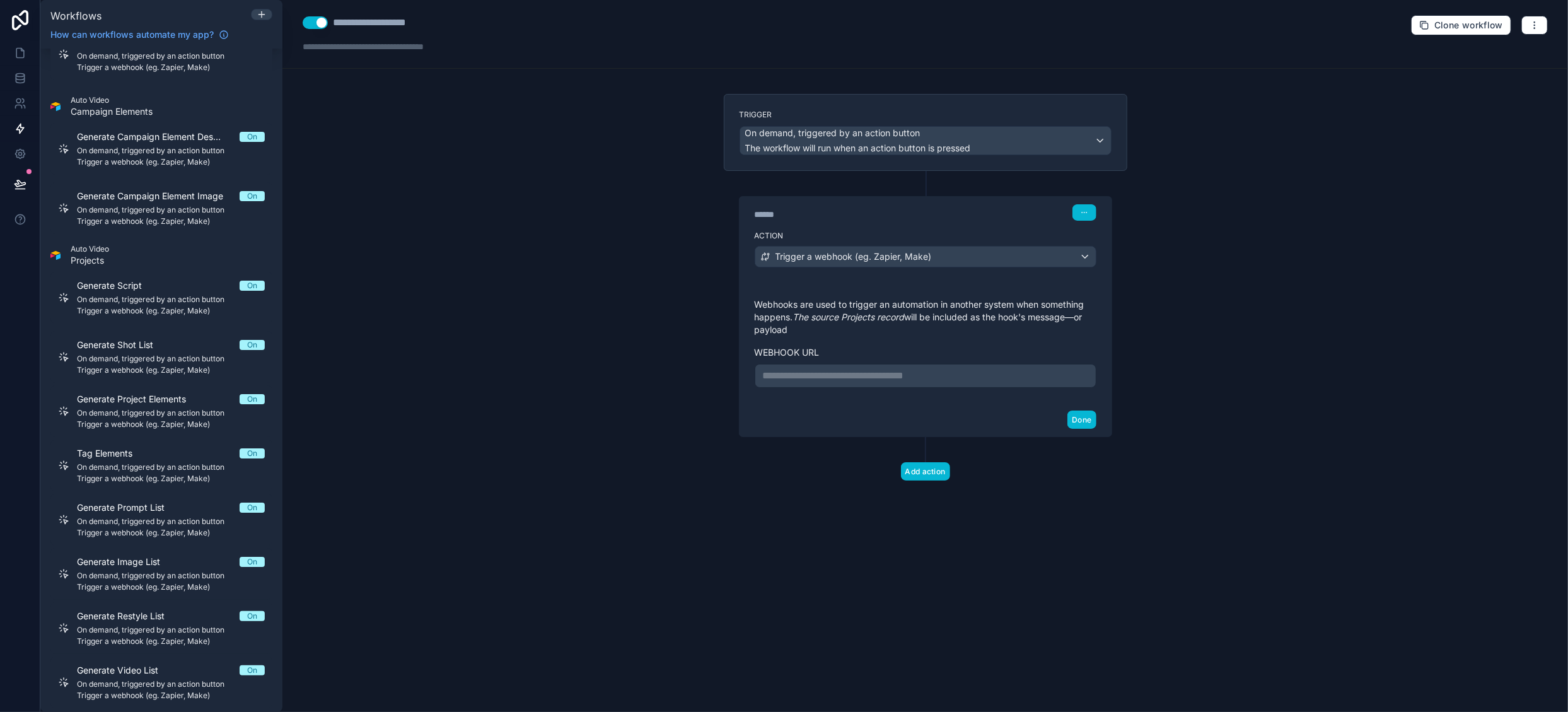
click at [854, 369] on p "**********" at bounding box center [925, 376] width 325 height 15
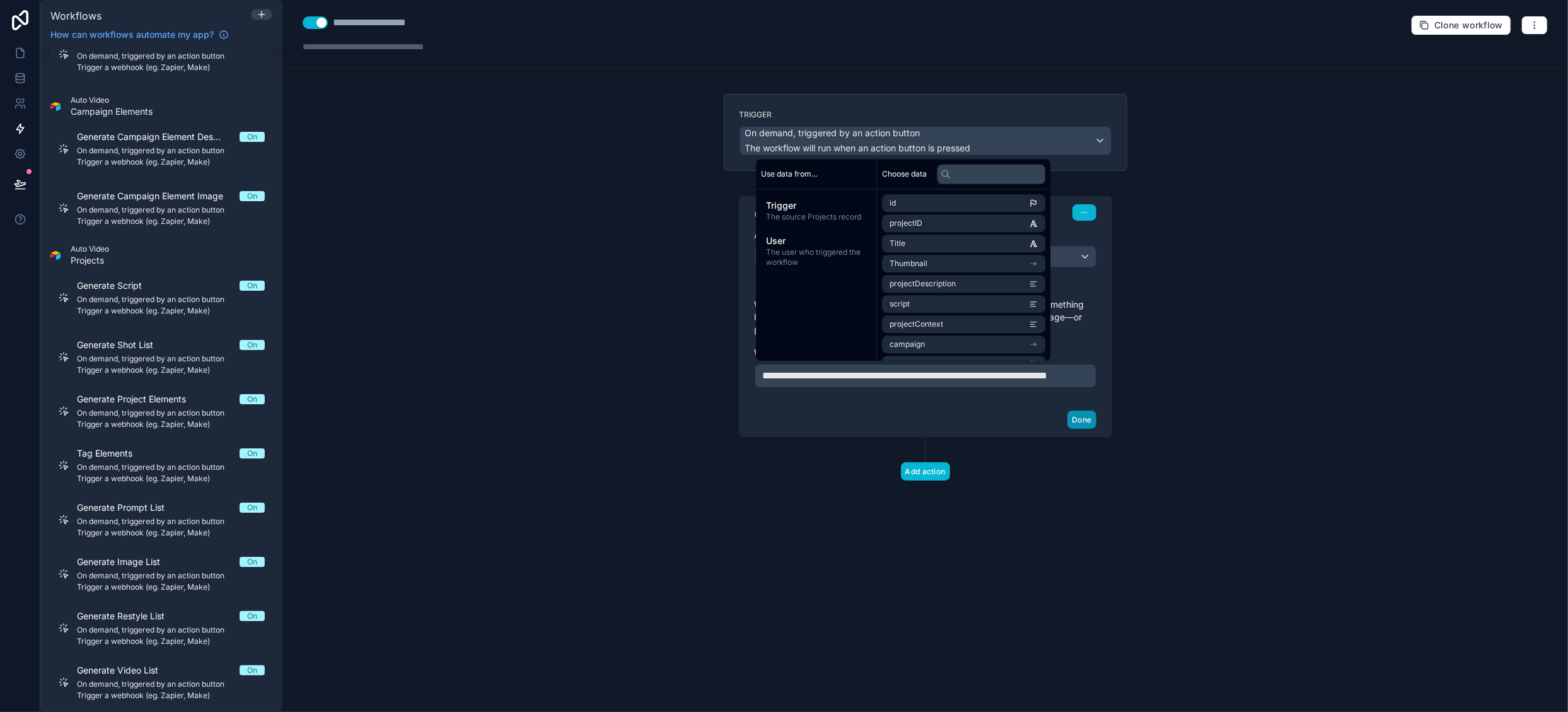
click at [1078, 429] on button "Done" at bounding box center [1081, 420] width 28 height 18
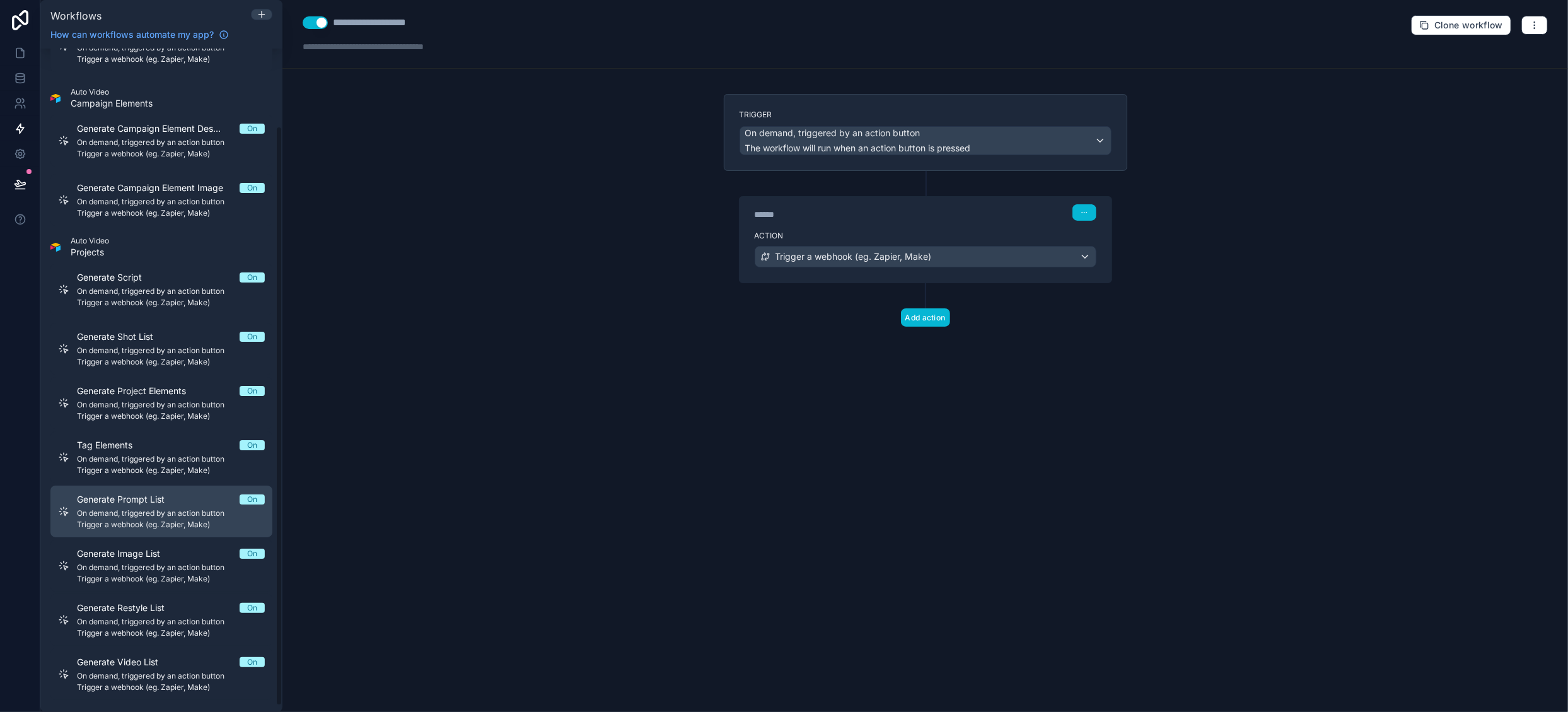
scroll to position [94, 0]
click at [266, 16] on icon at bounding box center [262, 14] width 10 height 10
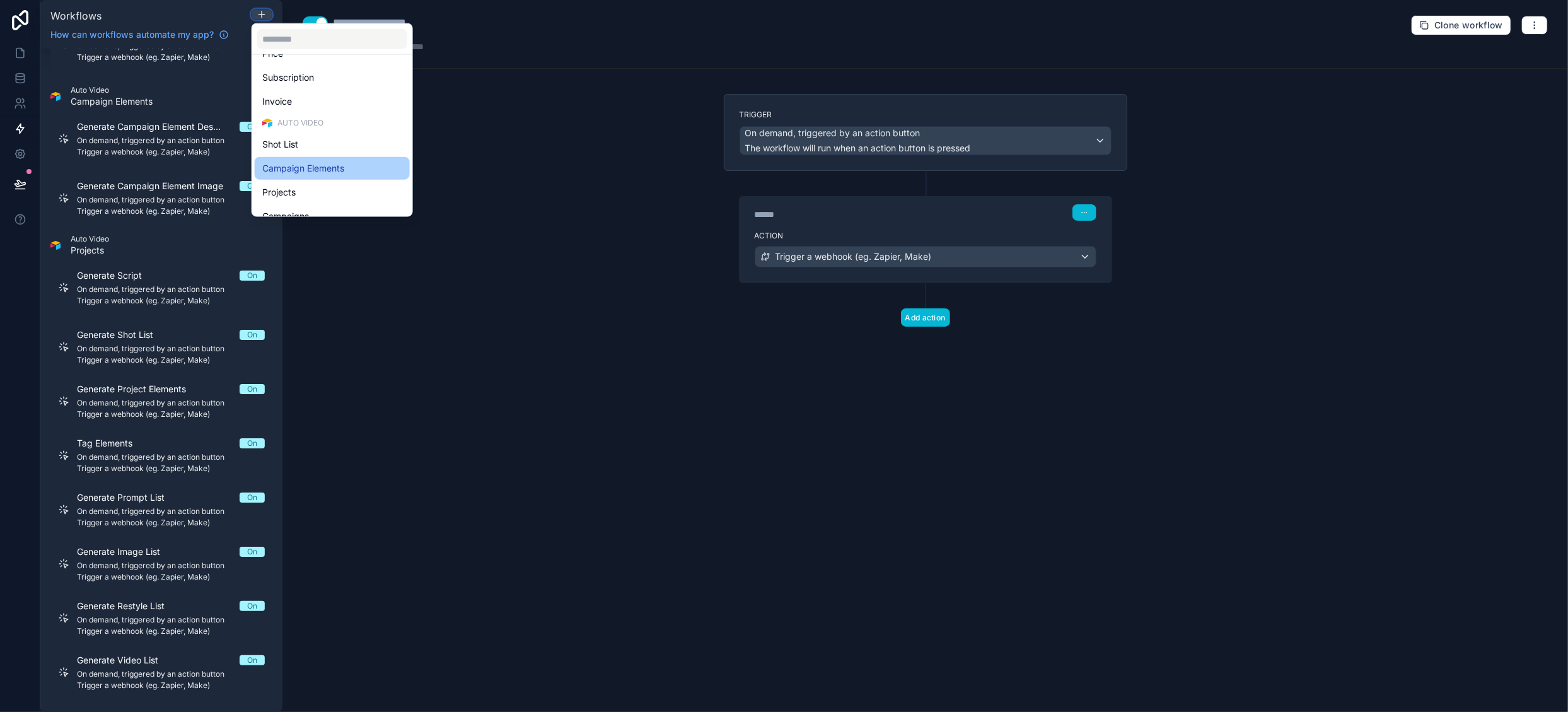
scroll to position [290, 0]
click at [329, 177] on div "Campaigns" at bounding box center [332, 179] width 140 height 15
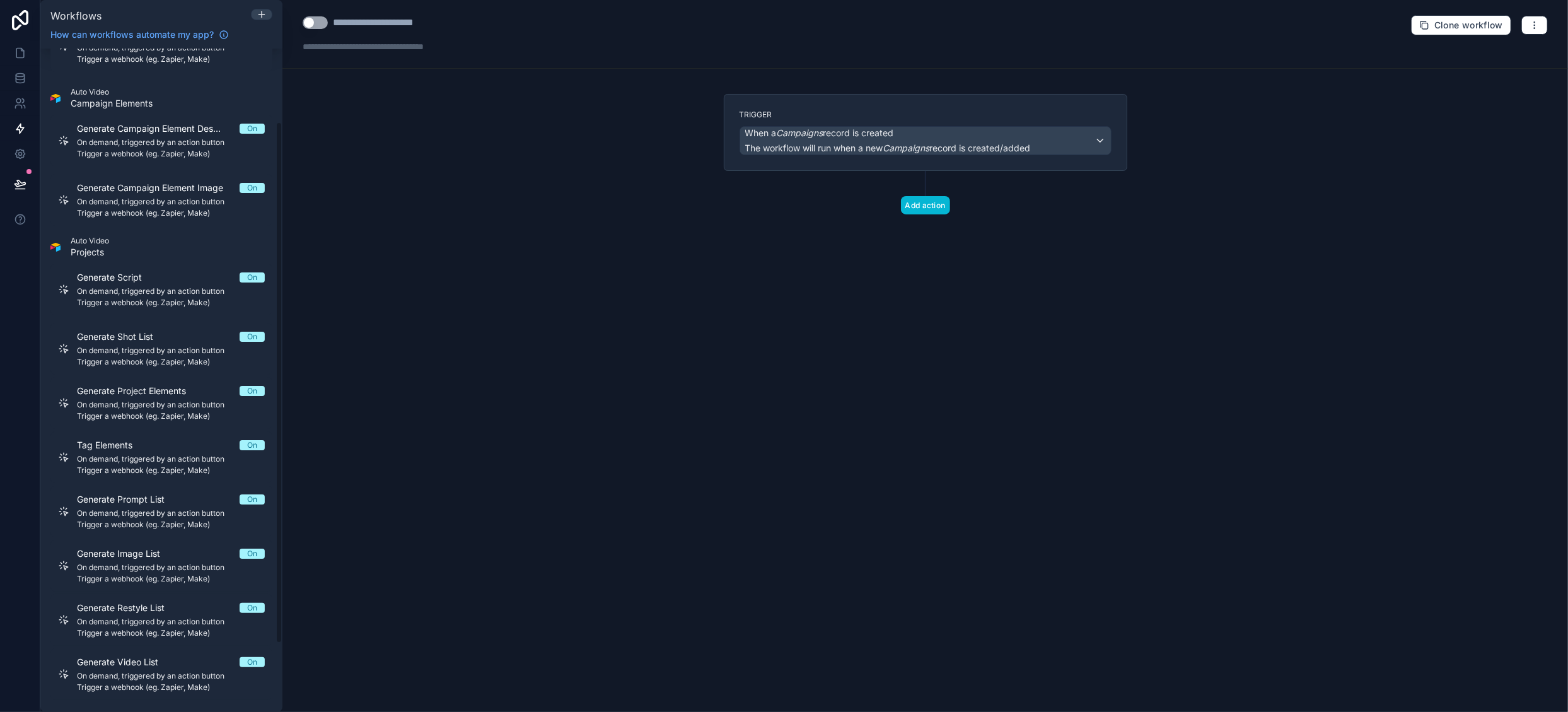
scroll to position [179, 0]
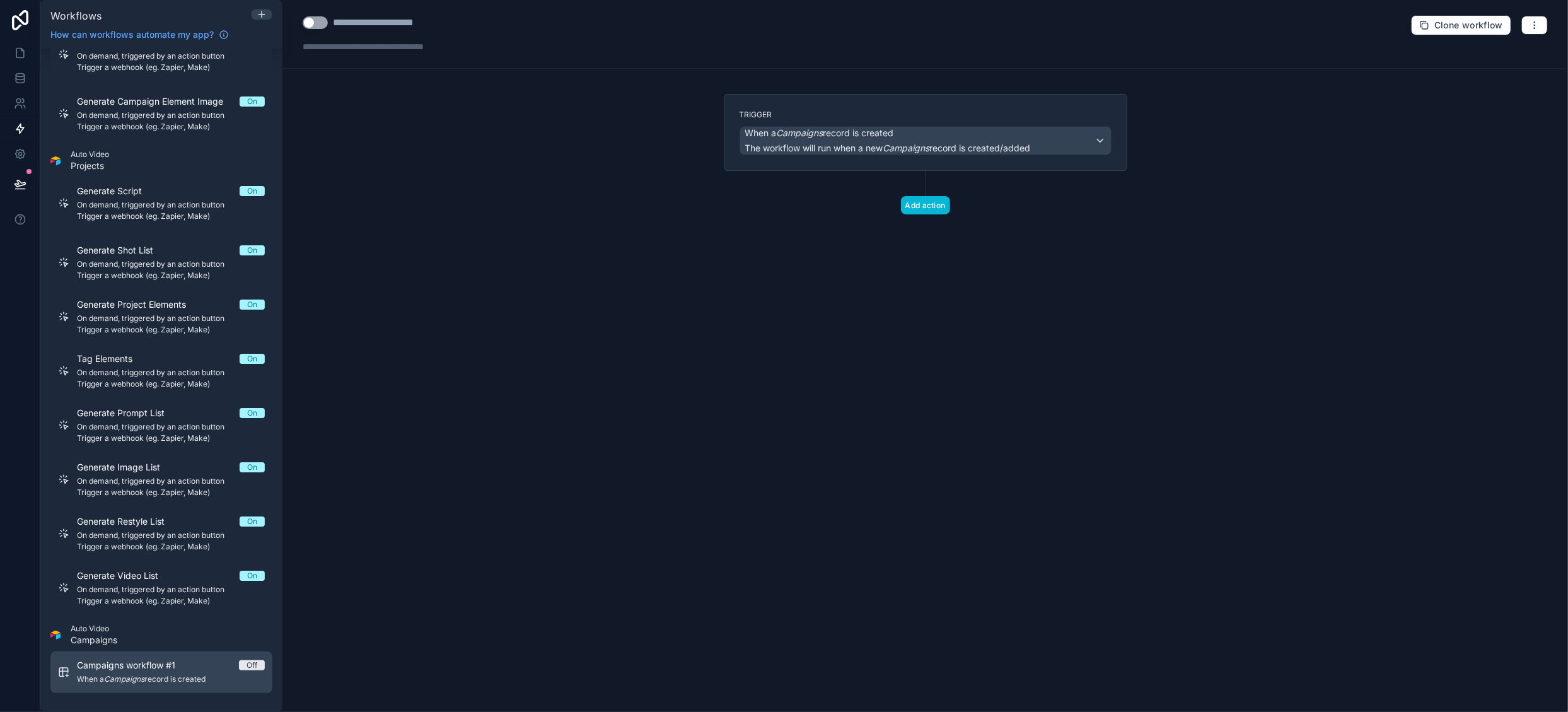
click at [143, 669] on span "Campaigns workflow #1" at bounding box center [134, 665] width 113 height 13
click at [320, 26] on button "Use setting" at bounding box center [315, 23] width 25 height 13
click at [389, 18] on div "**********" at bounding box center [395, 23] width 124 height 15
drag, startPoint x: 335, startPoint y: 24, endPoint x: 557, endPoint y: 22, distance: 222.0
click at [557, 22] on div "**********" at bounding box center [925, 34] width 1286 height 68
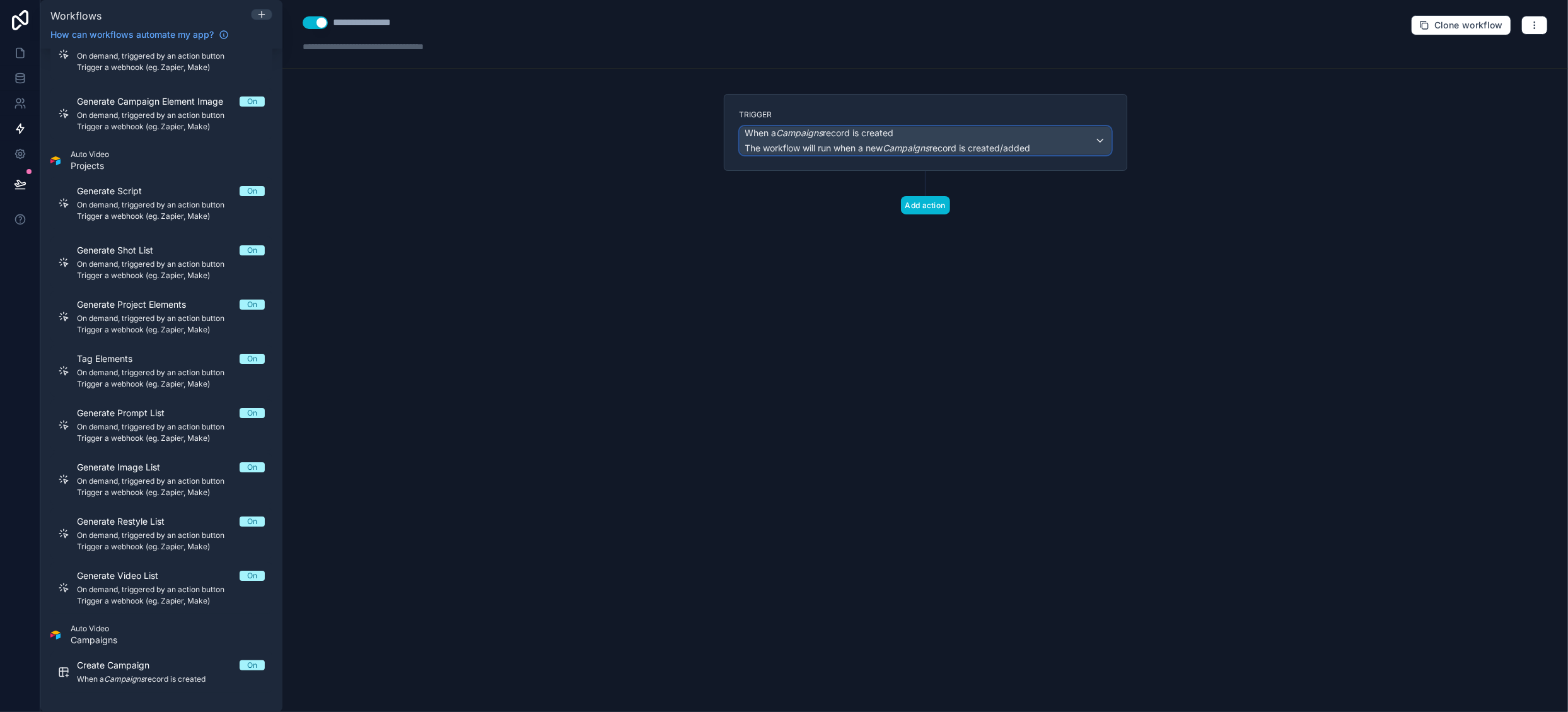
click at [760, 141] on div "When a Campaigns record is created The workflow will run when a new Campaigns r…" at bounding box center [888, 140] width 285 height 28
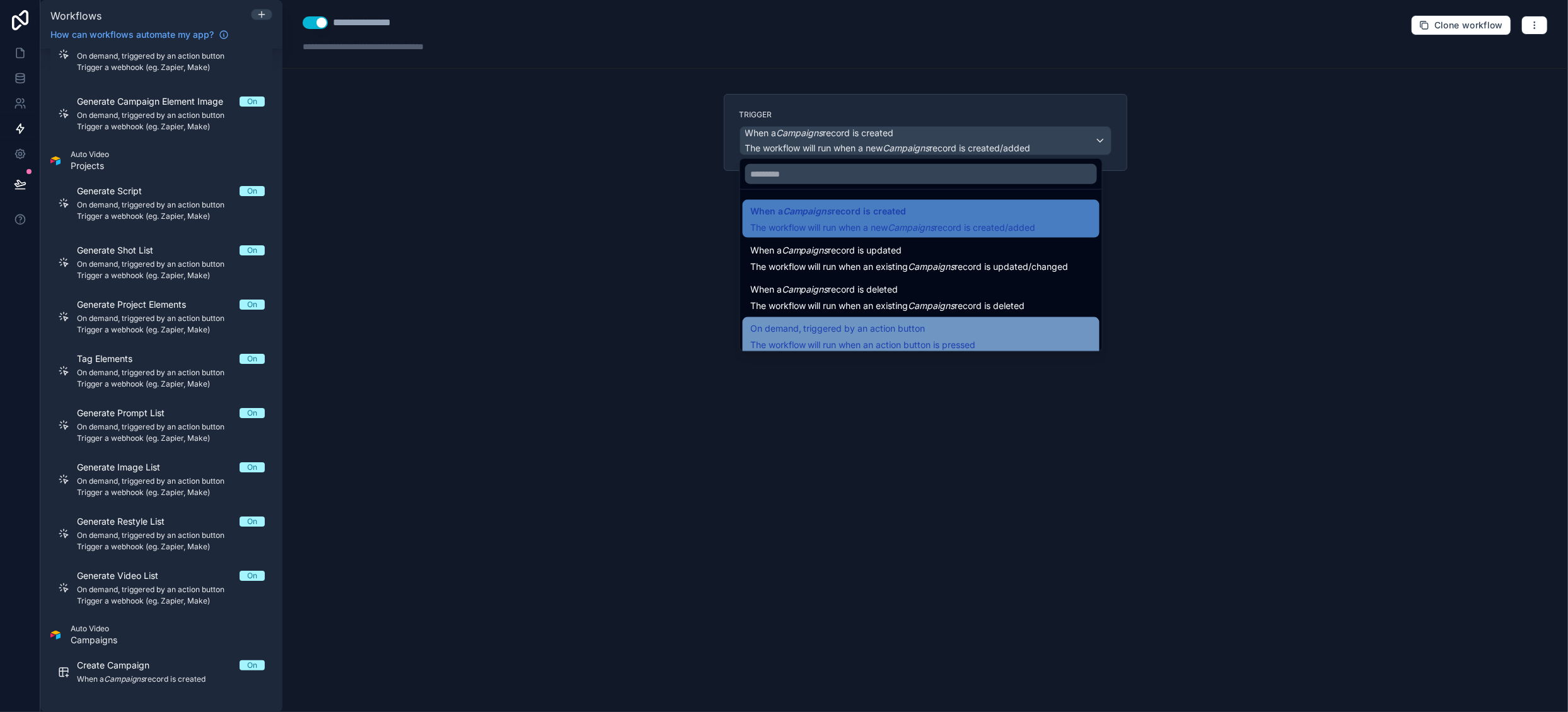
click at [875, 333] on span "On demand, triggered by an action button" at bounding box center [838, 329] width 175 height 15
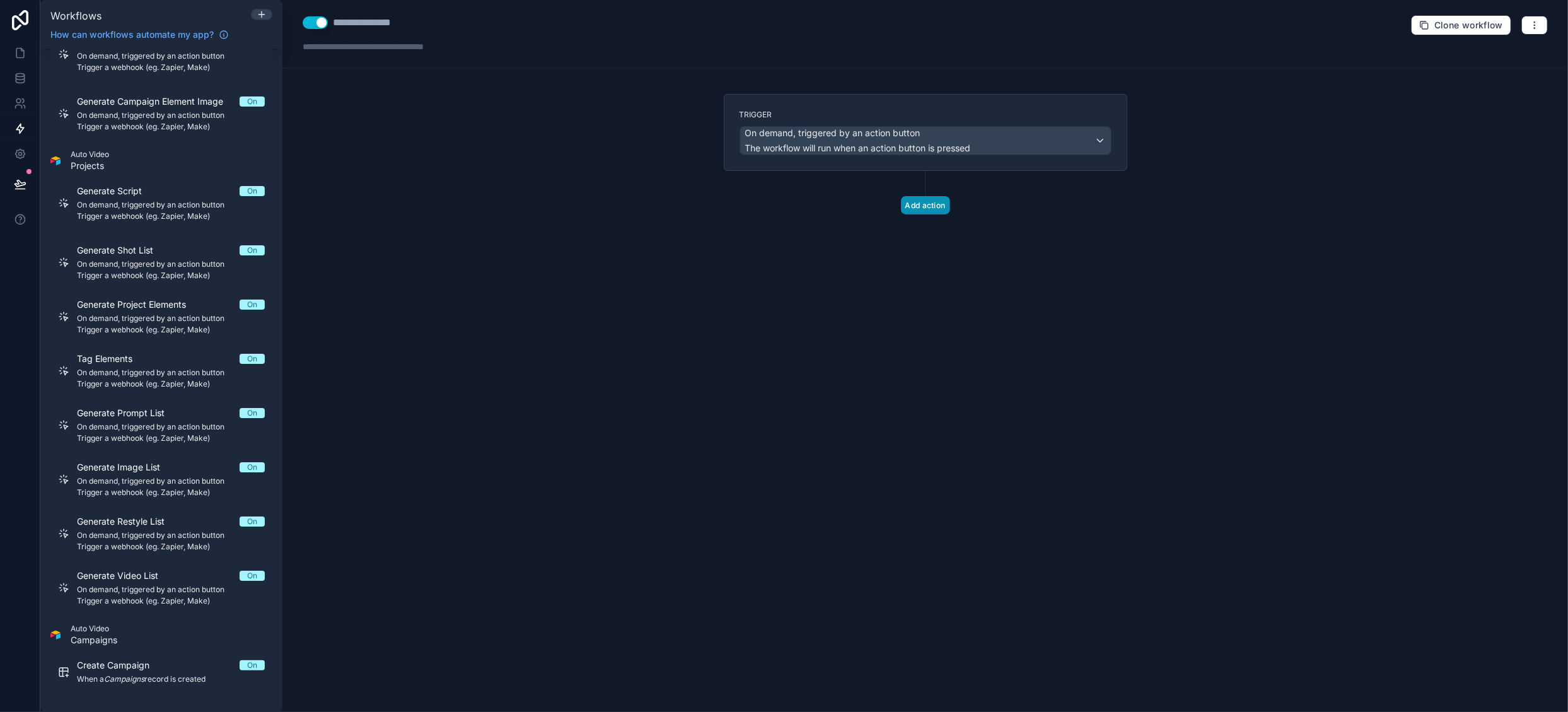
click at [915, 207] on button "Add action" at bounding box center [925, 205] width 49 height 18
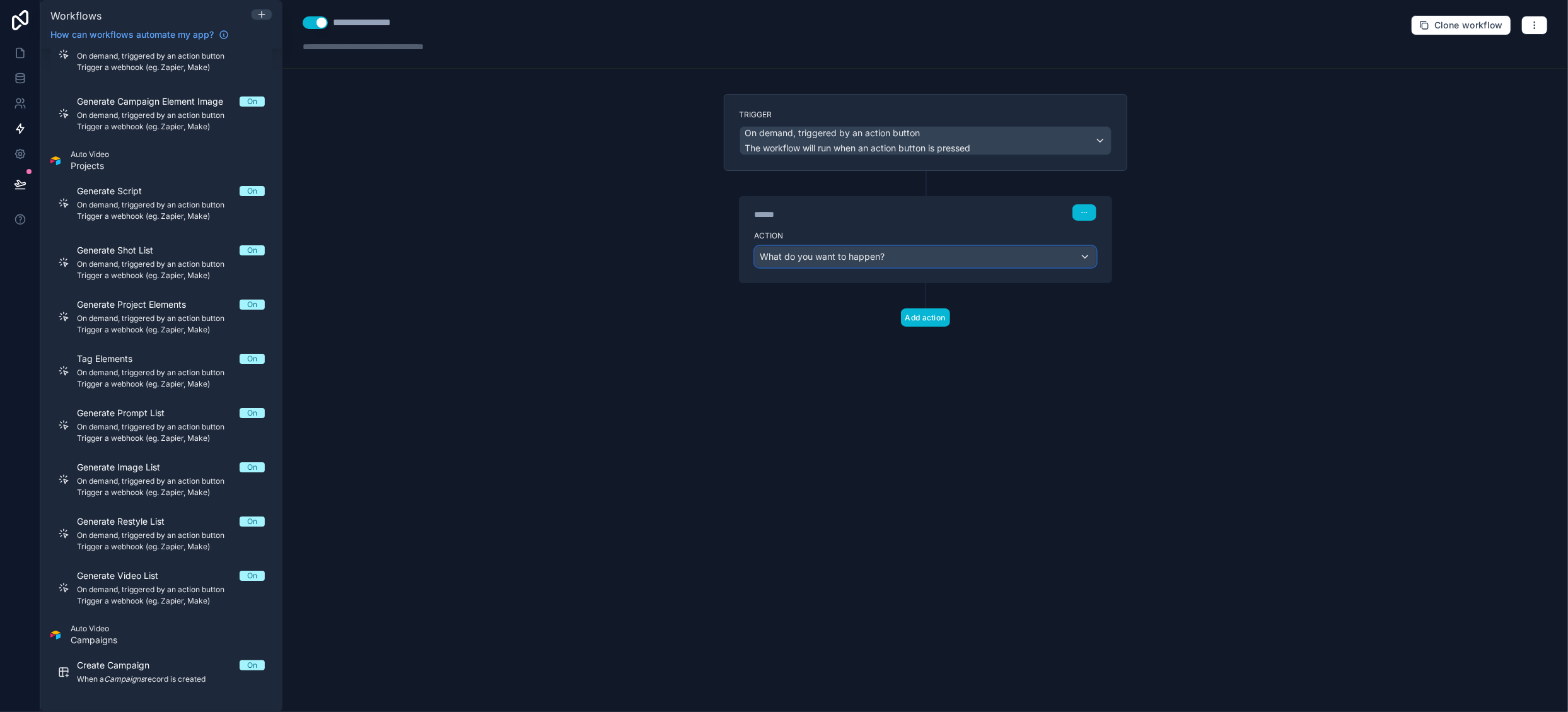
click at [892, 257] on div "What do you want to happen?" at bounding box center [925, 256] width 340 height 20
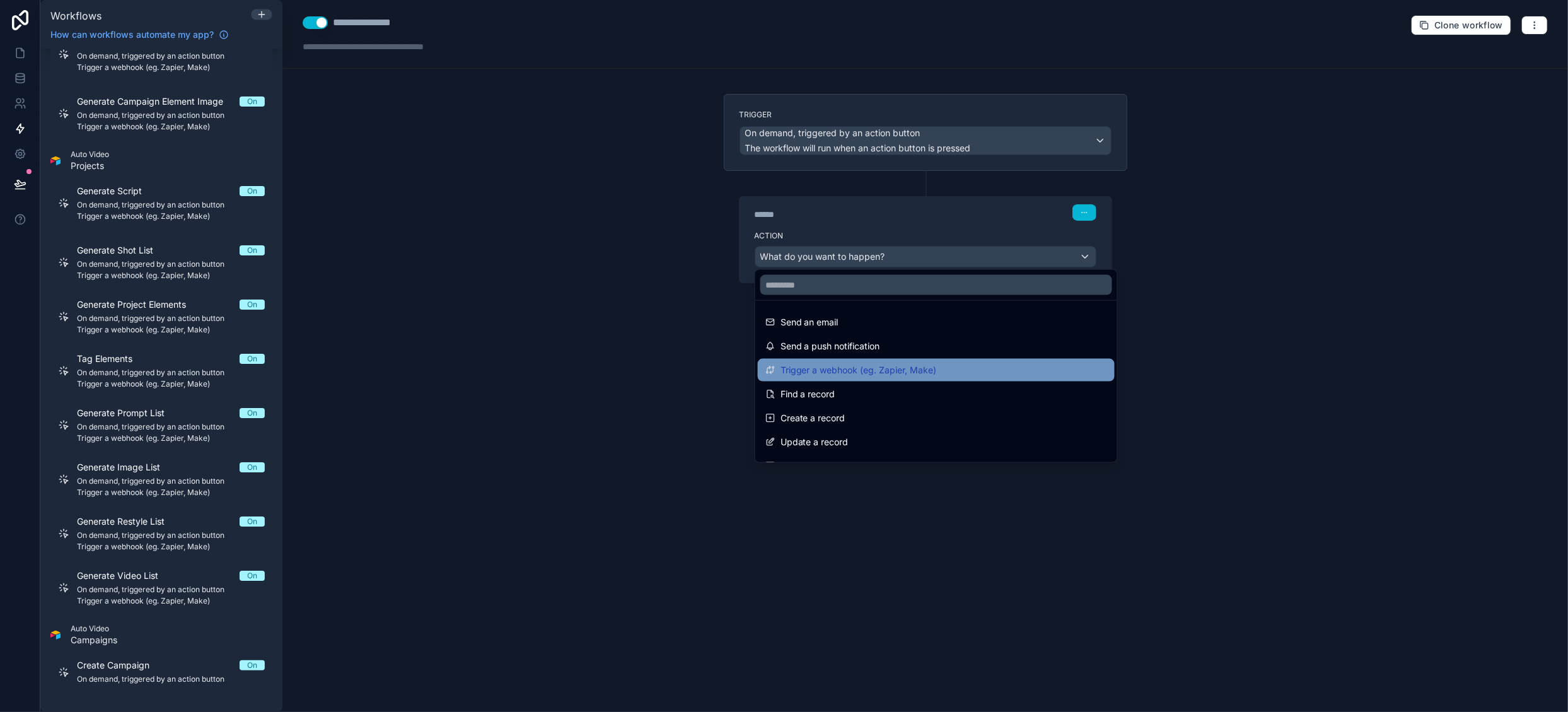
click at [886, 371] on span "Trigger a webhook (eg. Zapier, Make)" at bounding box center [858, 370] width 156 height 15
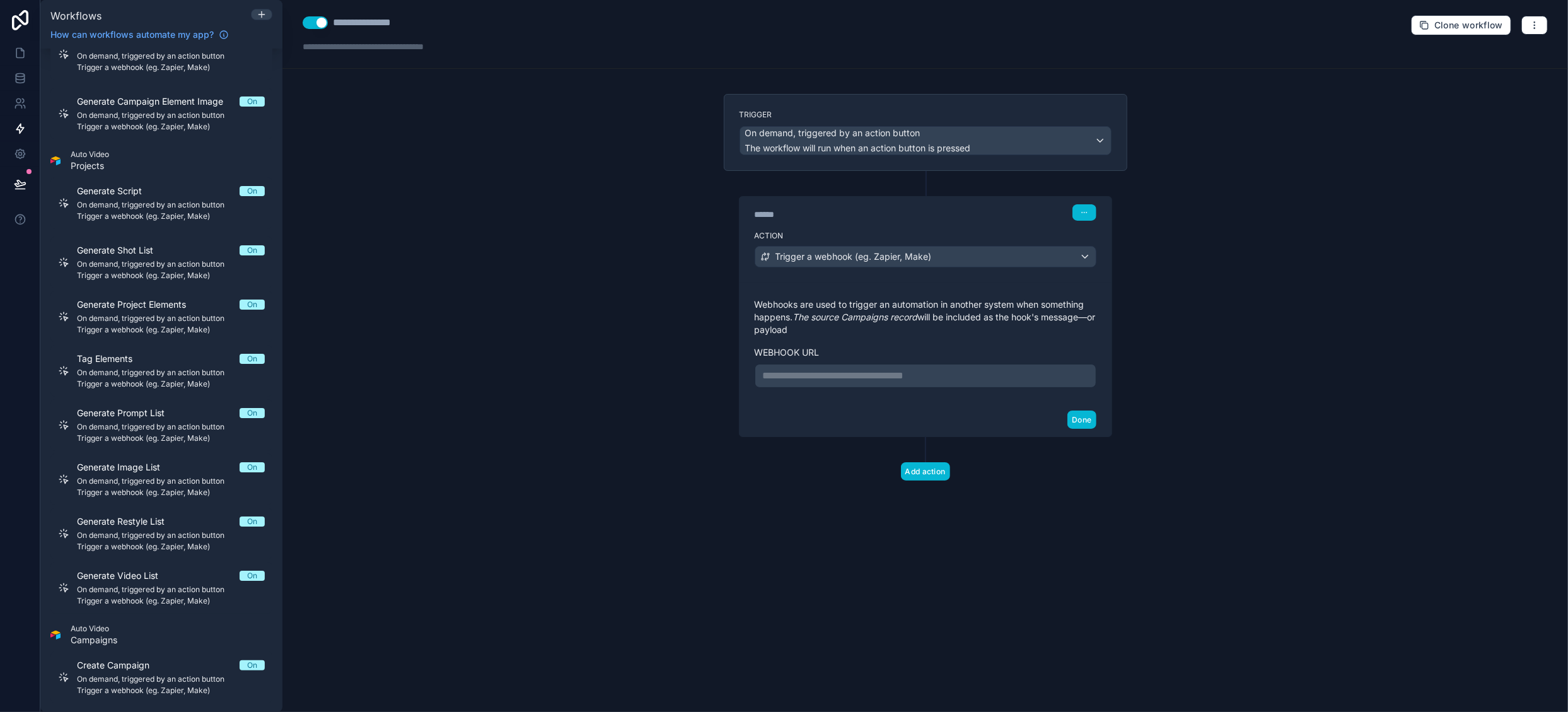
click at [851, 381] on div "**********" at bounding box center [925, 376] width 342 height 24
click at [849, 376] on p "**********" at bounding box center [925, 376] width 325 height 15
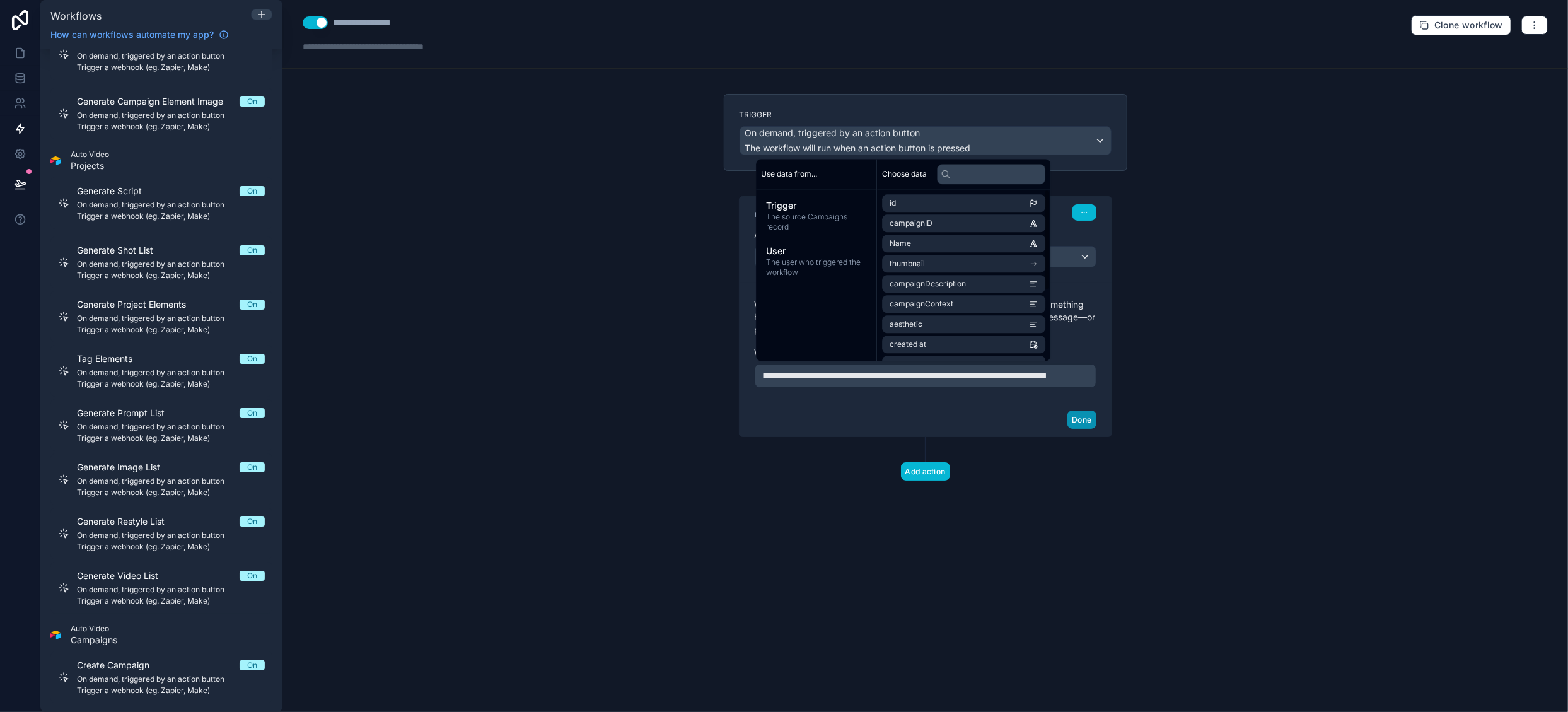
click at [1074, 429] on button "Done" at bounding box center [1081, 420] width 28 height 18
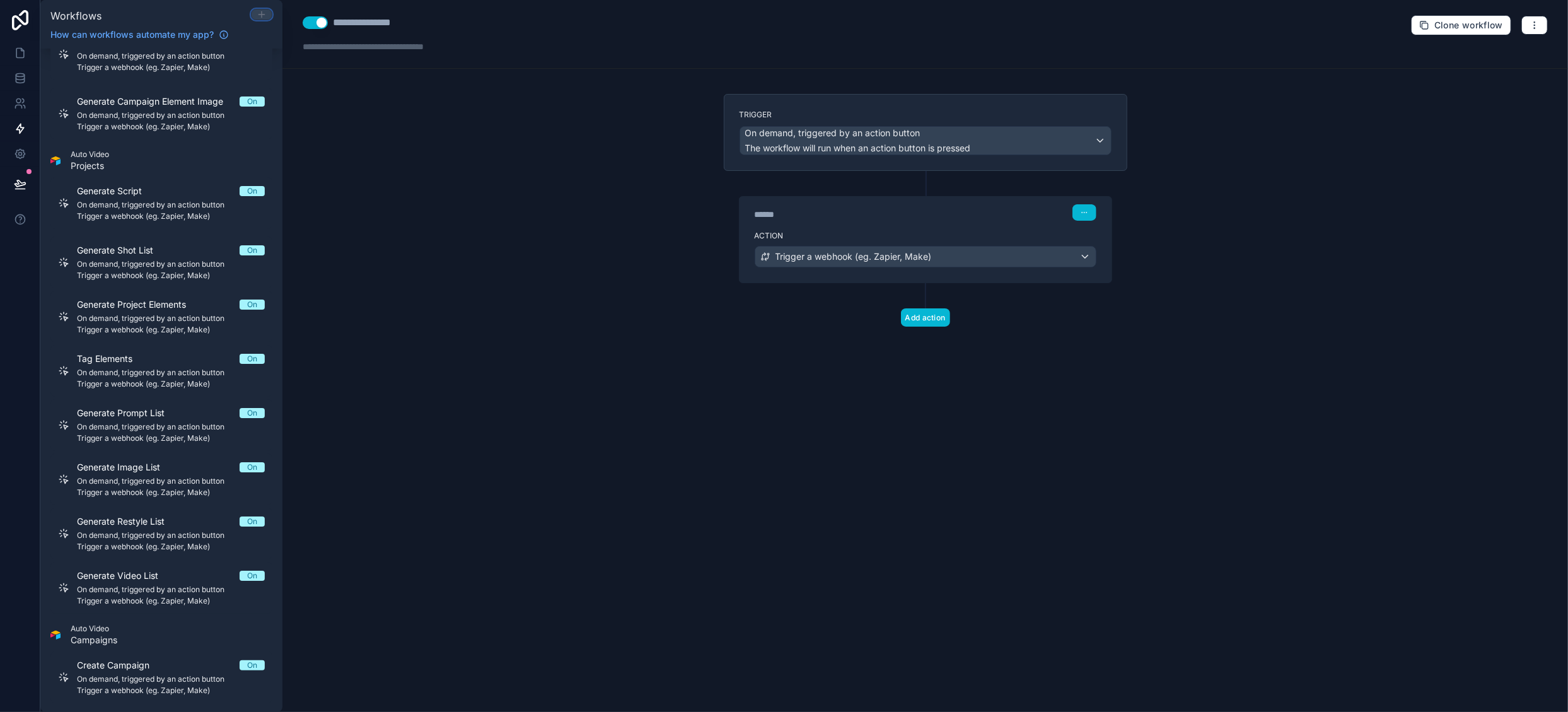
click at [259, 11] on icon at bounding box center [262, 14] width 10 height 10
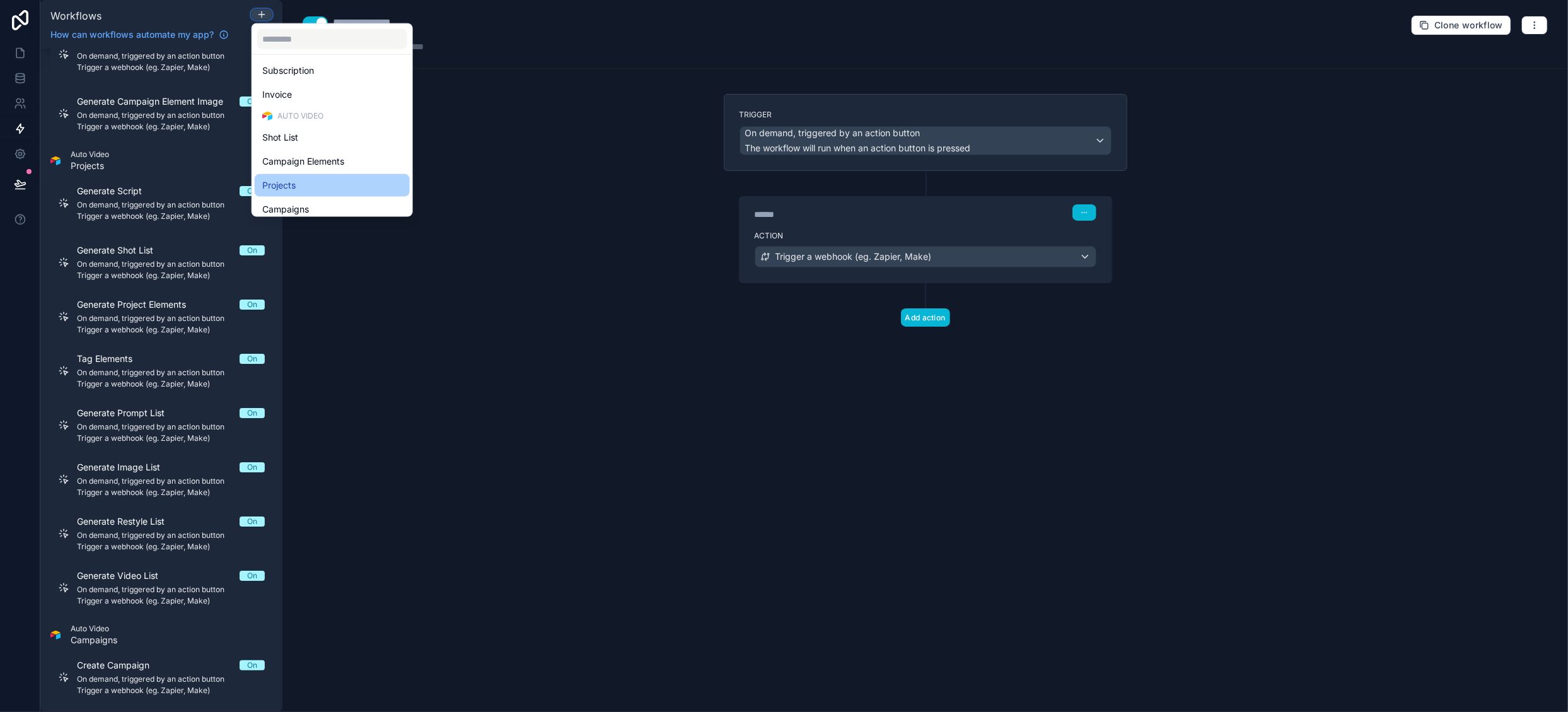
scroll to position [290, 0]
click at [330, 171] on div "Campaigns" at bounding box center [332, 179] width 140 height 15
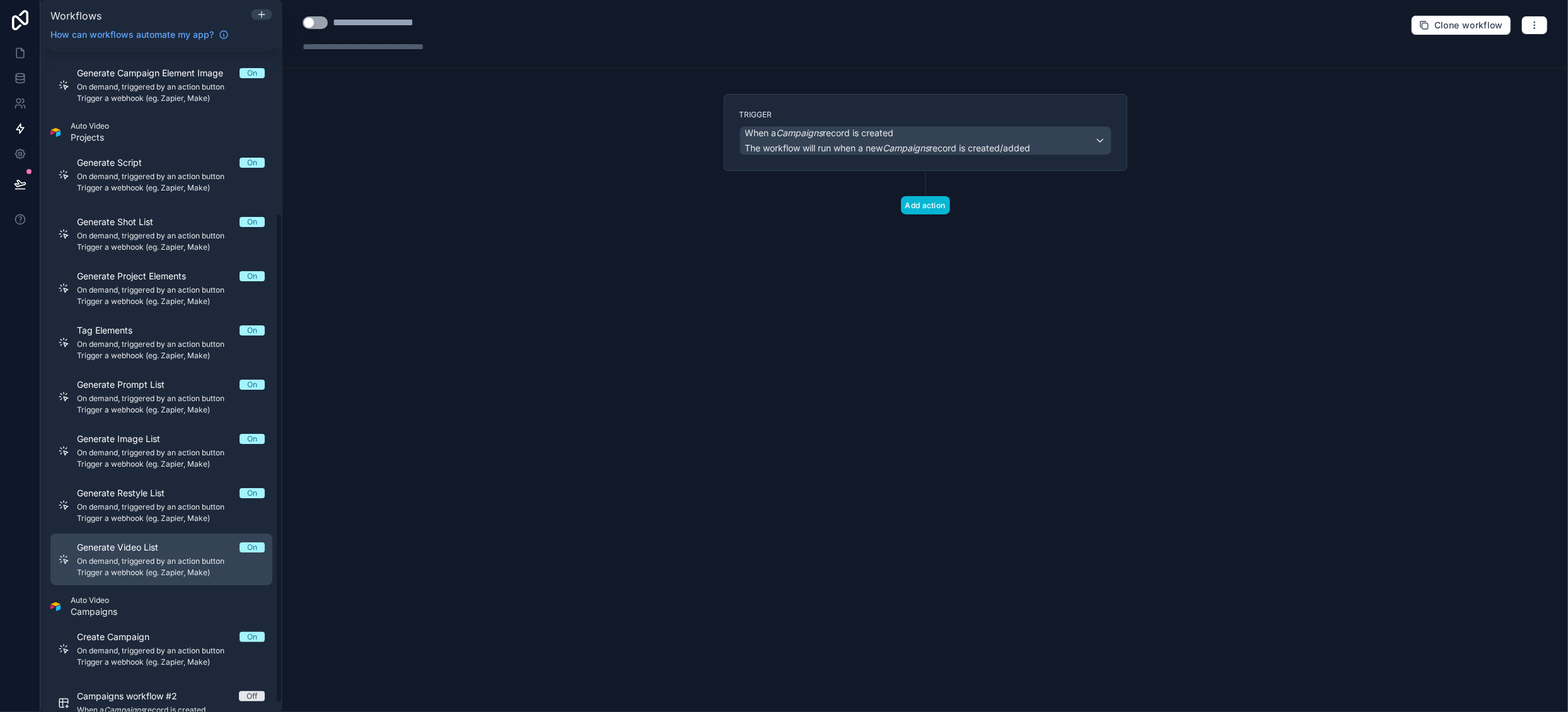
scroll to position [234, 0]
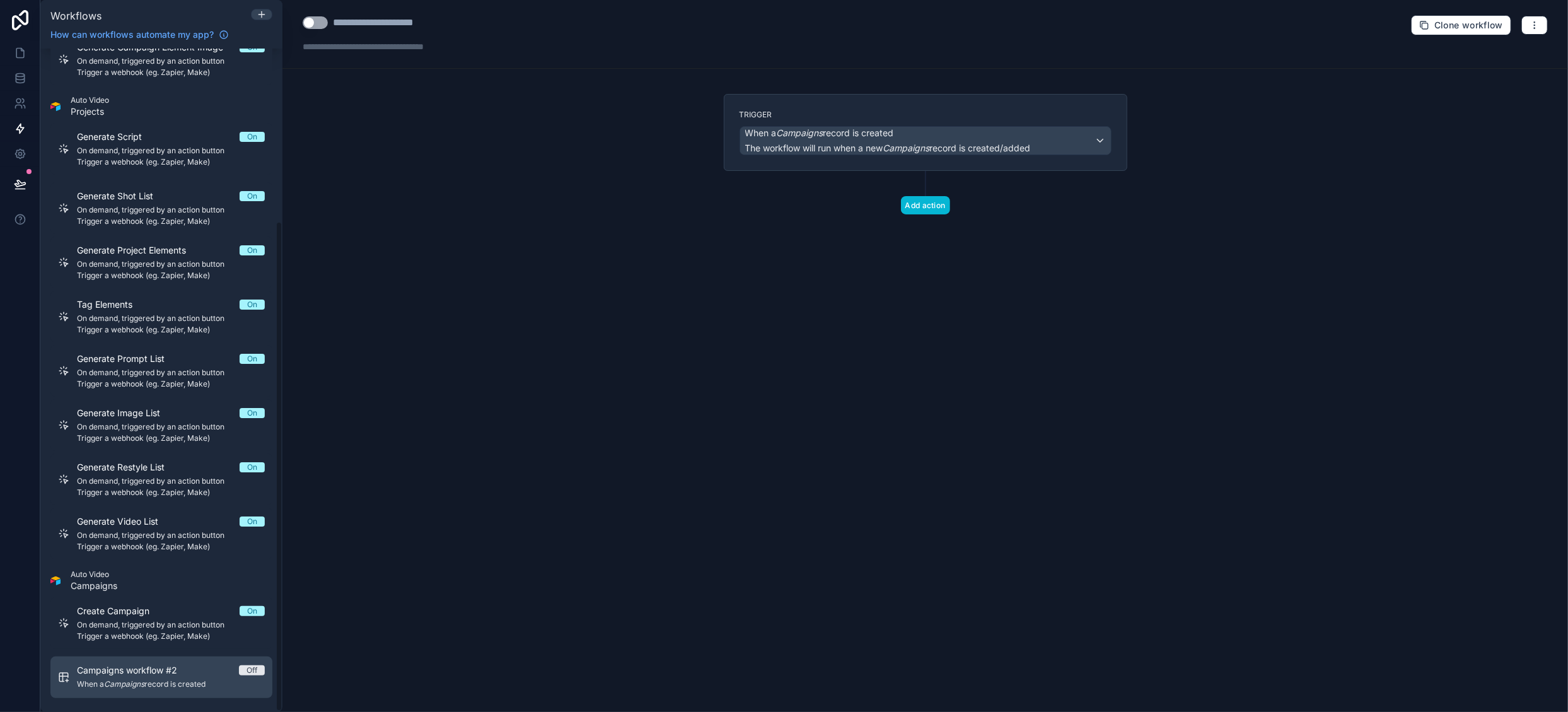
click at [146, 671] on span "Campaigns workflow #2" at bounding box center [134, 670] width 115 height 13
click at [319, 22] on button "Use setting" at bounding box center [315, 23] width 25 height 13
click at [346, 27] on div "**********" at bounding box center [396, 23] width 126 height 15
drag, startPoint x: 340, startPoint y: 24, endPoint x: 574, endPoint y: 35, distance: 234.3
click at [574, 35] on div "**********" at bounding box center [925, 34] width 1286 height 68
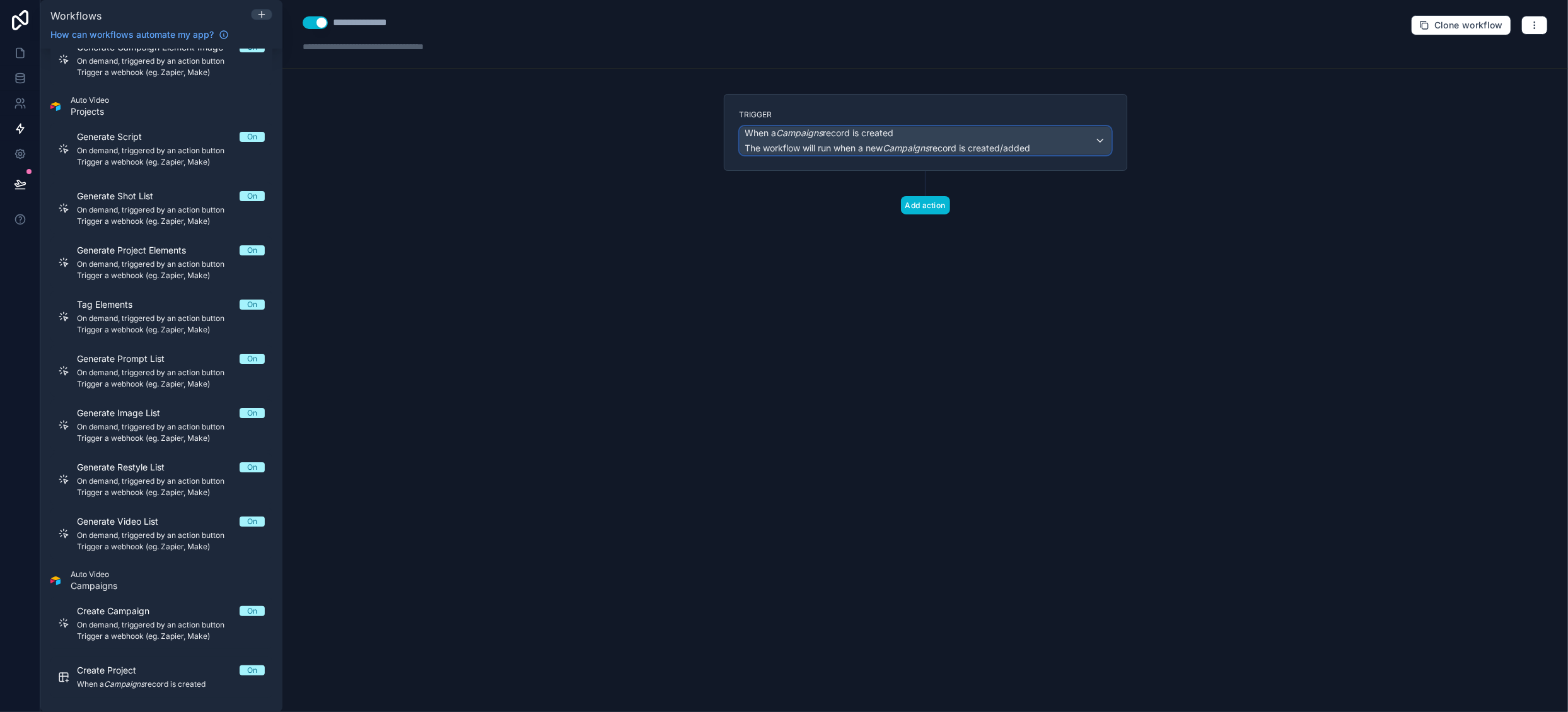
click at [885, 138] on span "When a Campaigns record is created" at bounding box center [819, 133] width 149 height 13
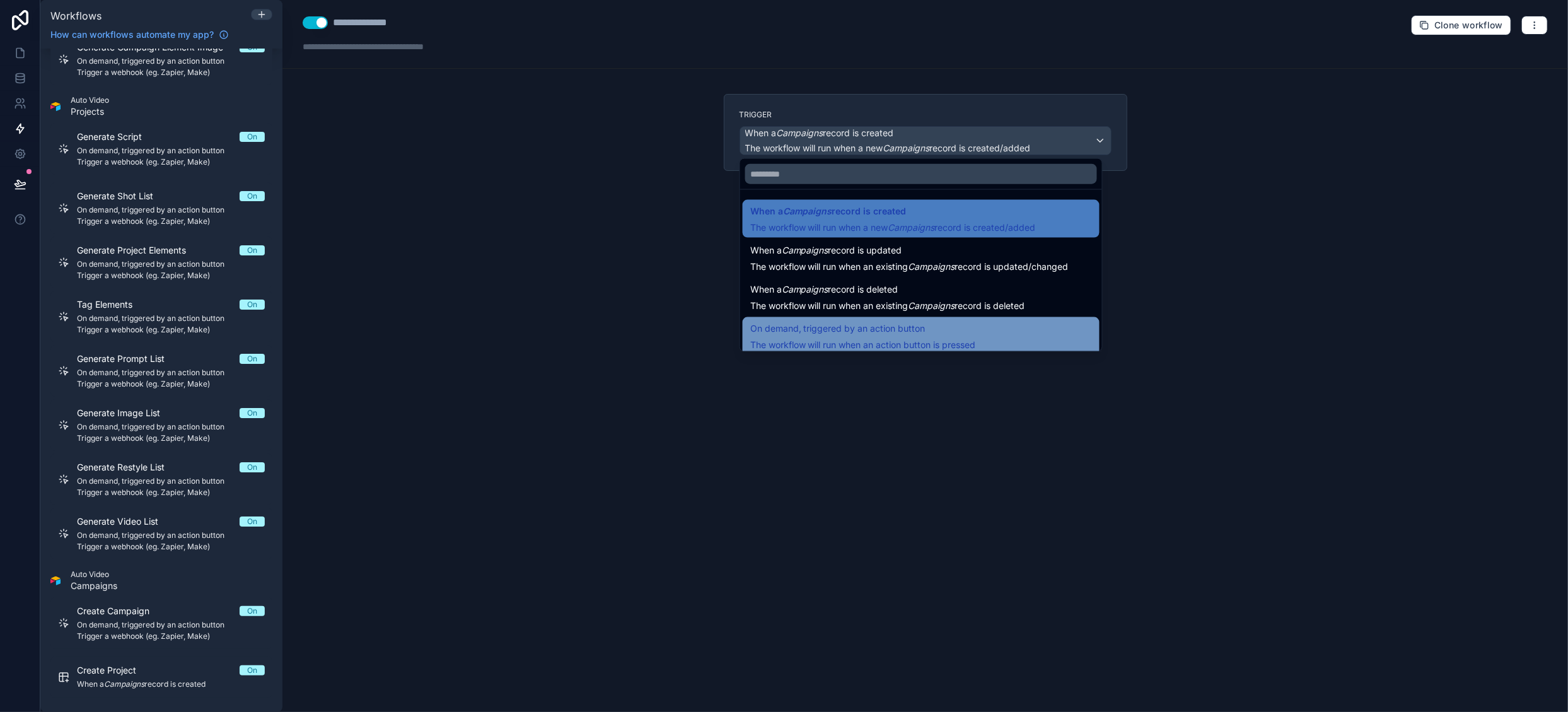
click at [886, 327] on span "On demand, triggered by an action button" at bounding box center [838, 329] width 175 height 15
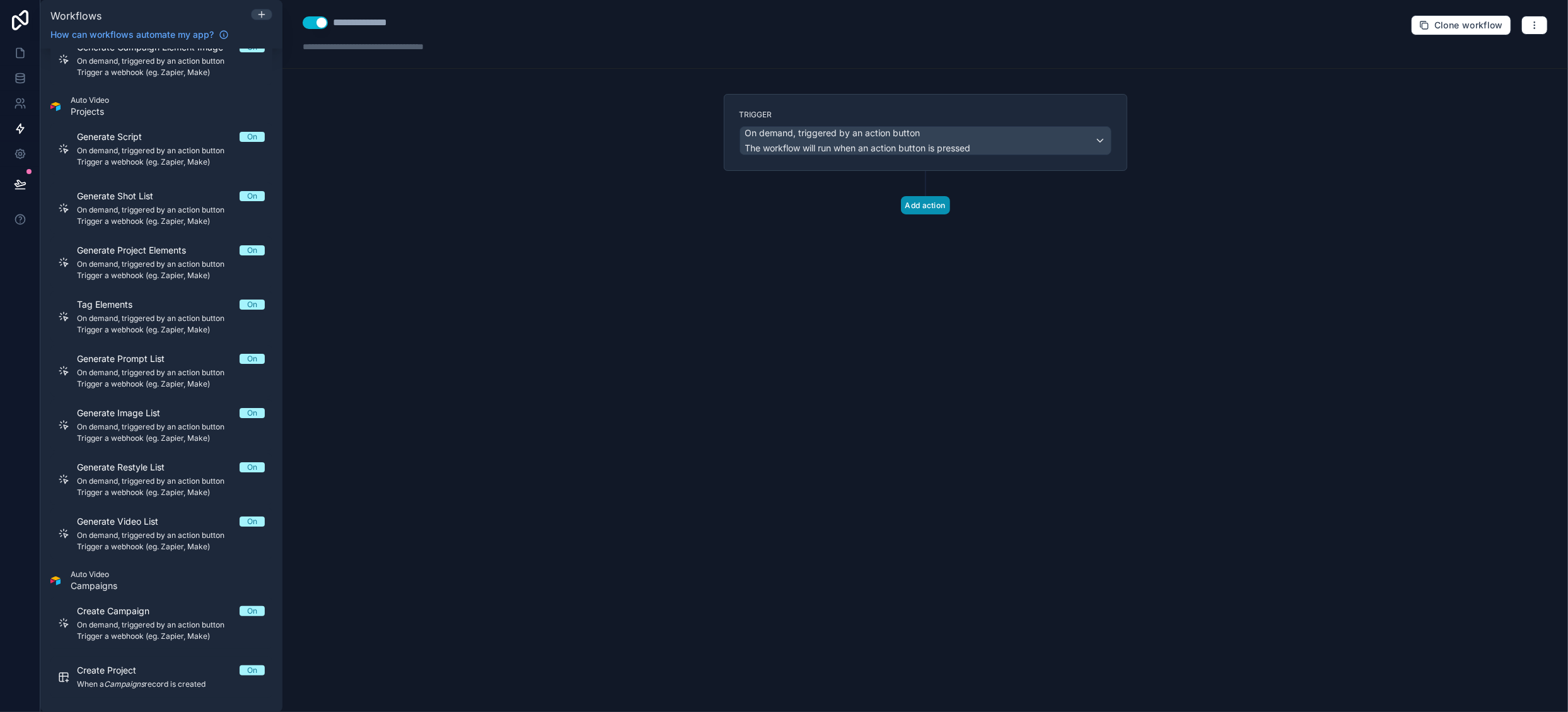
click at [912, 208] on button "Add action" at bounding box center [925, 205] width 49 height 18
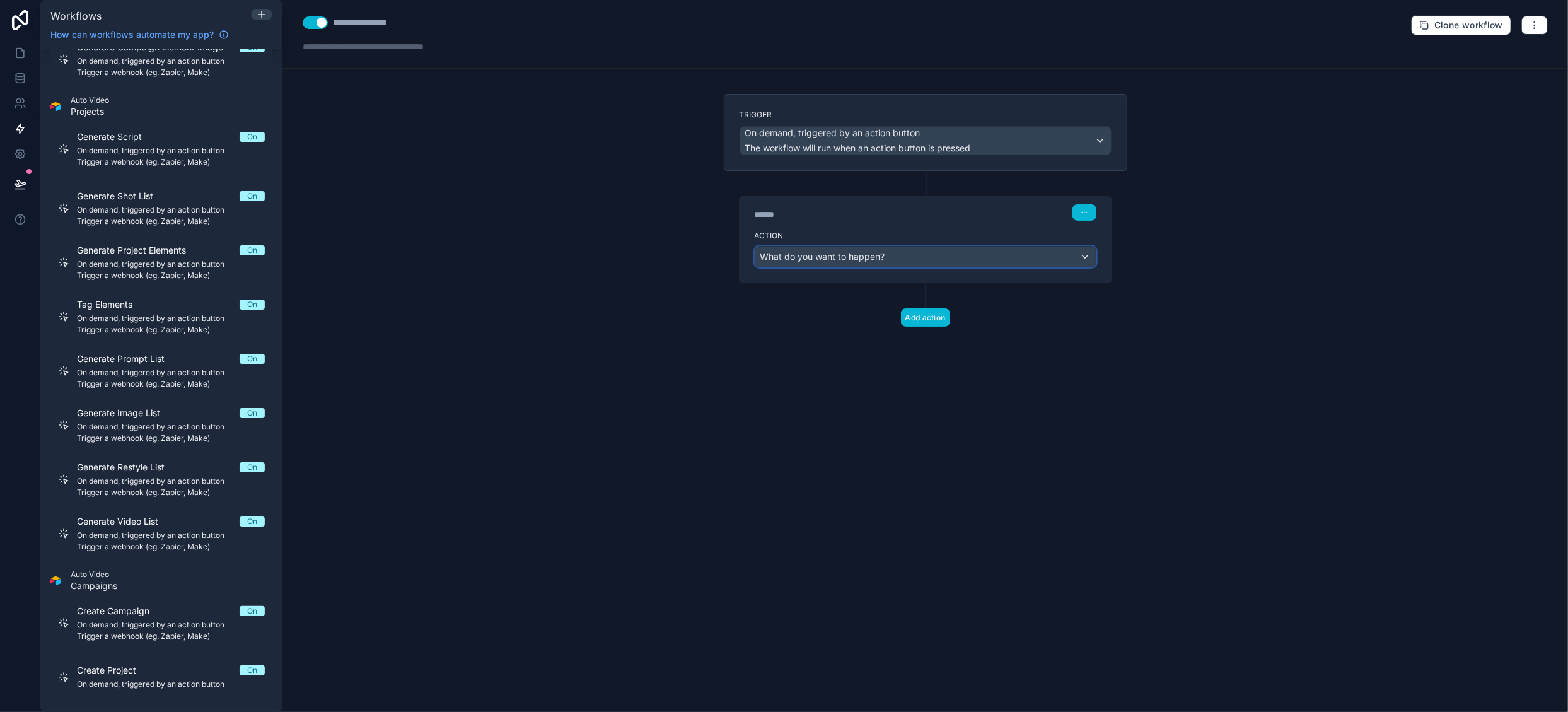
click at [848, 255] on span "What do you want to happen?" at bounding box center [823, 256] width 125 height 11
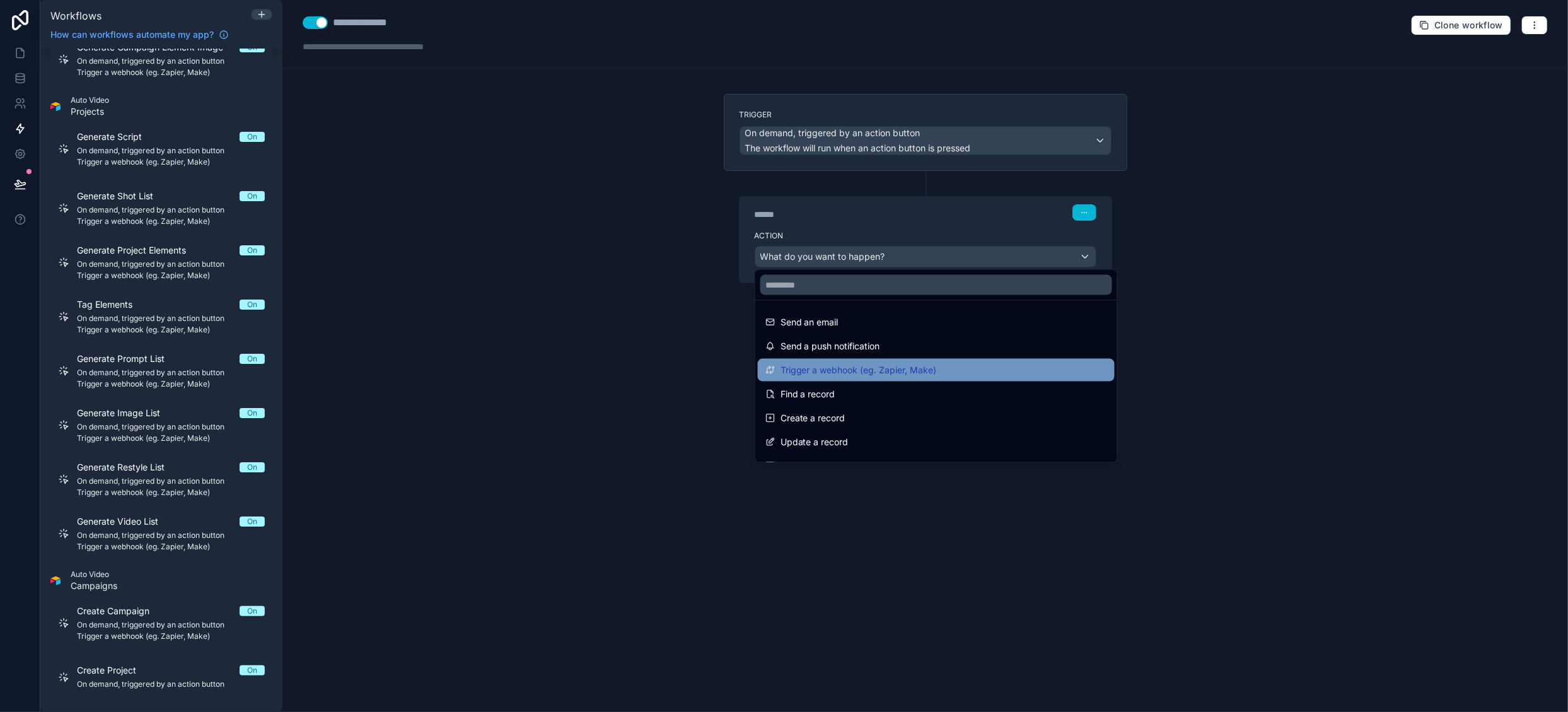
click at [938, 373] on div "Trigger a webhook (eg. Zapier, Make)" at bounding box center [936, 370] width 342 height 15
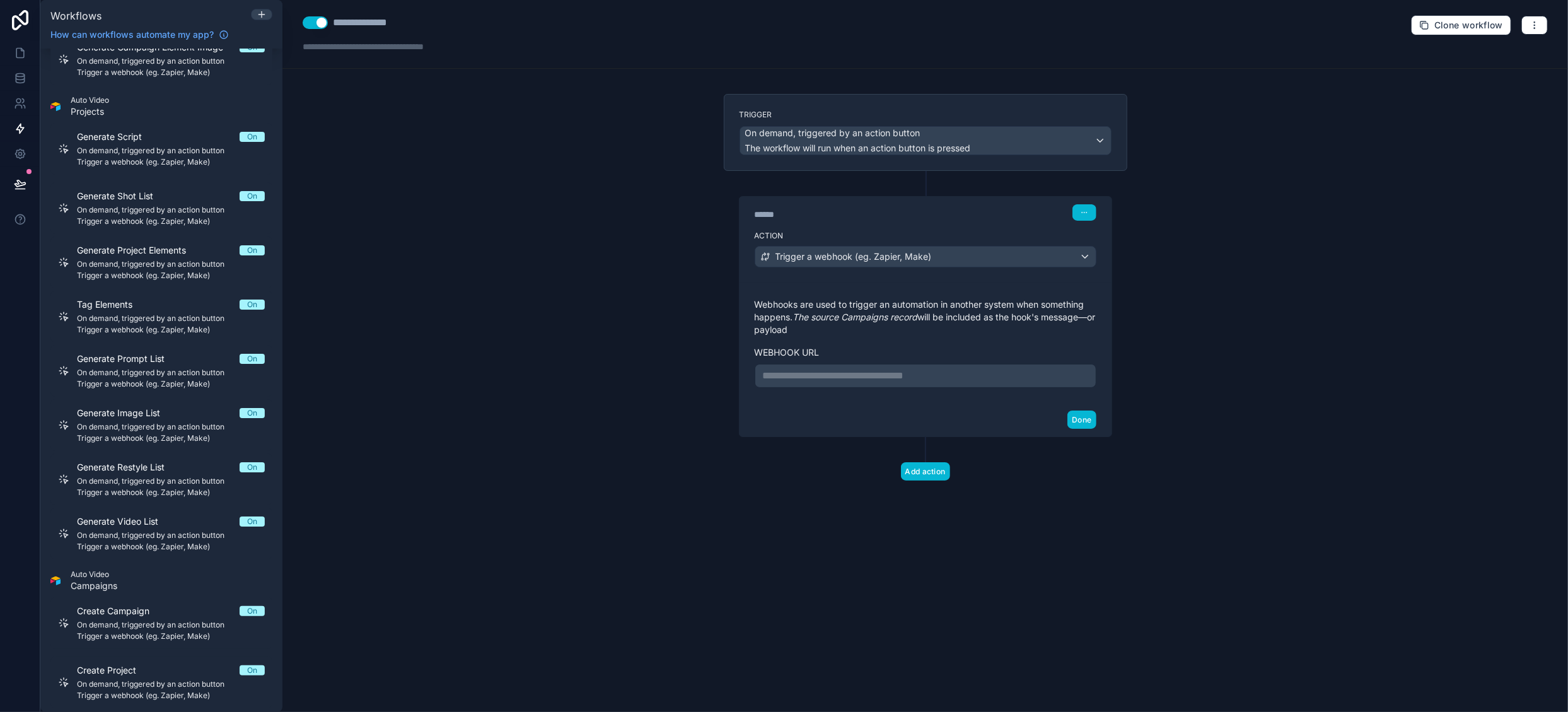
click at [856, 368] on p "**********" at bounding box center [925, 376] width 325 height 15
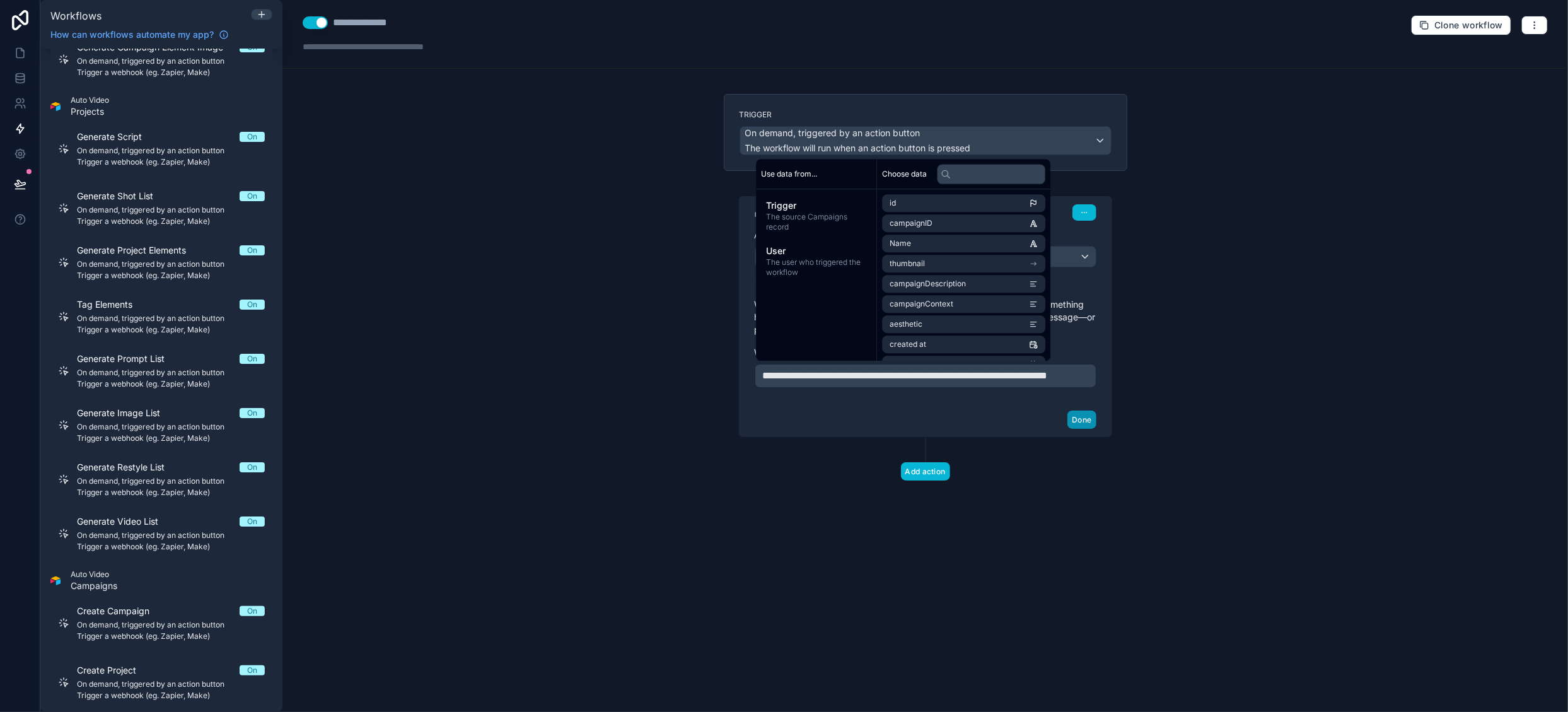
click at [1087, 429] on button "Done" at bounding box center [1081, 420] width 28 height 18
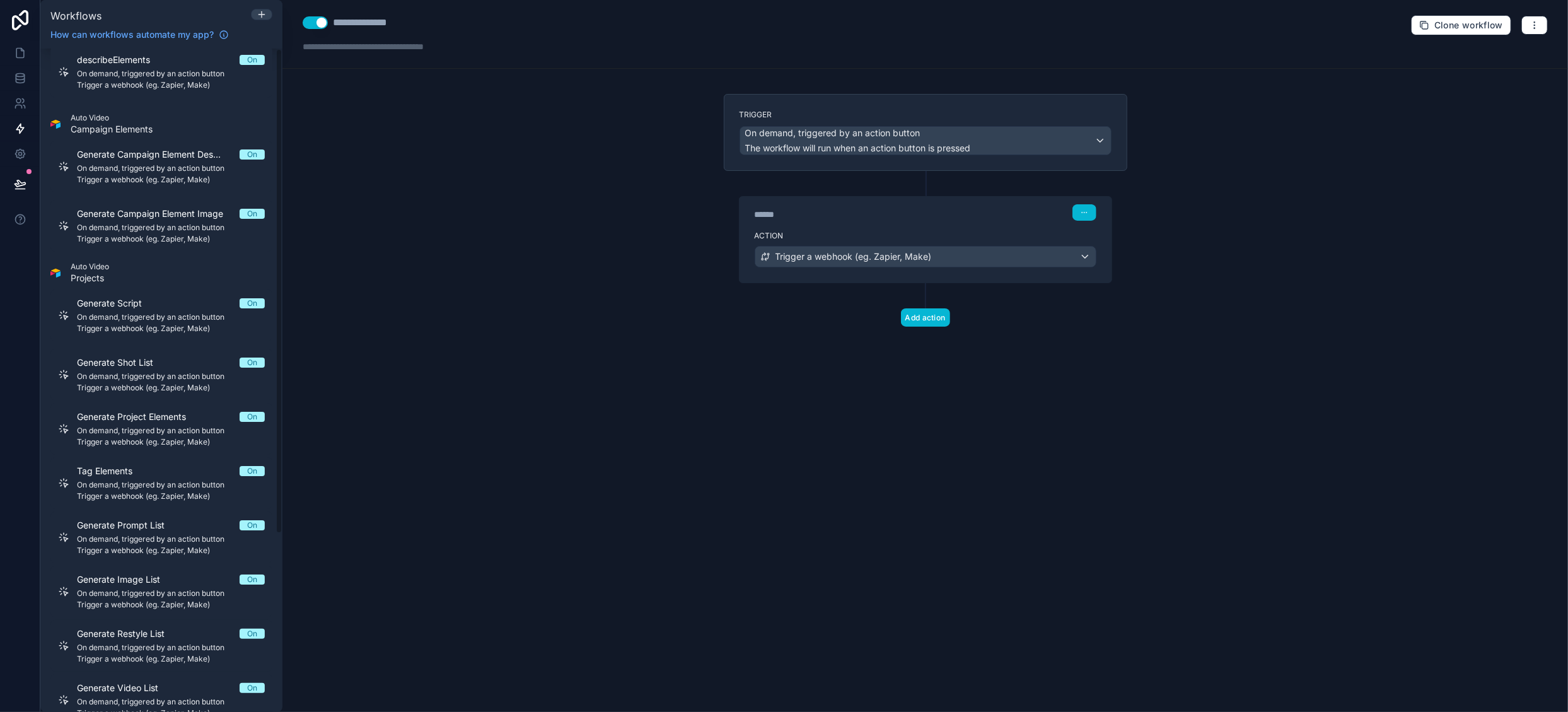
scroll to position [0, 0]
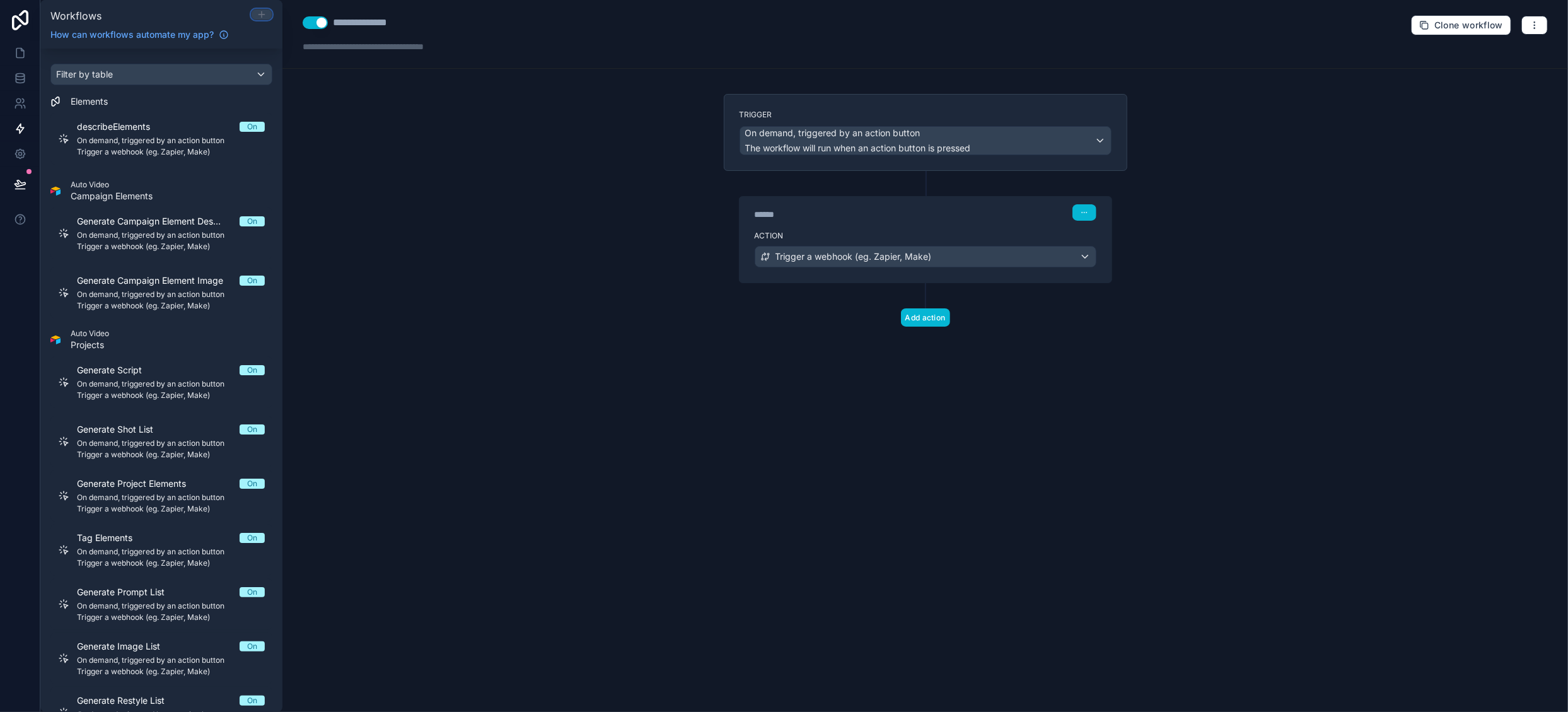
click at [264, 9] on icon at bounding box center [262, 14] width 10 height 10
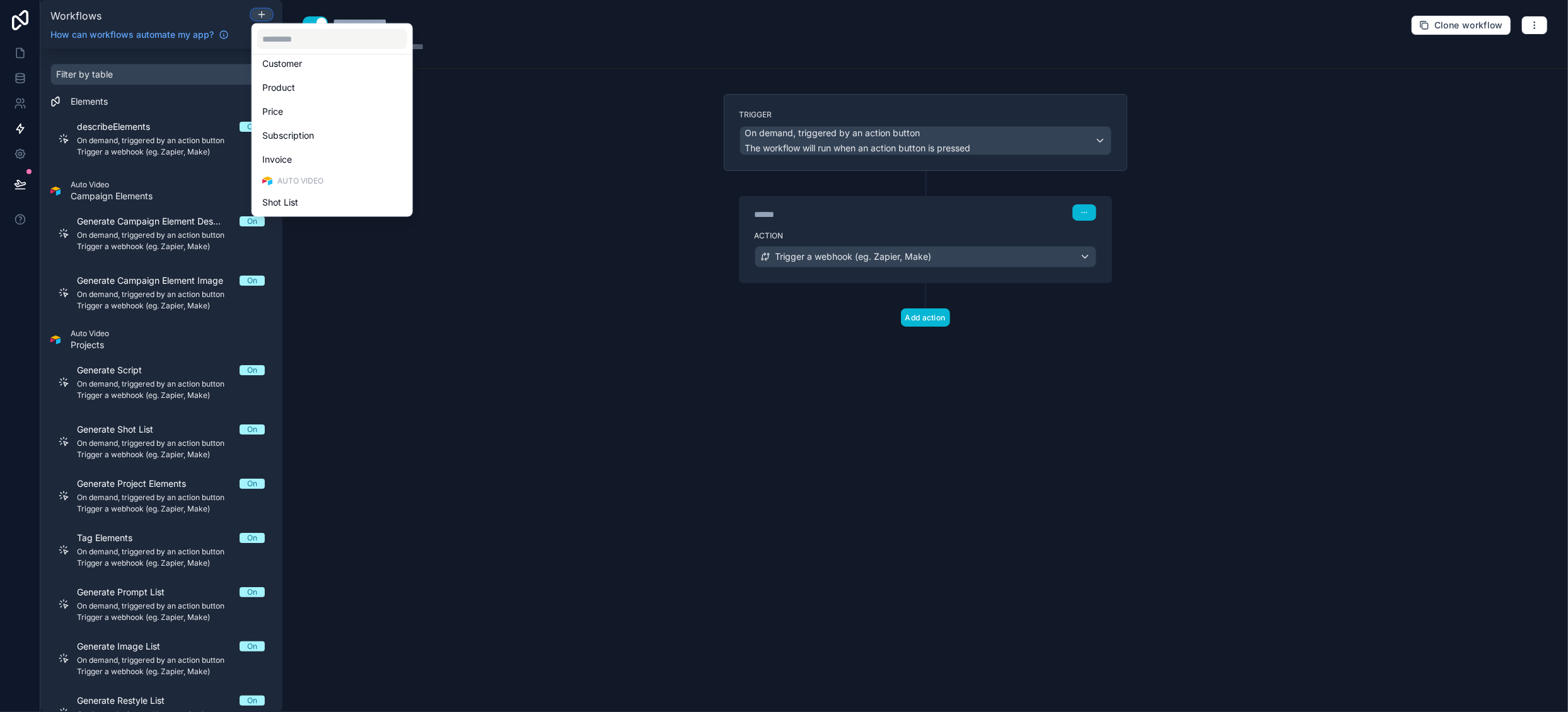
scroll to position [290, 0]
click at [319, 203] on span "Project Elements" at bounding box center [296, 202] width 68 height 15
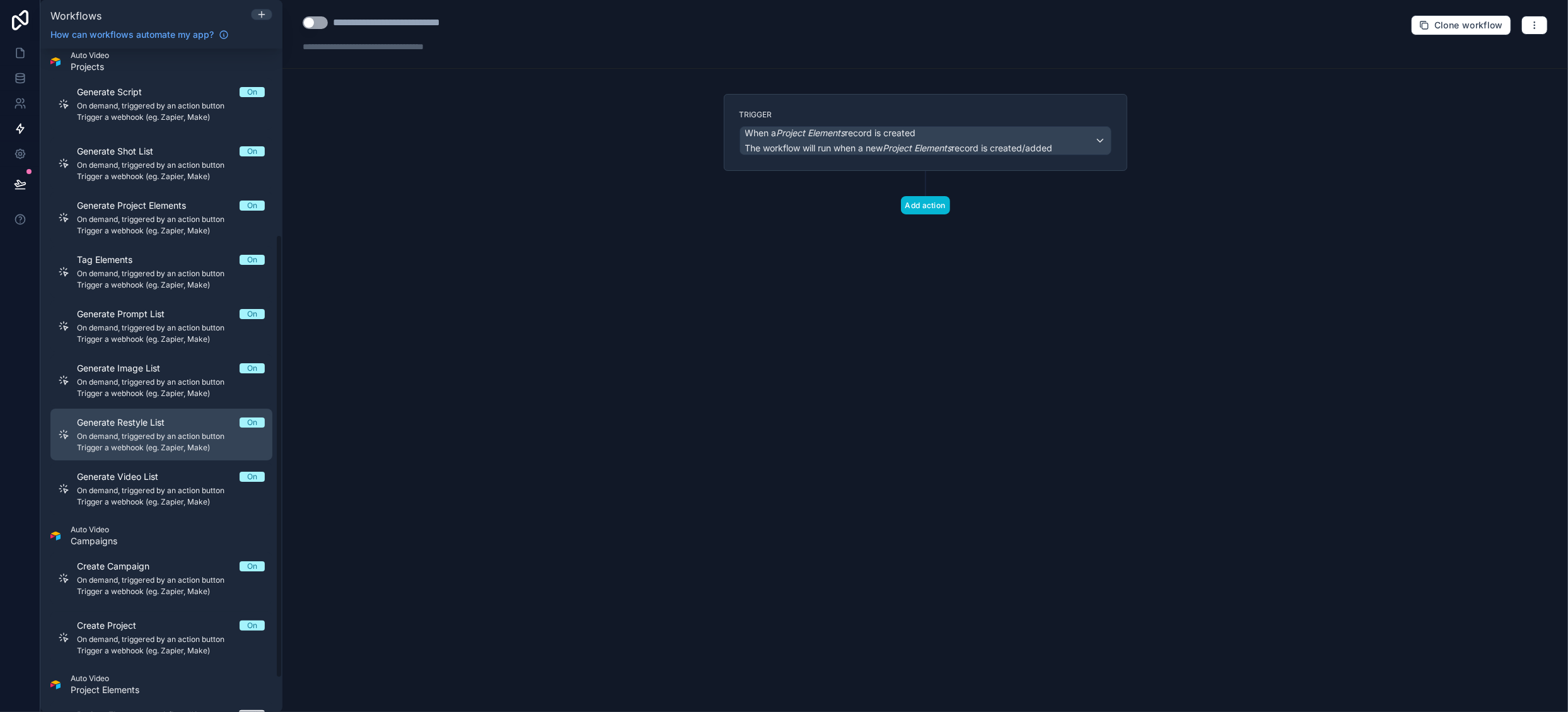
scroll to position [328, 0]
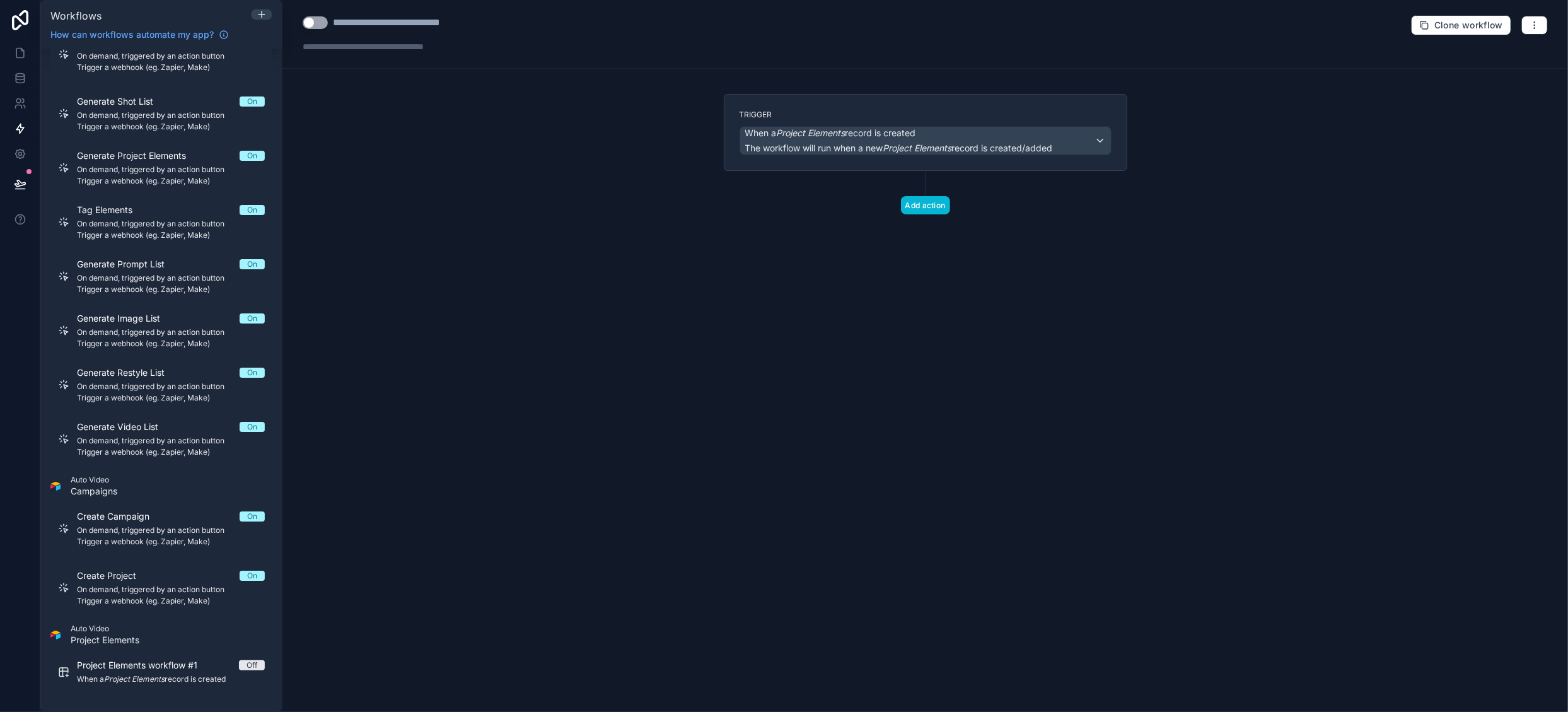
click at [324, 27] on button "Use setting" at bounding box center [315, 23] width 25 height 13
drag, startPoint x: 334, startPoint y: 23, endPoint x: 574, endPoint y: 22, distance: 240.0
click at [574, 22] on div "**********" at bounding box center [925, 34] width 1286 height 68
click at [875, 143] on span "The workflow will run when a new Project Elements record is created/added" at bounding box center [899, 148] width 308 height 11
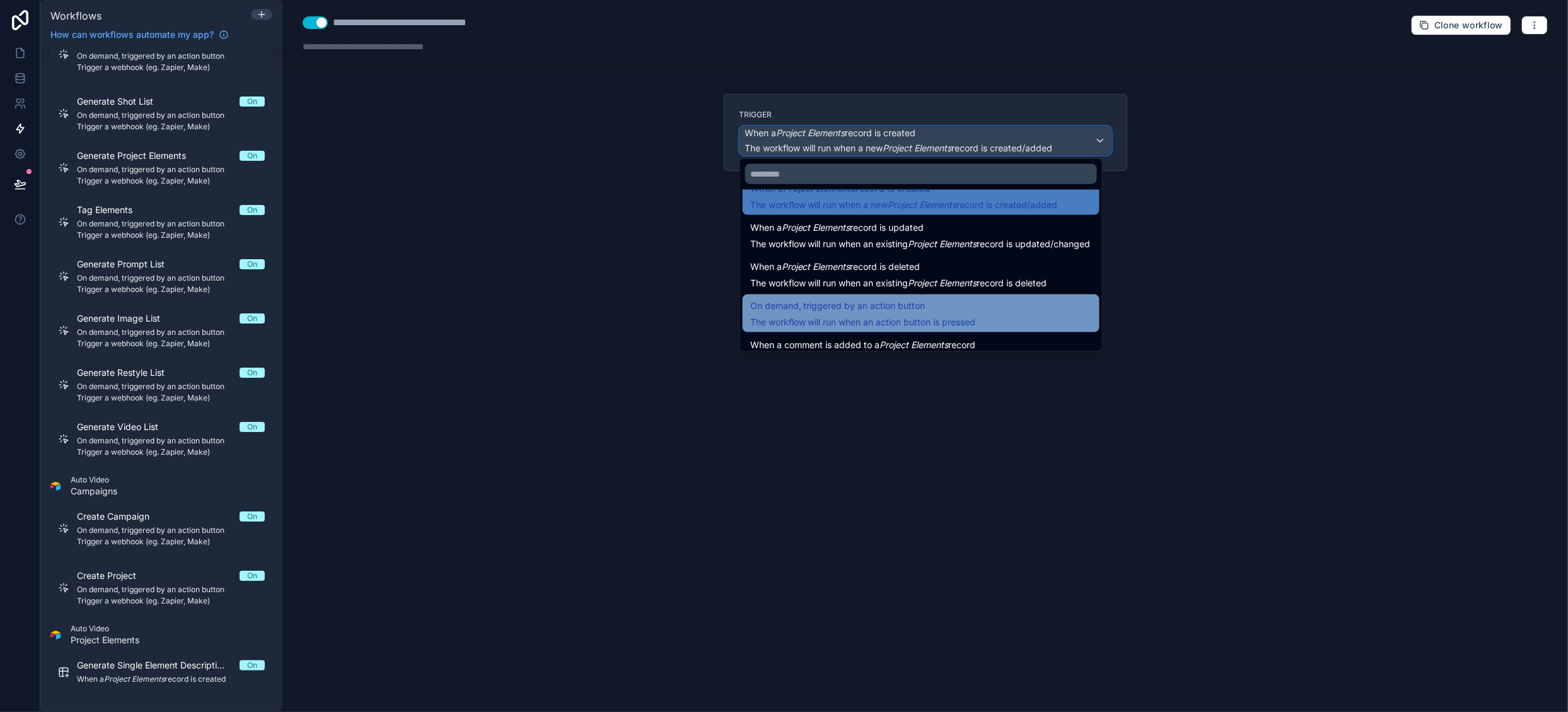
scroll to position [45, 0]
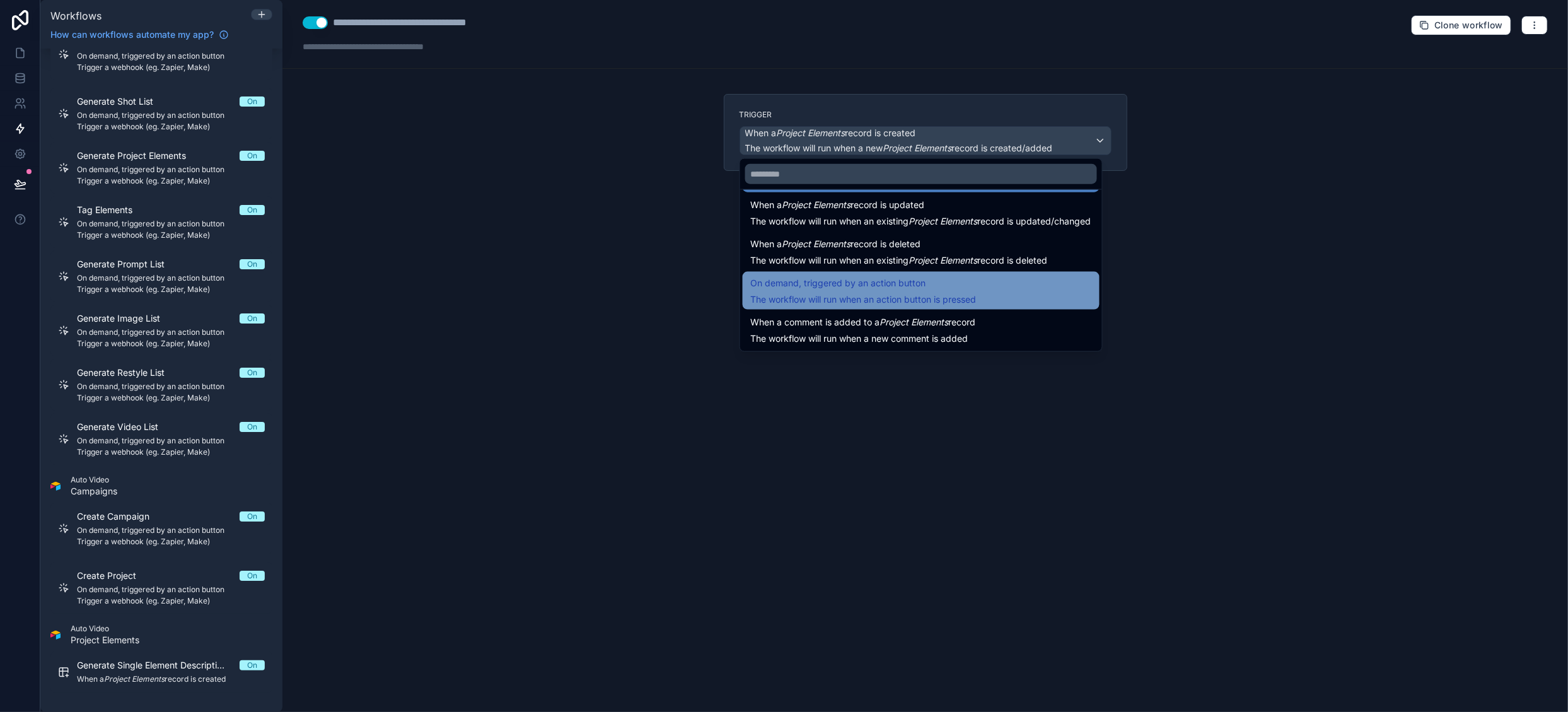
click at [886, 296] on span "The workflow will run when an action button is pressed" at bounding box center [863, 299] width 226 height 11
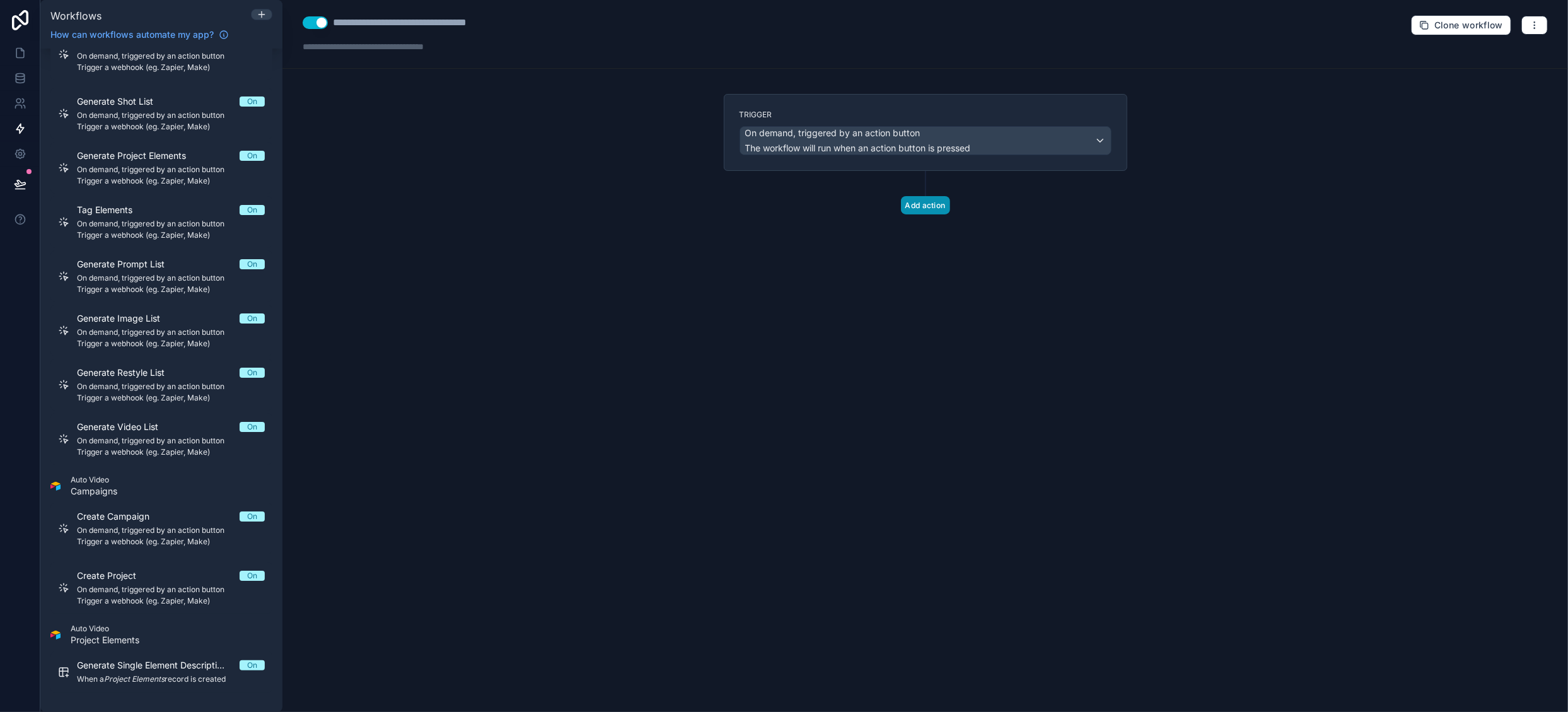
click at [918, 207] on button "Add action" at bounding box center [925, 205] width 49 height 18
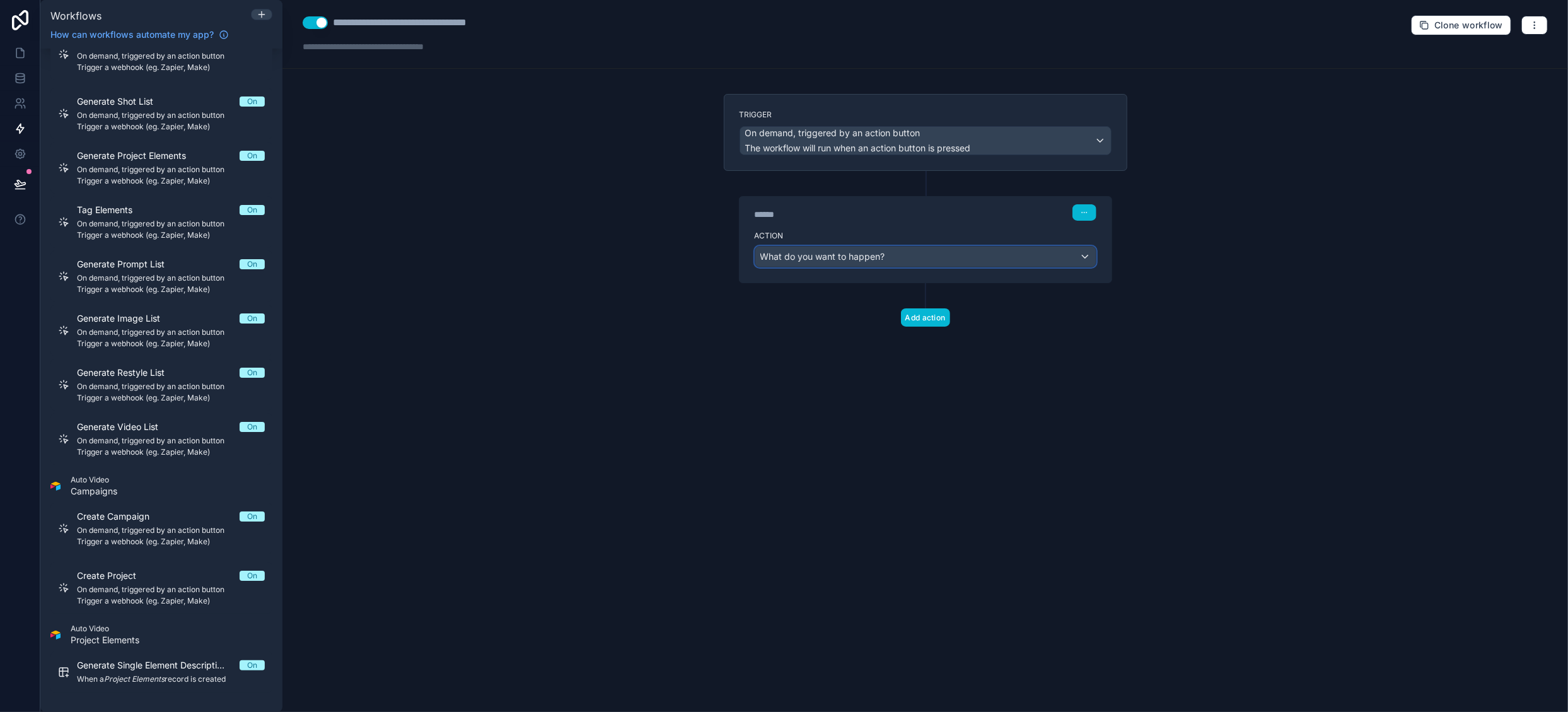
click at [886, 253] on div "What do you want to happen?" at bounding box center [925, 256] width 340 height 20
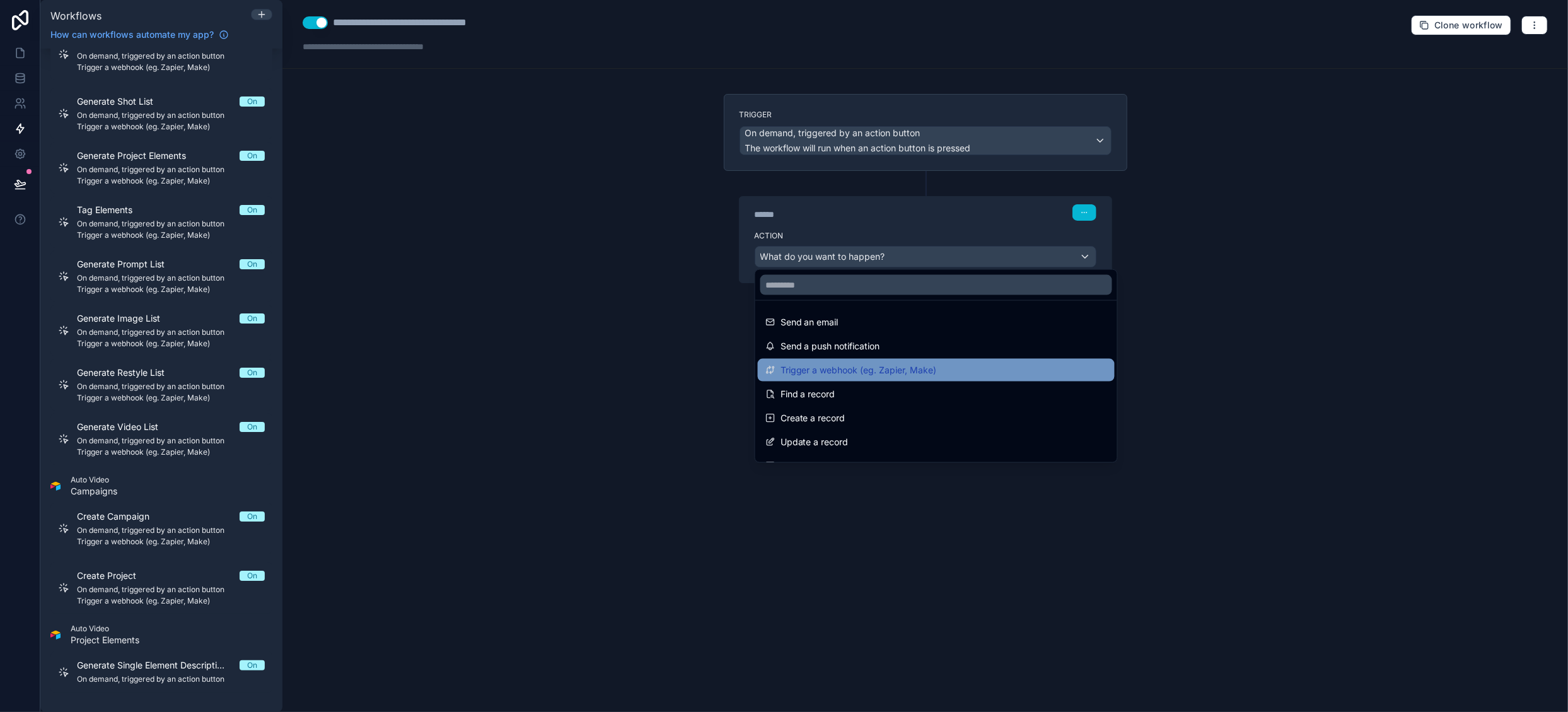
click at [911, 371] on span "Trigger a webhook (eg. Zapier, Make)" at bounding box center [858, 370] width 156 height 15
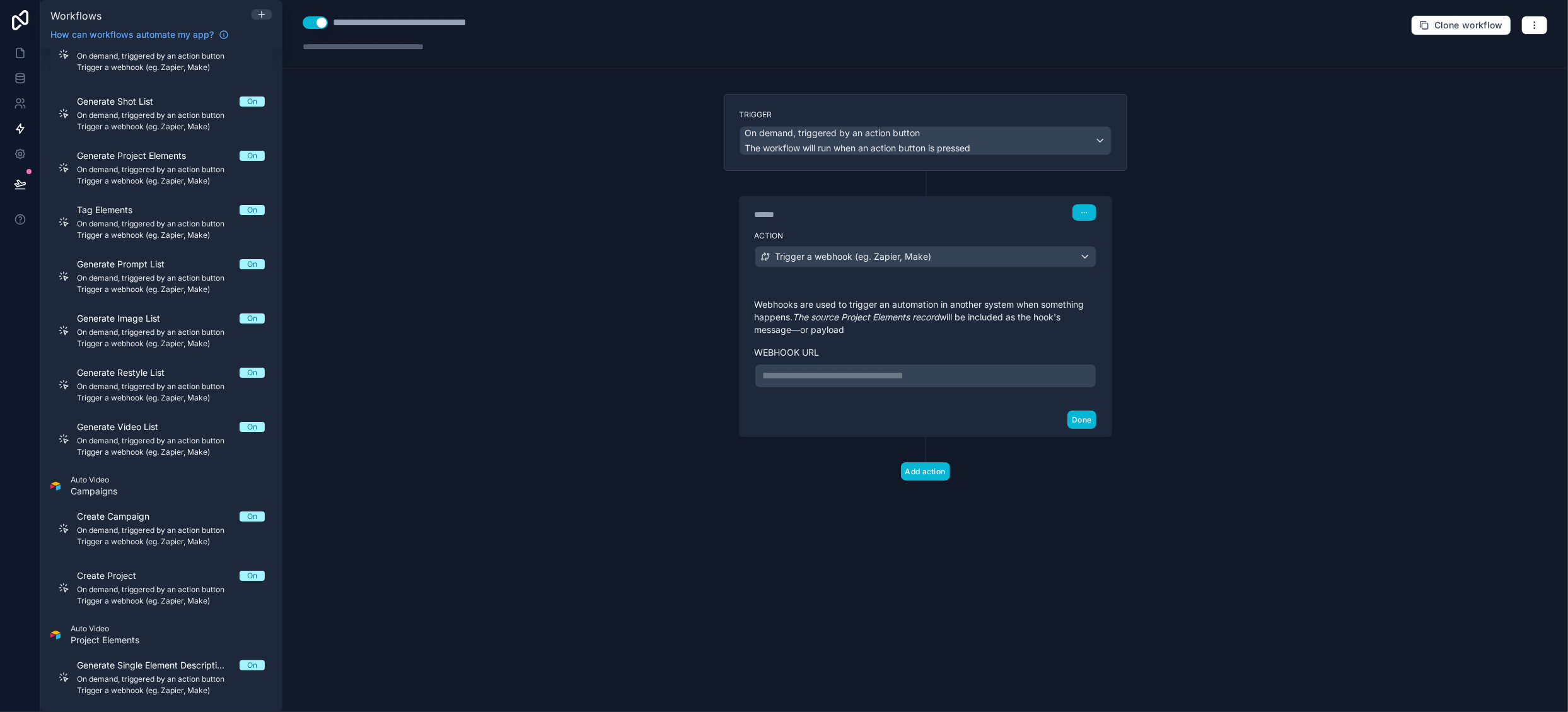
drag, startPoint x: 837, startPoint y: 376, endPoint x: 845, endPoint y: 376, distance: 8.0
click at [837, 375] on p "**********" at bounding box center [925, 376] width 325 height 15
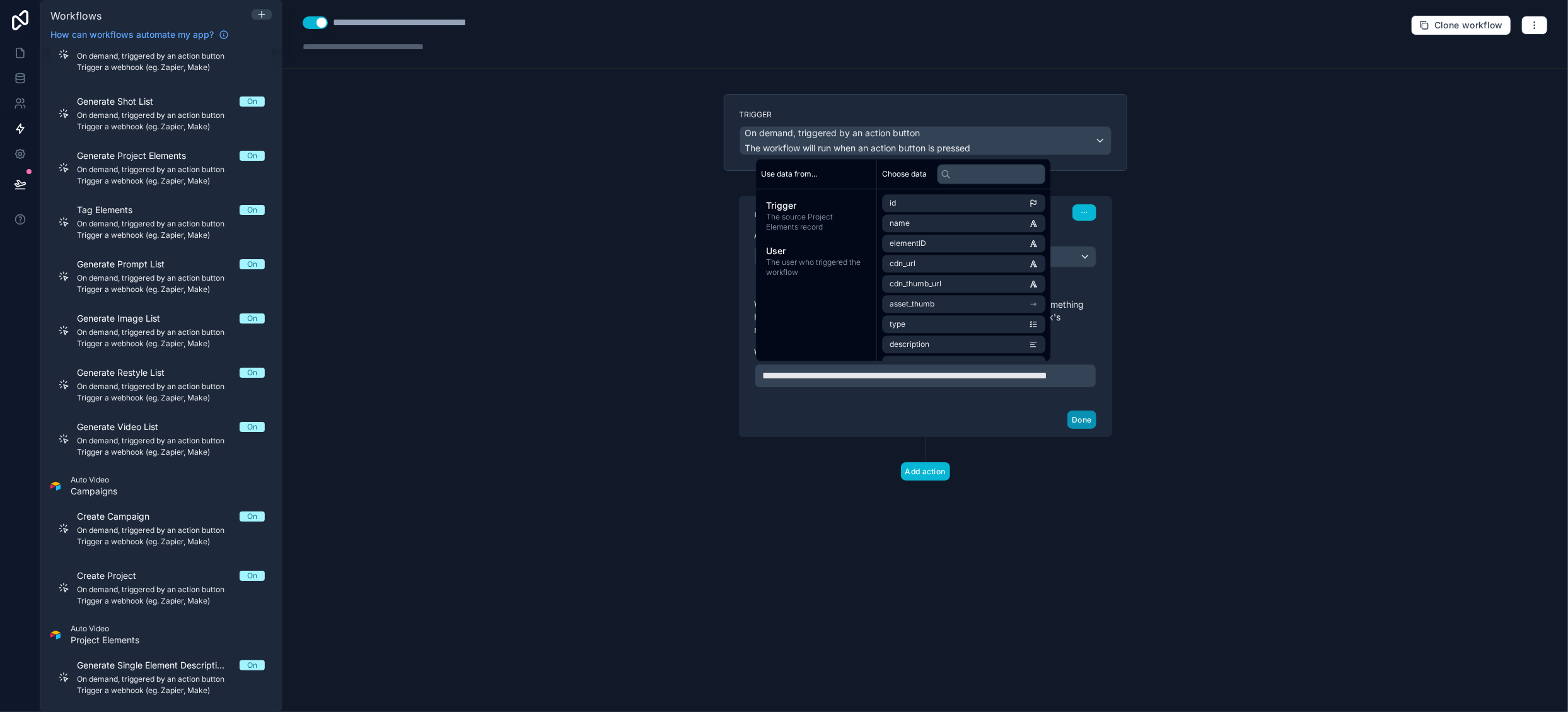
click at [1092, 429] on button "Done" at bounding box center [1081, 420] width 28 height 18
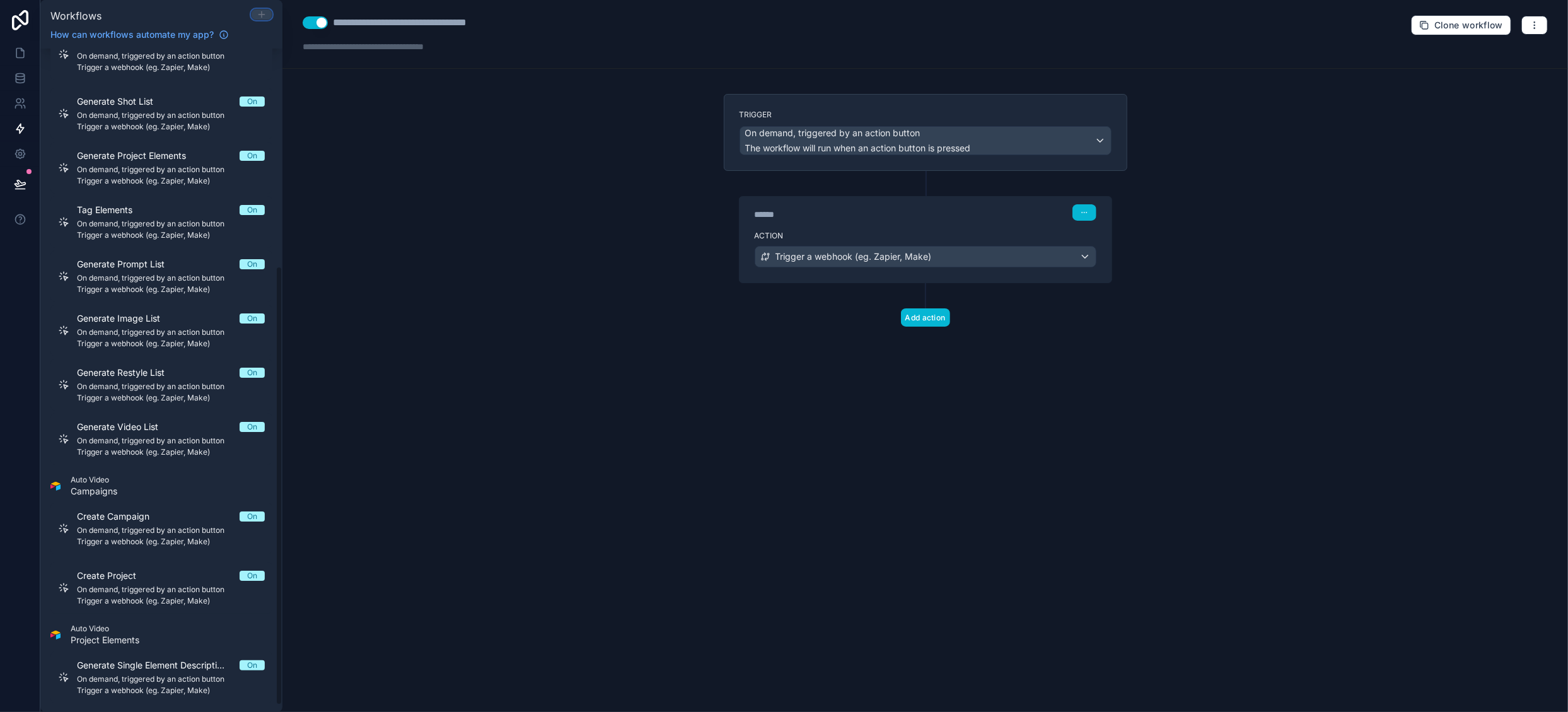
click at [262, 13] on icon at bounding box center [262, 14] width 0 height 6
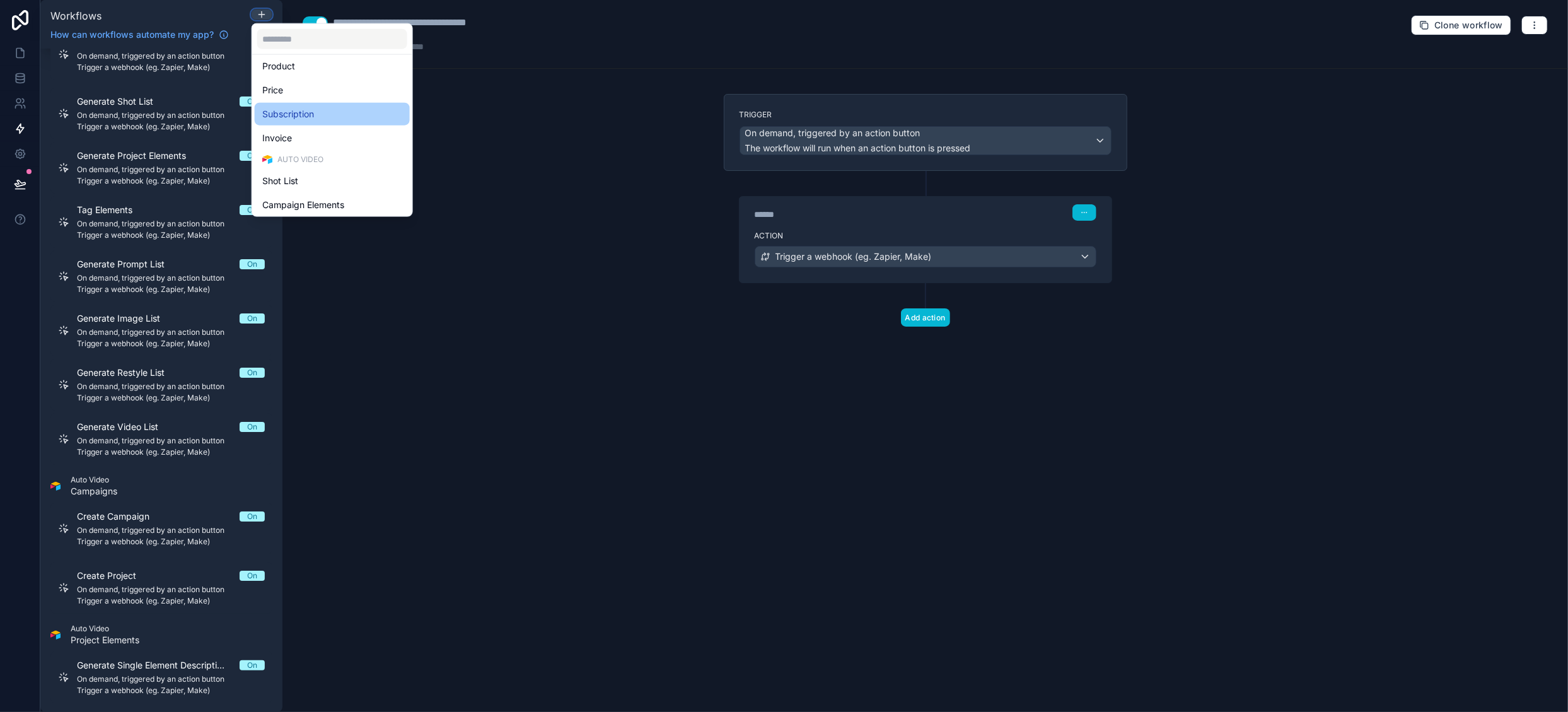
scroll to position [290, 0]
click at [333, 206] on div "Project Elements" at bounding box center [332, 202] width 140 height 15
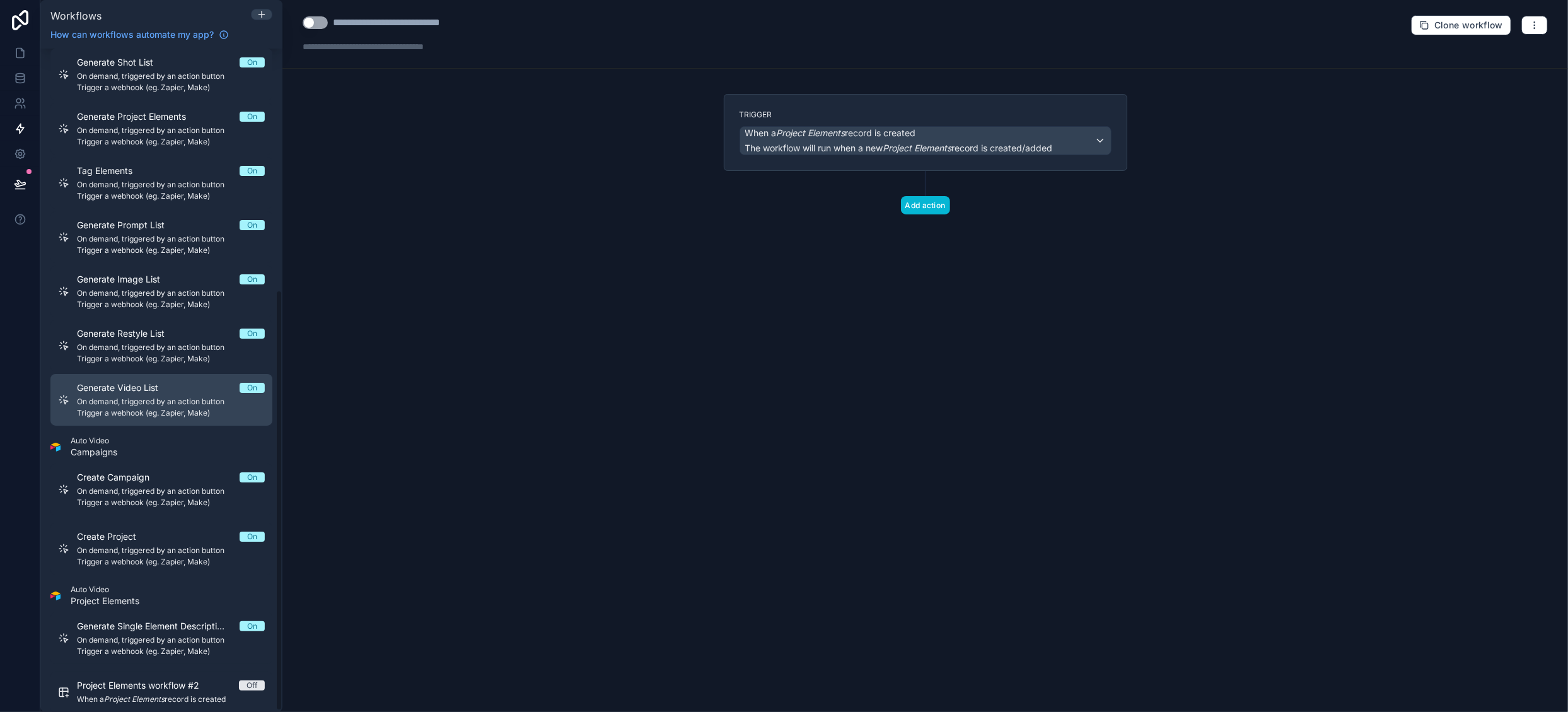
scroll to position [382, 0]
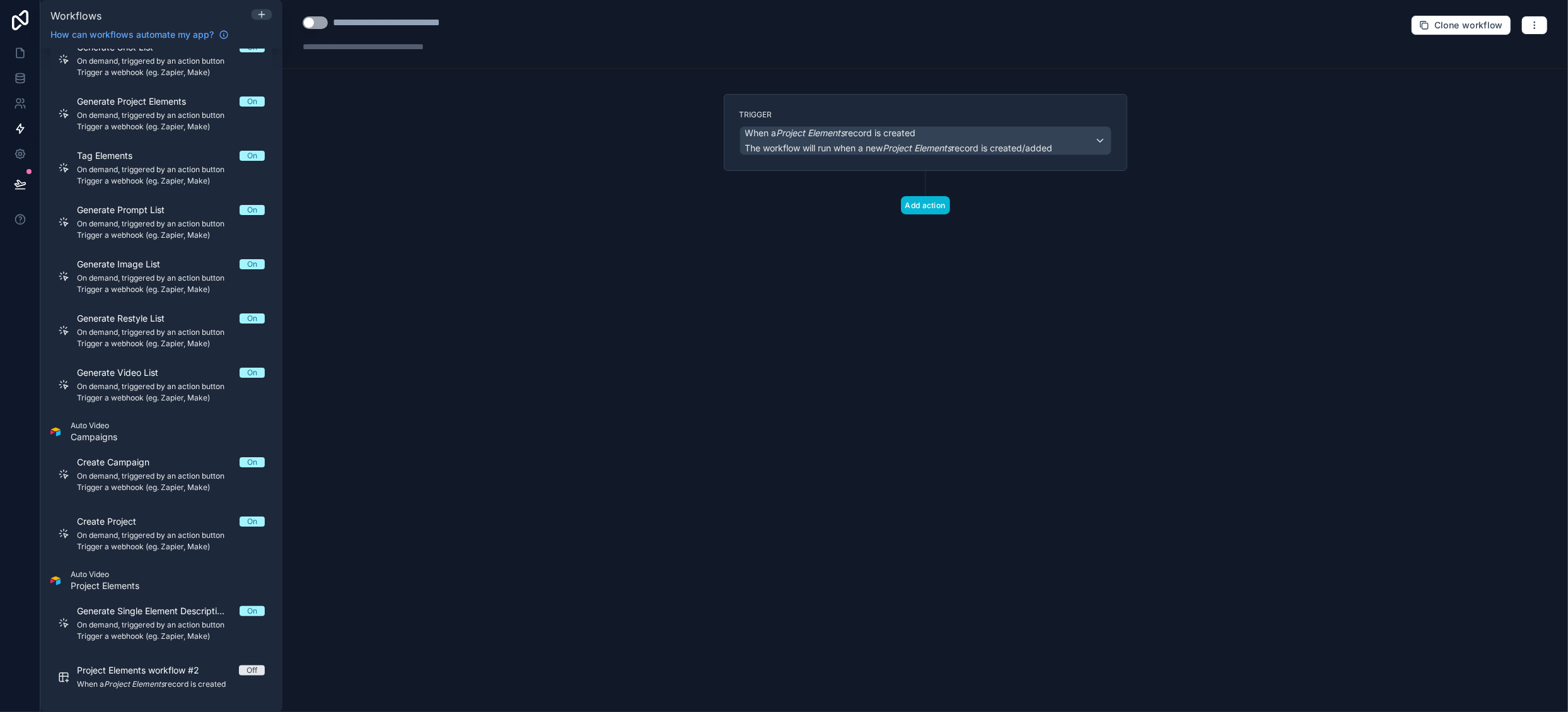
click at [323, 25] on button "Use setting" at bounding box center [315, 23] width 25 height 13
click at [343, 22] on div "**********" at bounding box center [409, 23] width 152 height 15
drag, startPoint x: 334, startPoint y: 24, endPoint x: 568, endPoint y: 35, distance: 234.3
click at [568, 35] on div "**********" at bounding box center [925, 34] width 1286 height 68
click at [843, 147] on span "The workflow will run when a new Project Elements record is created/added" at bounding box center [899, 148] width 308 height 11
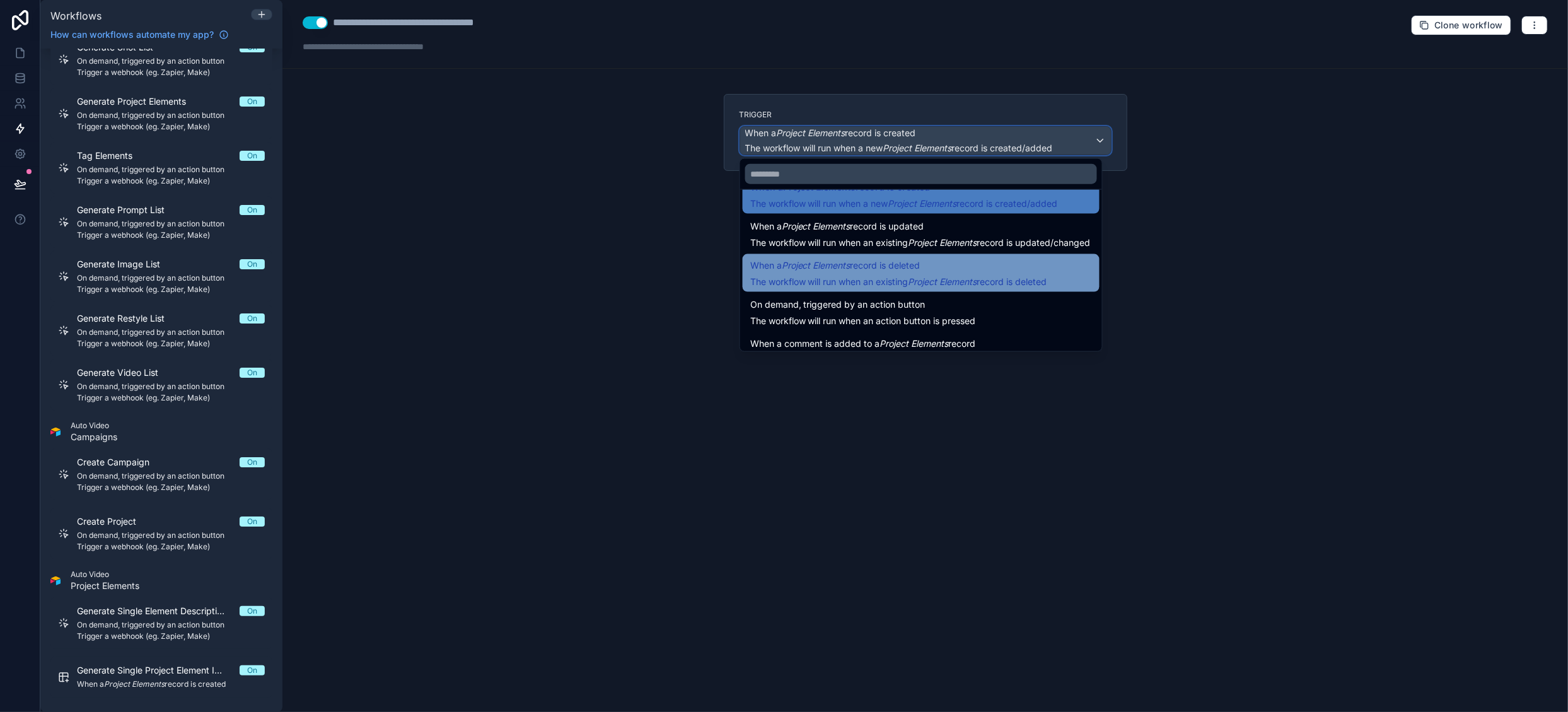
scroll to position [45, 0]
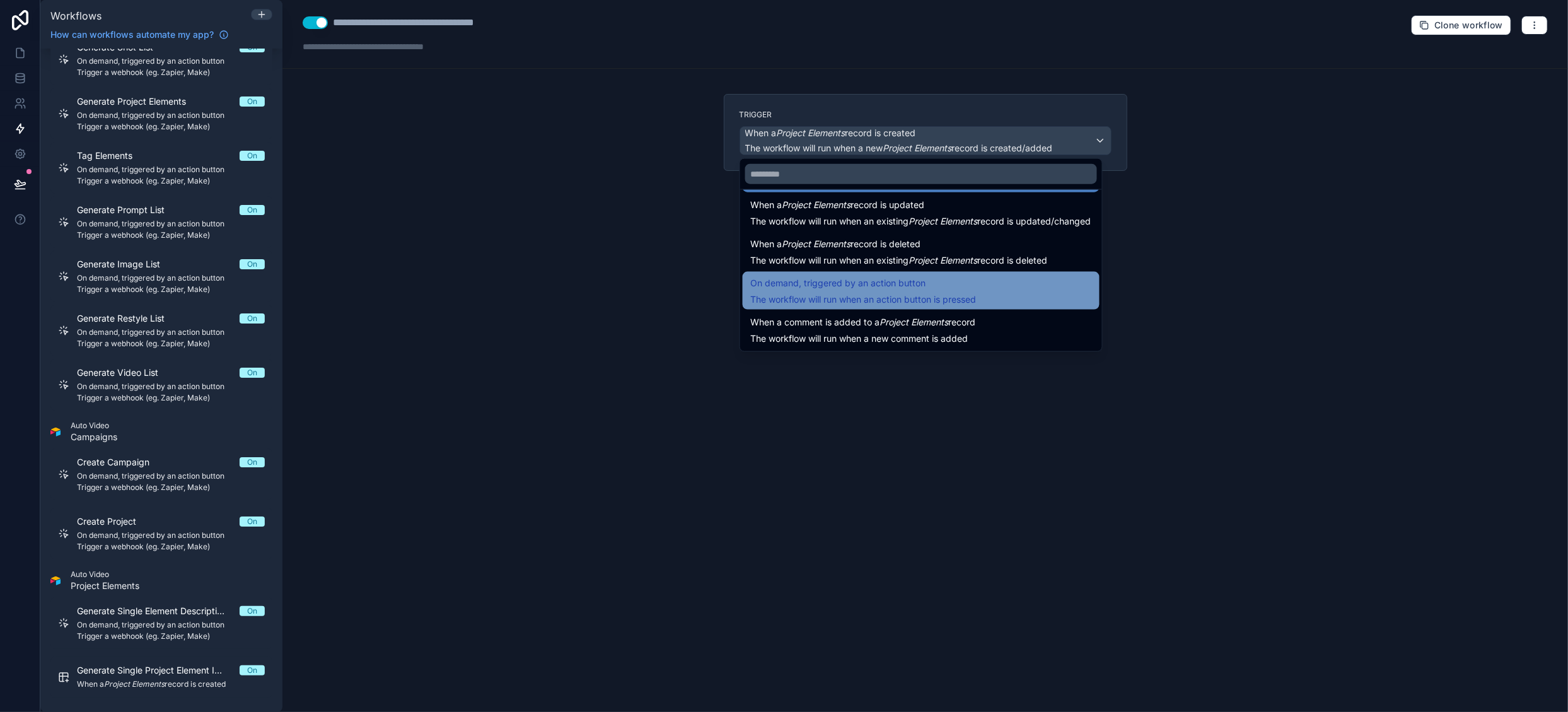
click at [912, 285] on span "On demand, triggered by an action button" at bounding box center [838, 283] width 175 height 15
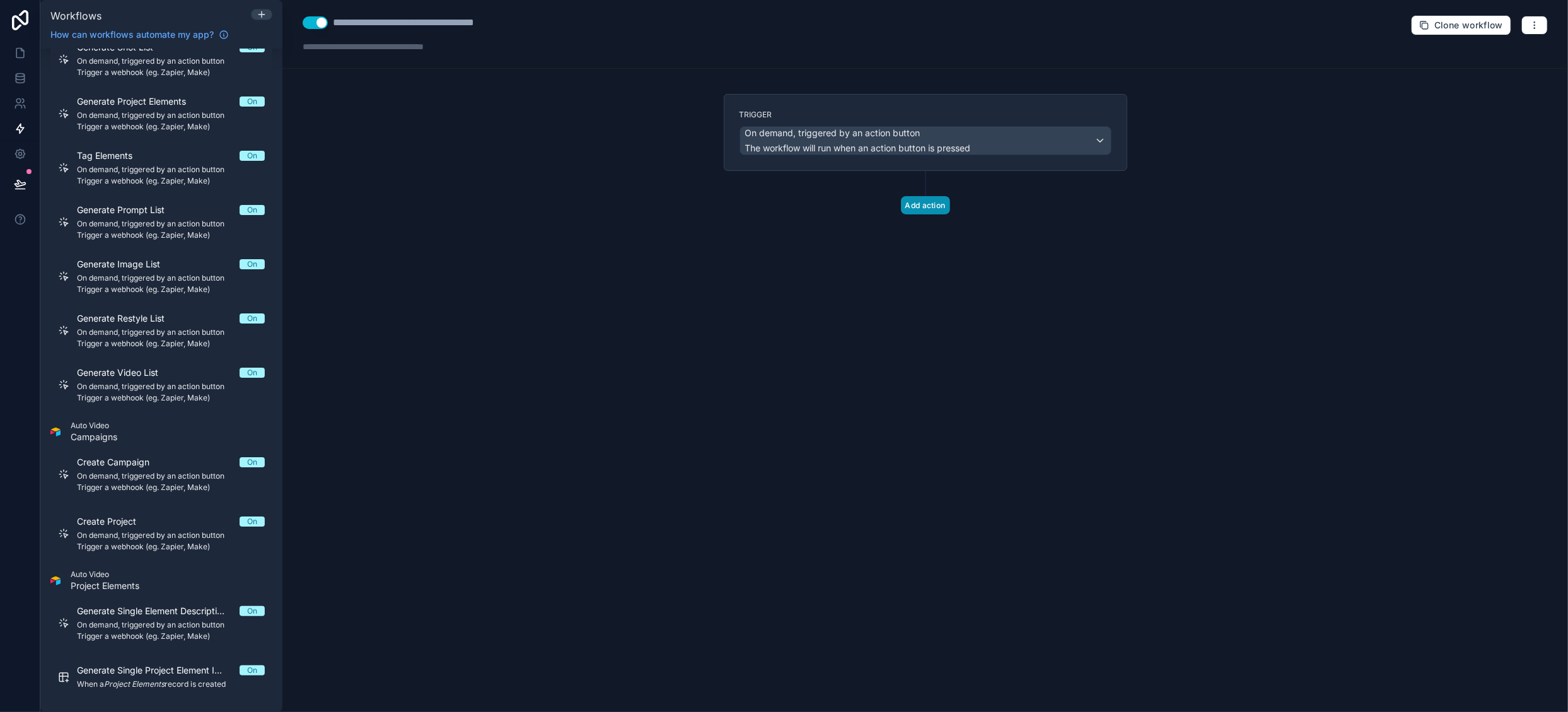
click at [930, 208] on button "Add action" at bounding box center [925, 205] width 49 height 18
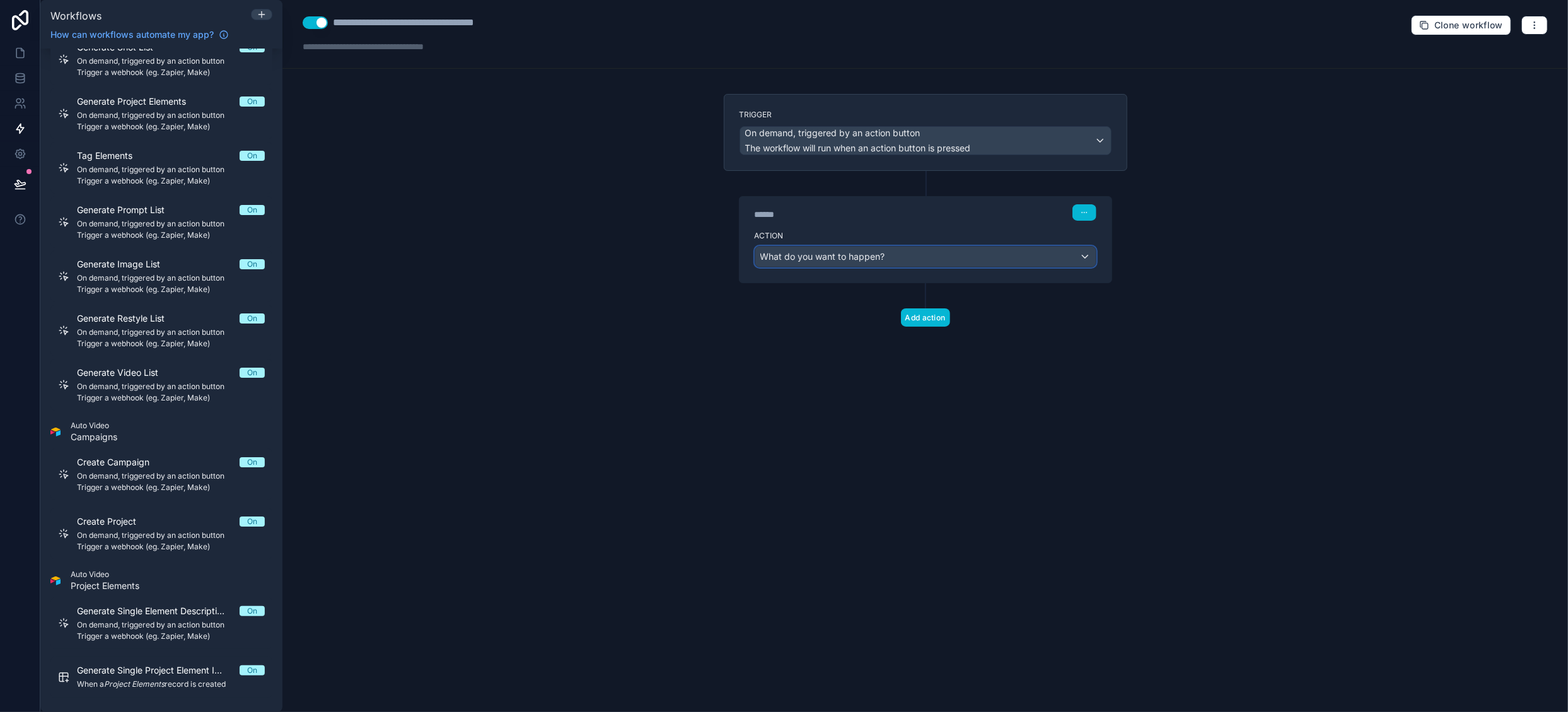
click at [857, 253] on span "What do you want to happen?" at bounding box center [823, 256] width 125 height 11
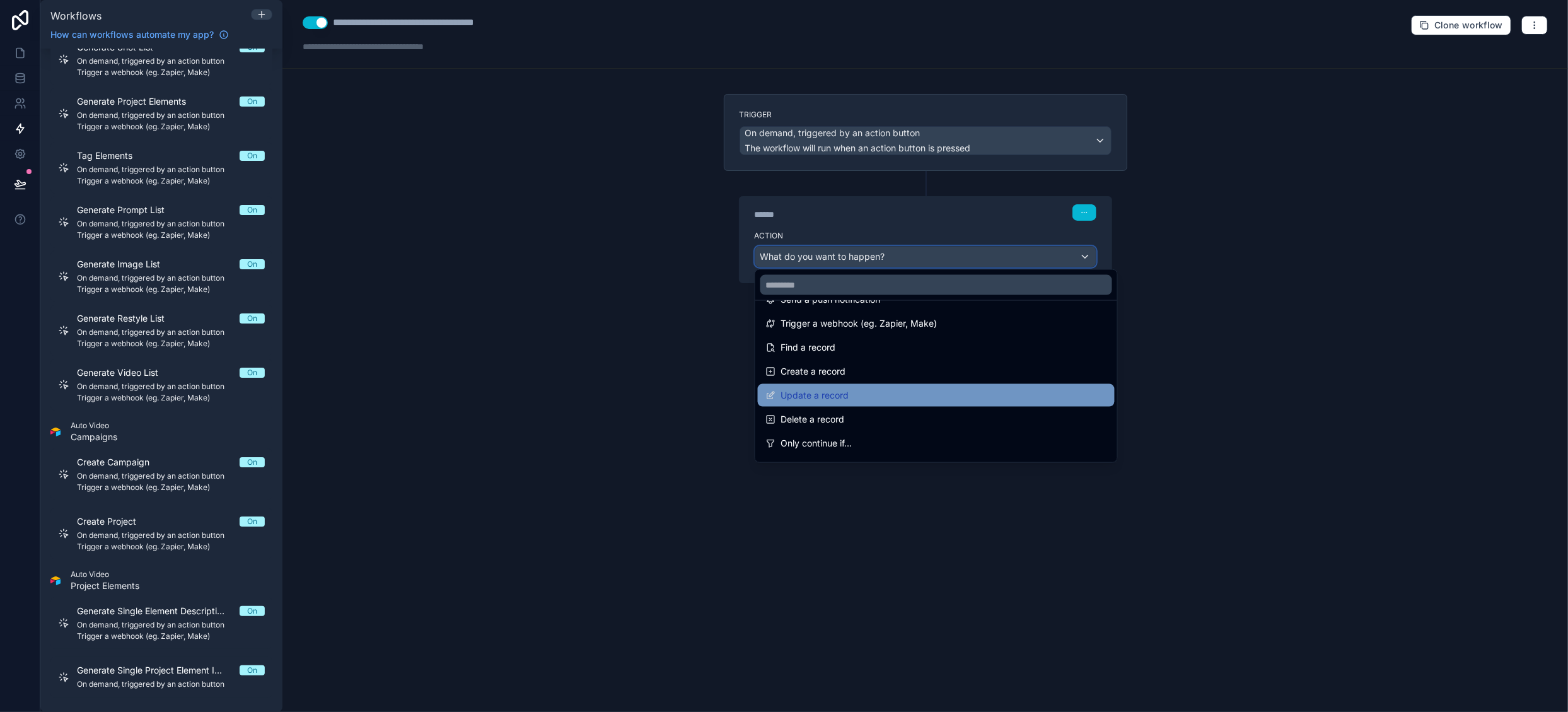
scroll to position [0, 0]
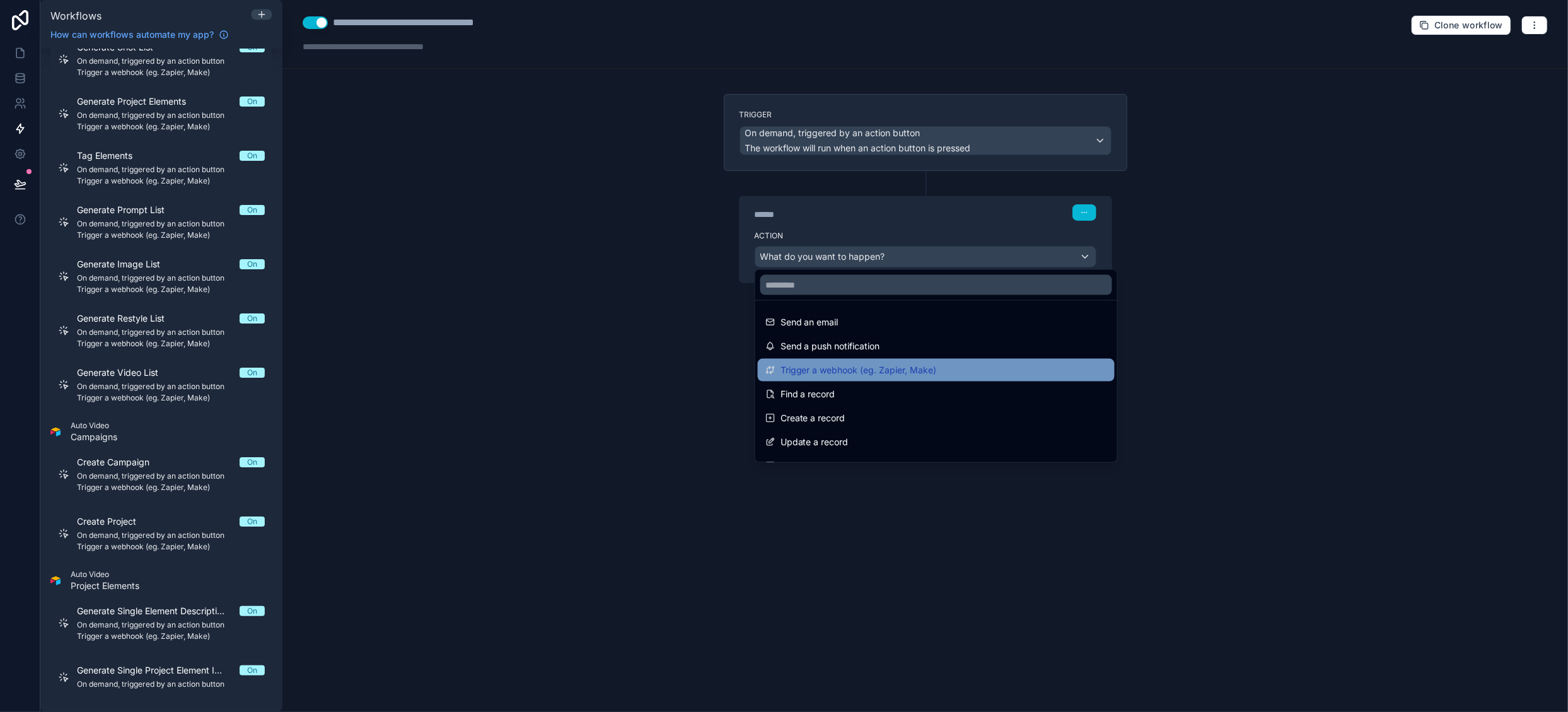
click at [910, 373] on span "Trigger a webhook (eg. Zapier, Make)" at bounding box center [858, 370] width 156 height 15
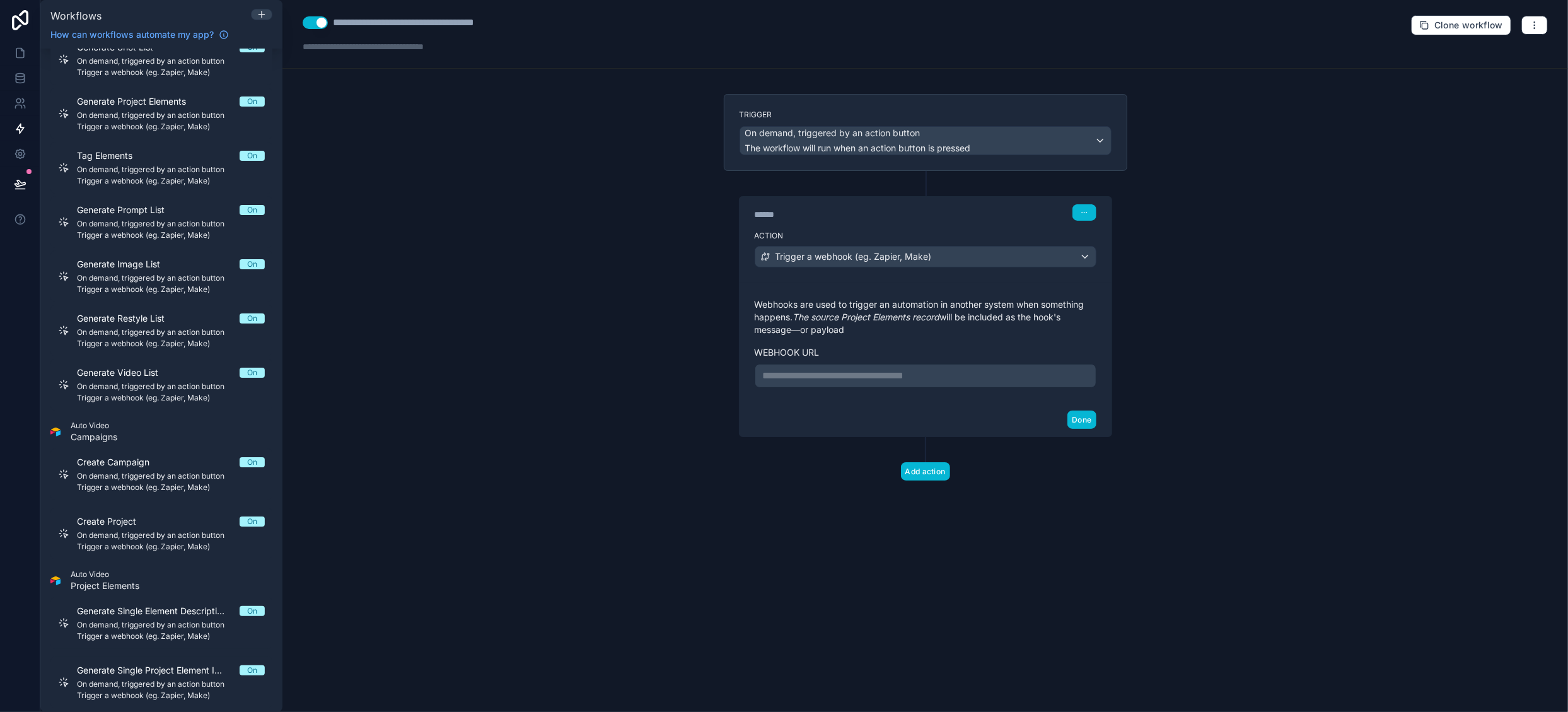
click at [858, 369] on p "**********" at bounding box center [925, 376] width 325 height 15
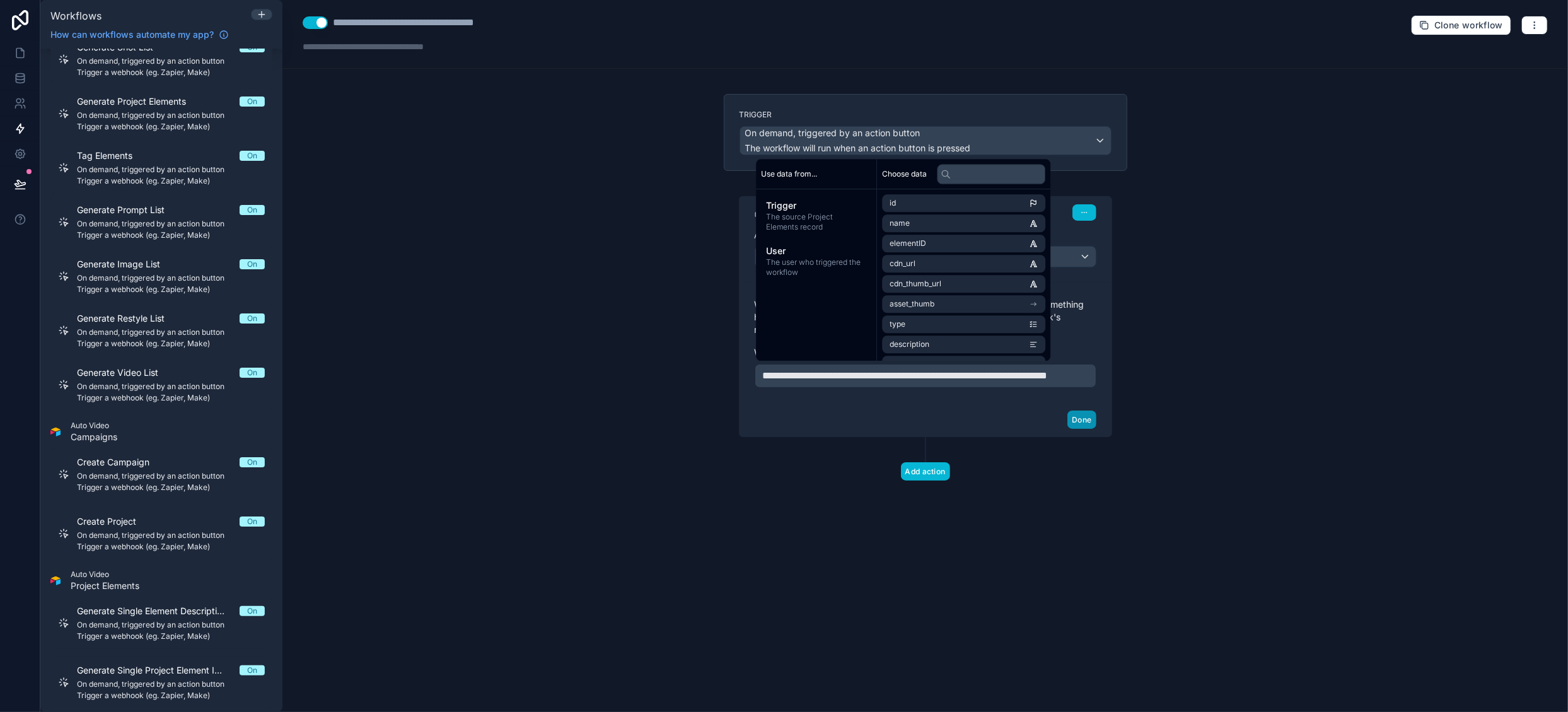
click at [1086, 429] on button "Done" at bounding box center [1081, 420] width 28 height 18
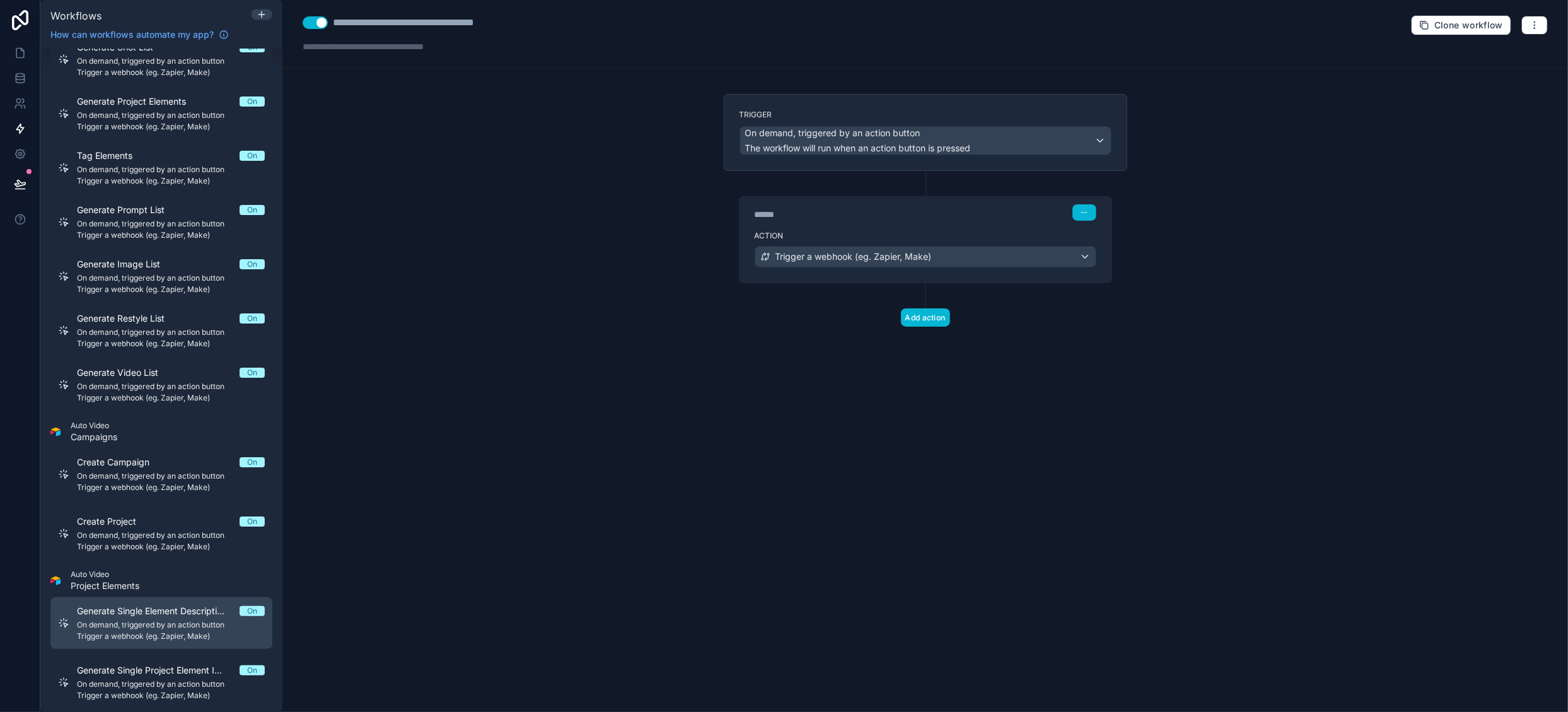
click at [188, 624] on span "On demand, triggered by an action button" at bounding box center [170, 625] width 188 height 10
click at [174, 613] on span "Generate Single Element Description" at bounding box center [158, 611] width 163 height 13
click at [411, 24] on div "**********" at bounding box center [425, 23] width 184 height 15
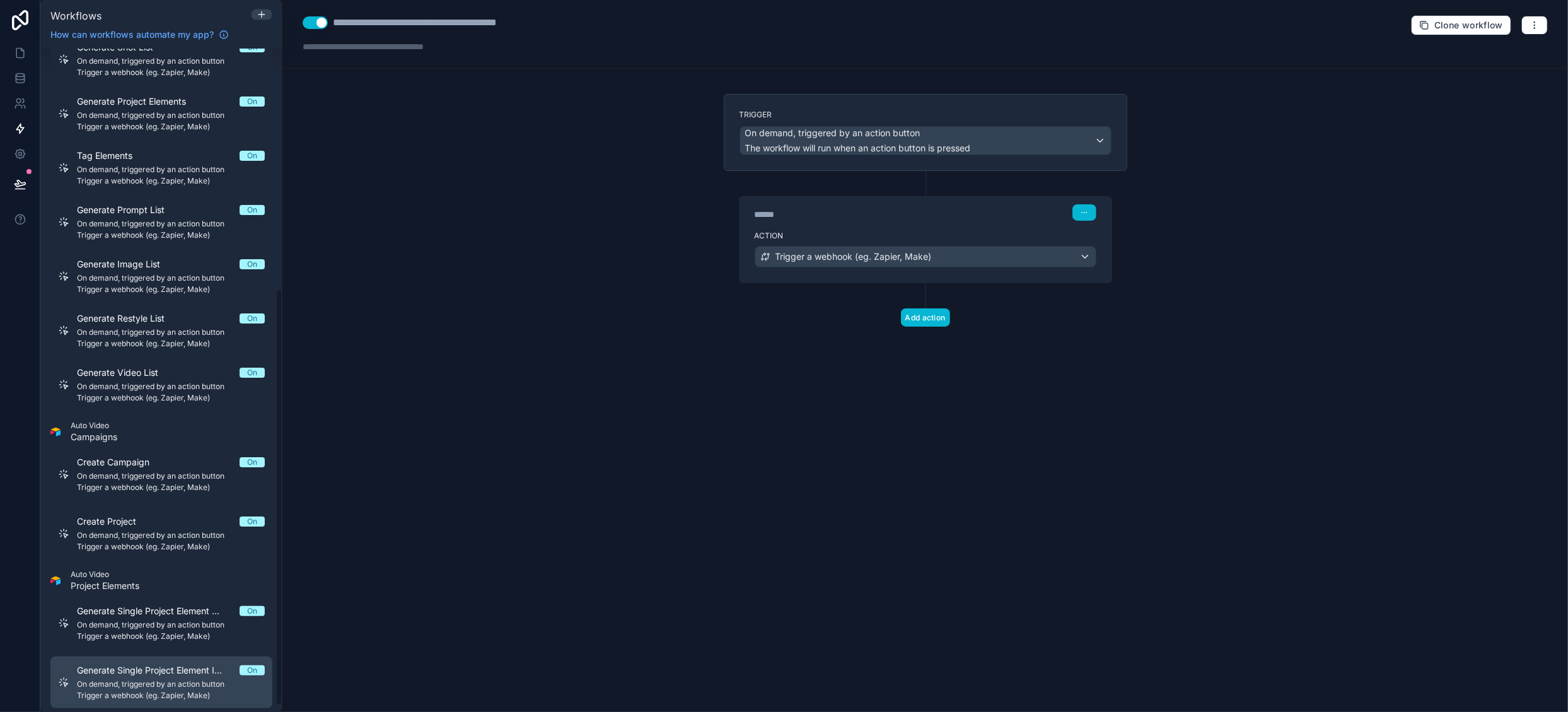
click at [108, 677] on div "Generate Single Project Element Image On On demand, triggered by an action butt…" at bounding box center [170, 683] width 188 height 37
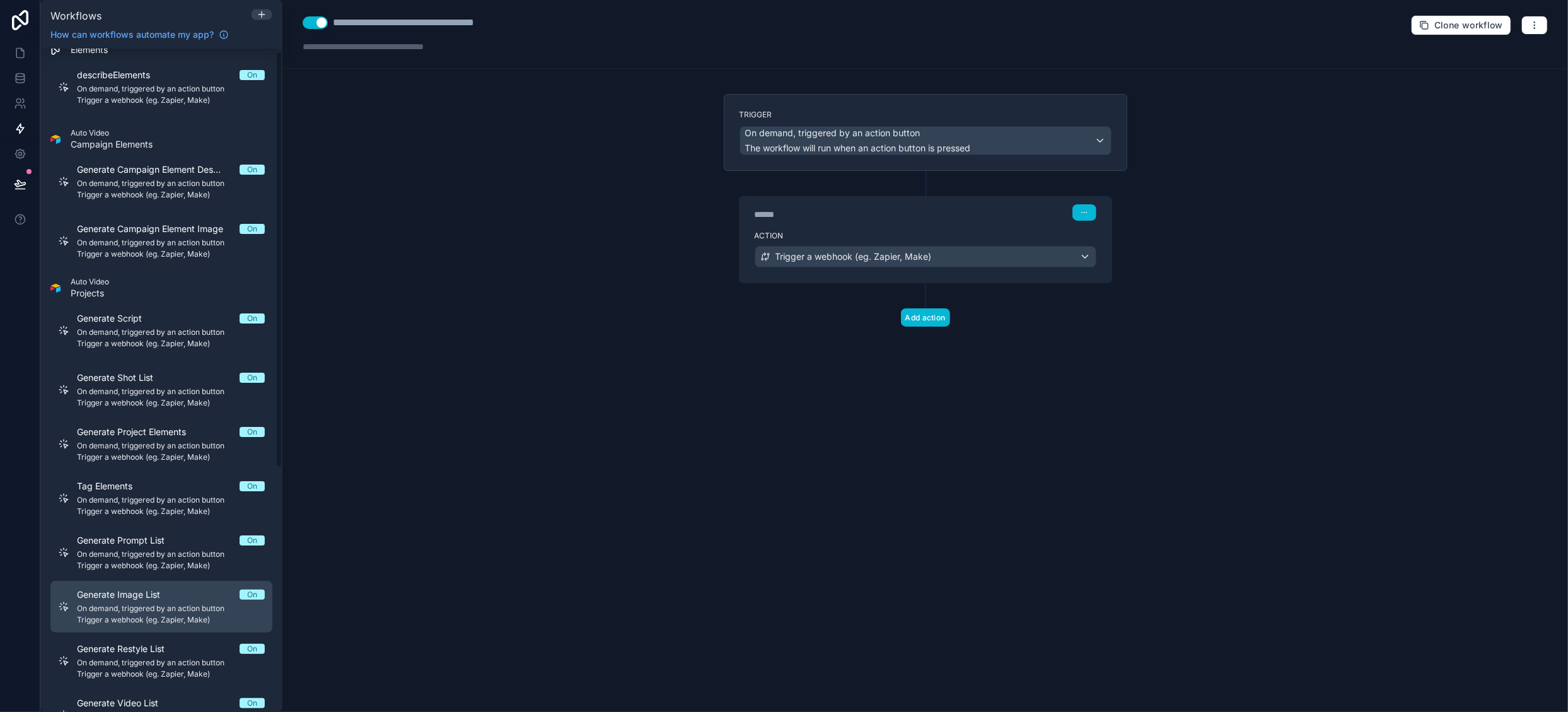
scroll to position [4, 0]
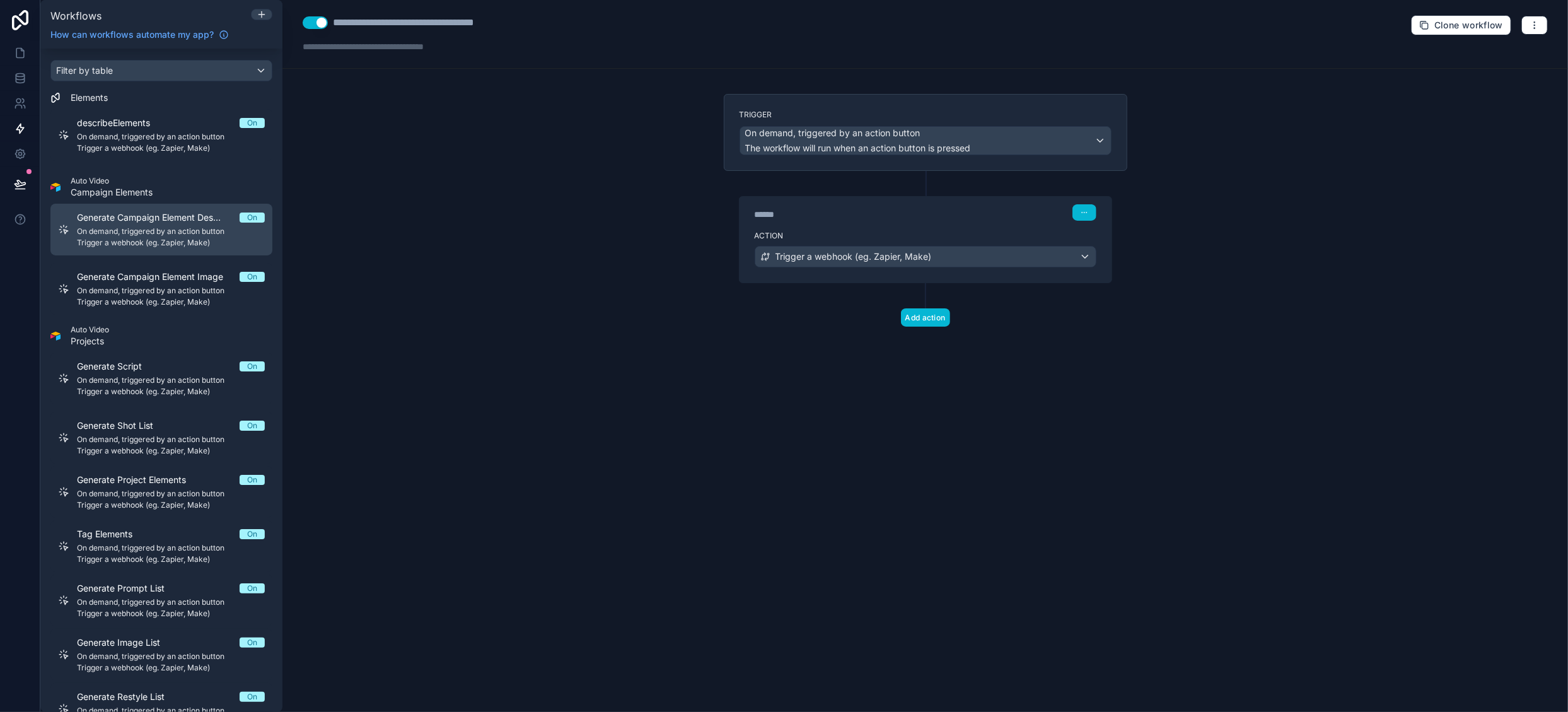
click at [203, 239] on span "Trigger a webhook (eg. Zapier, Make)" at bounding box center [170, 243] width 188 height 10
click at [382, 21] on div "**********" at bounding box center [435, 23] width 204 height 15
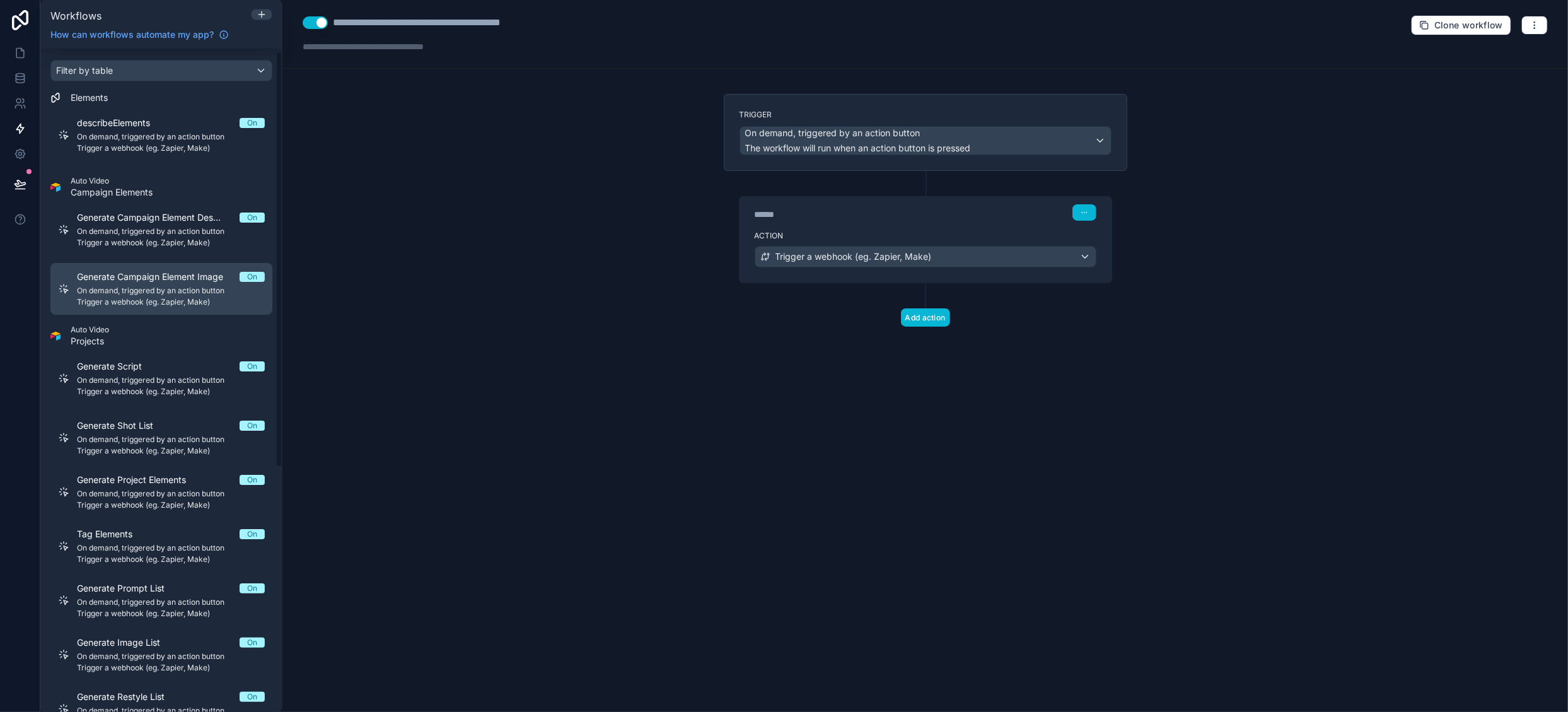
click at [159, 292] on span "On demand, triggered by an action button" at bounding box center [170, 290] width 188 height 10
click at [381, 21] on div "**********" at bounding box center [422, 23] width 179 height 15
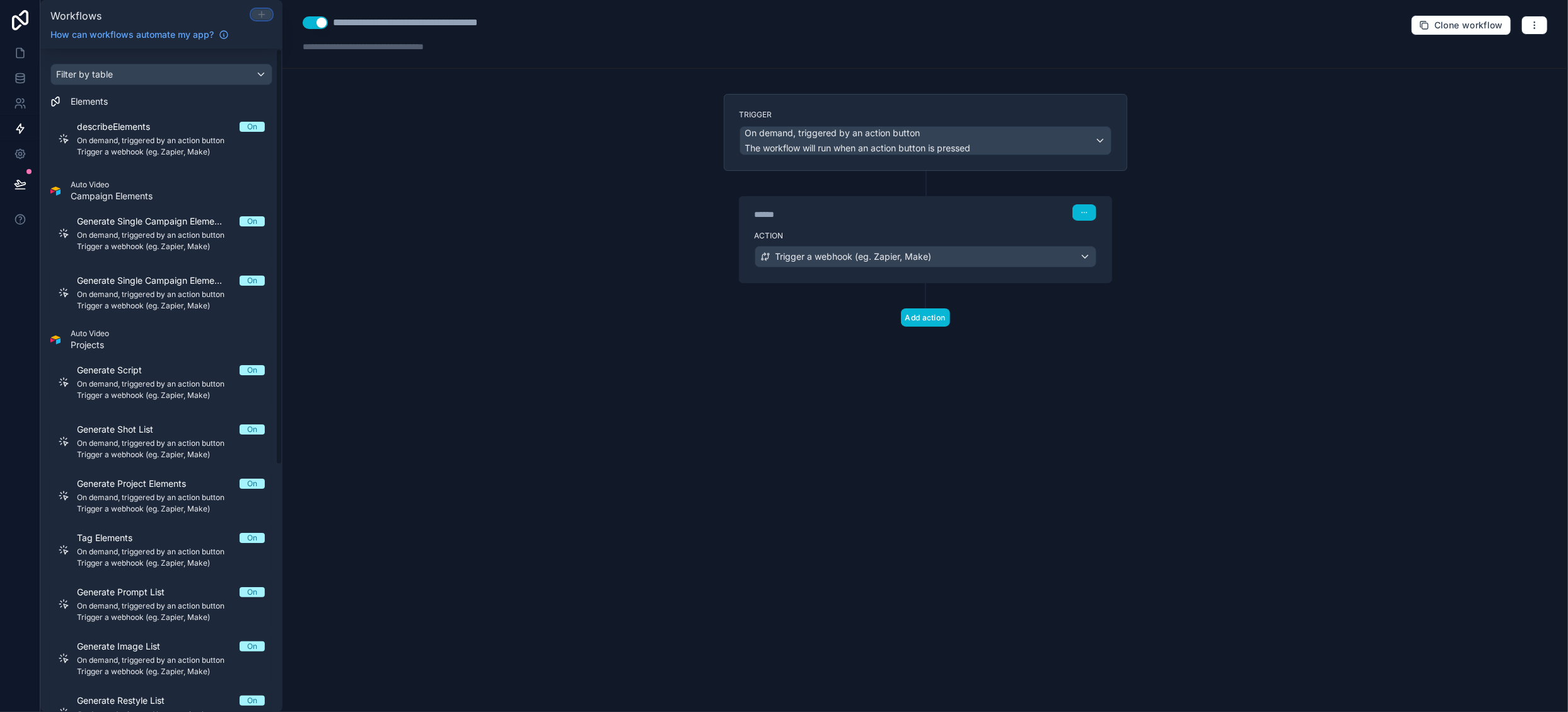
click at [260, 18] on icon at bounding box center [262, 14] width 10 height 10
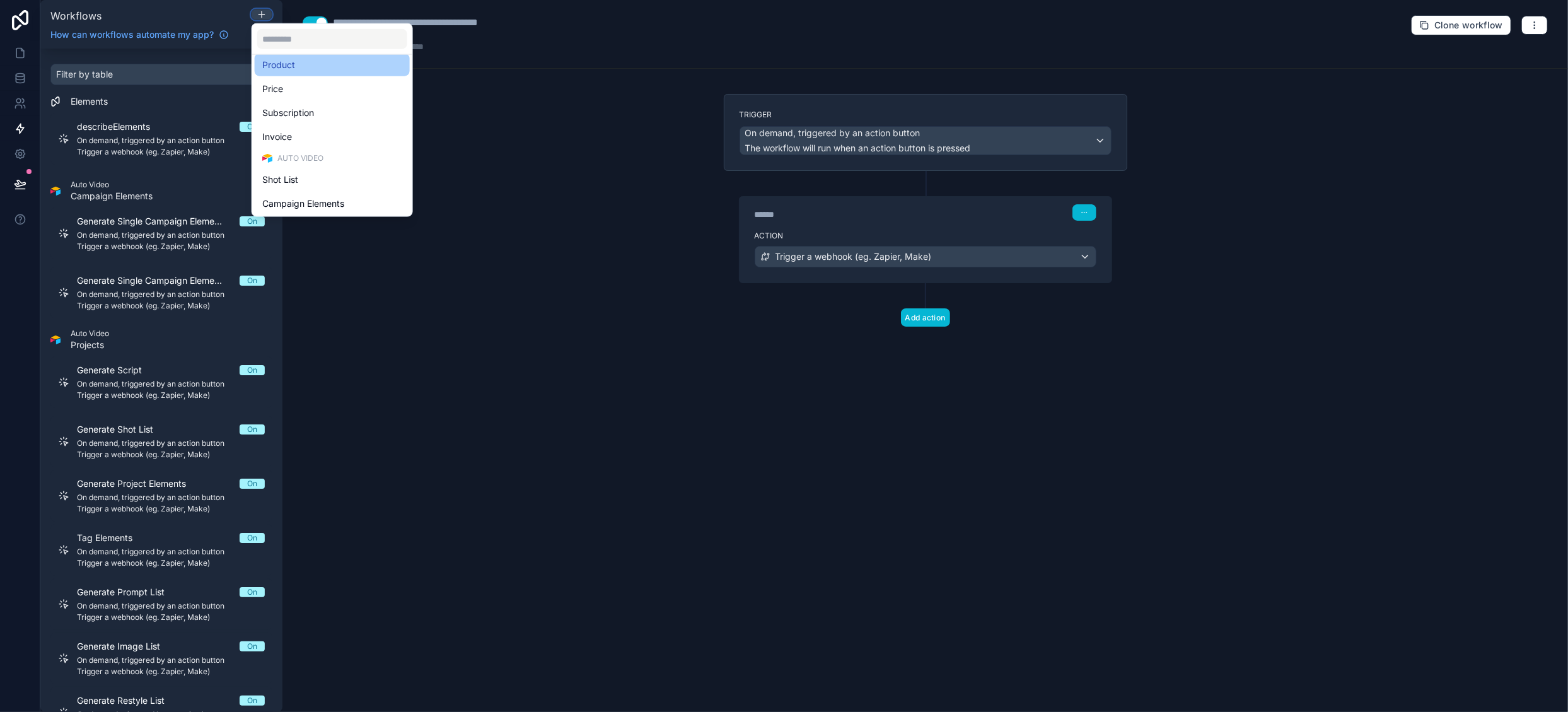
scroll to position [252, 0]
click at [368, 147] on div "Shot List" at bounding box center [332, 144] width 140 height 15
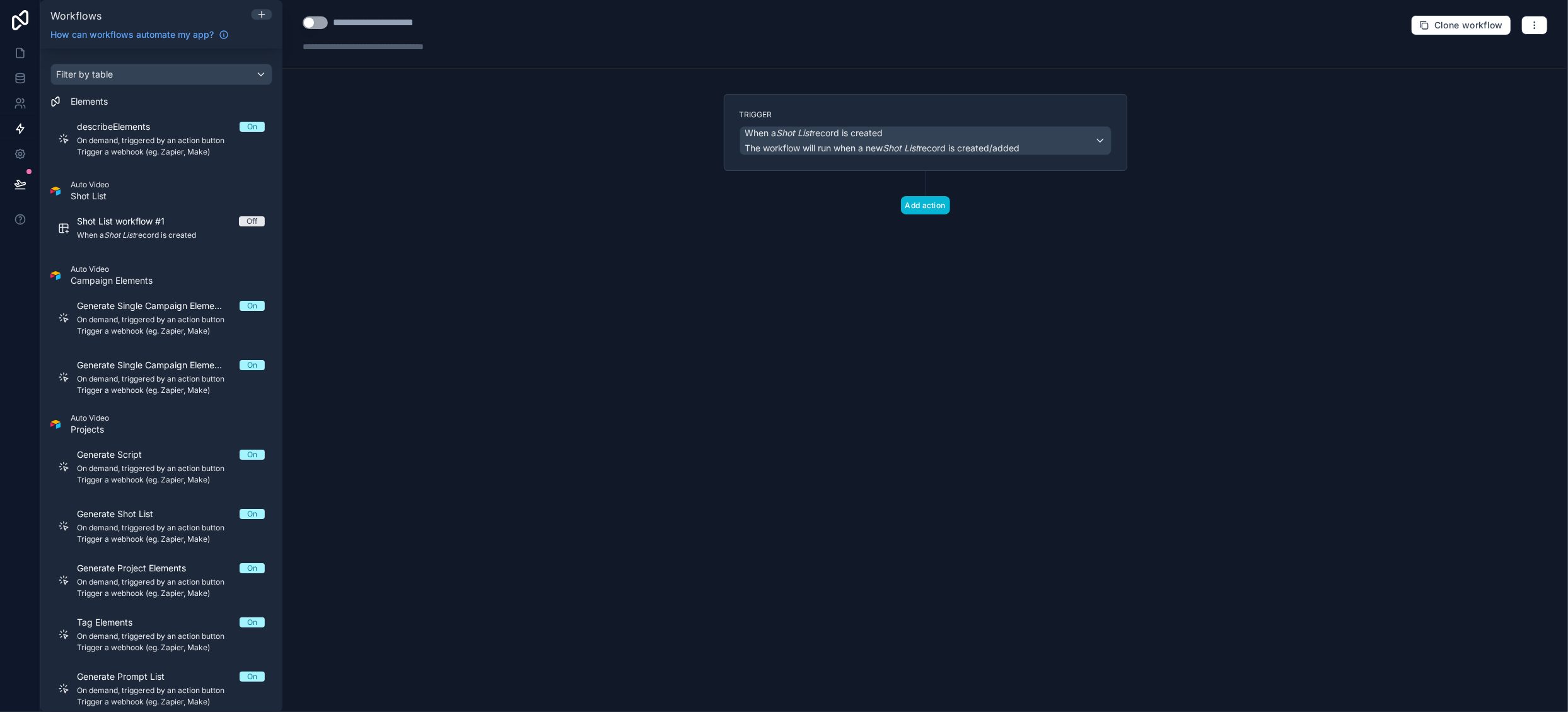
click at [369, 23] on div "**********" at bounding box center [389, 23] width 112 height 15
drag, startPoint x: 335, startPoint y: 22, endPoint x: 631, endPoint y: 30, distance: 296.1
click at [631, 30] on div "**********" at bounding box center [925, 34] width 1286 height 68
click at [319, 22] on button "Use setting" at bounding box center [315, 23] width 25 height 13
click at [355, 20] on div "**********" at bounding box center [389, 23] width 112 height 15
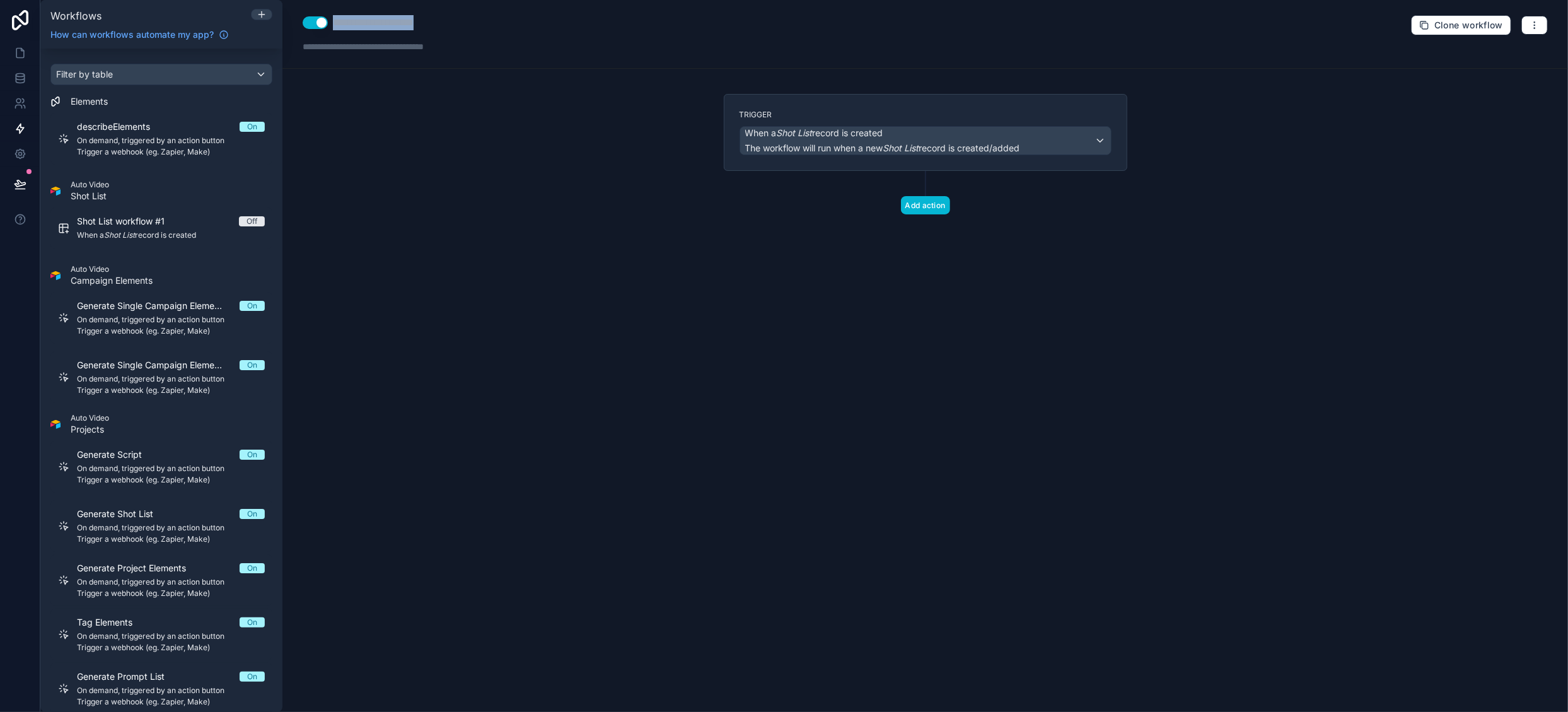
drag, startPoint x: 333, startPoint y: 22, endPoint x: 540, endPoint y: 35, distance: 207.4
click at [540, 35] on div "**********" at bounding box center [925, 34] width 1286 height 68
type div "**********"
click at [811, 141] on div "When a Shot List record is created The workflow will run when a new Shot List r…" at bounding box center [882, 140] width 275 height 28
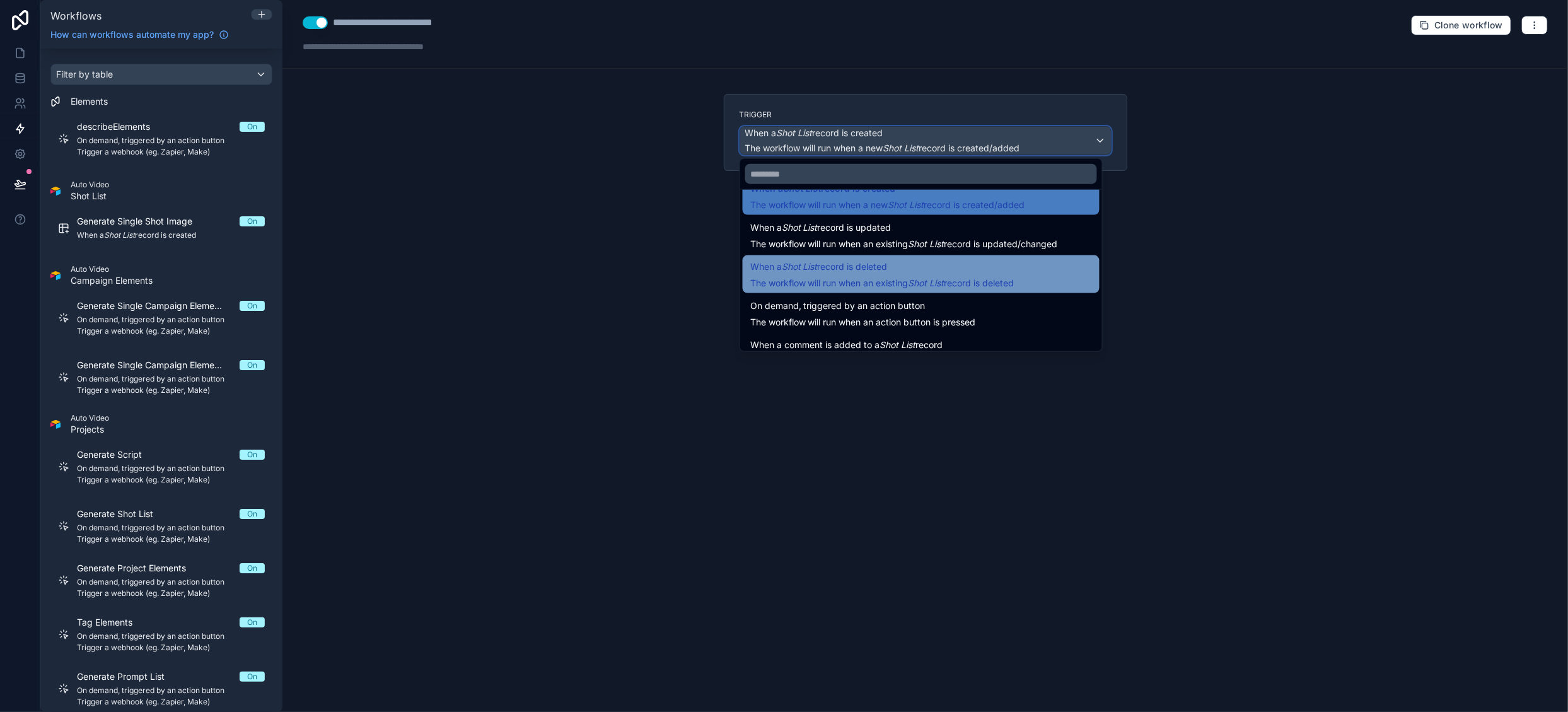
scroll to position [45, 0]
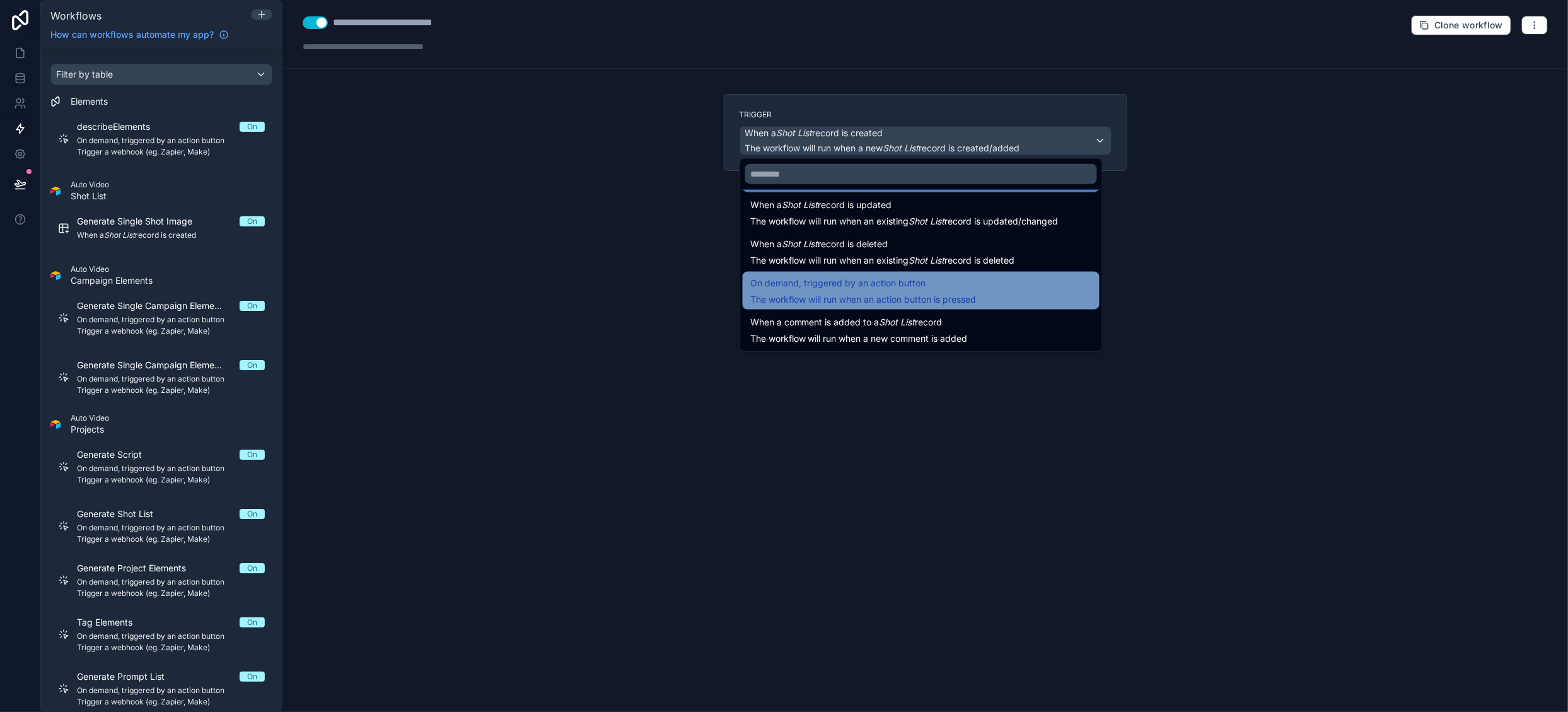
click at [943, 286] on span "On demand, triggered by an action button" at bounding box center [863, 283] width 226 height 15
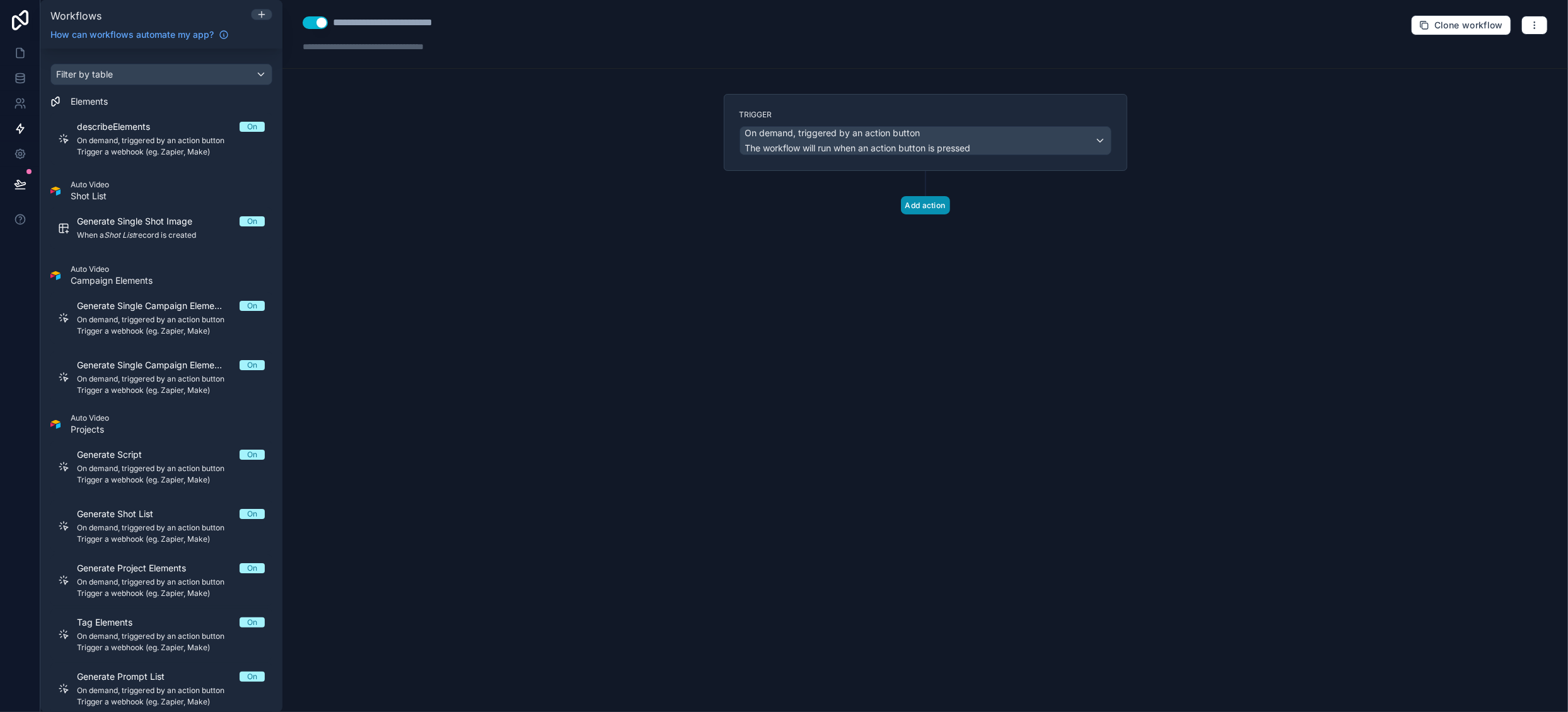
click at [923, 199] on button "Add action" at bounding box center [925, 205] width 49 height 18
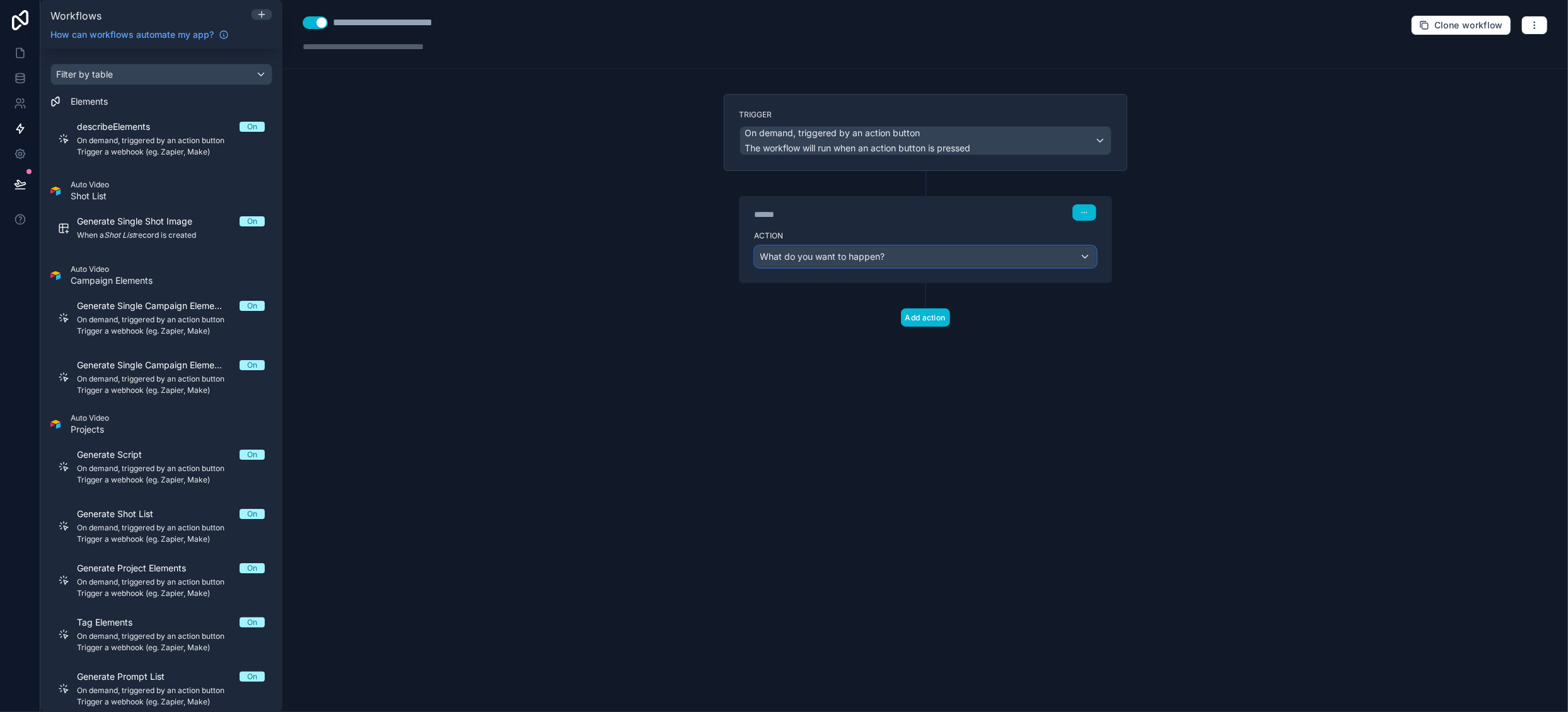
click at [896, 252] on div "What do you want to happen?" at bounding box center [925, 256] width 340 height 20
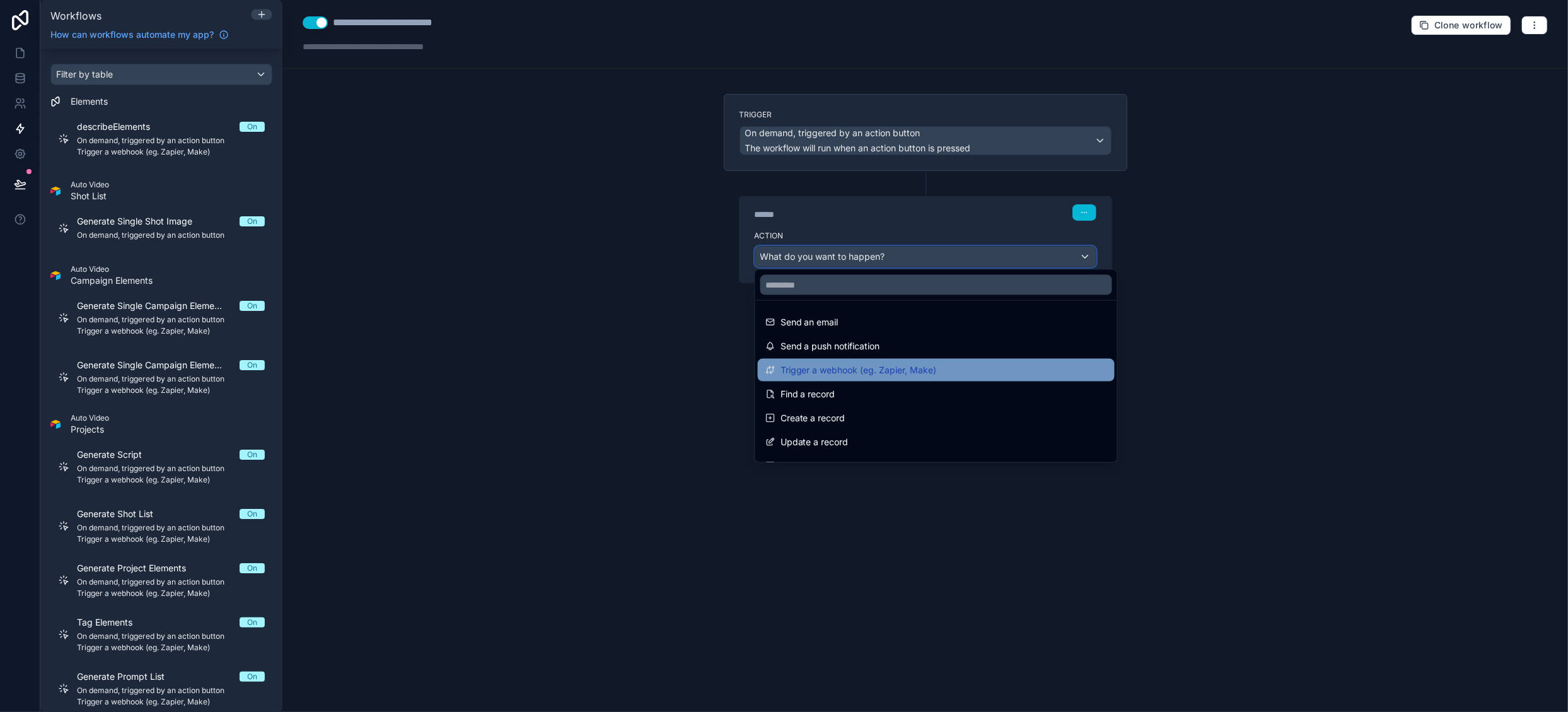
scroll to position [0, 0]
click at [1000, 371] on div "Trigger a webhook (eg. Zapier, Make)" at bounding box center [936, 370] width 342 height 15
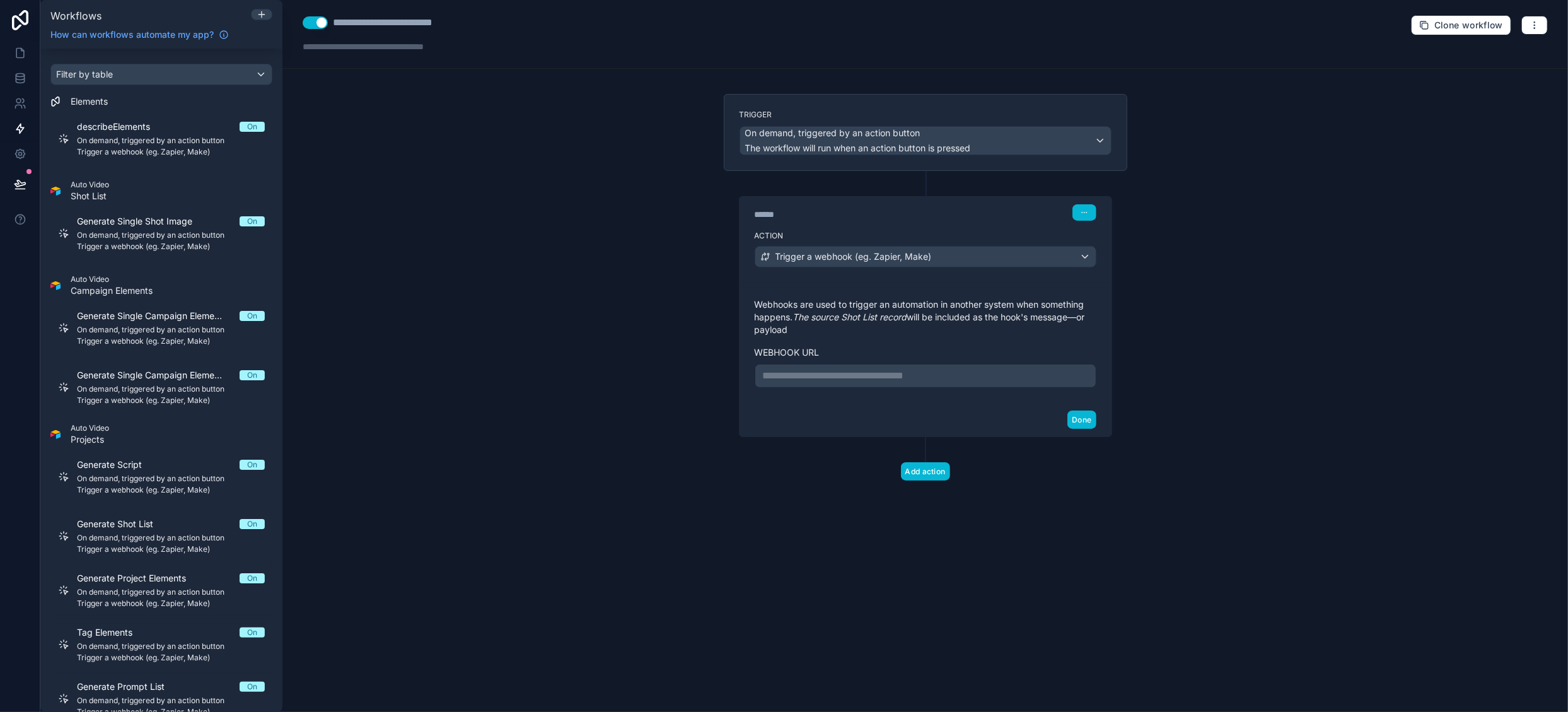
click at [987, 376] on p "**********" at bounding box center [925, 376] width 325 height 15
click at [1083, 429] on button "Done" at bounding box center [1081, 420] width 28 height 18
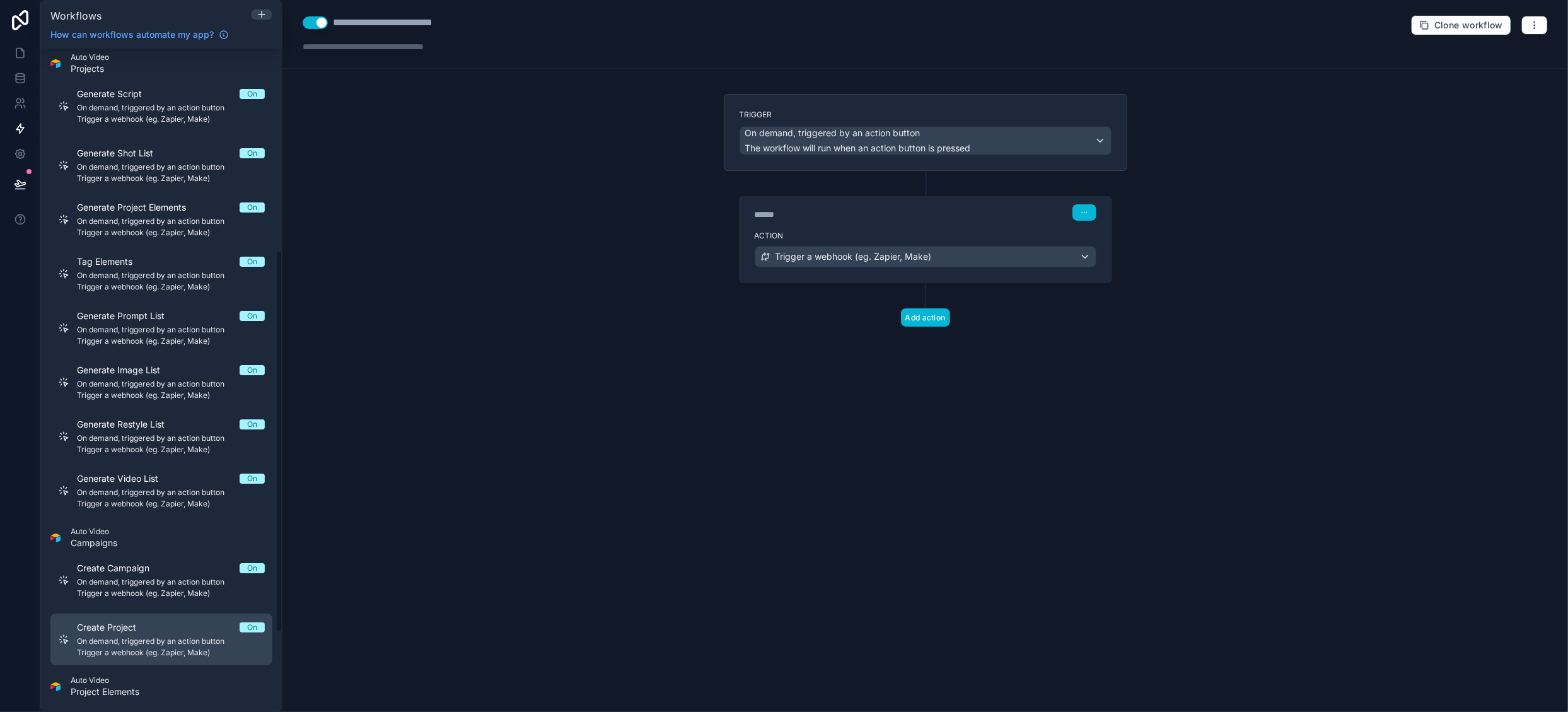
scroll to position [298, 0]
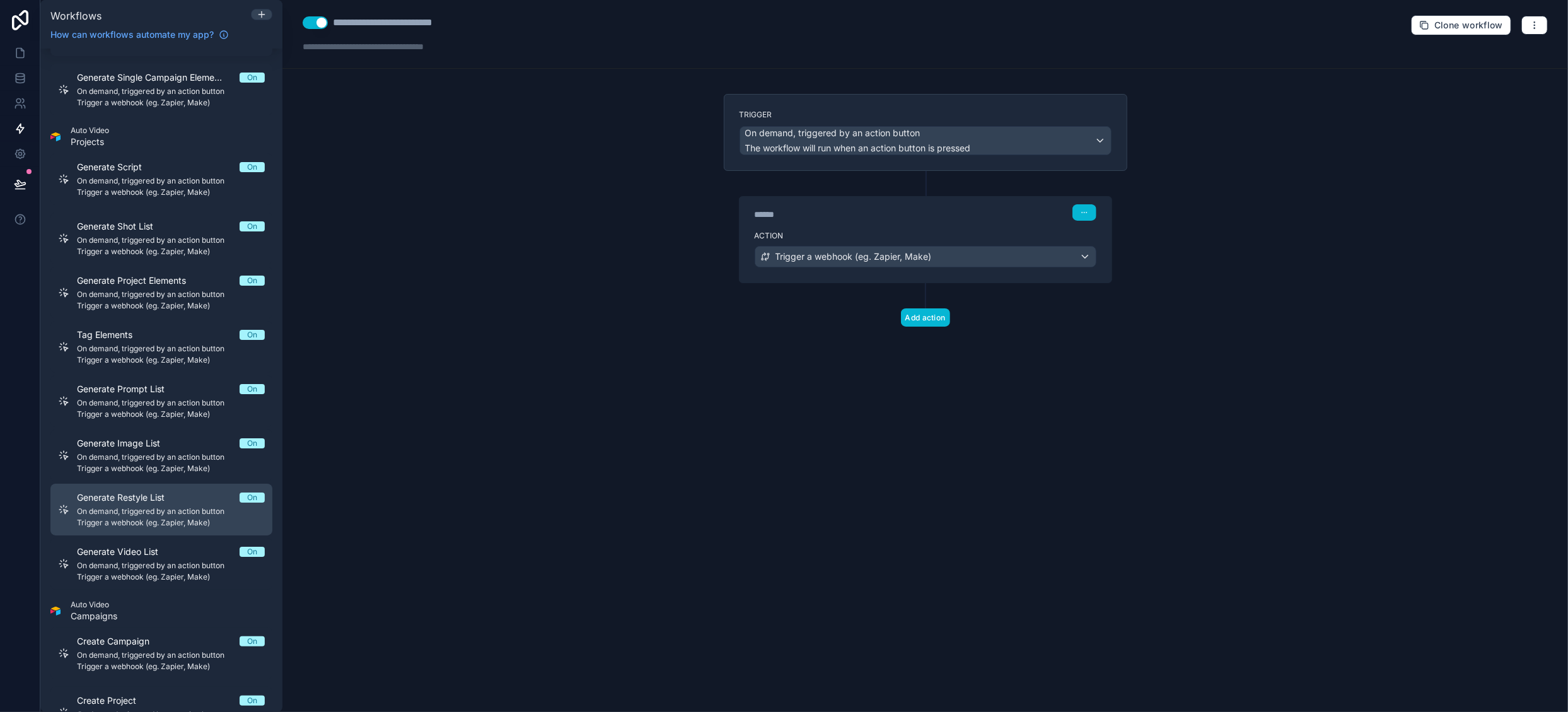
click at [205, 514] on span "On demand, triggered by an action button" at bounding box center [170, 512] width 188 height 10
click at [133, 511] on span "On demand, triggered by an action button" at bounding box center [170, 512] width 188 height 10
click at [1531, 23] on icon "button" at bounding box center [1535, 25] width 10 height 10
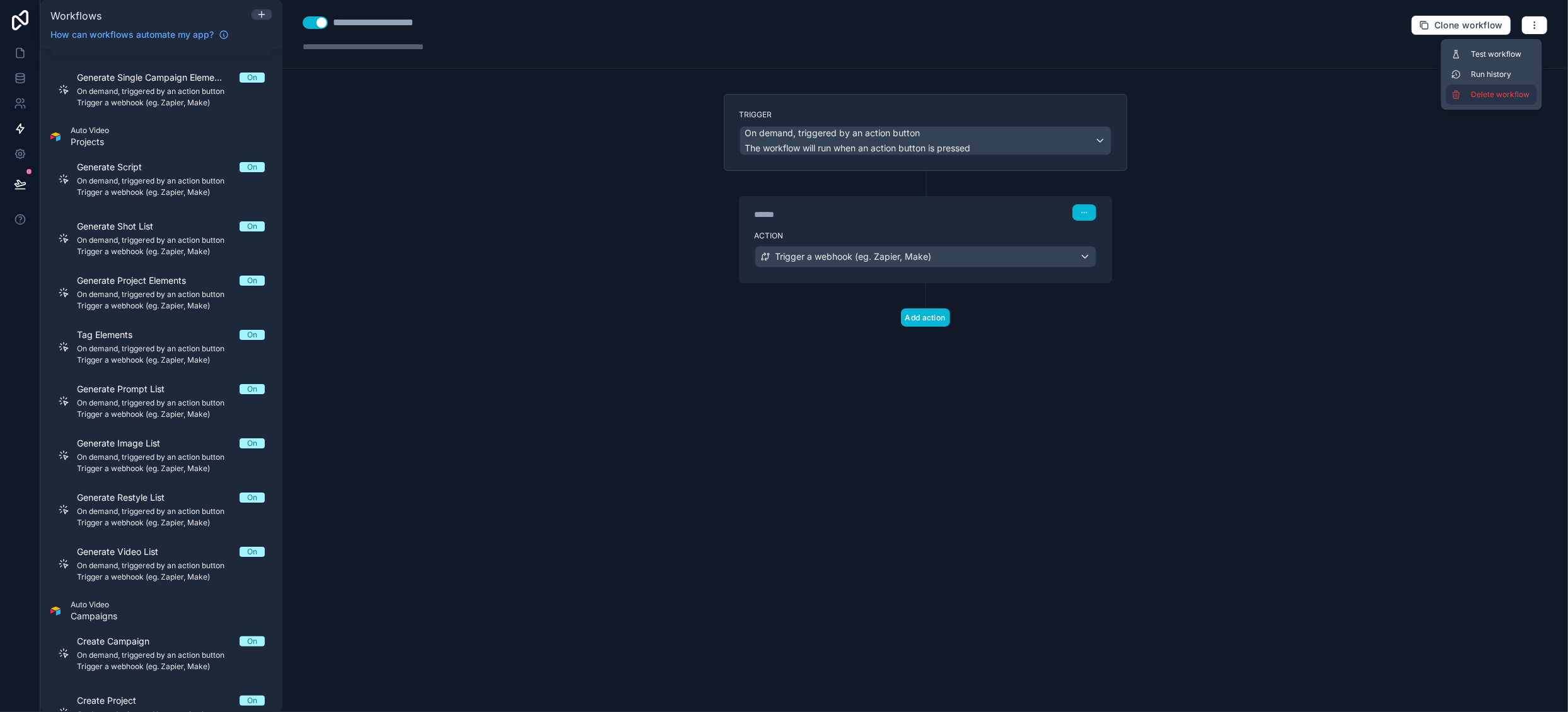
click at [1495, 94] on span "Delete workflow" at bounding box center [1502, 94] width 61 height 10
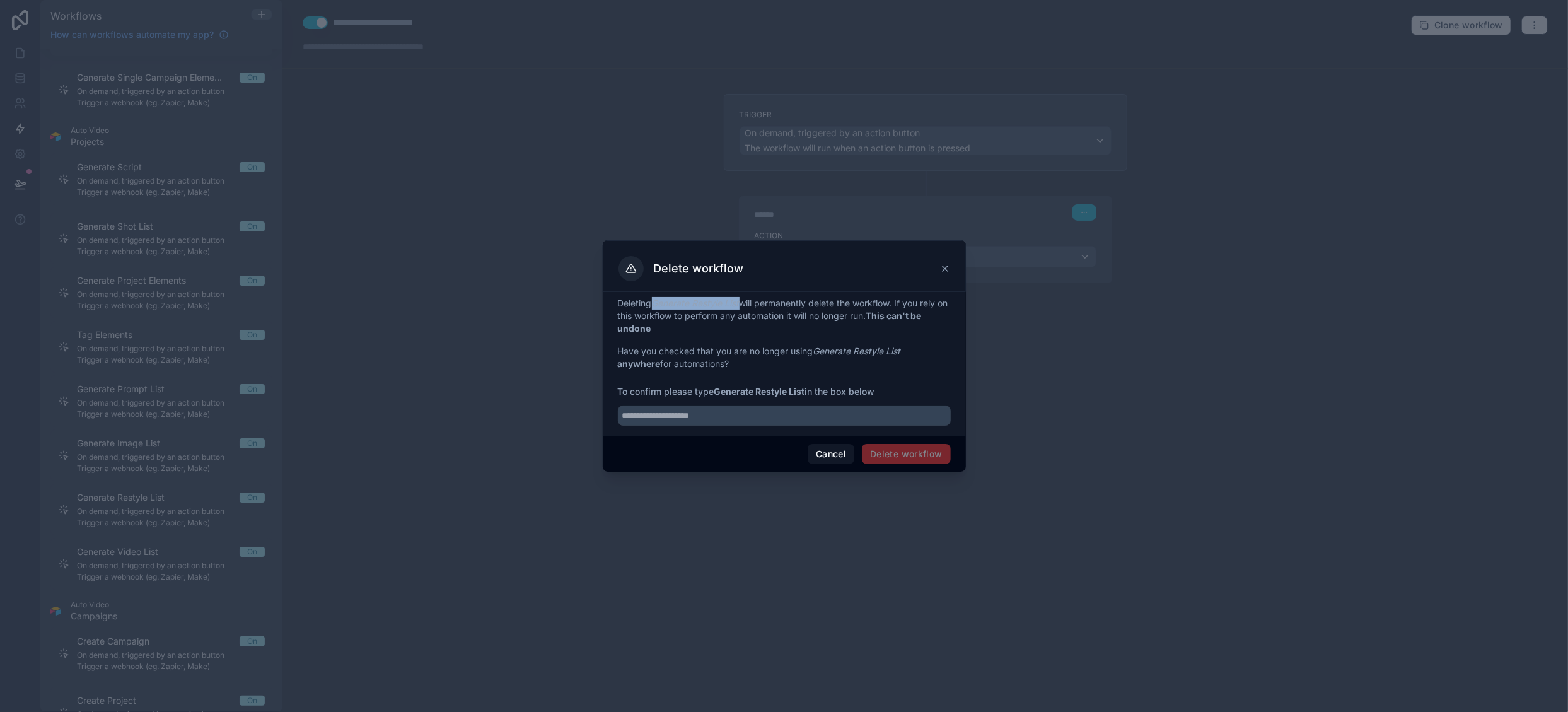
drag, startPoint x: 657, startPoint y: 303, endPoint x: 743, endPoint y: 296, distance: 86.3
click at [743, 296] on div "Deleting Generate Restyle List will permanently delete the workflow. If you rel…" at bounding box center [784, 364] width 363 height 144
copy em "Generate Restyle List"
click at [729, 413] on input "text" at bounding box center [784, 416] width 333 height 20
paste input "**********"
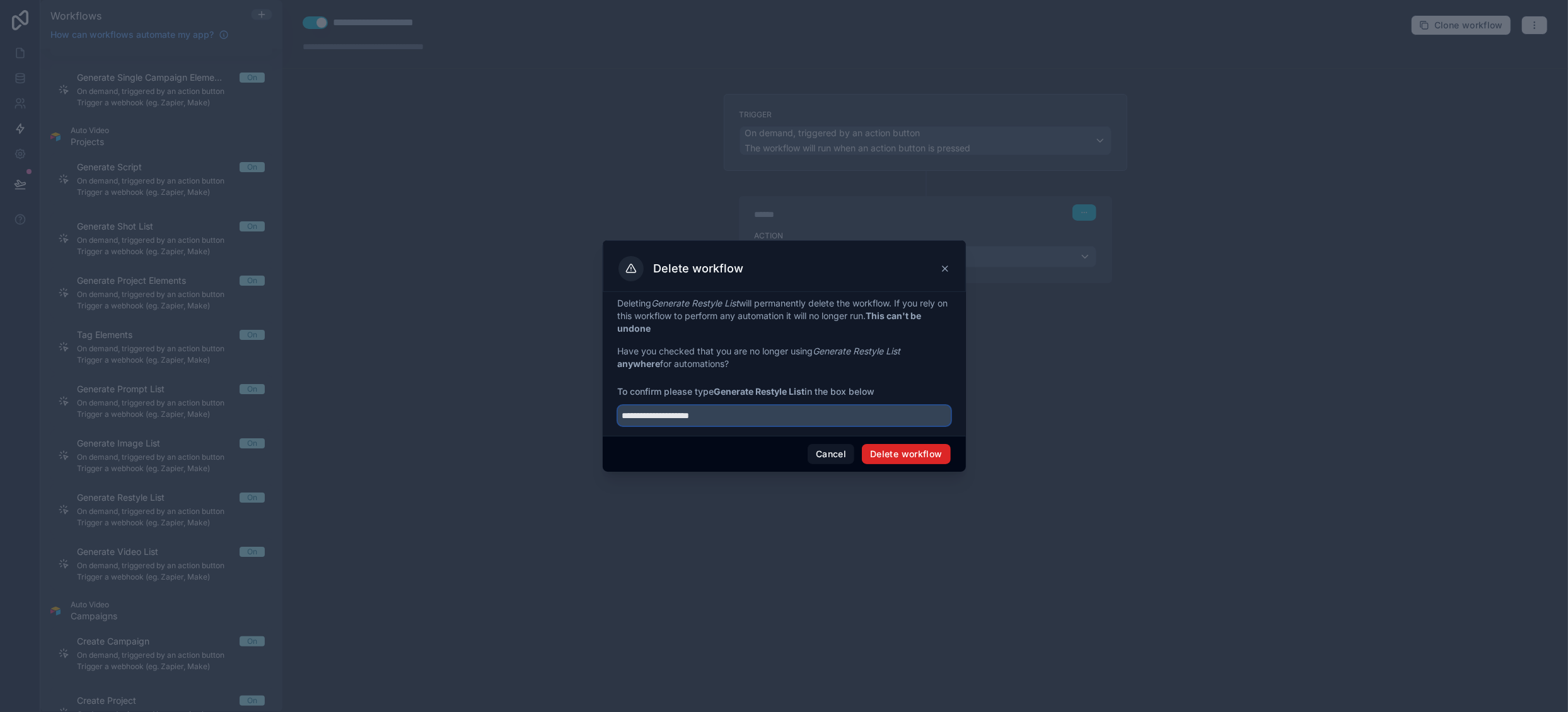
type input "**********"
click at [910, 456] on button "Delete workflow" at bounding box center [906, 454] width 88 height 20
